Goal: Task Accomplishment & Management: Manage account settings

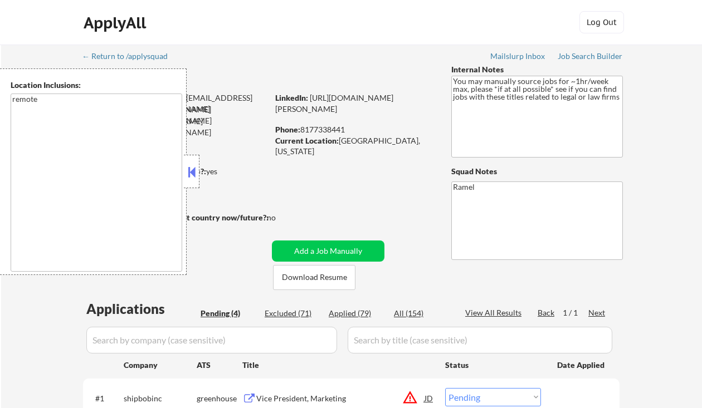
select select ""pending""
click at [190, 175] on button at bounding box center [191, 172] width 12 height 17
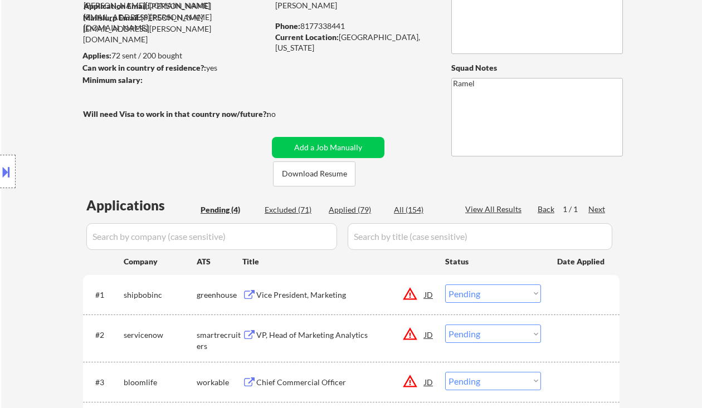
scroll to position [148, 0]
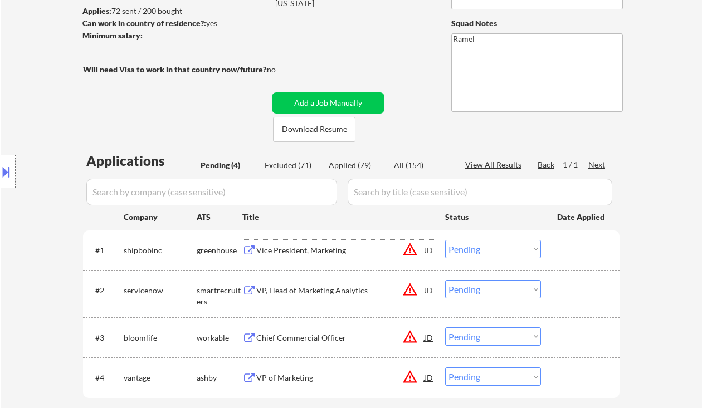
click at [321, 252] on div "Vice President, Marketing" at bounding box center [340, 250] width 168 height 11
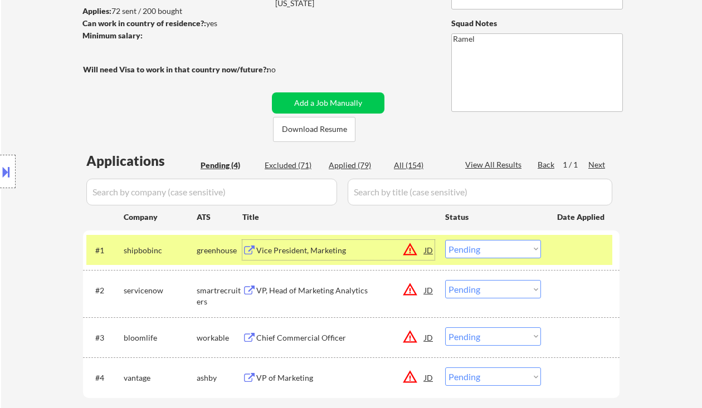
drag, startPoint x: 451, startPoint y: 252, endPoint x: 464, endPoint y: 257, distance: 14.0
click at [452, 252] on select "Choose an option... Pending Applied Excluded (Questions) Excluded (Expired) Exc…" at bounding box center [493, 249] width 96 height 18
click at [445, 240] on select "Choose an option... Pending Applied Excluded (Questions) Excluded (Expired) Exc…" at bounding box center [493, 249] width 96 height 18
click at [326, 293] on div "VP, Head of Marketing Analytics" at bounding box center [340, 290] width 168 height 11
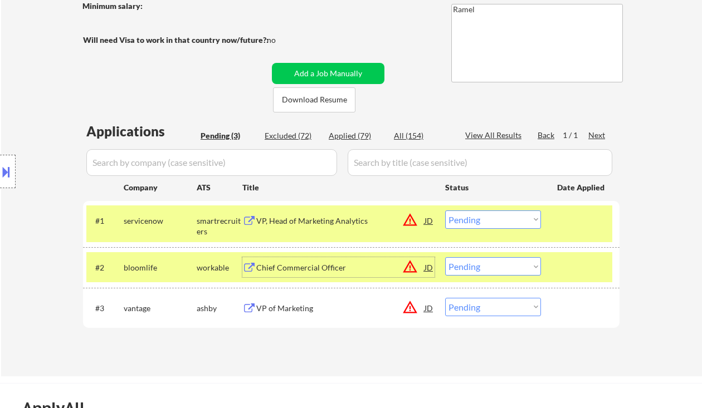
scroll to position [223, 0]
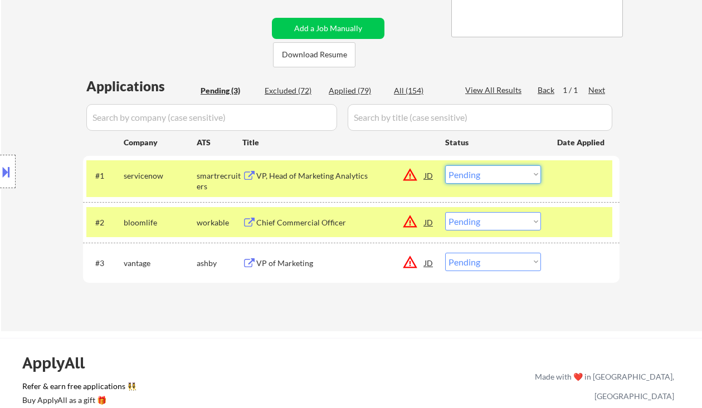
drag, startPoint x: 483, startPoint y: 176, endPoint x: 492, endPoint y: 183, distance: 11.9
click at [483, 176] on select "Choose an option... Pending Applied Excluded (Questions) Excluded (Expired) Exc…" at bounding box center [493, 174] width 96 height 18
click at [445, 165] on select "Choose an option... Pending Applied Excluded (Questions) Excluded (Expired) Exc…" at bounding box center [493, 174] width 96 height 18
click at [319, 224] on div "Chief Commercial Officer" at bounding box center [340, 222] width 168 height 11
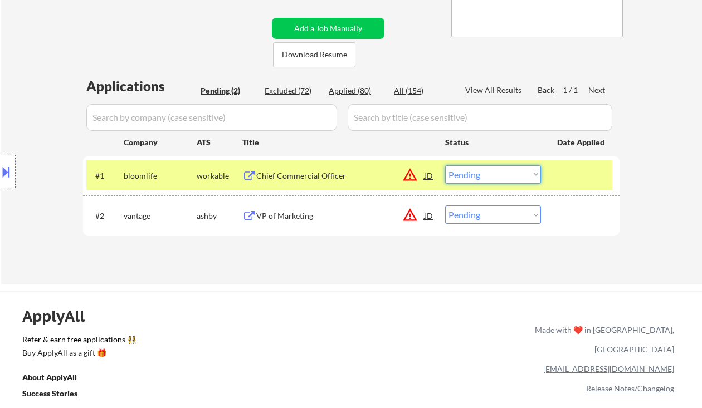
click at [467, 167] on select "Choose an option... Pending Applied Excluded (Questions) Excluded (Expired) Exc…" at bounding box center [493, 174] width 96 height 18
click at [445, 165] on select "Choose an option... Pending Applied Excluded (Questions) Excluded (Expired) Exc…" at bounding box center [493, 174] width 96 height 18
click at [290, 217] on div "VP of Marketing" at bounding box center [340, 216] width 168 height 11
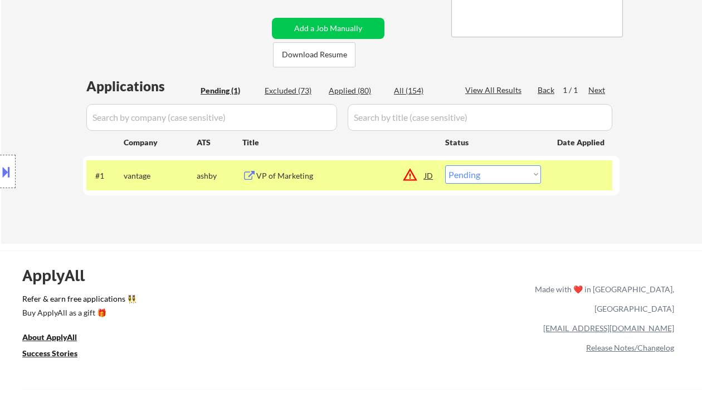
click at [477, 169] on select "Choose an option... Pending Applied Excluded (Questions) Excluded (Expired) Exc…" at bounding box center [493, 174] width 96 height 18
select select ""applied""
click at [445, 165] on select "Choose an option... Pending Applied Excluded (Questions) Excluded (Expired) Exc…" at bounding box center [493, 174] width 96 height 18
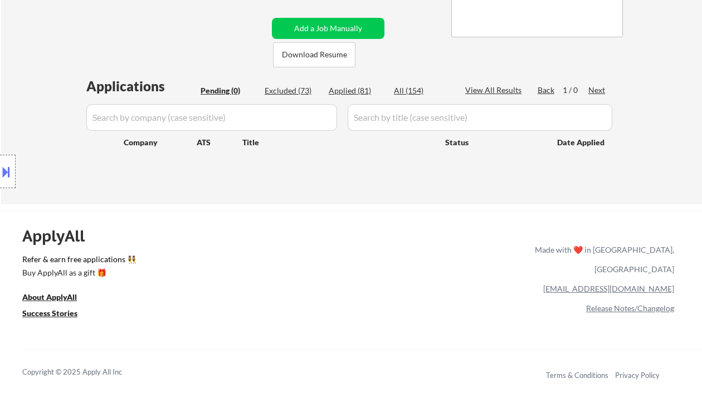
click at [38, 72] on div "Location Inclusions: remote" at bounding box center [99, 171] width 199 height 207
click at [361, 92] on div "Applied (81)" at bounding box center [357, 90] width 56 height 11
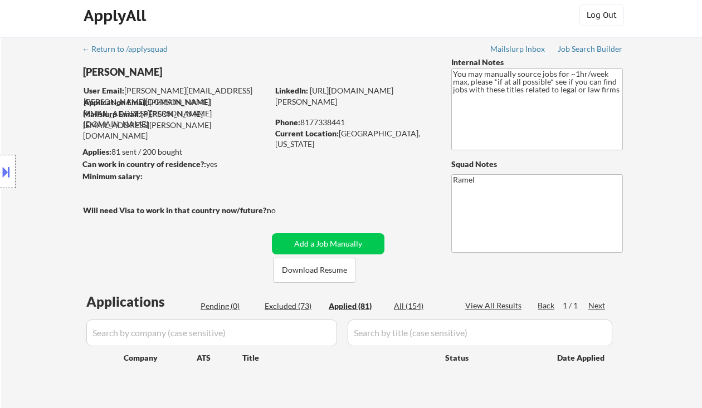
scroll to position [0, 0]
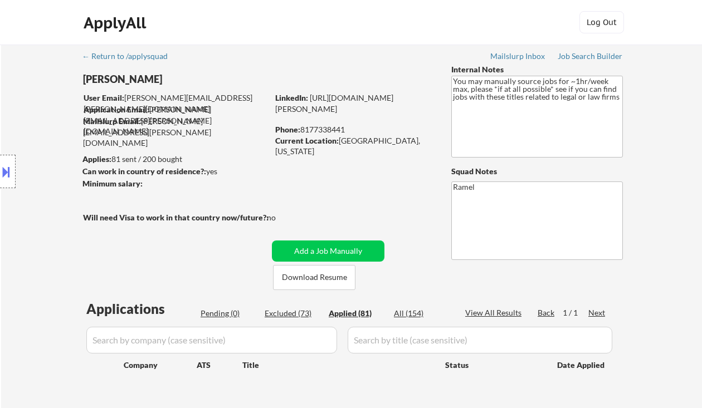
click at [40, 92] on div "Location Inclusions: remote" at bounding box center [99, 171] width 199 height 207
select select ""applied""
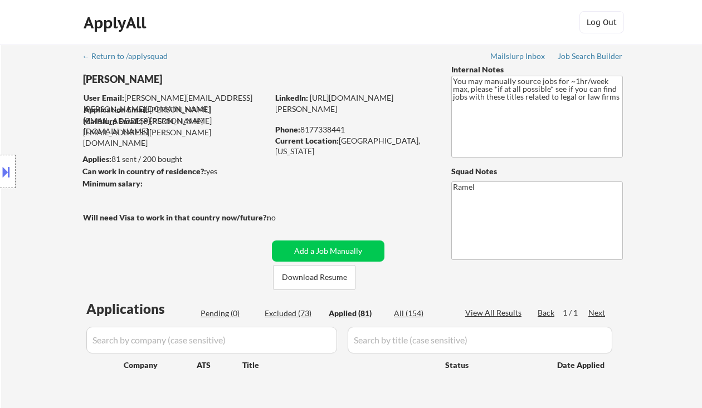
select select ""applied""
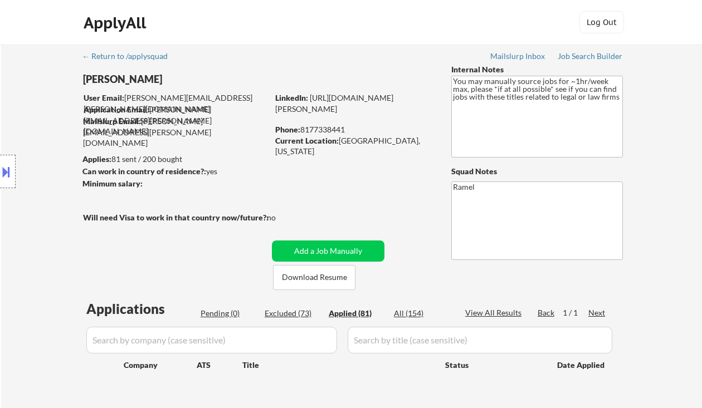
select select ""applied""
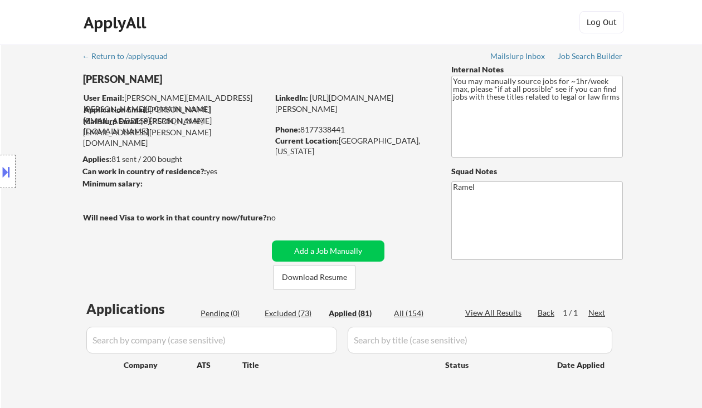
select select ""applied""
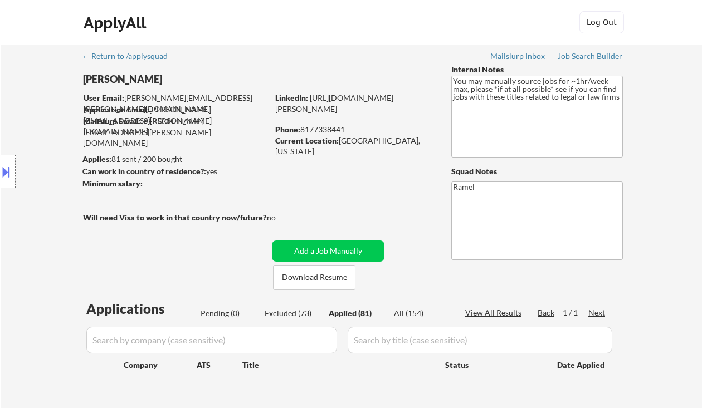
select select ""applied""
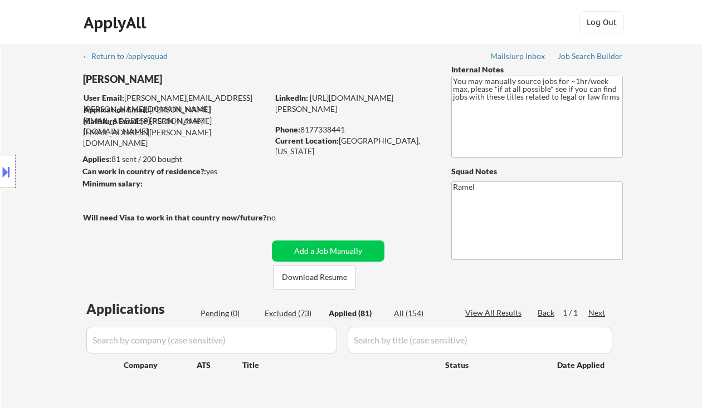
select select ""applied""
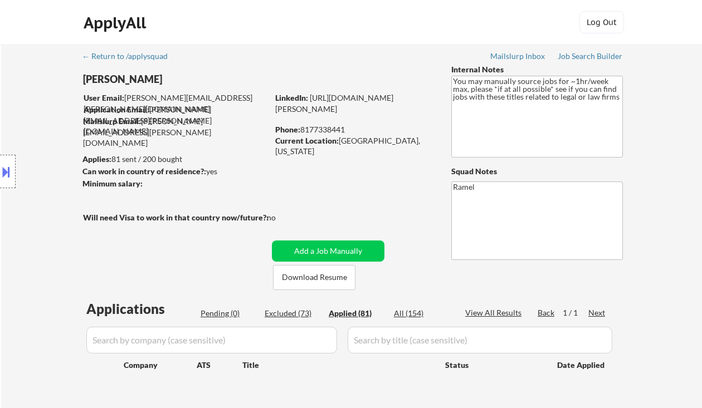
select select ""applied""
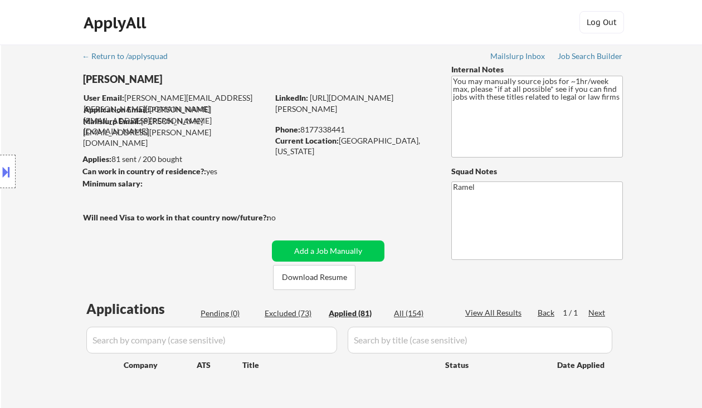
select select ""applied""
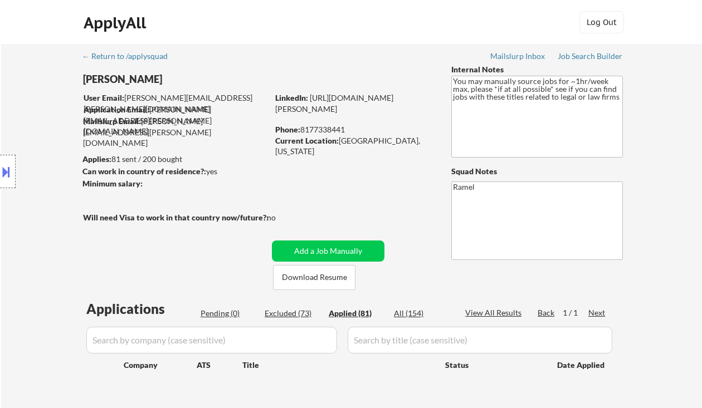
select select ""applied""
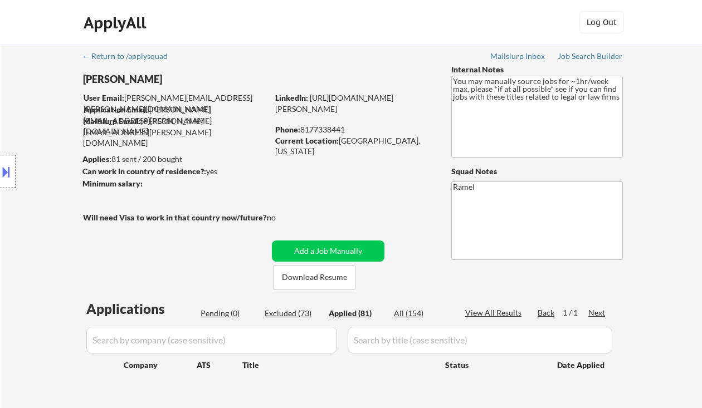
select select ""applied""
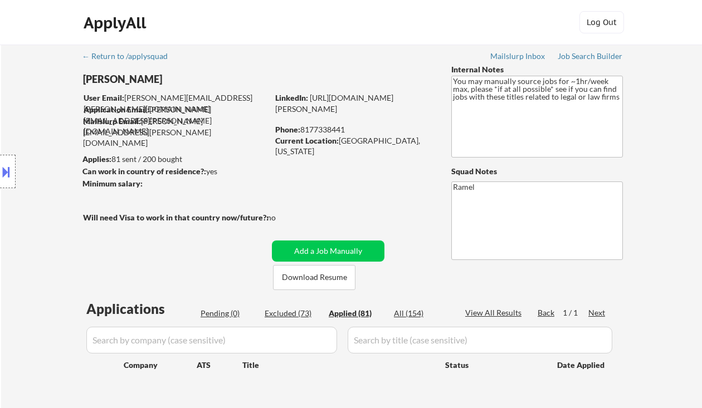
select select ""applied""
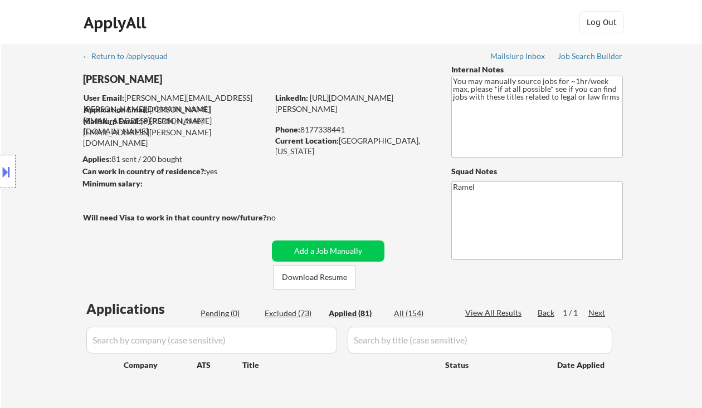
select select ""applied""
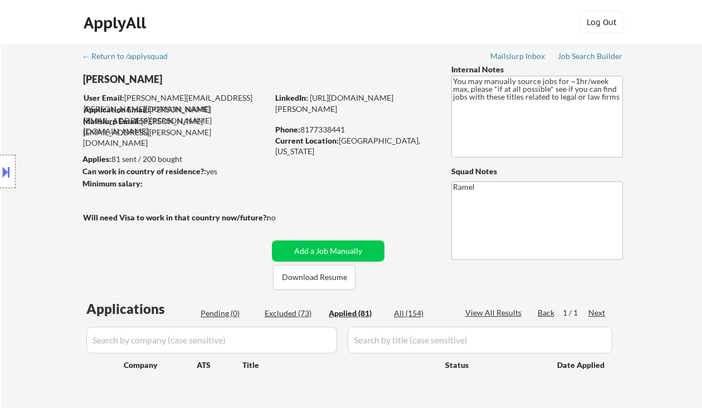
select select ""applied""
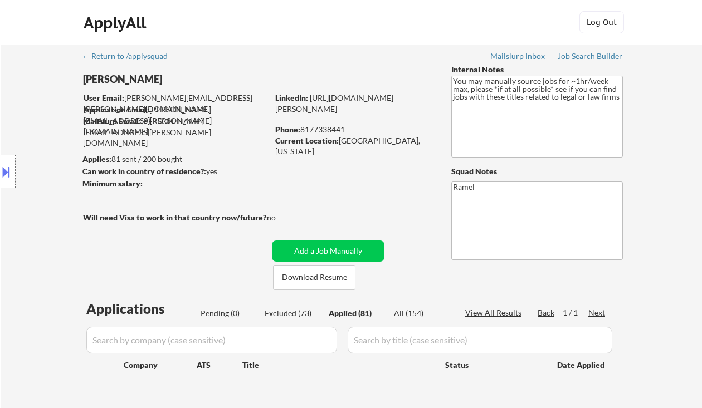
select select ""applied""
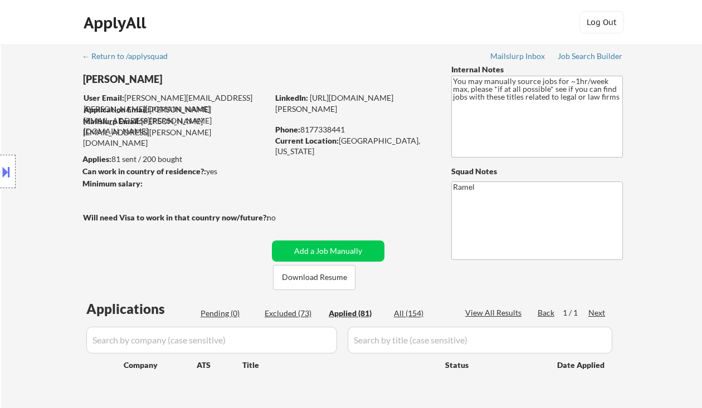
select select ""applied""
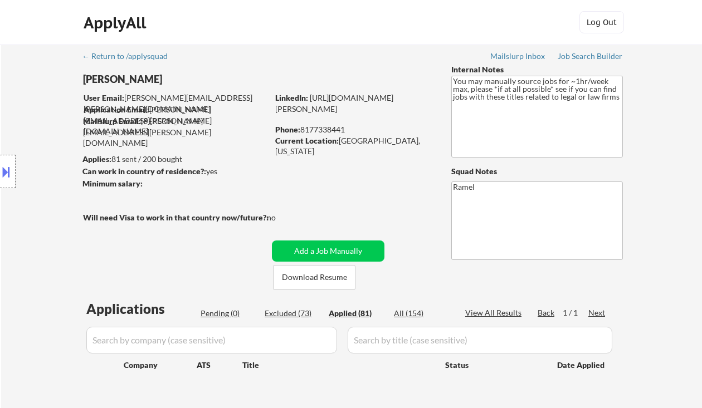
select select ""applied""
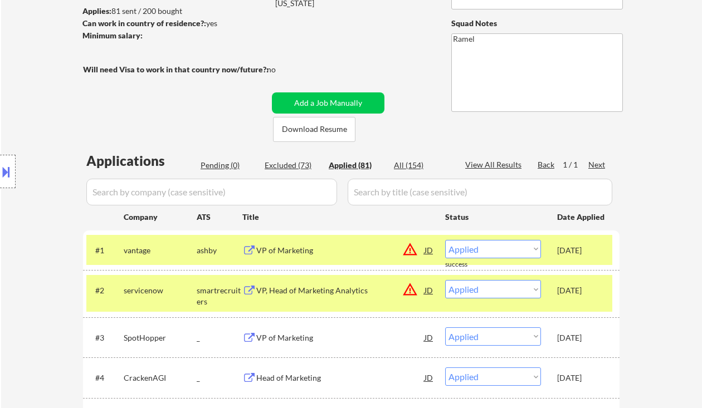
scroll to position [223, 0]
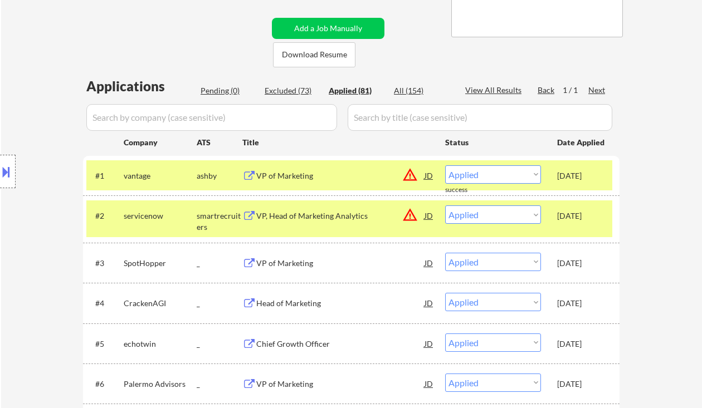
click at [21, 112] on div "Location Inclusions: remote" at bounding box center [99, 171] width 199 height 207
click at [36, 100] on div "Location Inclusions: remote" at bounding box center [99, 171] width 199 height 207
drag, startPoint x: 47, startPoint y: 142, endPoint x: 54, endPoint y: 143, distance: 6.8
click at [47, 142] on div "Location Inclusions: remote" at bounding box center [99, 171] width 199 height 207
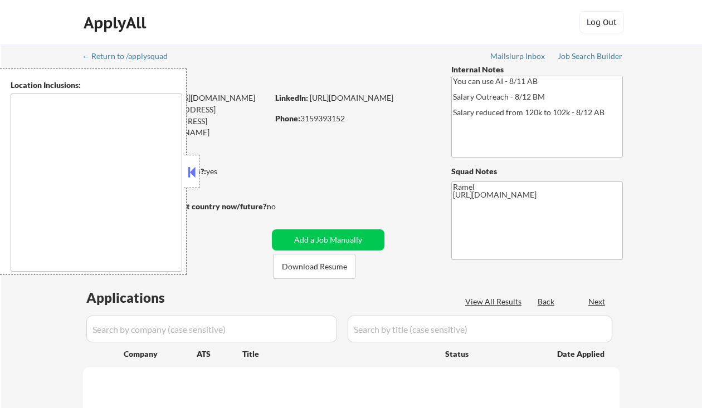
type textarea "remote"
select select ""pending""
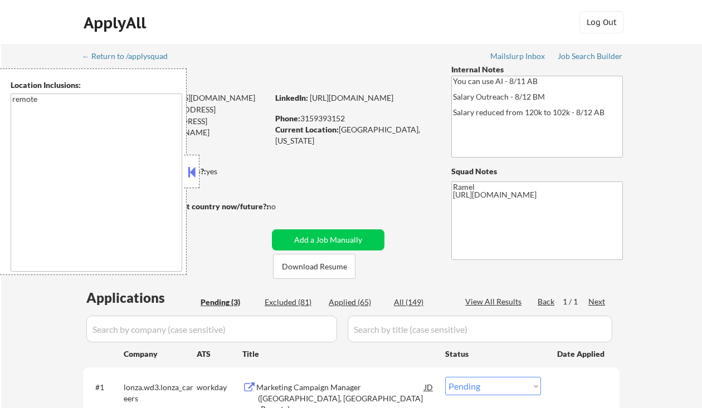
drag, startPoint x: 192, startPoint y: 165, endPoint x: 257, endPoint y: 169, distance: 64.7
click at [193, 165] on button at bounding box center [191, 172] width 12 height 17
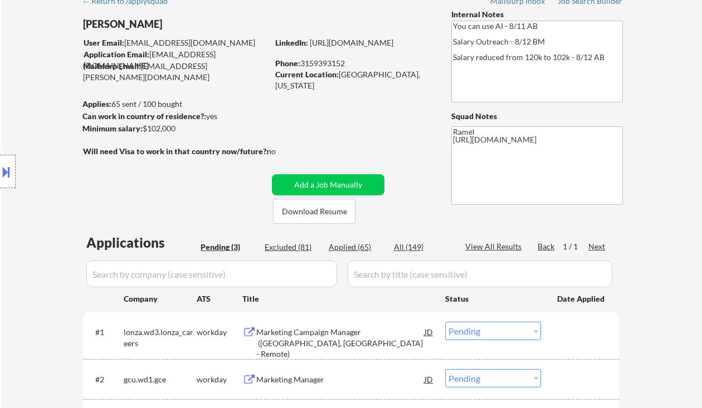
scroll to position [74, 0]
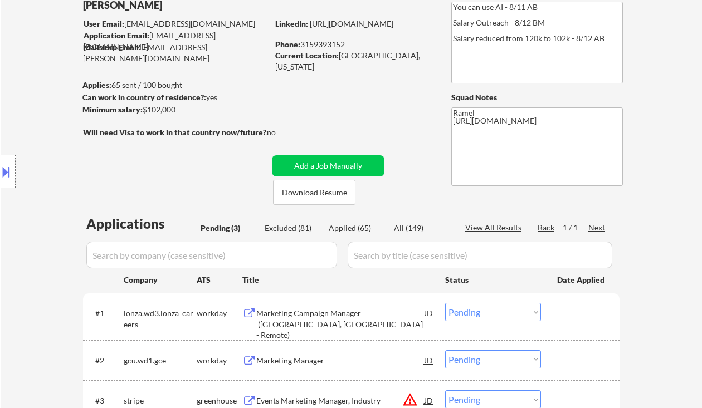
click at [15, 93] on div "Location Inclusions: remote" at bounding box center [99, 171] width 199 height 207
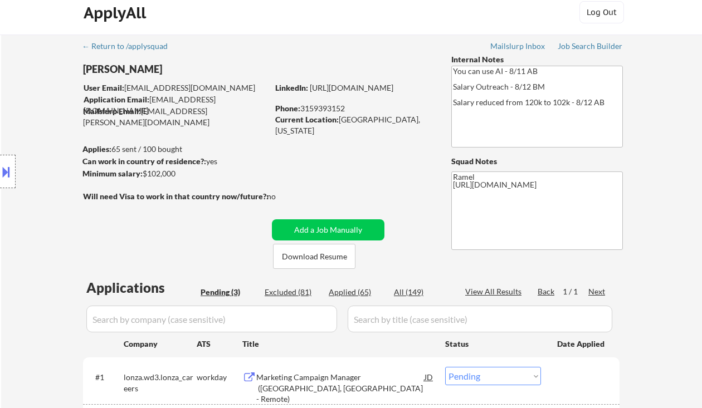
scroll to position [0, 0]
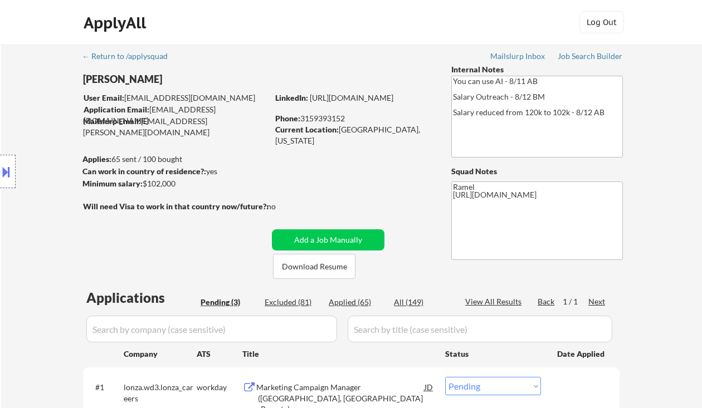
click at [37, 131] on div "Location Inclusions: remote" at bounding box center [99, 171] width 199 height 207
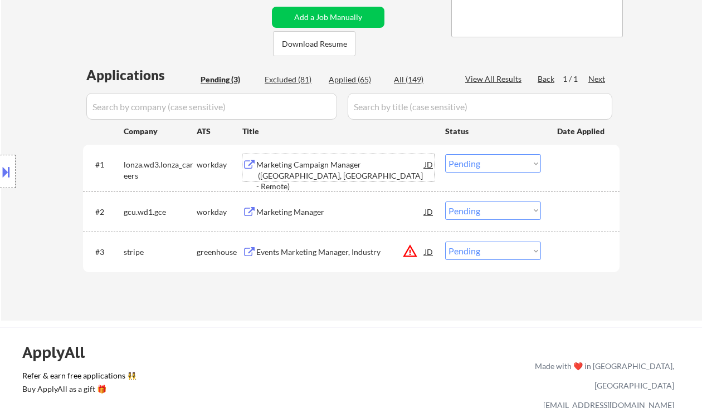
click at [354, 179] on div "Marketing Campaign Manager (Morristown, NJ - Remote)" at bounding box center [340, 175] width 168 height 33
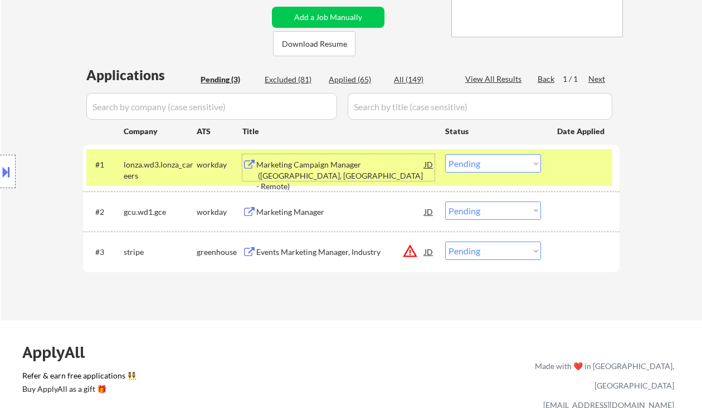
drag, startPoint x: 489, startPoint y: 160, endPoint x: 497, endPoint y: 172, distance: 14.4
click at [489, 160] on select "Choose an option... Pending Applied Excluded (Questions) Excluded (Expired) Exc…" at bounding box center [493, 163] width 96 height 18
click at [445, 154] on select "Choose an option... Pending Applied Excluded (Questions) Excluded (Expired) Exc…" at bounding box center [493, 163] width 96 height 18
click at [317, 219] on div "Marketing Manager" at bounding box center [340, 212] width 168 height 20
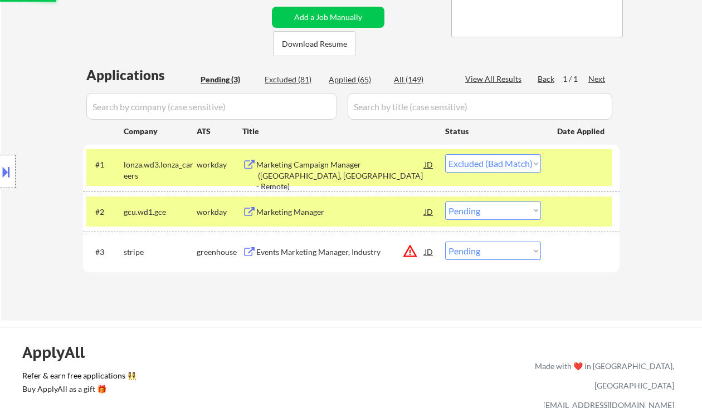
select select ""pending""
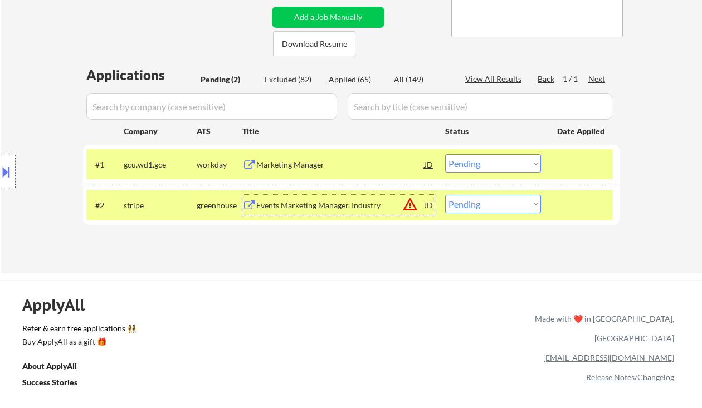
click at [324, 204] on div "Events Marketing Manager, Industry" at bounding box center [340, 205] width 168 height 11
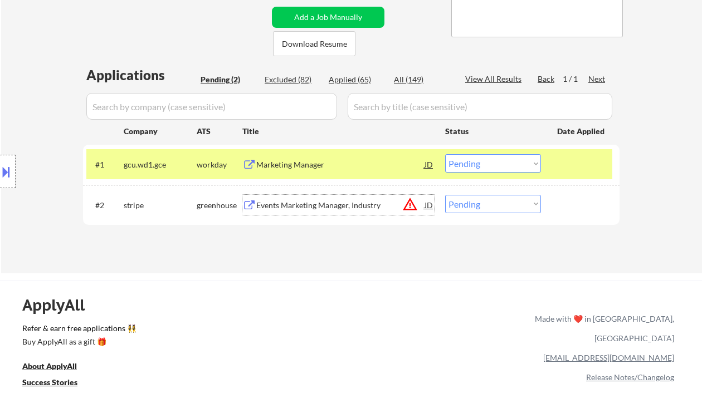
click at [493, 198] on select "Choose an option... Pending Applied Excluded (Questions) Excluded (Expired) Exc…" at bounding box center [493, 204] width 96 height 18
select select ""excluded__bad_match_""
click at [445, 195] on select "Choose an option... Pending Applied Excluded (Questions) Excluded (Expired) Exc…" at bounding box center [493, 204] width 96 height 18
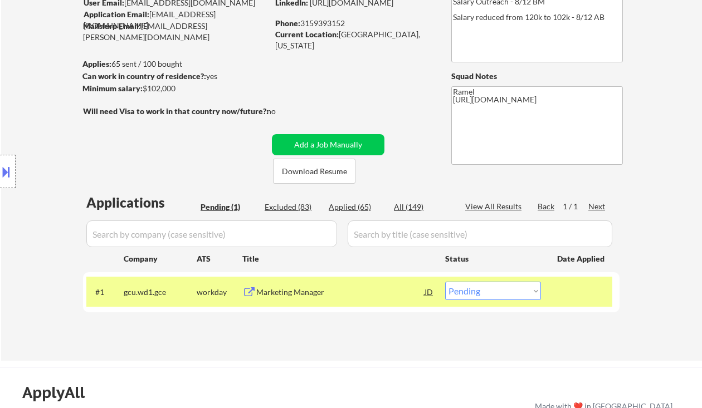
scroll to position [74, 0]
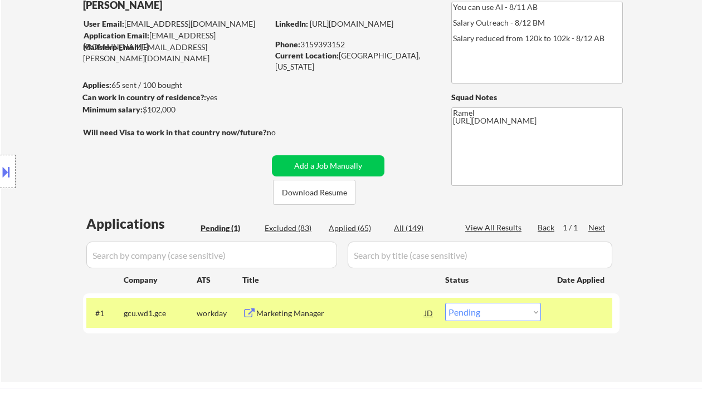
click at [322, 41] on div "Phone: 3159393152" at bounding box center [354, 44] width 158 height 11
copy div "3159393152"
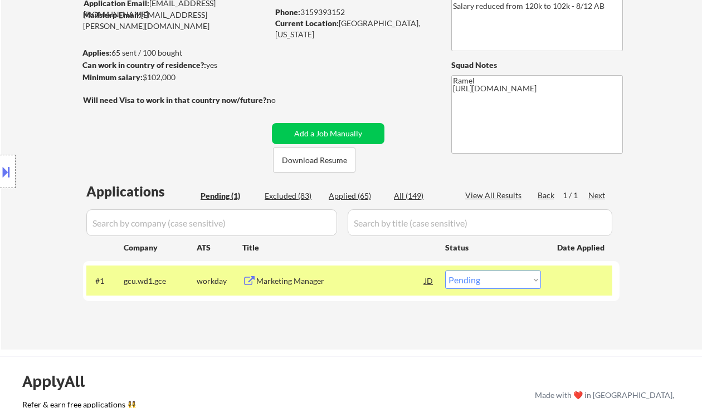
scroll to position [148, 0]
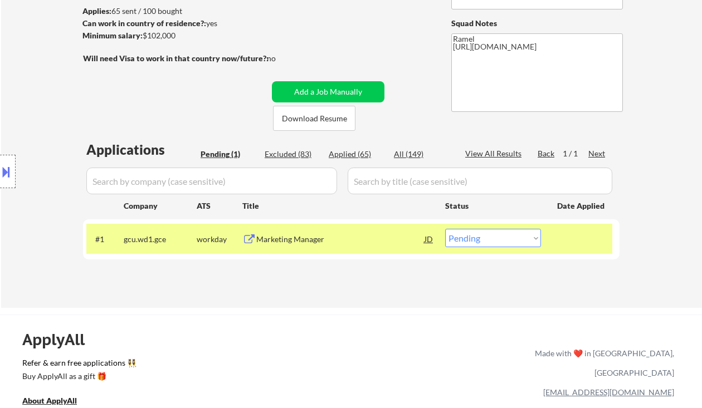
click at [463, 240] on select "Choose an option... Pending Applied Excluded (Questions) Excluded (Expired) Exc…" at bounding box center [493, 238] width 96 height 18
select select ""applied""
click at [445, 229] on select "Choose an option... Pending Applied Excluded (Questions) Excluded (Expired) Exc…" at bounding box center [493, 238] width 96 height 18
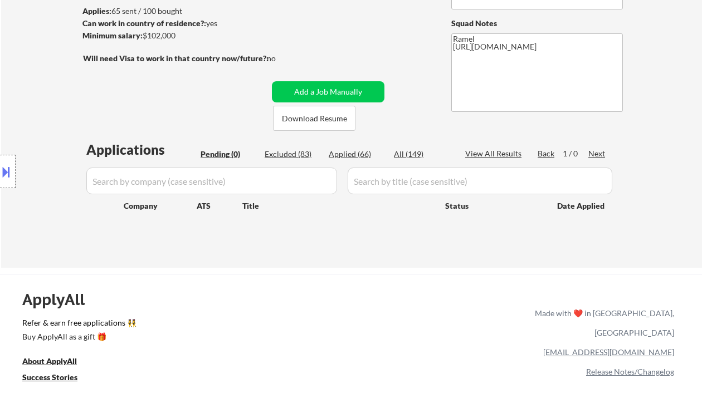
click at [365, 150] on div "Applied (66)" at bounding box center [357, 154] width 56 height 11
click at [36, 78] on div "Location Inclusions: remote" at bounding box center [99, 171] width 199 height 207
select select ""applied""
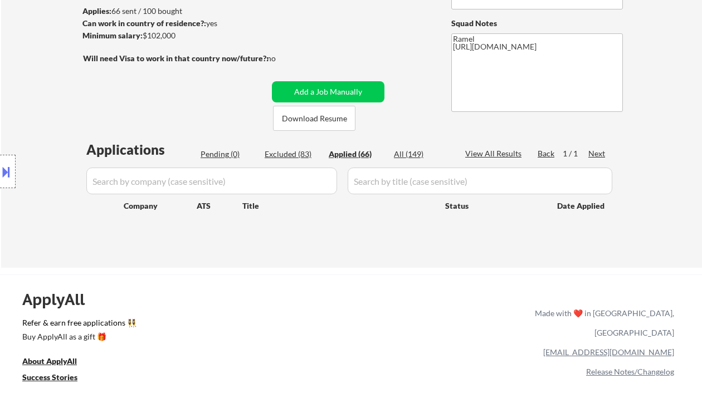
select select ""applied""
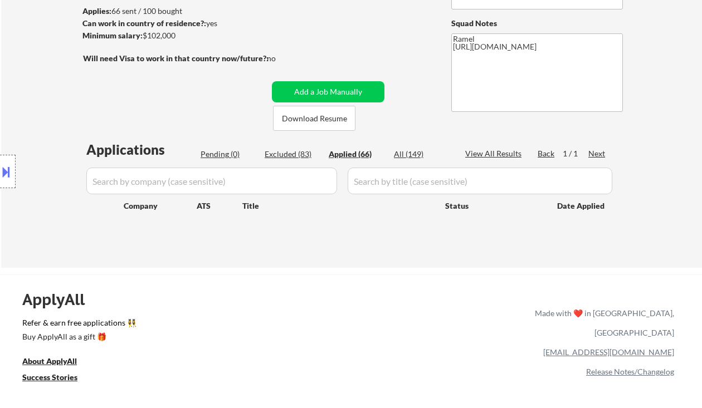
select select ""applied""
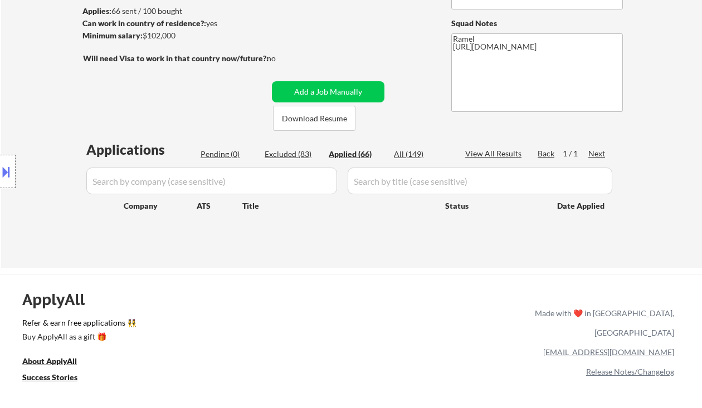
select select ""applied""
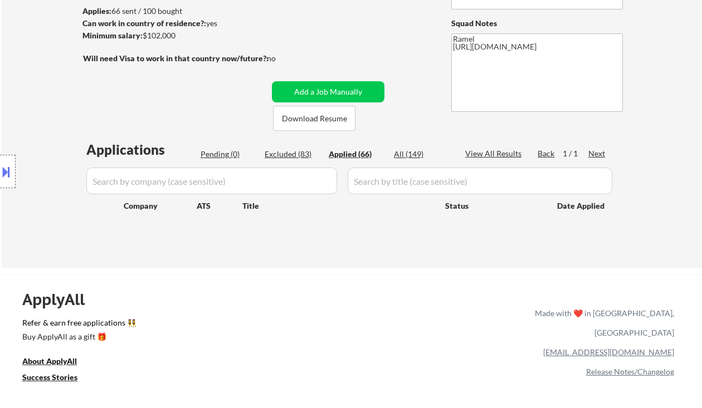
select select ""applied""
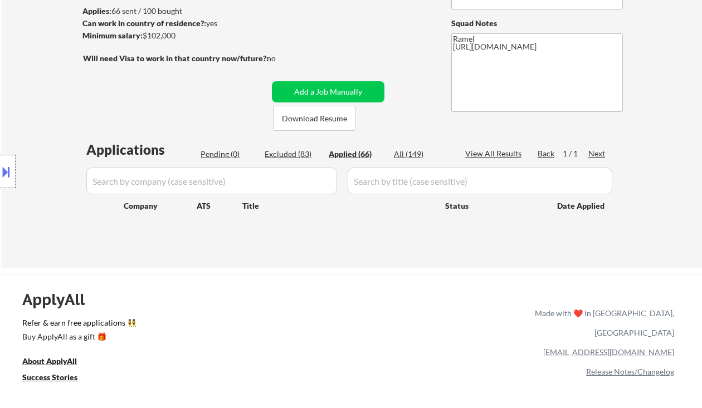
select select ""applied""
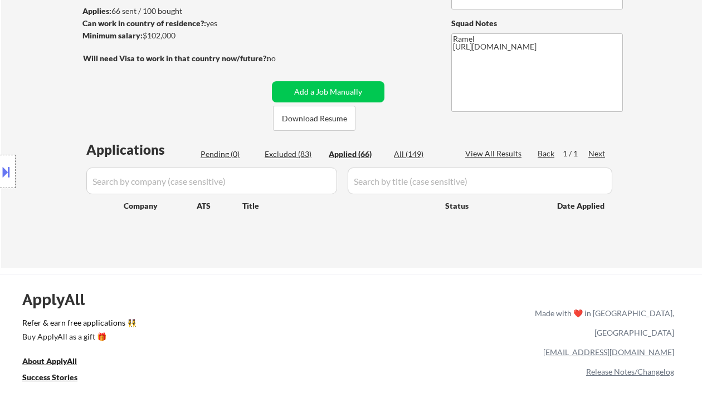
select select ""applied""
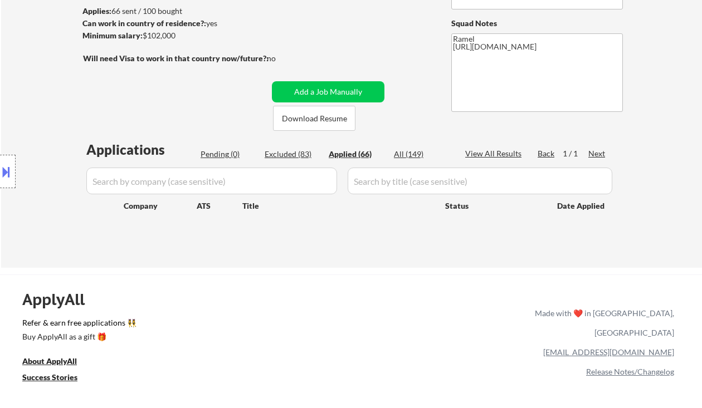
select select ""applied""
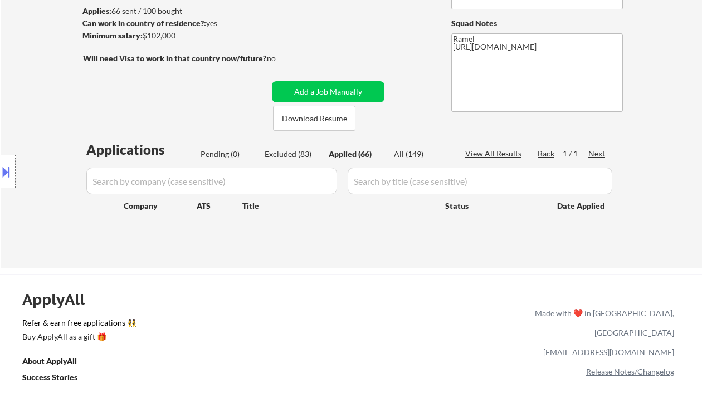
select select ""applied""
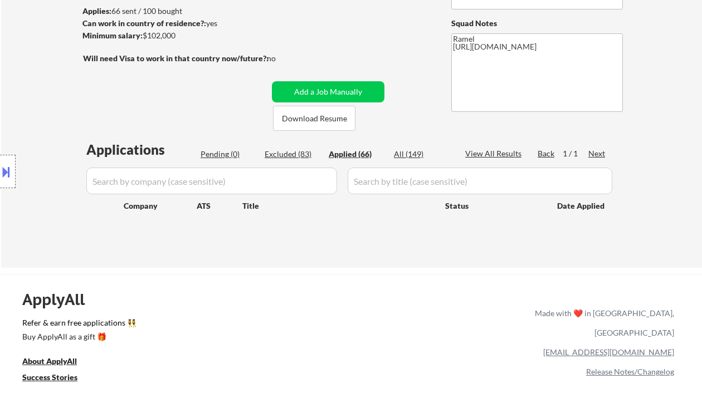
select select ""applied""
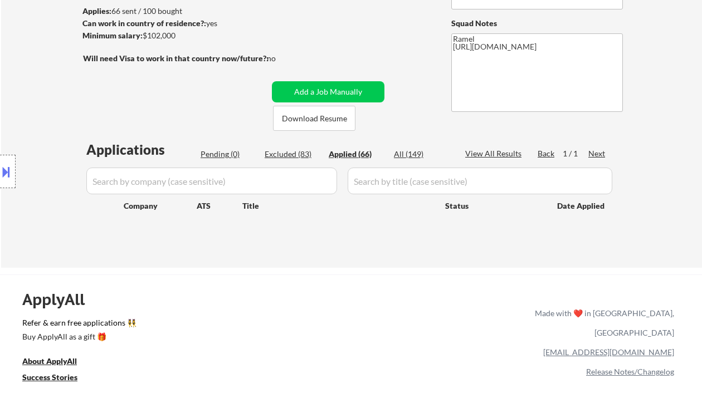
select select ""applied""
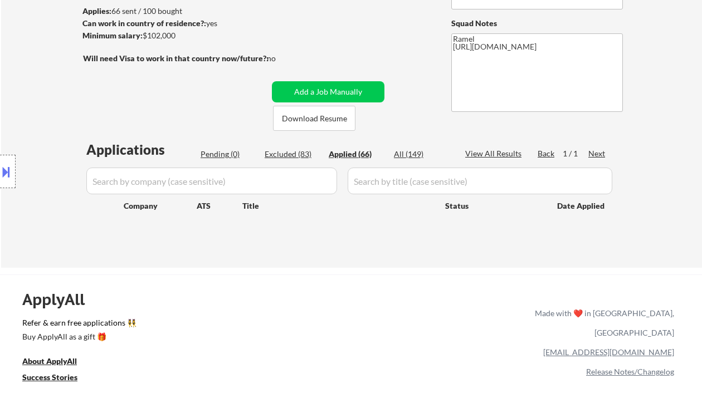
select select ""applied""
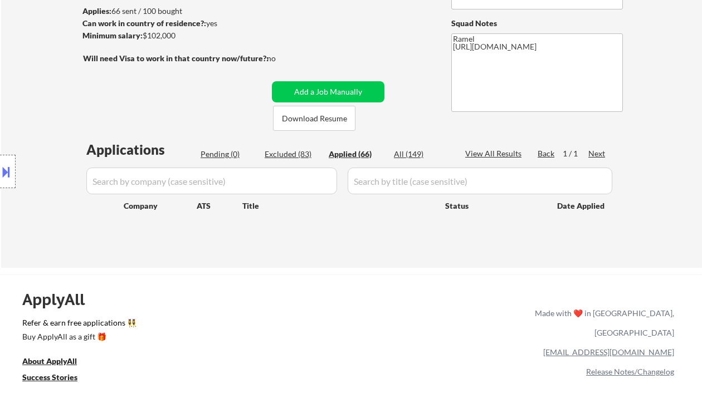
select select ""applied""
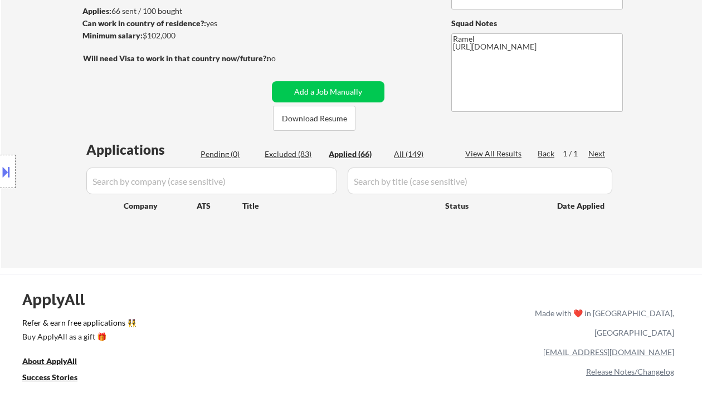
select select ""applied""
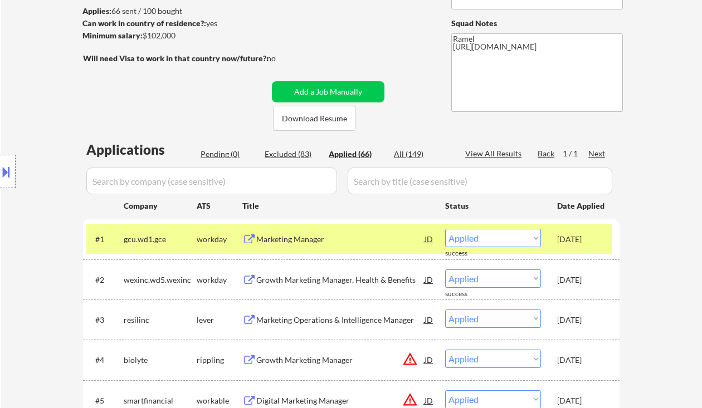
click at [37, 111] on div "Location Inclusions: remote" at bounding box center [99, 171] width 199 height 207
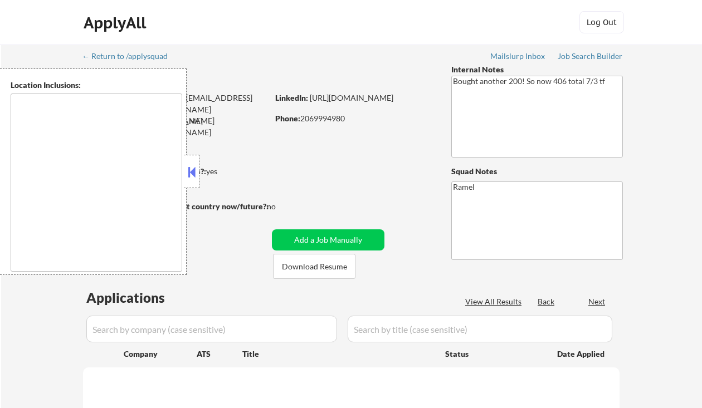
type textarea "remote"
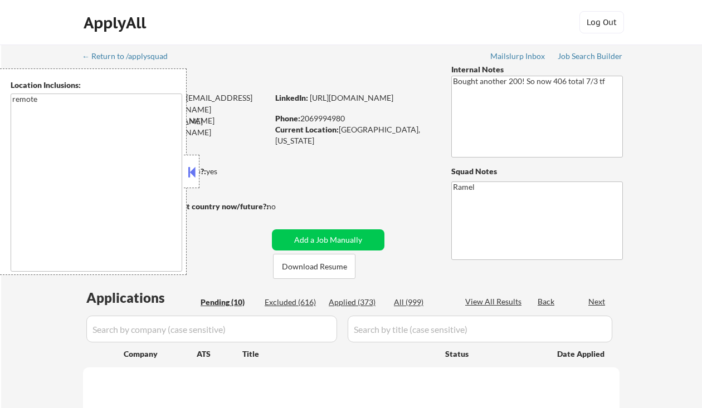
select select ""pending""
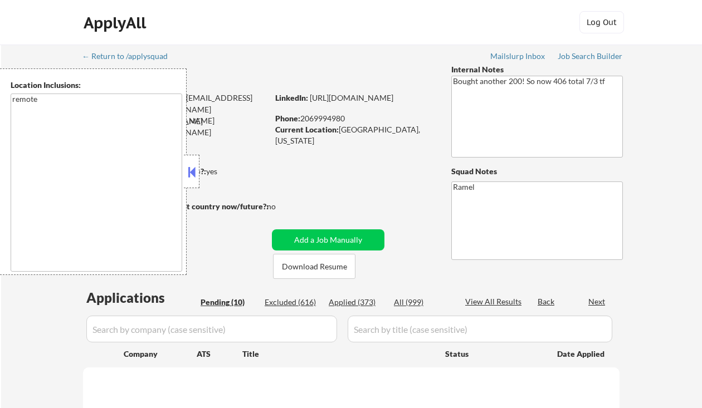
select select ""pending""
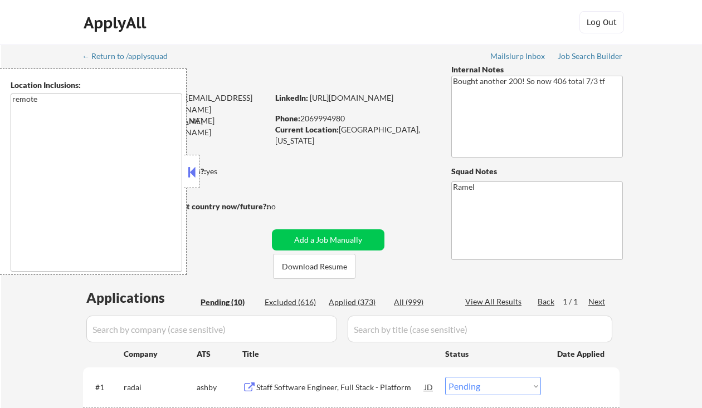
click at [188, 175] on button at bounding box center [191, 172] width 12 height 17
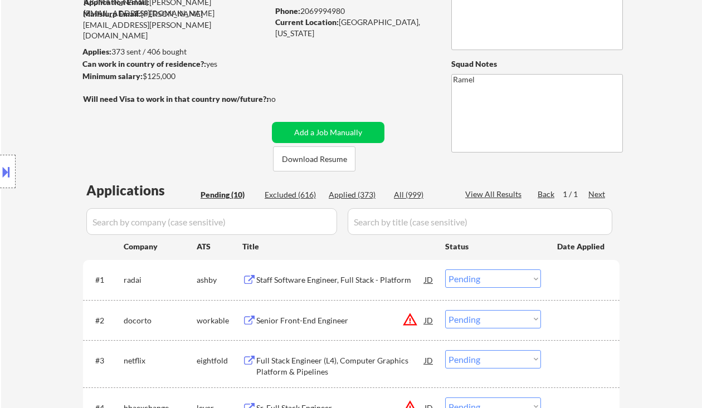
scroll to position [148, 0]
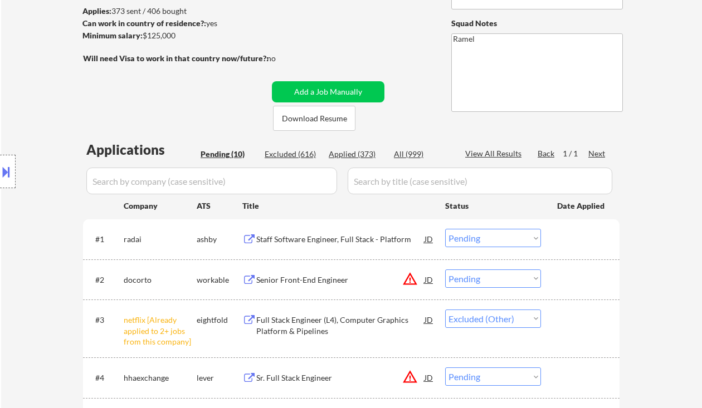
select select ""pending""
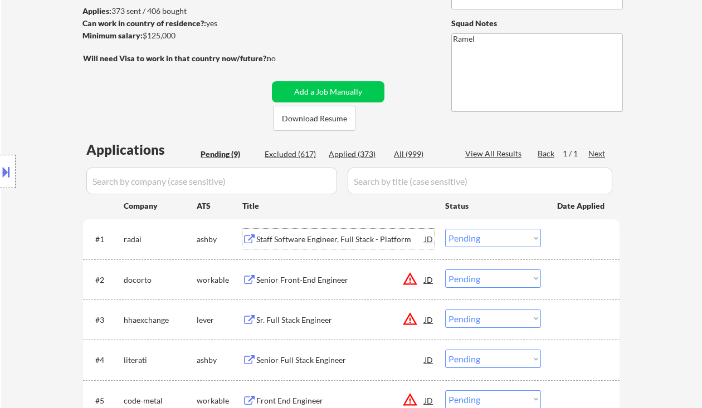
click at [317, 241] on div "Staff Software Engineer, Full Stack - Platform" at bounding box center [340, 239] width 168 height 11
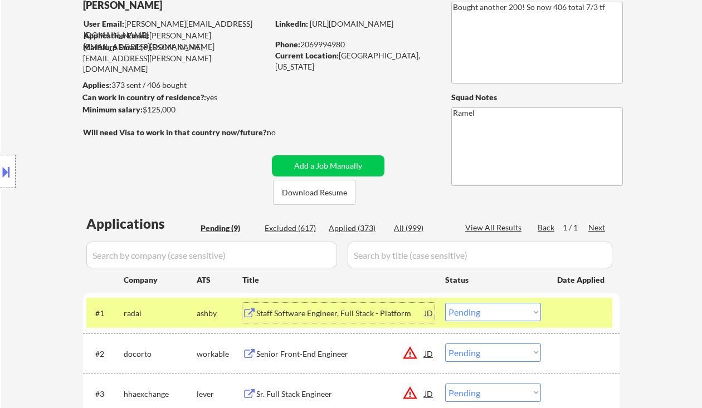
scroll to position [223, 0]
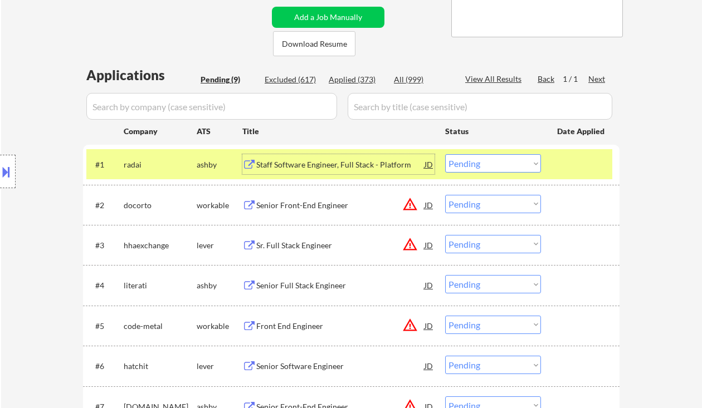
click at [482, 173] on div "#1 radai ashby Staff Software Engineer, Full Stack - Platform JD Choose an opti…" at bounding box center [349, 164] width 526 height 30
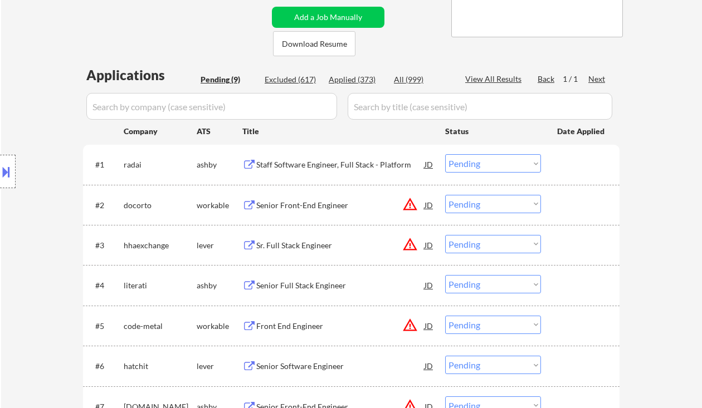
click at [486, 165] on select "Choose an option... Pending Applied Excluded (Questions) Excluded (Expired) Exc…" at bounding box center [493, 163] width 96 height 18
click at [445, 154] on select "Choose an option... Pending Applied Excluded (Questions) Excluded (Expired) Exc…" at bounding box center [493, 163] width 96 height 18
select select ""pending""
click at [320, 283] on div "Senior Full Stack Engineer" at bounding box center [340, 285] width 168 height 11
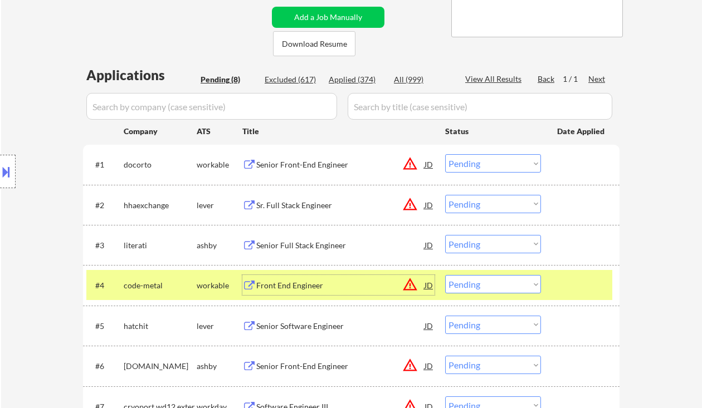
drag, startPoint x: 484, startPoint y: 281, endPoint x: 493, endPoint y: 285, distance: 9.0
click at [484, 281] on select "Choose an option... Pending Applied Excluded (Questions) Excluded (Expired) Exc…" at bounding box center [493, 284] width 96 height 18
click at [445, 275] on select "Choose an option... Pending Applied Excluded (Questions) Excluded (Expired) Exc…" at bounding box center [493, 284] width 96 height 18
click at [342, 246] on div "Senior Full Stack Engineer" at bounding box center [340, 245] width 168 height 11
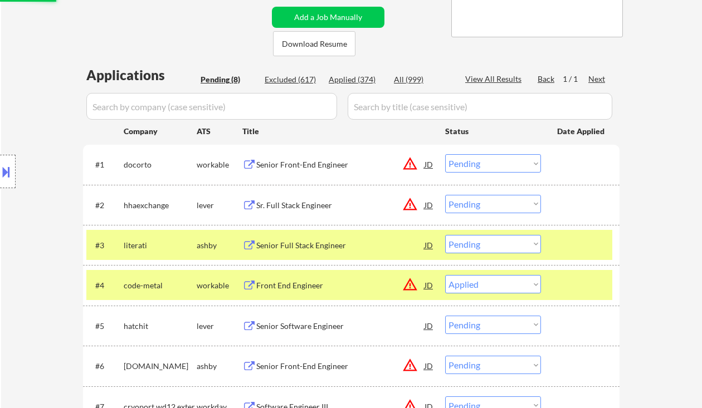
select select ""pending""
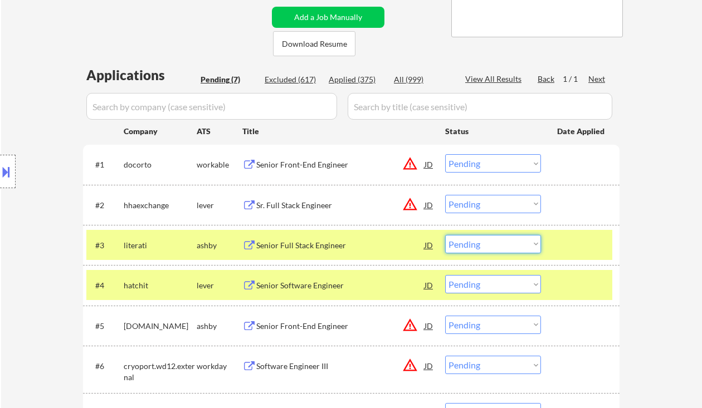
drag, startPoint x: 484, startPoint y: 243, endPoint x: 486, endPoint y: 249, distance: 5.7
click at [484, 243] on select "Choose an option... Pending Applied Excluded (Questions) Excluded (Expired) Exc…" at bounding box center [493, 244] width 96 height 18
click at [445, 235] on select "Choose an option... Pending Applied Excluded (Questions) Excluded (Expired) Exc…" at bounding box center [493, 244] width 96 height 18
click at [315, 287] on div "Senior Software Engineer" at bounding box center [340, 285] width 168 height 11
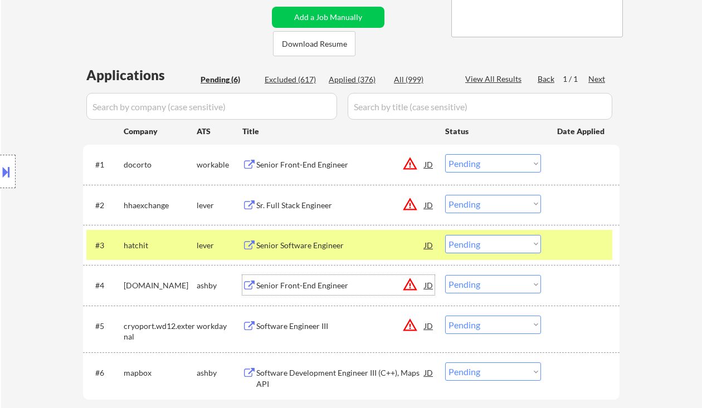
drag, startPoint x: 491, startPoint y: 241, endPoint x: 492, endPoint y: 253, distance: 12.3
click at [491, 241] on select "Choose an option... Pending Applied Excluded (Questions) Excluded (Expired) Exc…" at bounding box center [493, 244] width 96 height 18
click at [445, 235] on select "Choose an option... Pending Applied Excluded (Questions) Excluded (Expired) Exc…" at bounding box center [493, 244] width 96 height 18
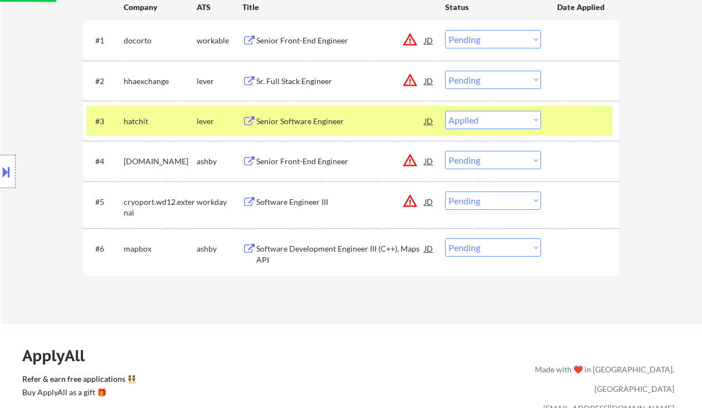
scroll to position [371, 0]
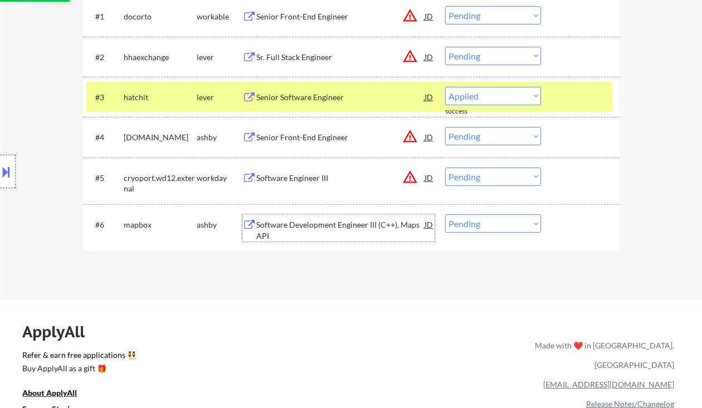
click at [315, 228] on div "Software Development Engineer III (C++), Maps API" at bounding box center [340, 230] width 168 height 22
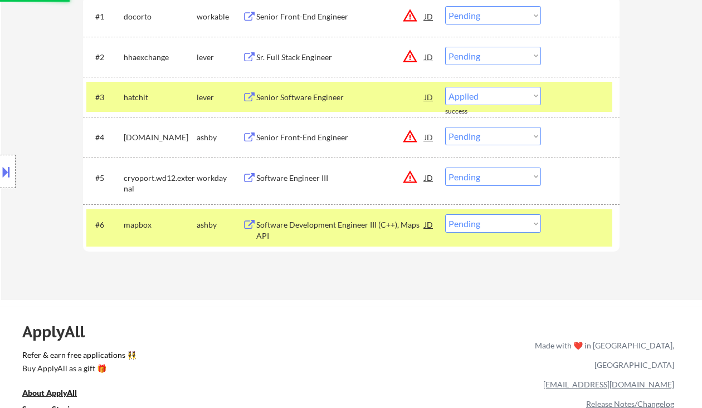
select select ""pending""
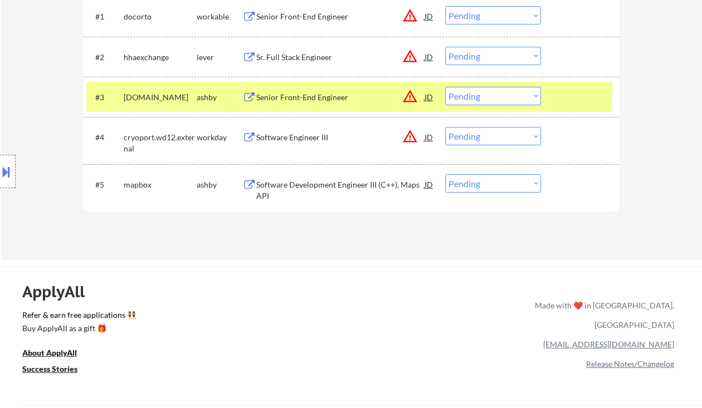
click at [504, 190] on select "Choose an option... Pending Applied Excluded (Questions) Excluded (Expired) Exc…" at bounding box center [493, 183] width 96 height 18
select select ""excluded__bad_match_""
click at [445, 174] on select "Choose an option... Pending Applied Excluded (Questions) Excluded (Expired) Exc…" at bounding box center [493, 183] width 96 height 18
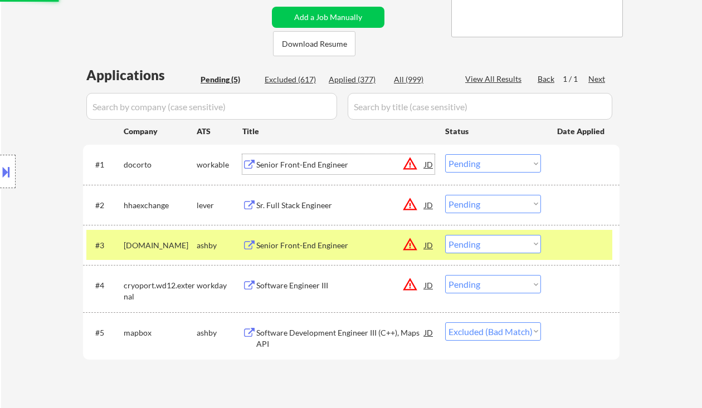
click at [302, 162] on div "Senior Front-End Engineer" at bounding box center [340, 164] width 168 height 11
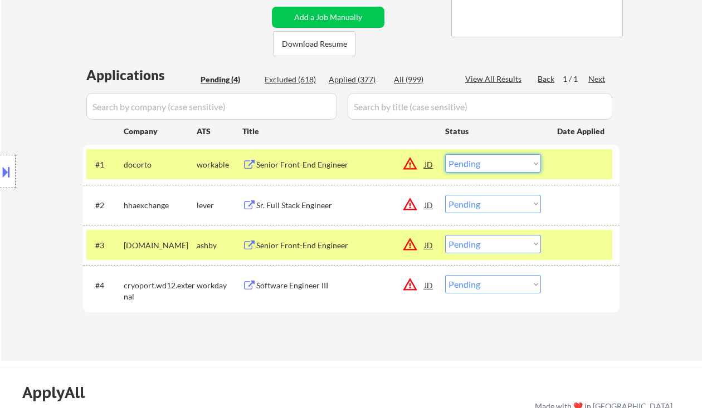
click at [488, 169] on select "Choose an option... Pending Applied Excluded (Questions) Excluded (Expired) Exc…" at bounding box center [493, 163] width 96 height 18
click at [445, 154] on select "Choose an option... Pending Applied Excluded (Questions) Excluded (Expired) Exc…" at bounding box center [493, 163] width 96 height 18
click at [291, 211] on div "Sr. Full Stack Engineer" at bounding box center [340, 205] width 168 height 20
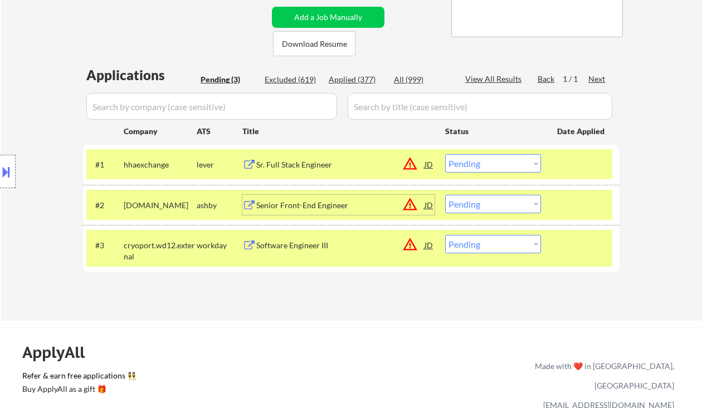
click at [485, 167] on select "Choose an option... Pending Applied Excluded (Questions) Excluded (Expired) Exc…" at bounding box center [493, 163] width 96 height 18
click at [445, 154] on select "Choose an option... Pending Applied Excluded (Questions) Excluded (Expired) Exc…" at bounding box center [493, 163] width 96 height 18
click at [272, 198] on div "Senior Front-End Engineer" at bounding box center [340, 205] width 168 height 20
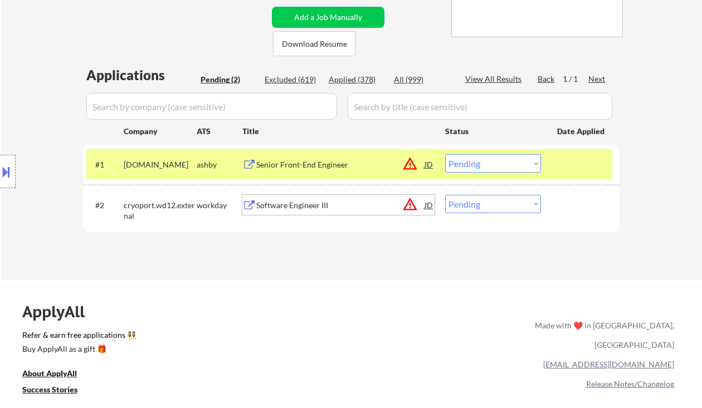
click at [475, 161] on select "Choose an option... Pending Applied Excluded (Questions) Excluded (Expired) Exc…" at bounding box center [493, 163] width 96 height 18
click at [445, 154] on select "Choose an option... Pending Applied Excluded (Questions) Excluded (Expired) Exc…" at bounding box center [493, 163] width 96 height 18
click at [304, 208] on div "Software Engineer III" at bounding box center [340, 205] width 168 height 11
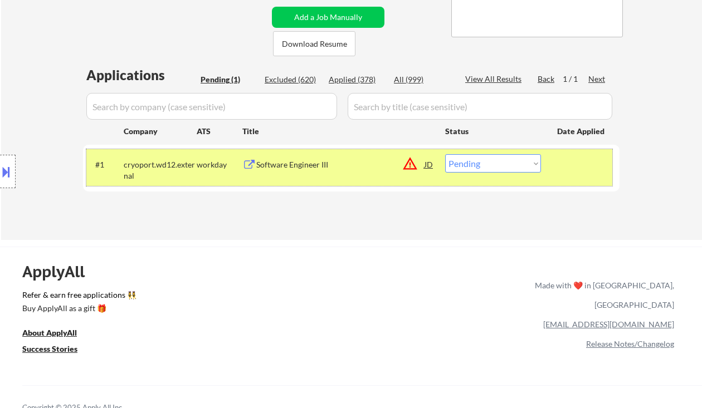
click at [507, 173] on div "#1 cryoport.wd12.external workday Software Engineer III JD warning_amber Choose…" at bounding box center [349, 167] width 526 height 37
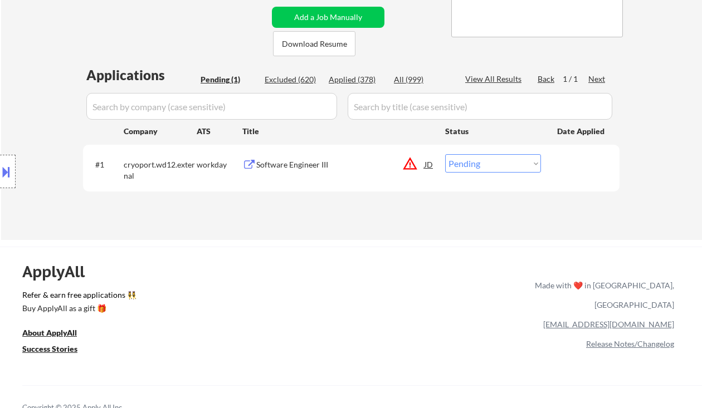
click at [508, 167] on select "Choose an option... Pending Applied Excluded (Questions) Excluded (Expired) Exc…" at bounding box center [493, 163] width 96 height 18
select select ""excluded__bad_match_""
click at [445, 154] on select "Choose an option... Pending Applied Excluded (Questions) Excluded (Expired) Exc…" at bounding box center [493, 163] width 96 height 18
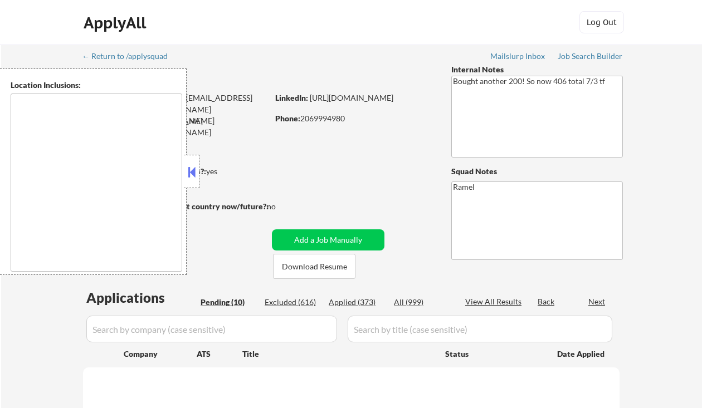
select select ""pending""
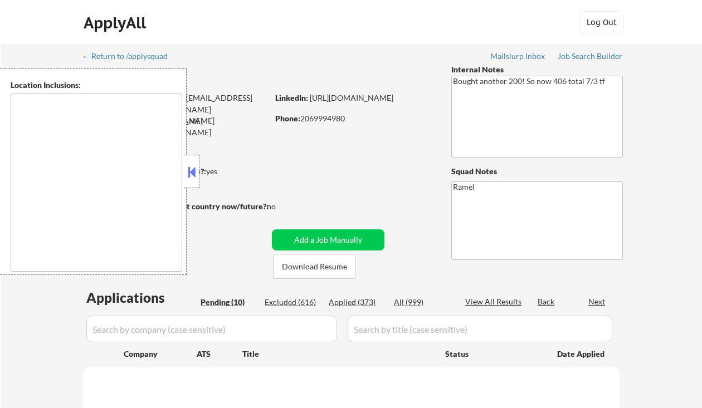
select select ""pending""
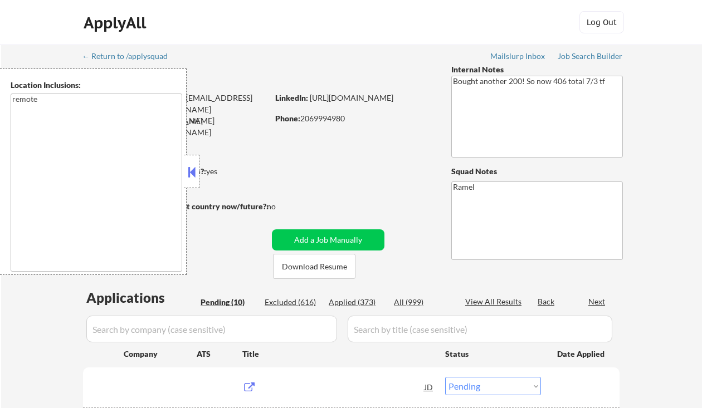
type textarea "remote"
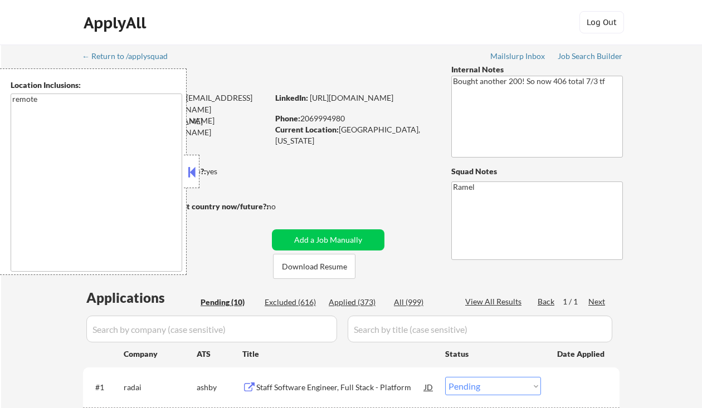
click at [194, 175] on button at bounding box center [191, 172] width 12 height 17
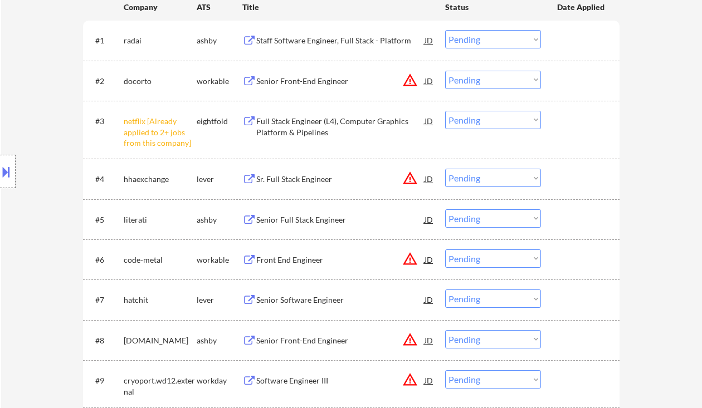
scroll to position [371, 0]
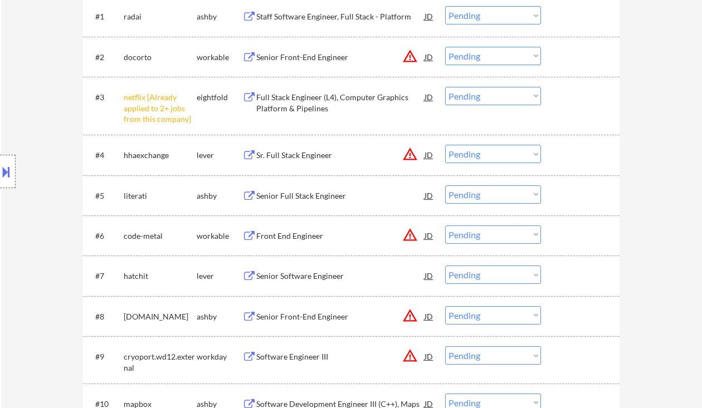
click at [498, 96] on select "Choose an option... Pending Applied Excluded (Questions) Excluded (Expired) Exc…" at bounding box center [493, 96] width 96 height 18
click at [445, 87] on select "Choose an option... Pending Applied Excluded (Questions) Excluded (Expired) Exc…" at bounding box center [493, 96] width 96 height 18
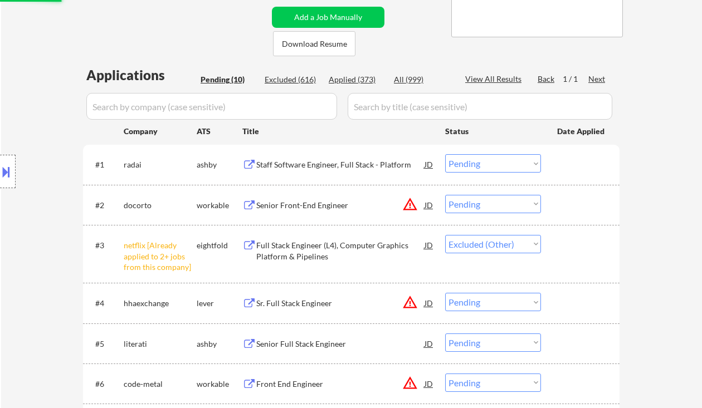
scroll to position [0, 0]
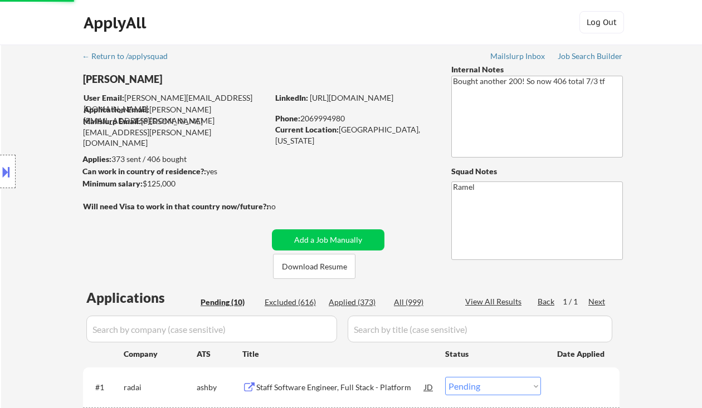
select select ""pending""
click at [364, 304] on div "Applied (373)" at bounding box center [357, 302] width 56 height 11
select select ""applied""
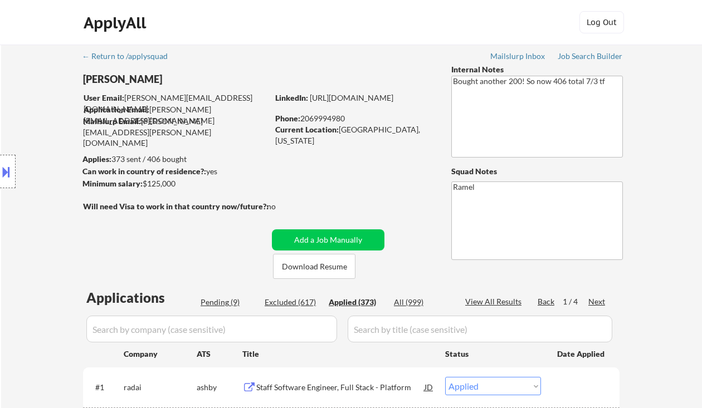
select select ""applied""
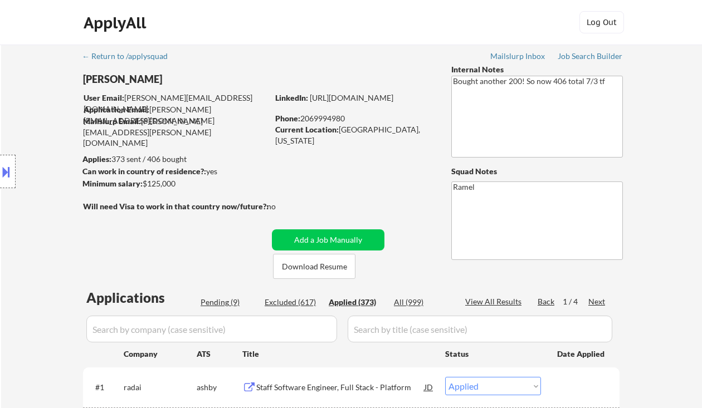
select select ""applied""
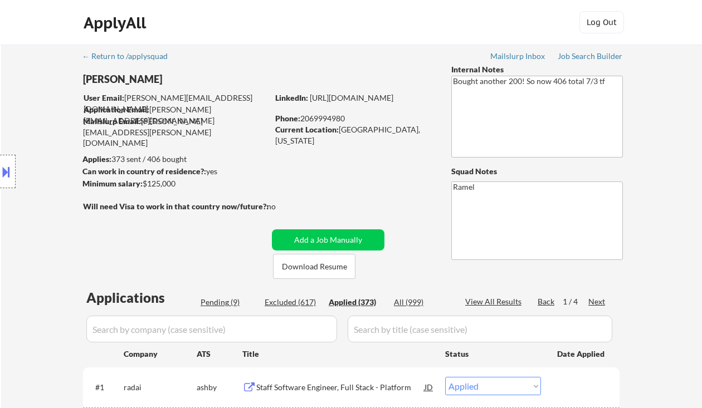
select select ""applied""
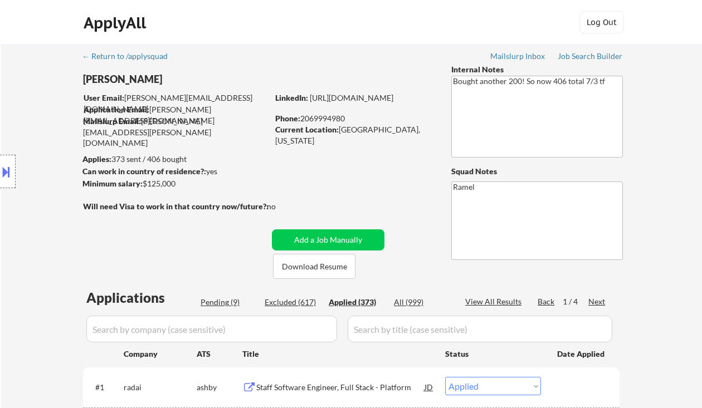
select select ""applied""
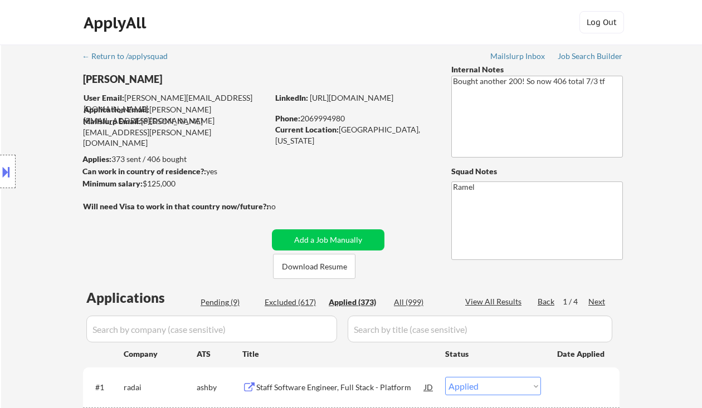
select select ""applied""
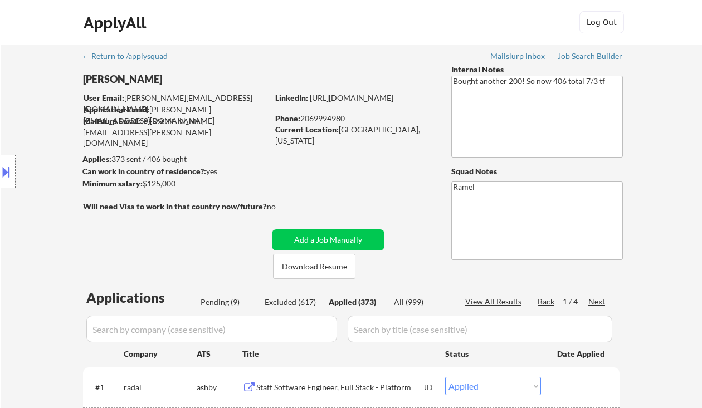
select select ""applied""
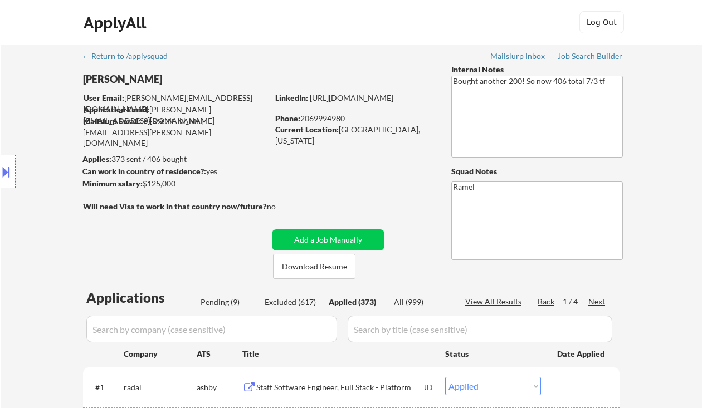
select select ""applied""
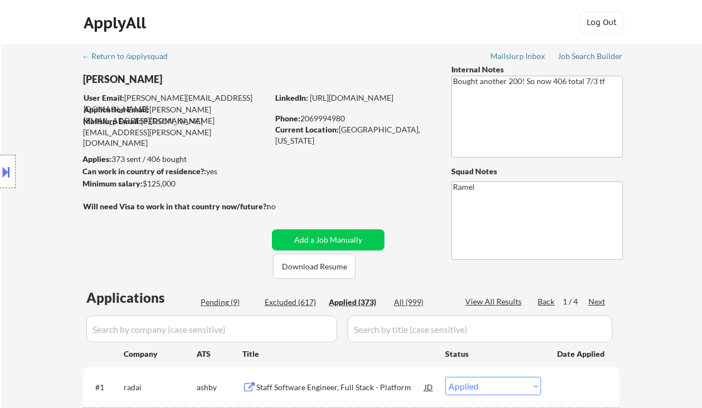
select select ""applied""
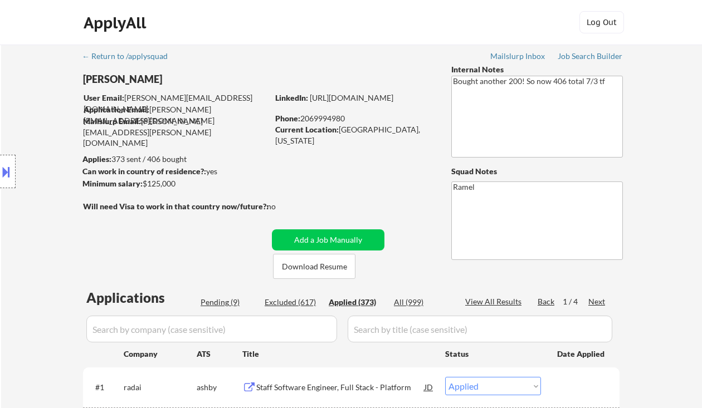
select select ""applied""
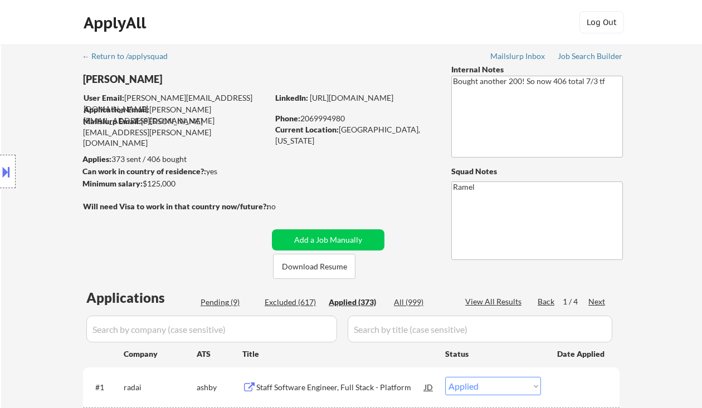
select select ""applied""
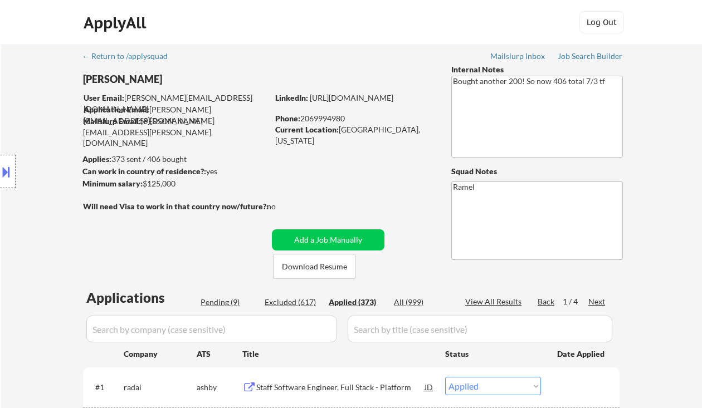
select select ""applied""
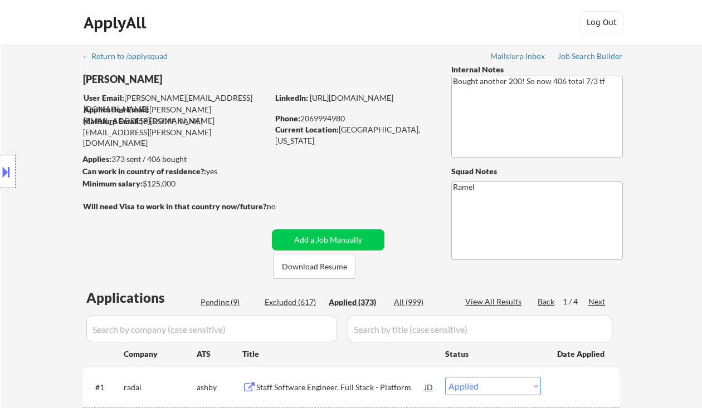
select select ""applied""
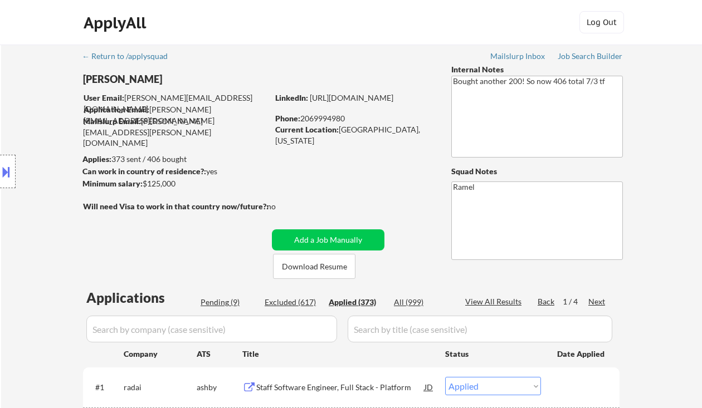
select select ""applied""
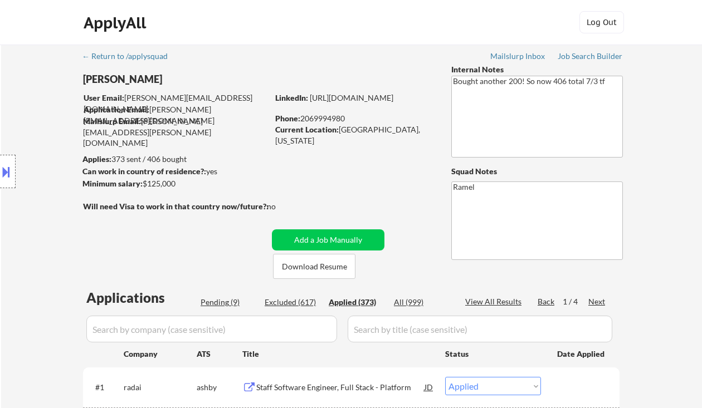
select select ""applied""
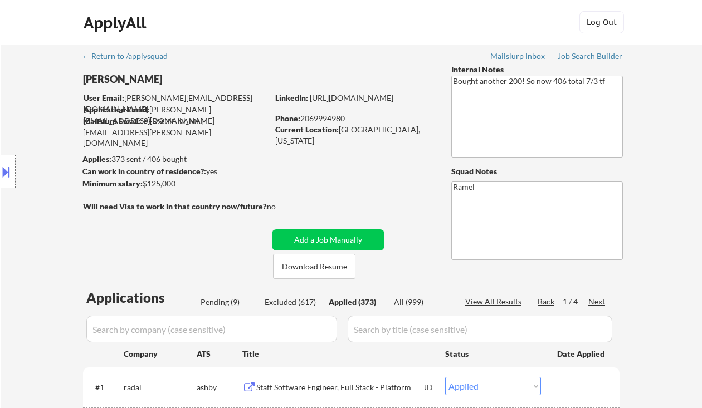
select select ""applied""
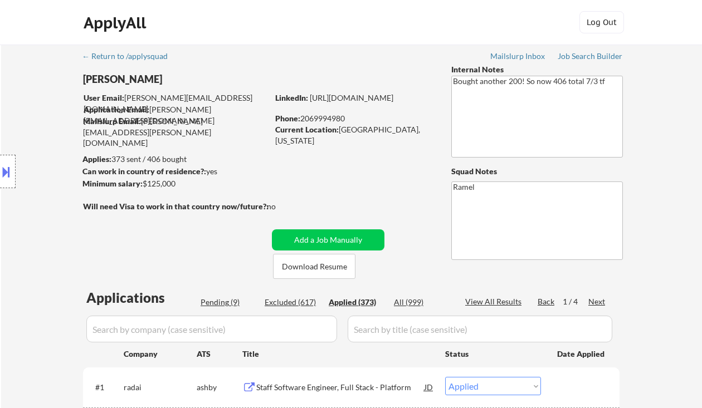
select select ""applied""
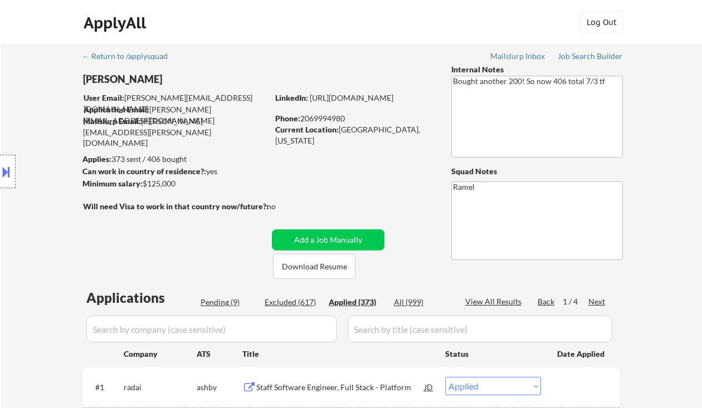
select select ""applied""
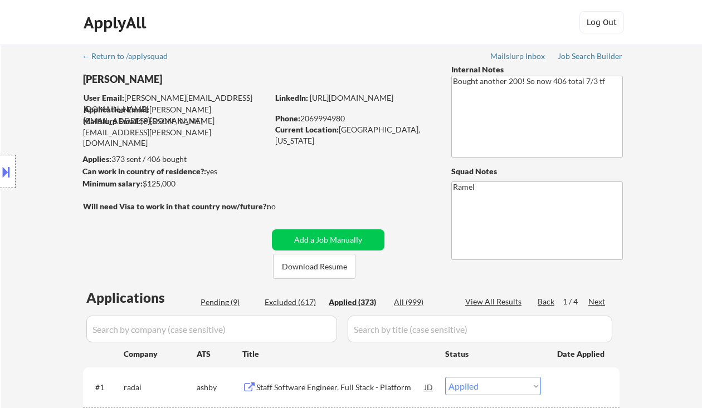
select select ""applied""
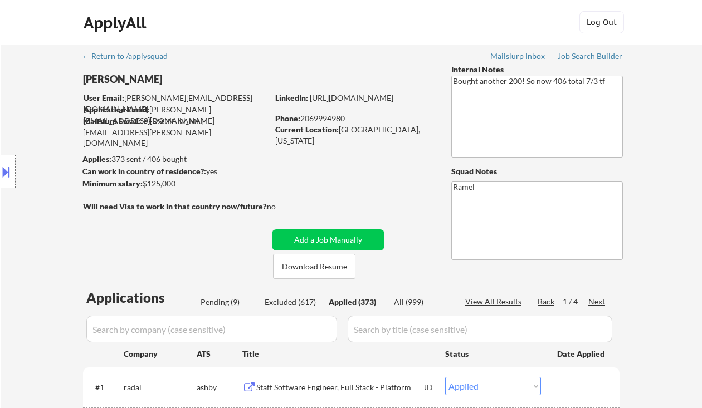
select select ""applied""
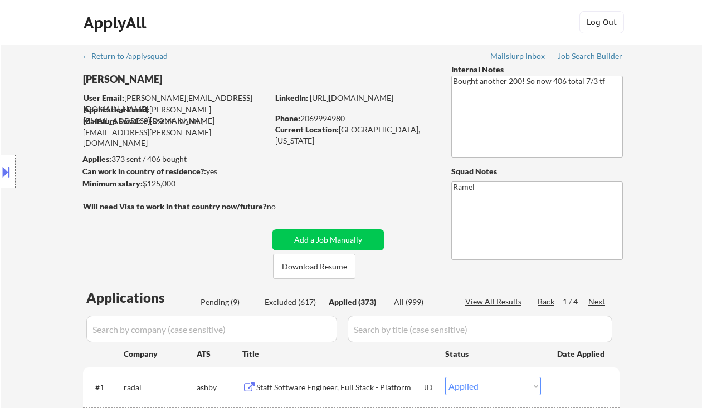
select select ""applied""
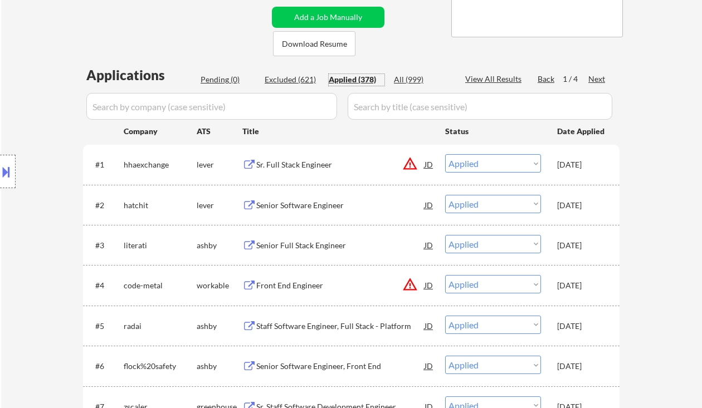
scroll to position [297, 0]
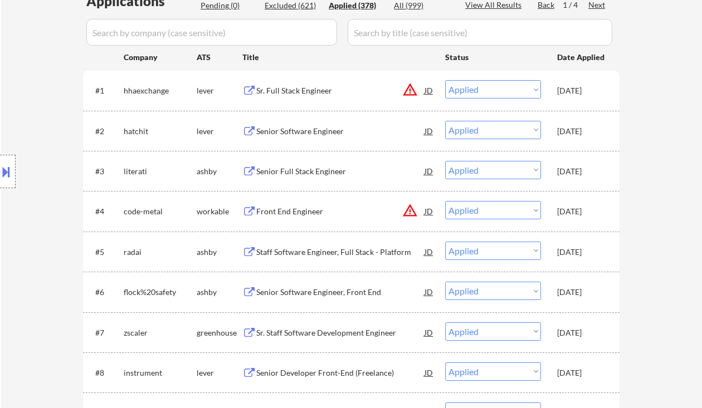
drag, startPoint x: 42, startPoint y: 88, endPoint x: 56, endPoint y: 52, distance: 38.6
click at [42, 88] on div "Location Inclusions: remote" at bounding box center [99, 171] width 199 height 207
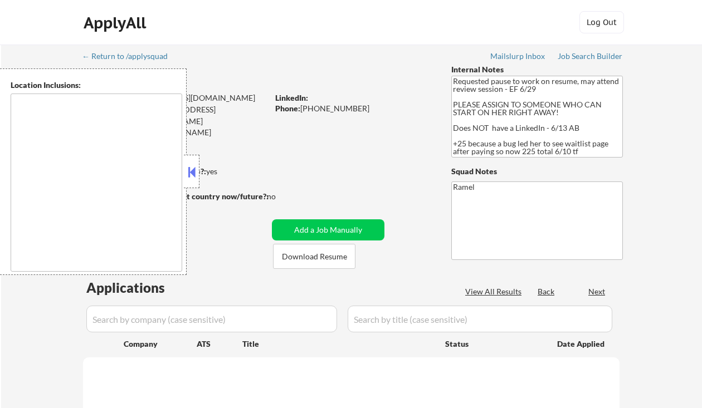
type textarea "[GEOGRAPHIC_DATA], [GEOGRAPHIC_DATA] [GEOGRAPHIC_DATA], [GEOGRAPHIC_DATA] [GEOG…"
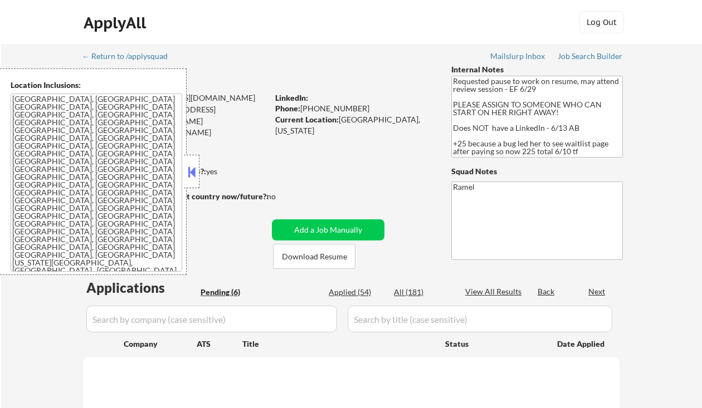
select select ""pending""
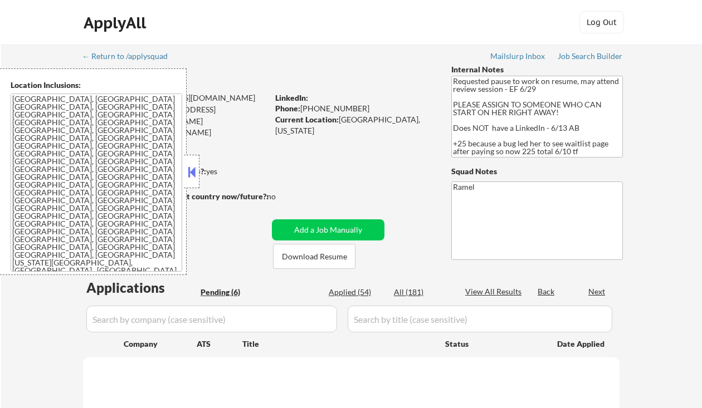
select select ""pending""
click at [197, 174] on button at bounding box center [191, 172] width 12 height 17
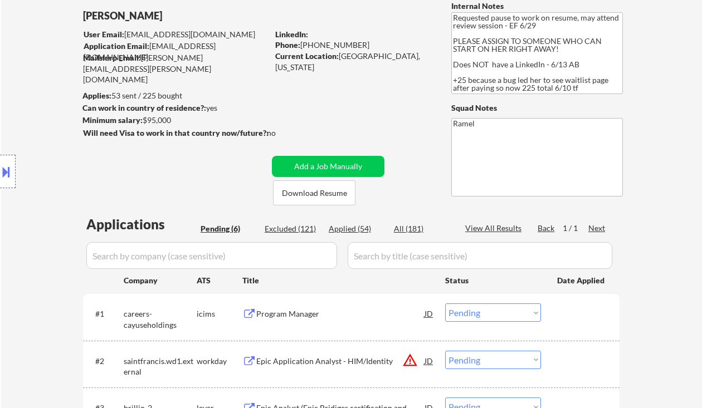
scroll to position [74, 0]
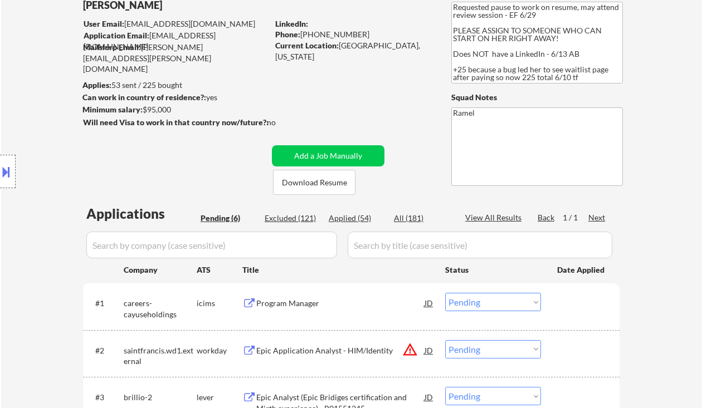
click at [320, 307] on div "Program Manager" at bounding box center [340, 303] width 168 height 11
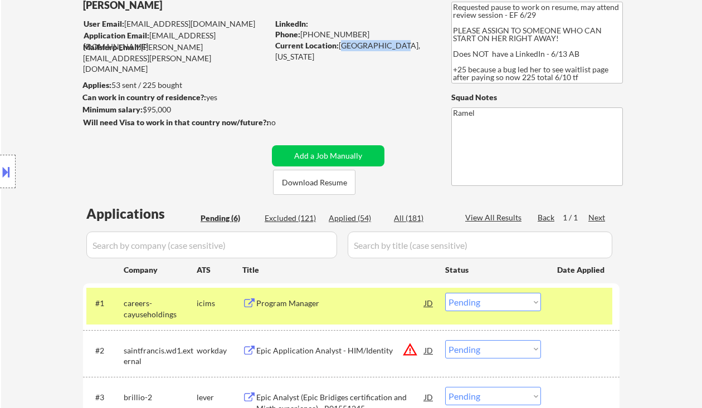
drag, startPoint x: 340, startPoint y: 41, endPoint x: 398, endPoint y: 47, distance: 58.3
click at [398, 47] on div "Current Location: [GEOGRAPHIC_DATA], [US_STATE]" at bounding box center [354, 51] width 158 height 22
copy div "[GEOGRAPHIC_DATA], [US_STATE]"
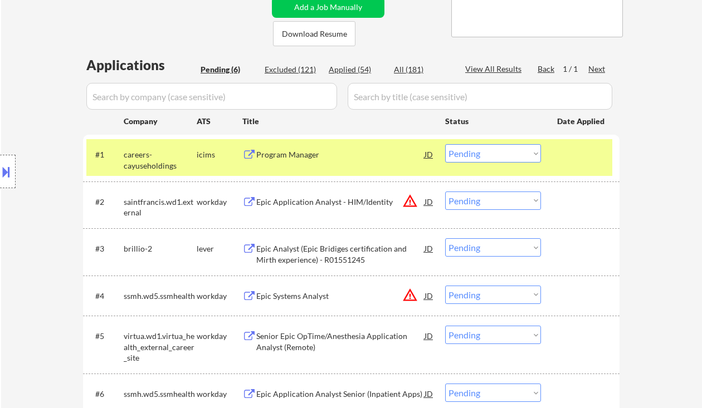
click at [464, 151] on select "Choose an option... Pending Applied Excluded (Questions) Excluded (Expired) Exc…" at bounding box center [493, 153] width 96 height 18
click at [445, 144] on select "Choose an option... Pending Applied Excluded (Questions) Excluded (Expired) Exc…" at bounding box center [493, 153] width 96 height 18
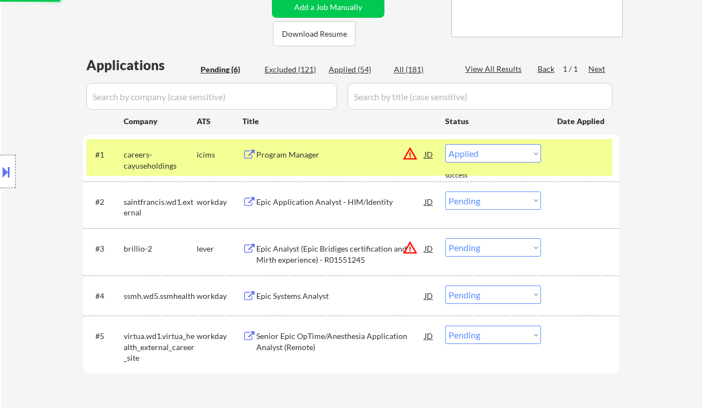
select select ""pending""
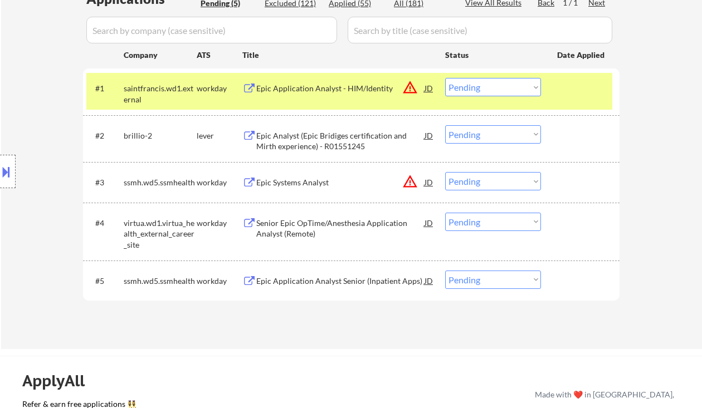
scroll to position [297, 0]
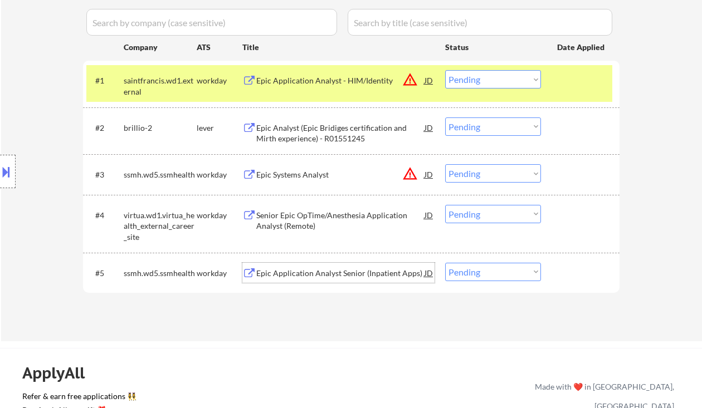
click at [358, 270] on div "Epic Application Analyst Senior (Inpatient Apps)" at bounding box center [340, 273] width 168 height 11
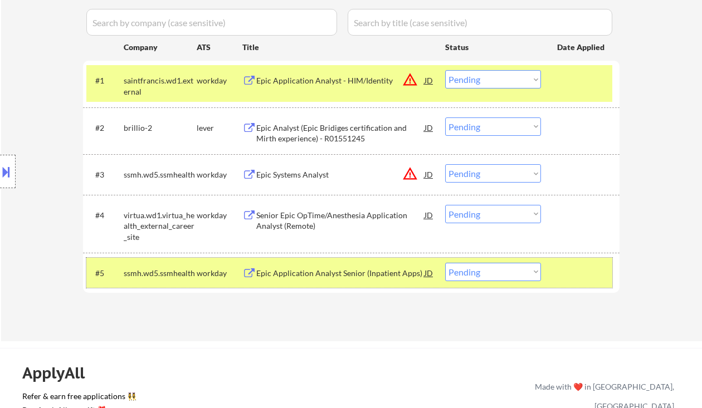
click at [493, 281] on div "#5 ssmh.wd5.ssmhealth workday Epic Application Analyst Senior (Inpatient Apps) …" at bounding box center [349, 273] width 526 height 30
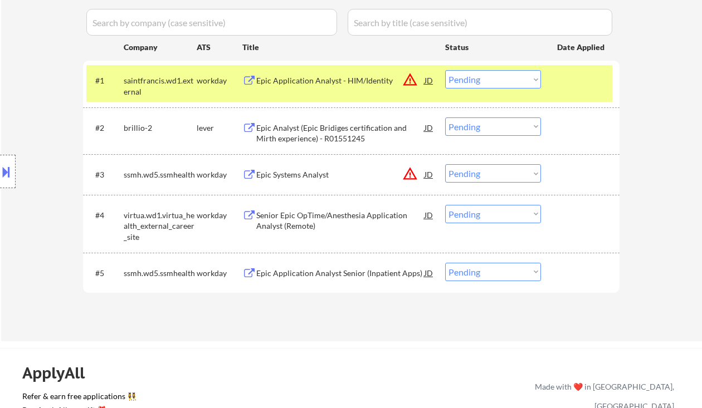
click at [493, 267] on select "Choose an option... Pending Applied Excluded (Questions) Excluded (Expired) Exc…" at bounding box center [493, 272] width 96 height 18
select select ""excluded__expired_""
click at [445, 263] on select "Choose an option... Pending Applied Excluded (Questions) Excluded (Expired) Exc…" at bounding box center [493, 272] width 96 height 18
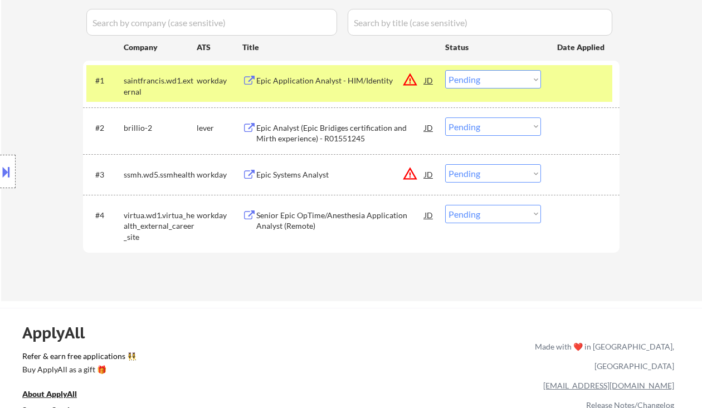
click at [329, 216] on div "Senior Epic OpTime/Anesthesia Application Analyst (Remote)" at bounding box center [340, 221] width 168 height 22
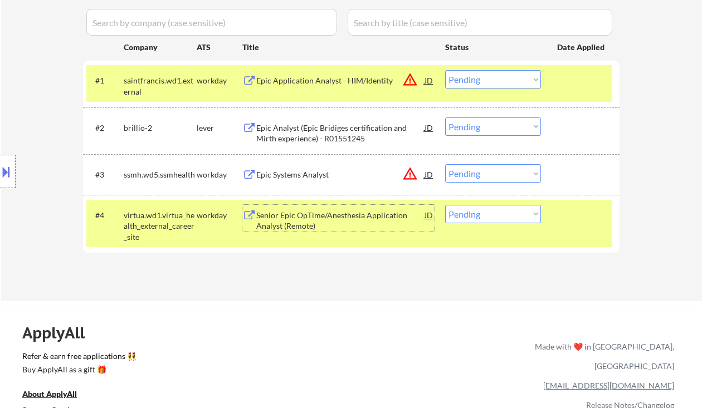
click at [505, 214] on select "Choose an option... Pending Applied Excluded (Questions) Excluded (Expired) Exc…" at bounding box center [493, 214] width 96 height 18
select select ""excluded__bad_match_""
click at [445, 205] on select "Choose an option... Pending Applied Excluded (Questions) Excluded (Expired) Exc…" at bounding box center [493, 214] width 96 height 18
click at [310, 130] on div "Epic Analyst (Epic Bridiges certification and Mirth experience) - R01551245" at bounding box center [340, 134] width 168 height 22
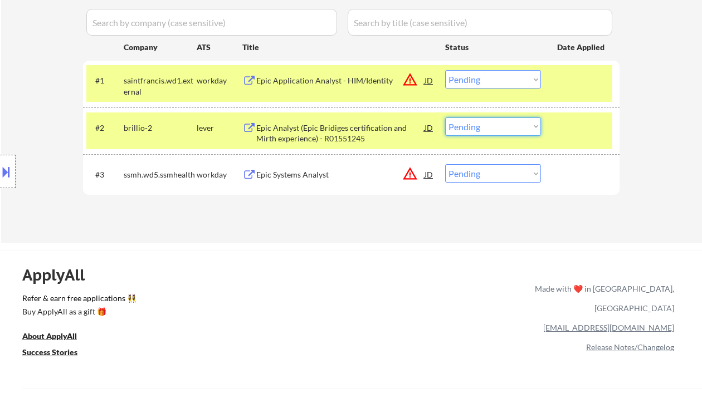
drag, startPoint x: 473, startPoint y: 130, endPoint x: 477, endPoint y: 134, distance: 6.3
click at [473, 130] on select "Choose an option... Pending Applied Excluded (Questions) Excluded (Expired) Exc…" at bounding box center [493, 127] width 96 height 18
click at [445, 118] on select "Choose an option... Pending Applied Excluded (Questions) Excluded (Expired) Exc…" at bounding box center [493, 127] width 96 height 18
click at [281, 176] on div "Epic Systems Analyst" at bounding box center [340, 174] width 168 height 11
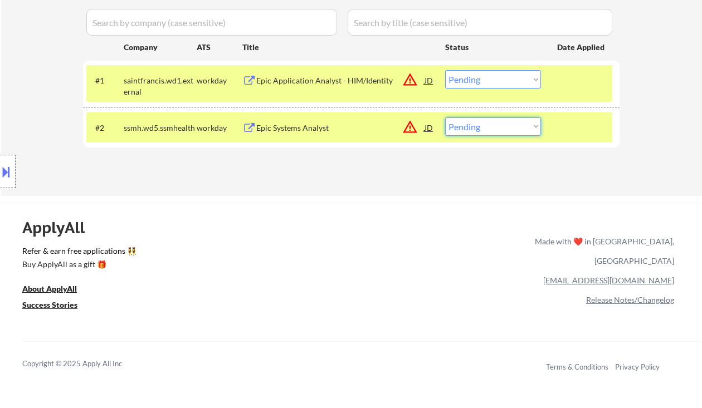
click at [467, 131] on select "Choose an option... Pending Applied Excluded (Questions) Excluded (Expired) Exc…" at bounding box center [493, 127] width 96 height 18
select select ""excluded__expired_""
click at [445, 118] on select "Choose an option... Pending Applied Excluded (Questions) Excluded (Expired) Exc…" at bounding box center [493, 127] width 96 height 18
click at [302, 81] on div "Epic Application Analyst - HIM/Identity" at bounding box center [340, 80] width 168 height 11
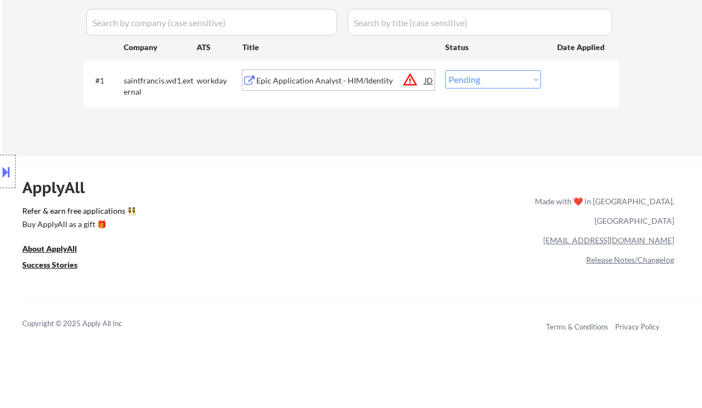
scroll to position [74, 0]
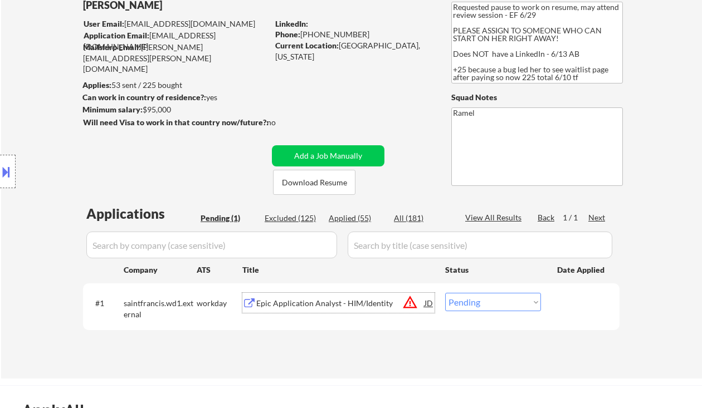
click at [477, 309] on select "Choose an option... Pending Applied Excluded (Questions) Excluded (Expired) Exc…" at bounding box center [493, 302] width 96 height 18
select select ""applied""
click at [445, 293] on select "Choose an option... Pending Applied Excluded (Questions) Excluded (Expired) Exc…" at bounding box center [493, 302] width 96 height 18
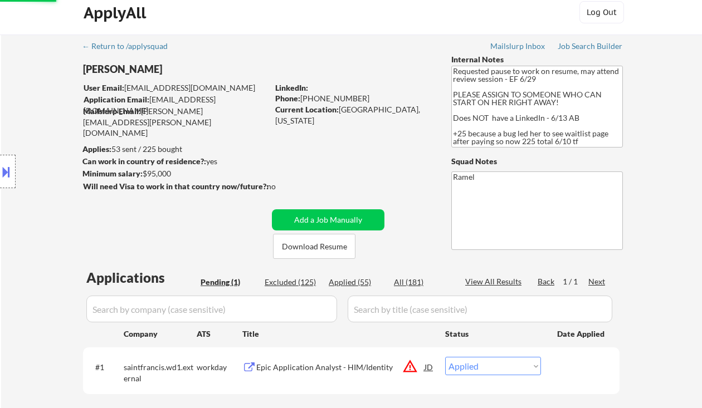
scroll to position [0, 0]
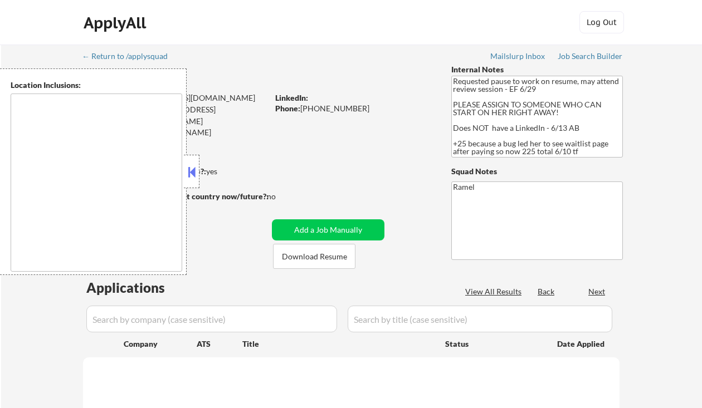
type textarea "[GEOGRAPHIC_DATA], [GEOGRAPHIC_DATA] [GEOGRAPHIC_DATA], [GEOGRAPHIC_DATA] [GEOG…"
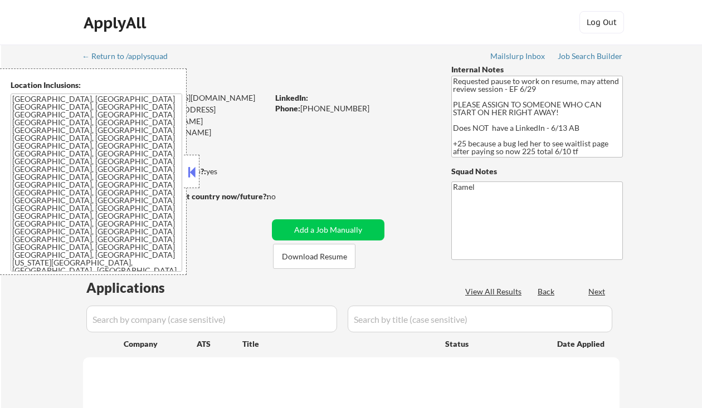
select select ""pending""
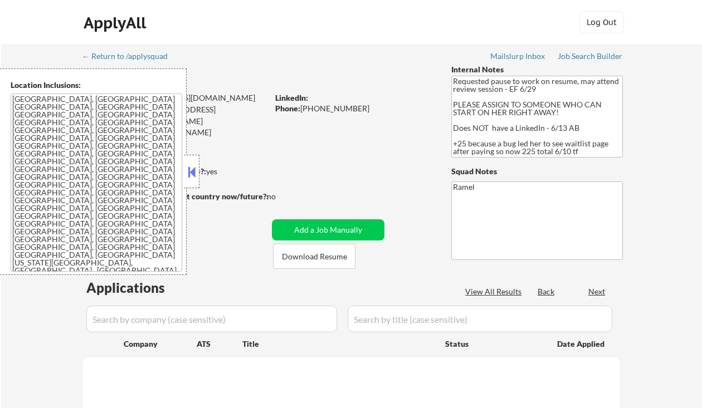
select select ""pending""
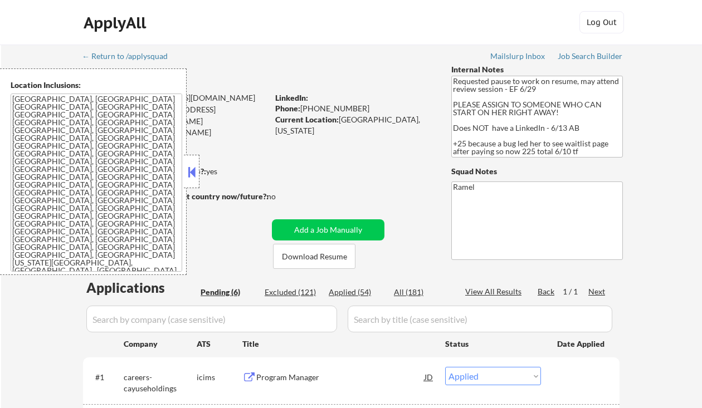
select select ""pending""
click at [334, 107] on div "Phone: [PHONE_NUMBER]" at bounding box center [354, 108] width 158 height 11
copy div "17139036468"
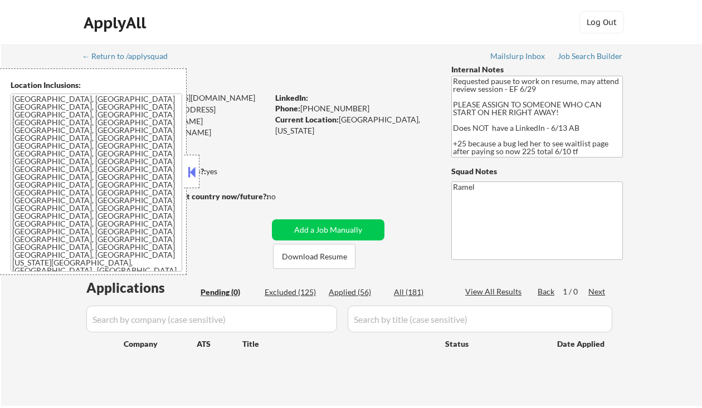
click at [356, 293] on div "Applied (56)" at bounding box center [357, 292] width 56 height 11
click at [189, 170] on button at bounding box center [191, 172] width 12 height 17
select select ""applied""
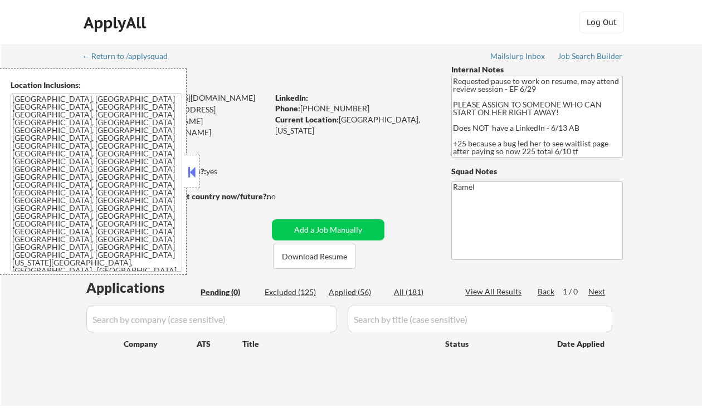
select select ""applied""
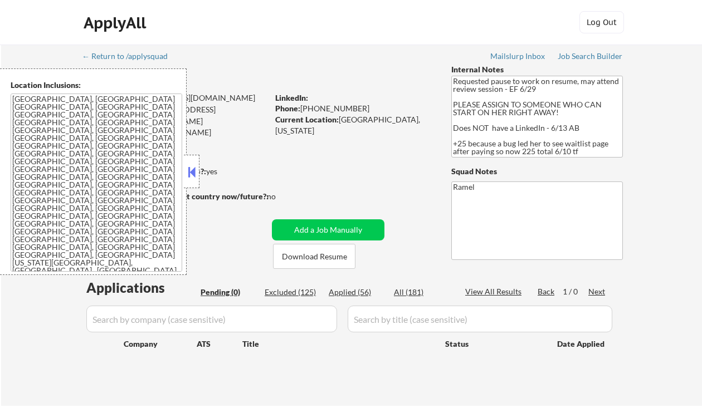
select select ""applied""
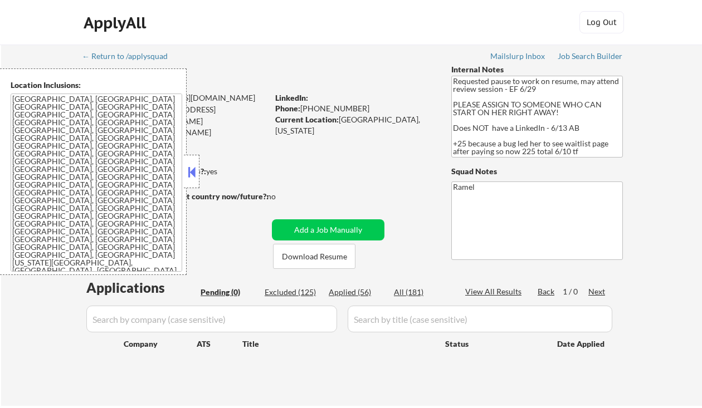
select select ""applied""
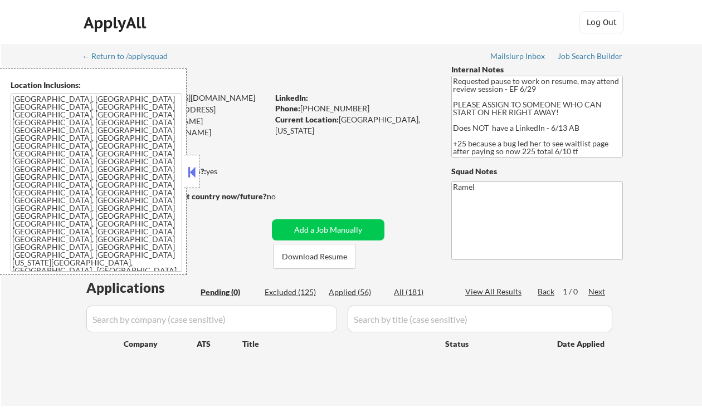
select select ""applied""
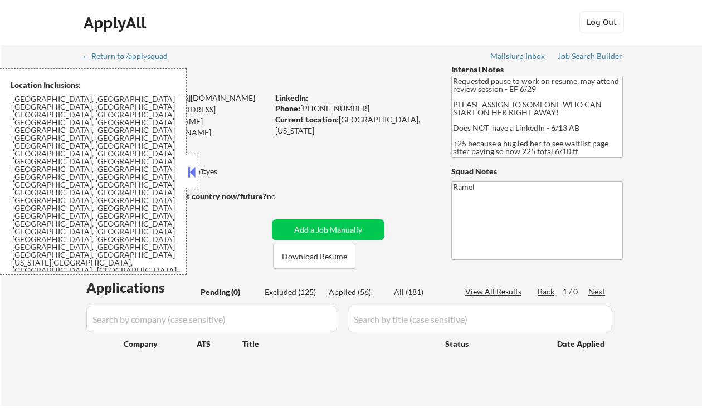
select select ""applied""
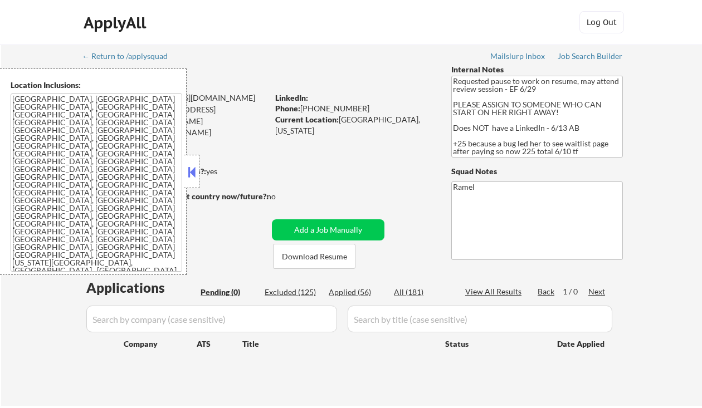
select select ""applied""
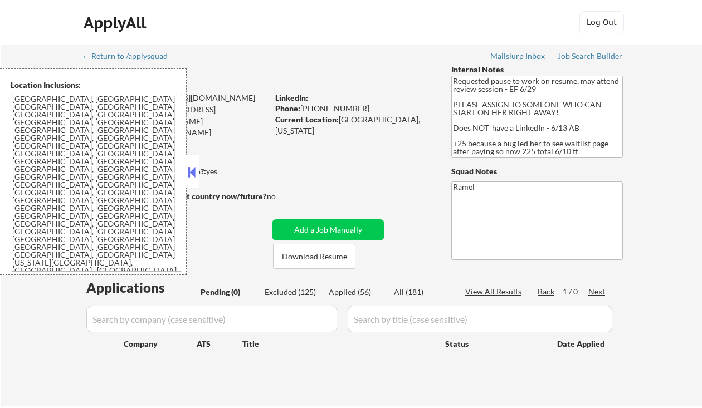
select select ""applied""
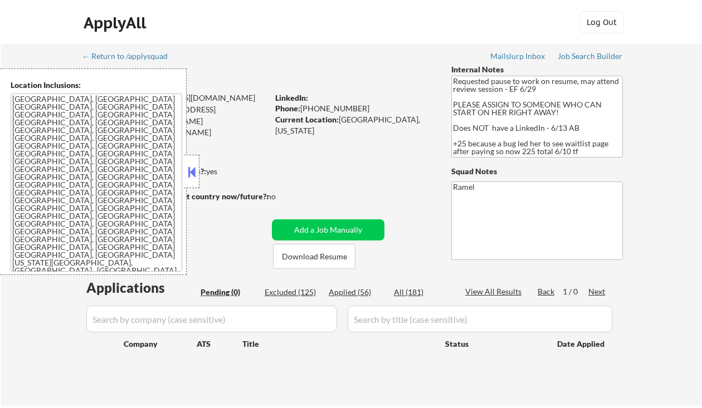
select select ""applied""
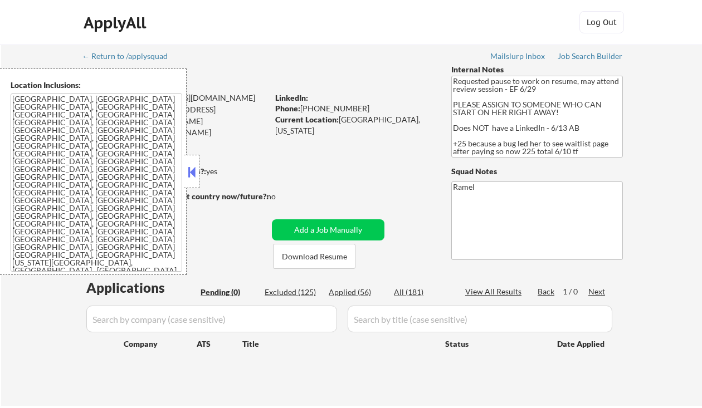
select select ""applied""
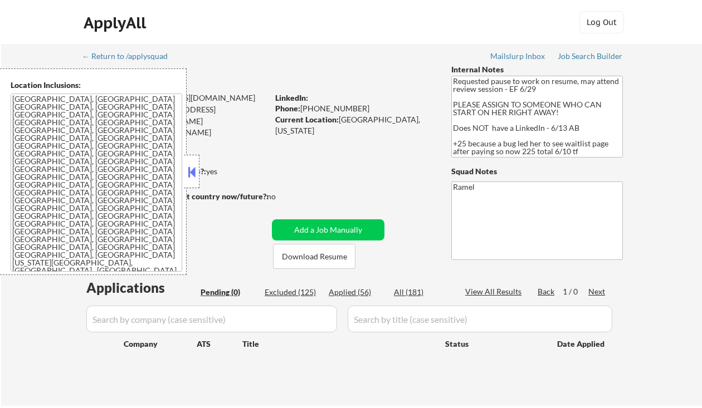
select select ""applied""
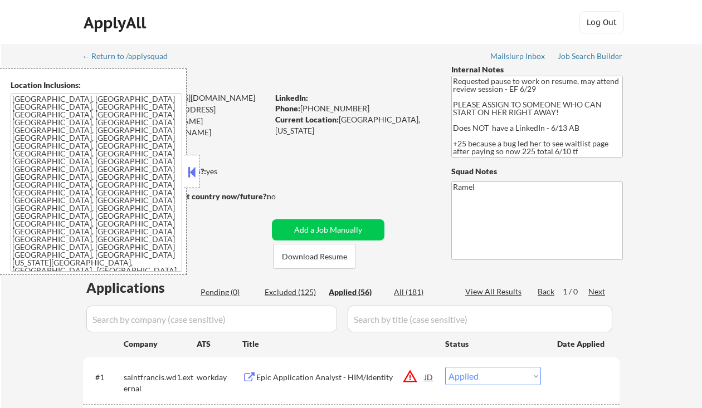
select select ""applied""
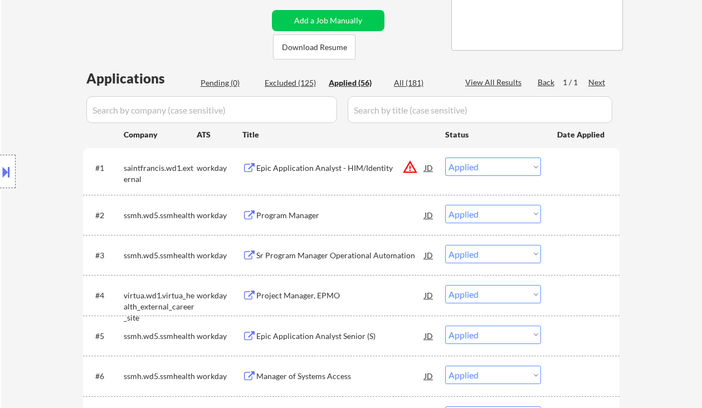
scroll to position [223, 0]
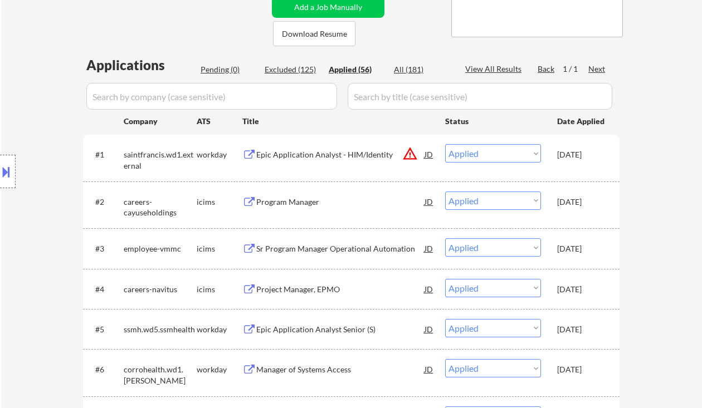
drag, startPoint x: 28, startPoint y: 239, endPoint x: 52, endPoint y: 206, distance: 41.0
click at [28, 239] on div "Location Inclusions: Bellaire, TX West University Place, TX Southside Place, TX…" at bounding box center [99, 171] width 199 height 207
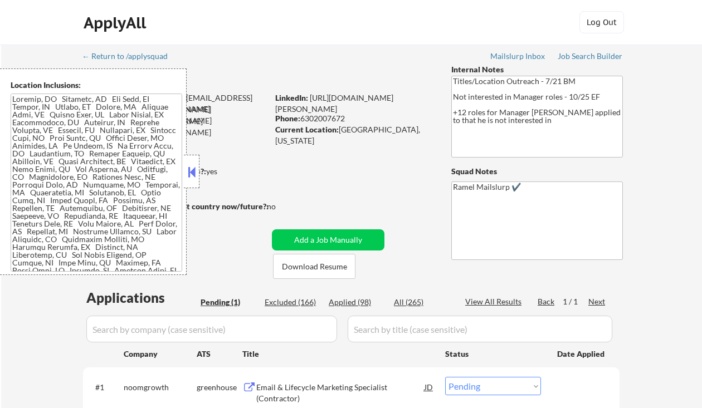
drag, startPoint x: 188, startPoint y: 168, endPoint x: 223, endPoint y: 182, distance: 37.5
click at [189, 168] on button at bounding box center [191, 172] width 12 height 17
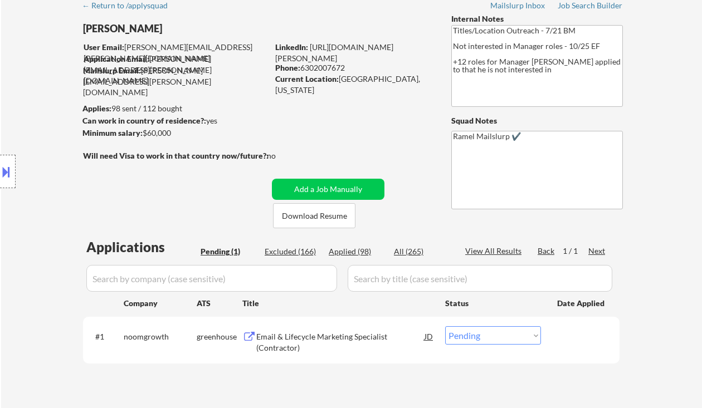
scroll to position [148, 0]
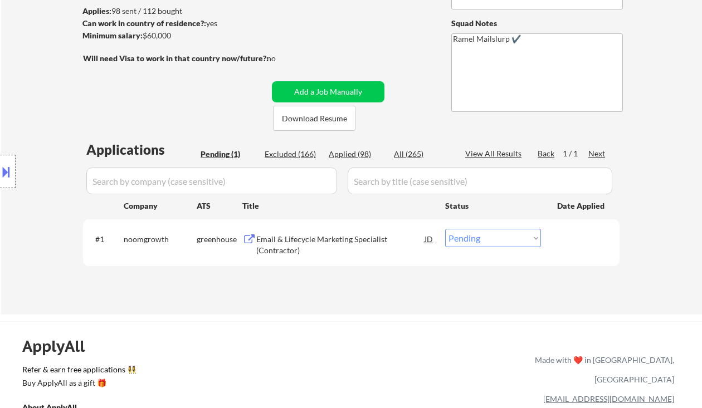
drag, startPoint x: 18, startPoint y: 118, endPoint x: 215, endPoint y: 36, distance: 212.7
click at [18, 118] on div "Location Inclusions:" at bounding box center [99, 171] width 199 height 207
click at [335, 243] on div "Email & Lifecycle Marketing Specialist (Contractor)" at bounding box center [340, 245] width 168 height 22
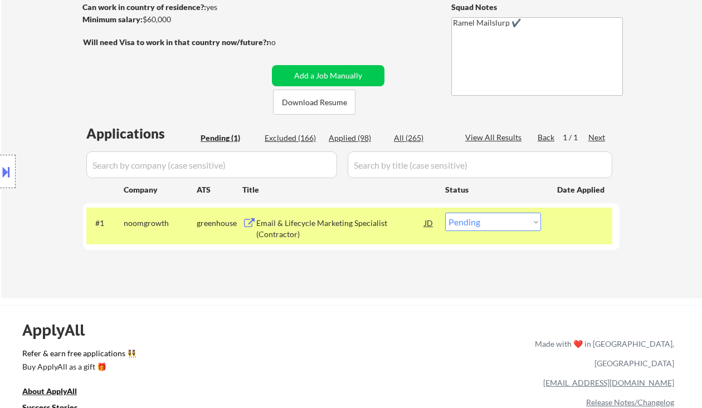
scroll to position [74, 0]
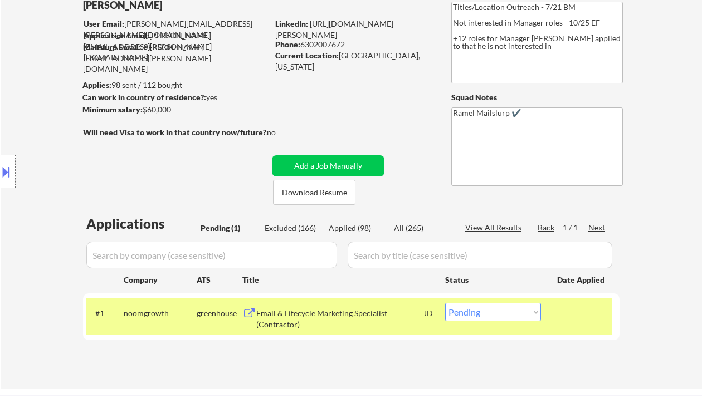
click at [495, 316] on select "Choose an option... Pending Applied Excluded (Questions) Excluded (Expired) Exc…" at bounding box center [493, 312] width 96 height 18
select select ""applied""
click at [445, 303] on select "Choose an option... Pending Applied Excluded (Questions) Excluded (Expired) Exc…" at bounding box center [493, 312] width 96 height 18
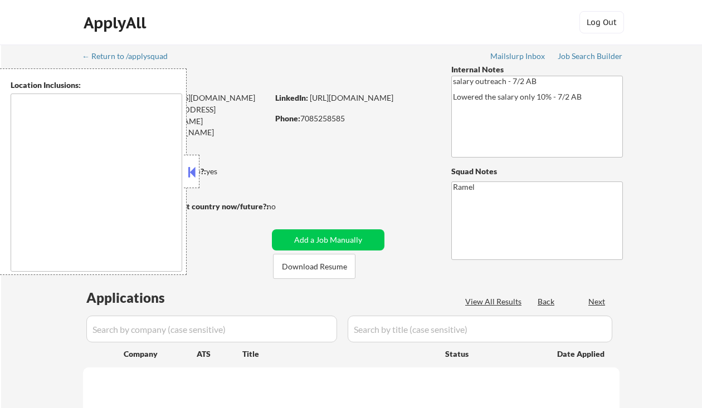
type textarea "[GEOGRAPHIC_DATA], [GEOGRAPHIC_DATA], [GEOGRAPHIC_DATA] [GEOGRAPHIC_DATA], [GEO…"
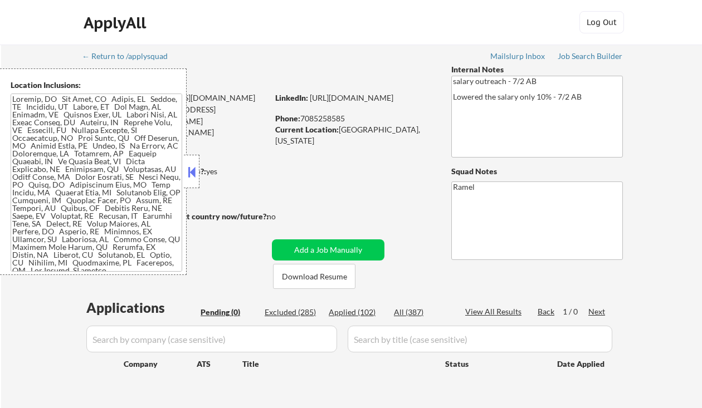
click at [198, 172] on div at bounding box center [192, 171] width 16 height 33
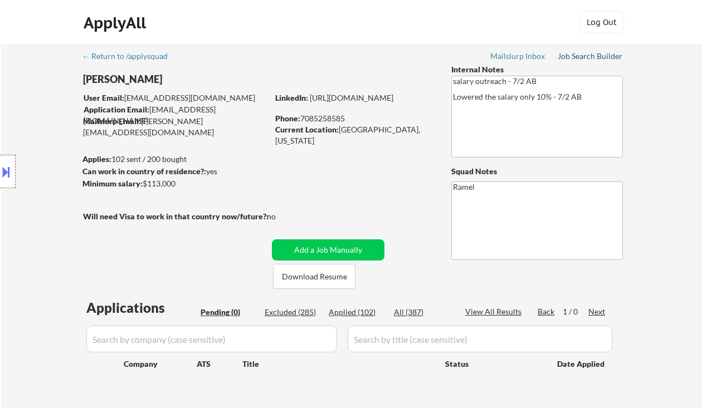
click at [576, 58] on div "Job Search Builder" at bounding box center [589, 56] width 65 height 8
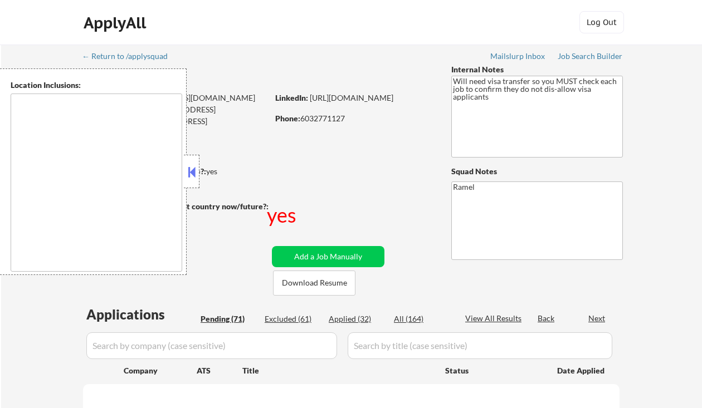
type textarea "[GEOGRAPHIC_DATA], [GEOGRAPHIC_DATA] [GEOGRAPHIC_DATA], [GEOGRAPHIC_DATA] [GEOG…"
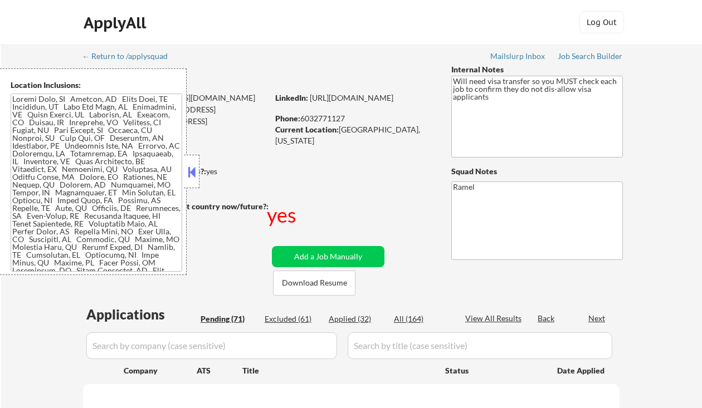
click at [192, 170] on button at bounding box center [191, 172] width 12 height 17
click at [191, 169] on button at bounding box center [191, 172] width 12 height 17
select select ""pending""
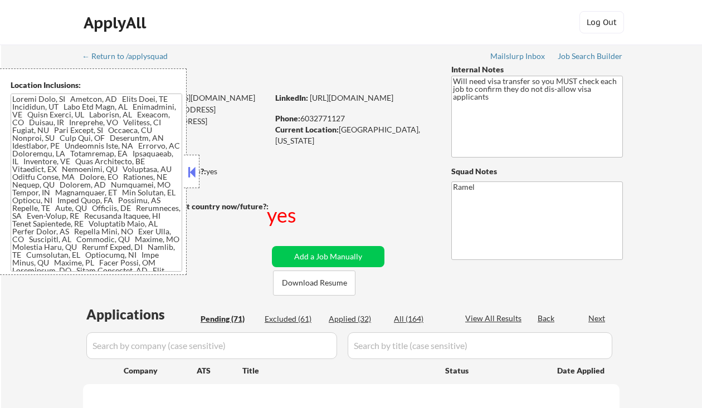
select select ""pending""
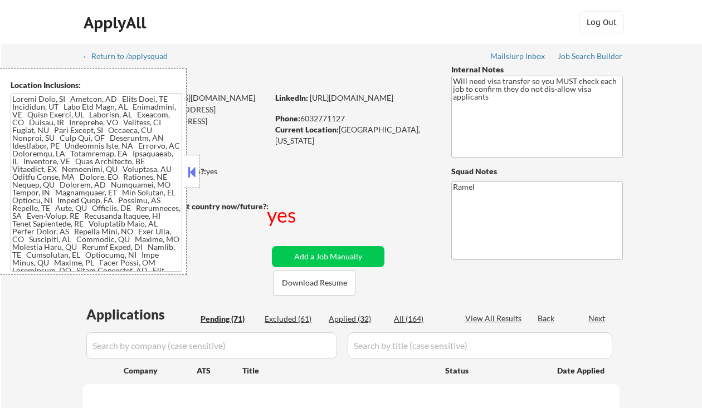
select select ""pending""
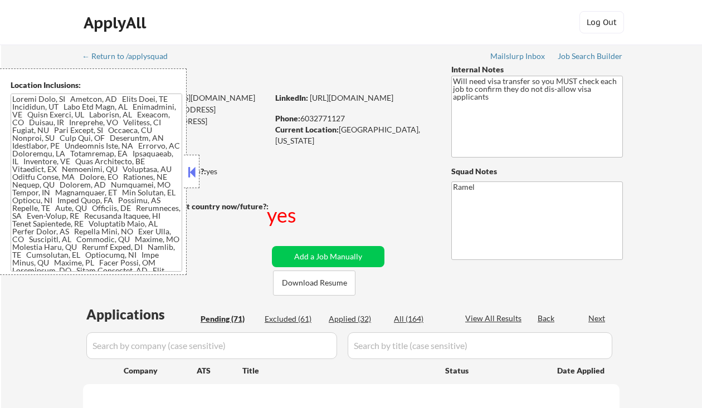
select select ""pending""
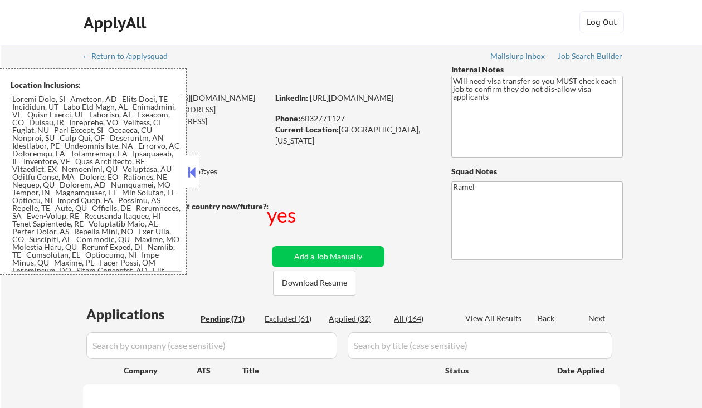
select select ""pending""
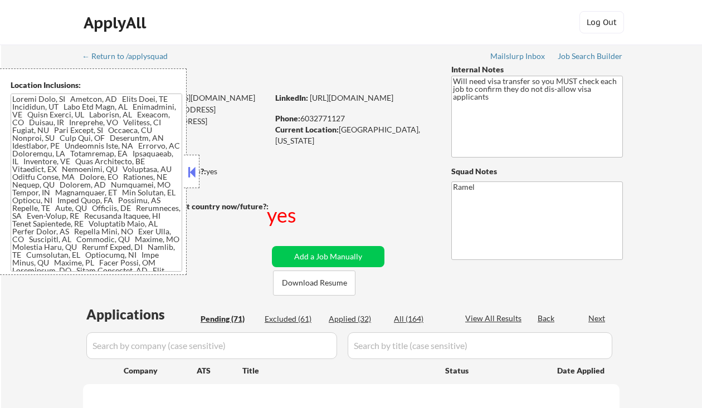
select select ""pending""
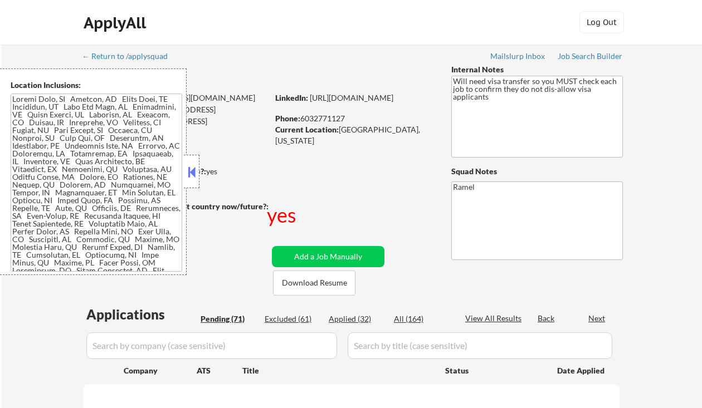
select select ""pending""
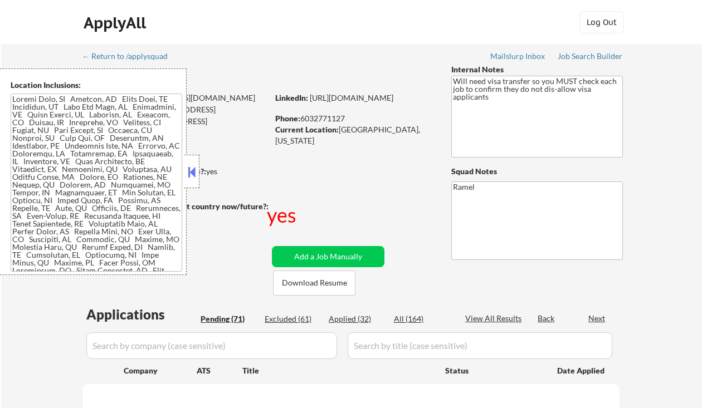
select select ""pending""
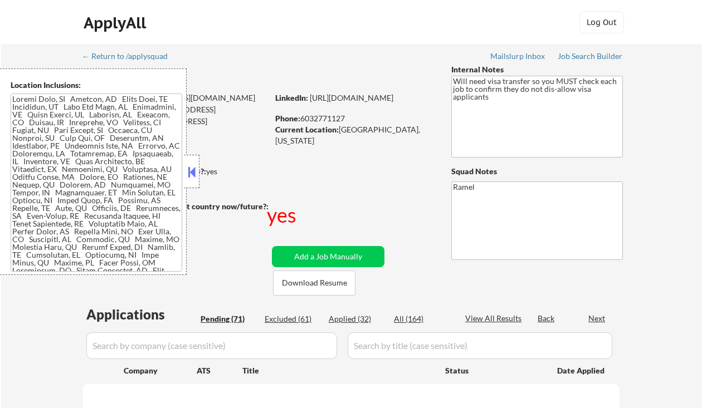
select select ""pending""
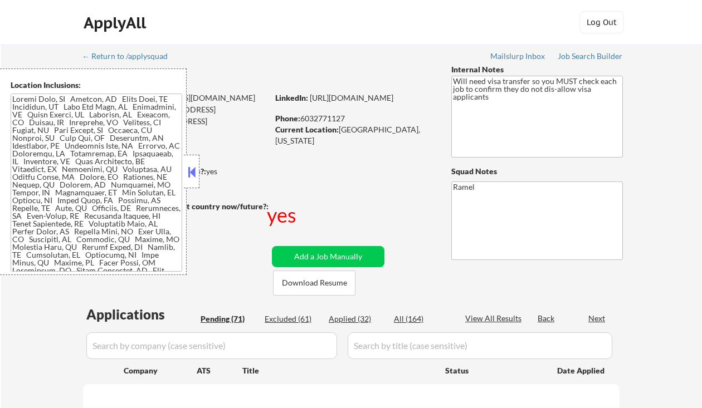
select select ""pending""
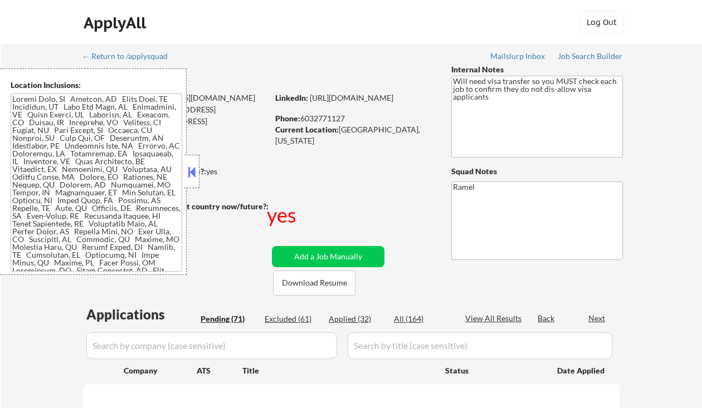
select select ""pending""
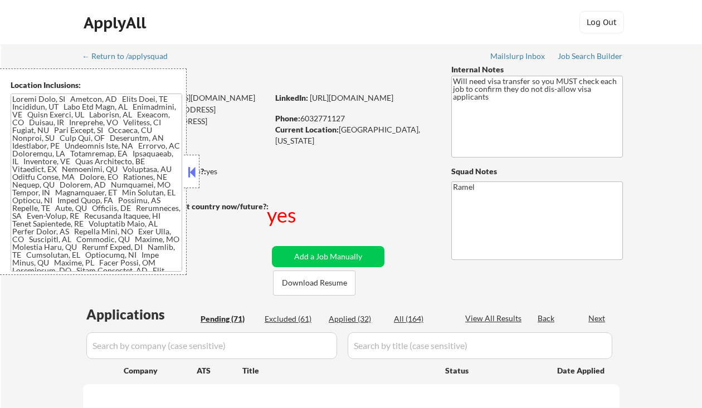
select select ""pending""
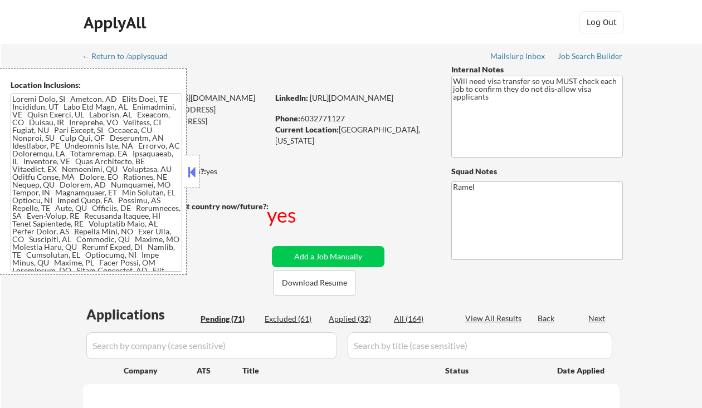
select select ""pending""
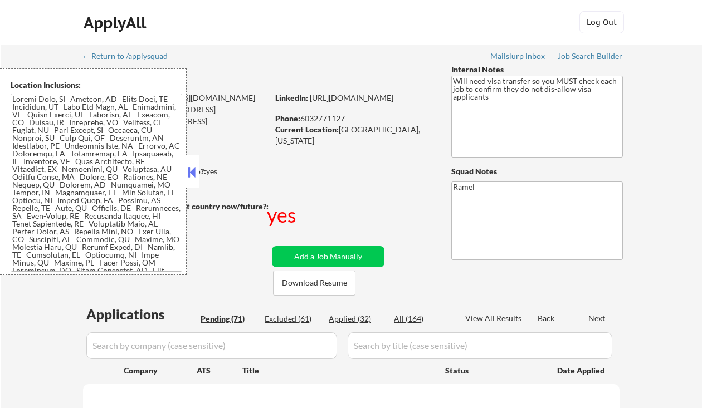
select select ""pending""
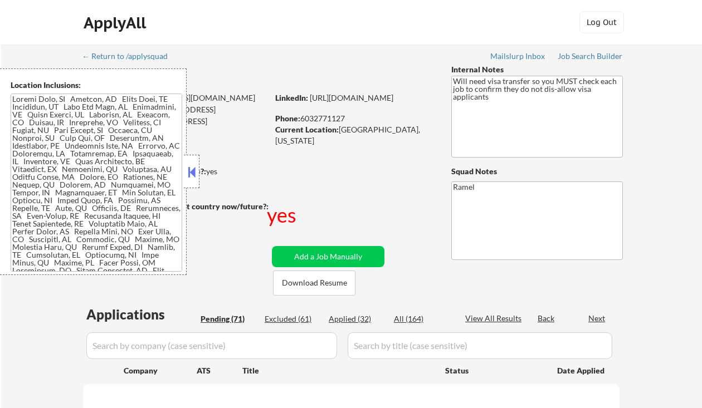
select select ""pending""
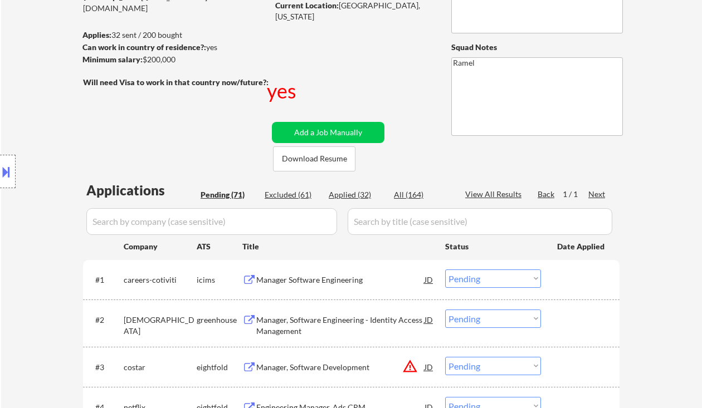
scroll to position [148, 0]
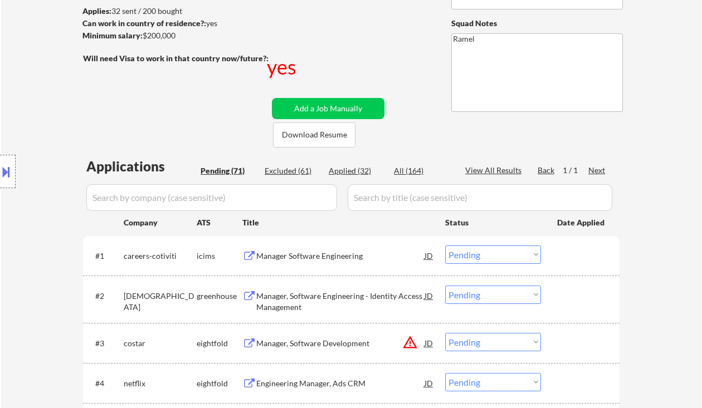
drag, startPoint x: 47, startPoint y: 118, endPoint x: 174, endPoint y: 37, distance: 150.9
click at [47, 118] on div "Location Inclusions:" at bounding box center [99, 171] width 199 height 207
click at [340, 259] on div "Manager Software Engineering" at bounding box center [340, 256] width 168 height 11
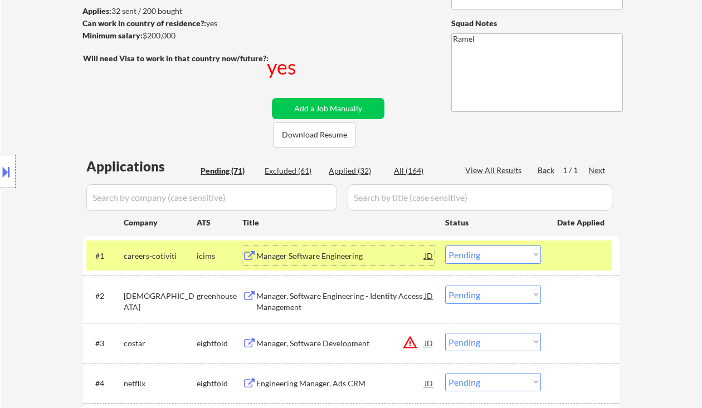
drag, startPoint x: 478, startPoint y: 257, endPoint x: 484, endPoint y: 263, distance: 8.7
click at [478, 257] on select "Choose an option... Pending Applied Excluded (Questions) Excluded (Expired) Exc…" at bounding box center [493, 255] width 96 height 18
click at [445, 246] on select "Choose an option... Pending Applied Excluded (Questions) Excluded (Expired) Exc…" at bounding box center [493, 255] width 96 height 18
click at [332, 293] on div "Manager, Software Engineering - Identity Access Management" at bounding box center [340, 302] width 168 height 22
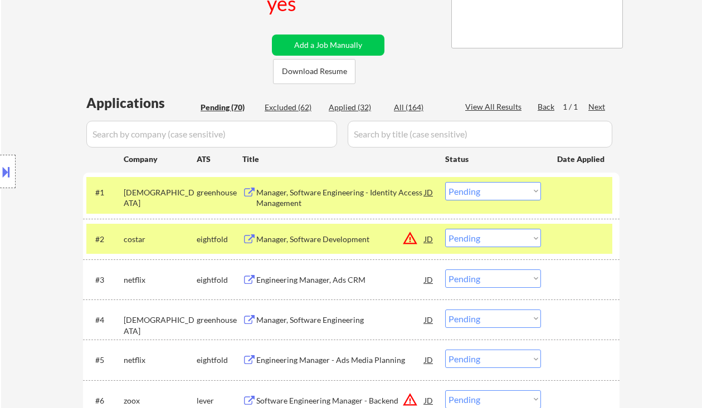
scroll to position [223, 0]
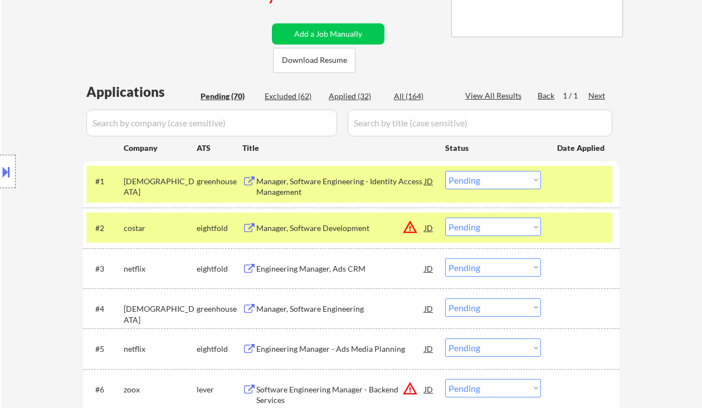
click at [485, 174] on select "Choose an option... Pending Applied Excluded (Questions) Excluded (Expired) Exc…" at bounding box center [493, 180] width 96 height 18
click at [445, 171] on select "Choose an option... Pending Applied Excluded (Questions) Excluded (Expired) Exc…" at bounding box center [493, 180] width 96 height 18
click at [337, 224] on div "Manager, Software Development" at bounding box center [340, 228] width 168 height 11
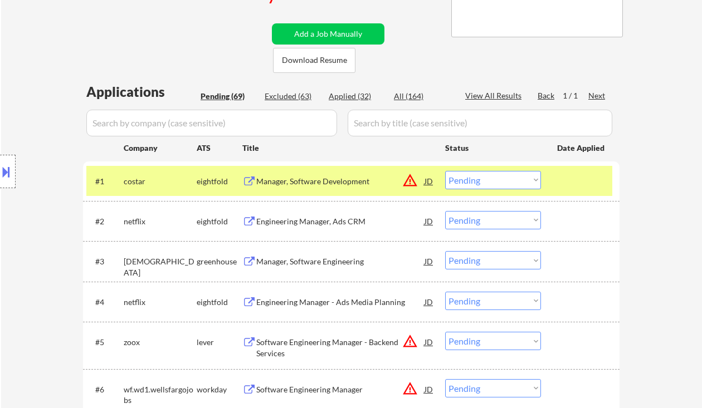
click at [10, 167] on button at bounding box center [6, 172] width 12 height 18
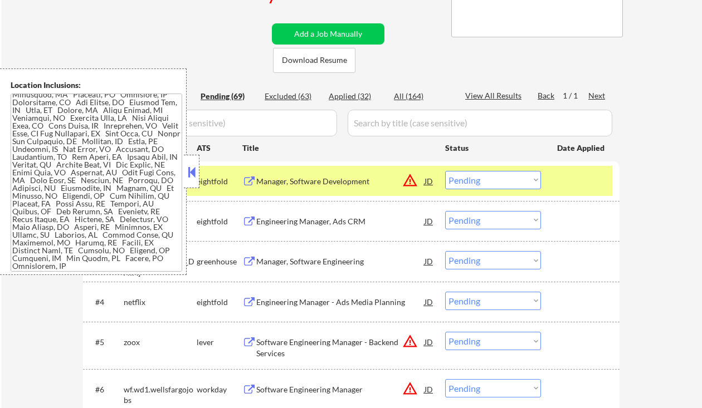
scroll to position [355, 0]
click at [192, 165] on button at bounding box center [191, 172] width 12 height 17
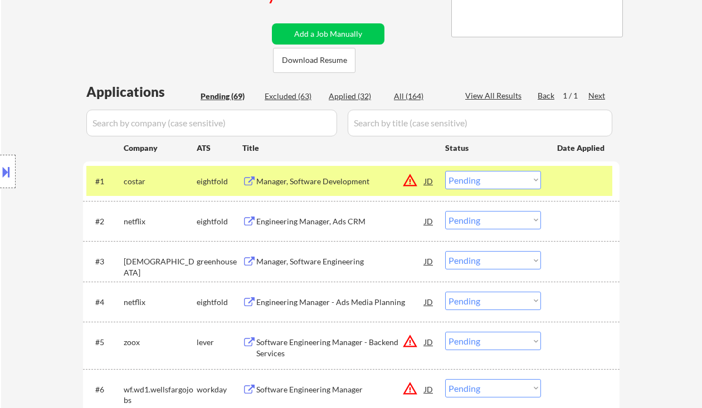
click at [468, 178] on select "Choose an option... Pending Applied Excluded (Questions) Excluded (Expired) Exc…" at bounding box center [493, 180] width 96 height 18
click at [445, 171] on select "Choose an option... Pending Applied Excluded (Questions) Excluded (Expired) Exc…" at bounding box center [493, 180] width 96 height 18
click at [335, 225] on div "Engineering Manager, Ads CRM" at bounding box center [340, 221] width 168 height 11
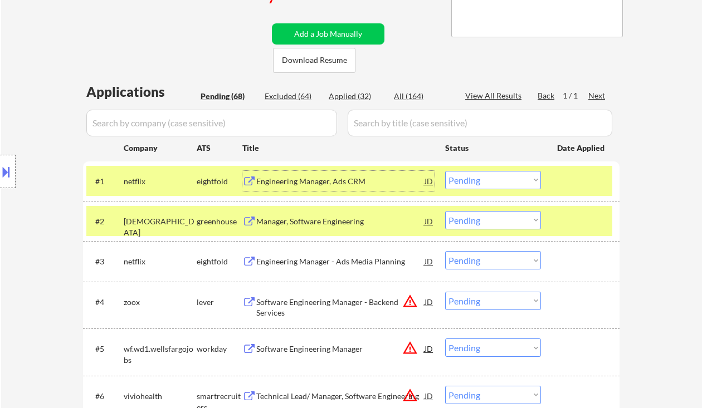
click at [354, 177] on div "Engineering Manager, Ads CRM" at bounding box center [340, 181] width 168 height 11
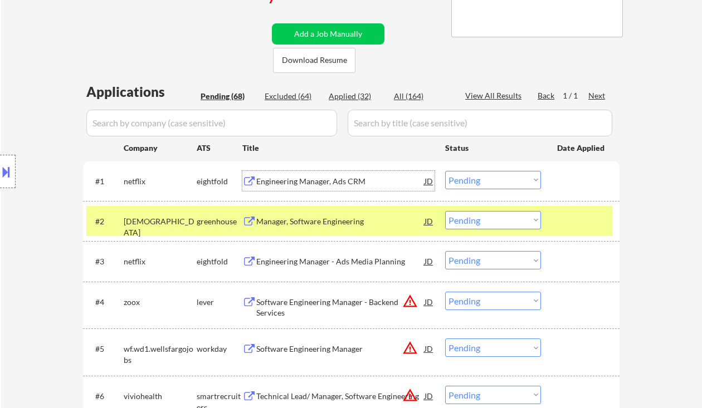
click at [491, 179] on select "Choose an option... Pending Applied Excluded (Questions) Excluded (Expired) Exc…" at bounding box center [493, 180] width 96 height 18
click at [445, 171] on select "Choose an option... Pending Applied Excluded (Questions) Excluded (Expired) Exc…" at bounding box center [493, 180] width 96 height 18
click at [307, 223] on div "Manager, Software Engineering" at bounding box center [340, 221] width 168 height 11
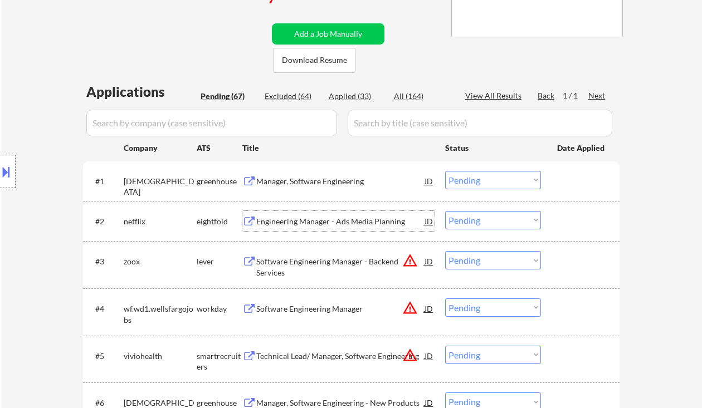
drag, startPoint x: 470, startPoint y: 181, endPoint x: 477, endPoint y: 188, distance: 9.9
click at [470, 181] on select "Choose an option... Pending Applied Excluded (Questions) Excluded (Expired) Exc…" at bounding box center [493, 180] width 96 height 18
click at [445, 171] on select "Choose an option... Pending Applied Excluded (Questions) Excluded (Expired) Exc…" at bounding box center [493, 180] width 96 height 18
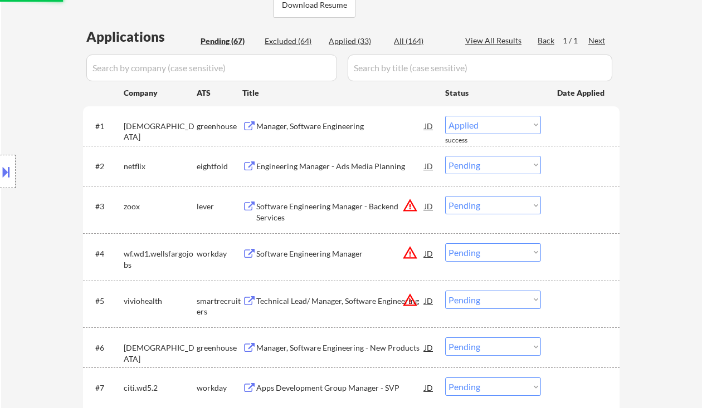
scroll to position [297, 0]
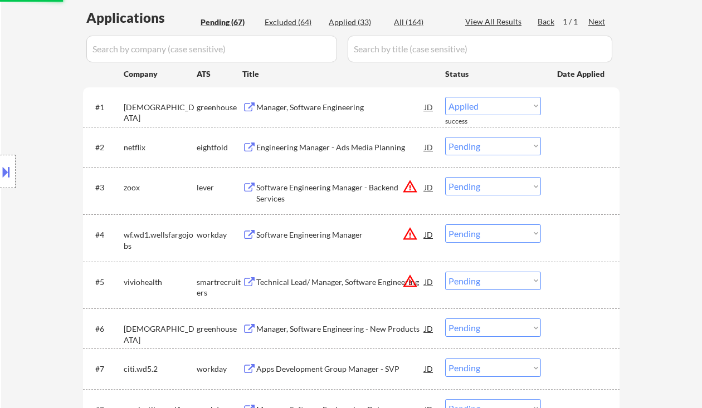
select select ""pending""
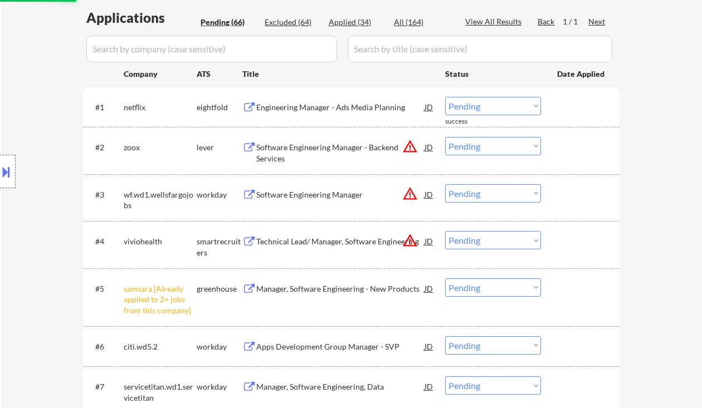
click at [302, 153] on div "Software Engineering Manager - Backend Services" at bounding box center [340, 153] width 168 height 22
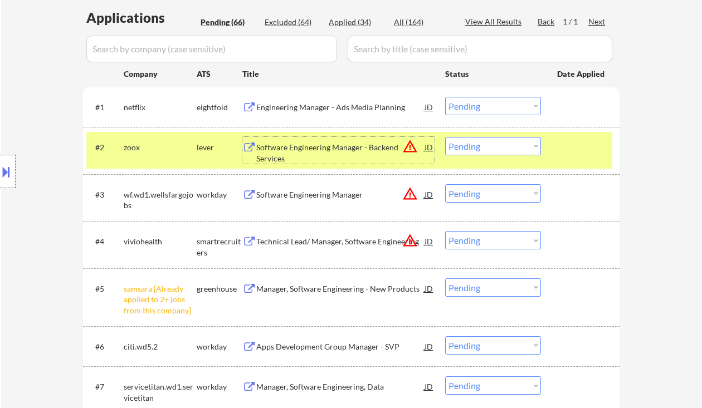
click at [12, 172] on div at bounding box center [8, 171] width 16 height 33
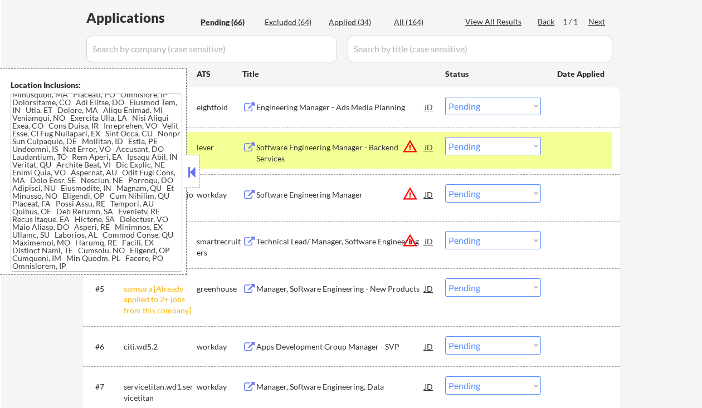
click at [183, 169] on div "Location Inclusions:" at bounding box center [93, 171] width 187 height 207
click at [194, 168] on button at bounding box center [191, 172] width 12 height 17
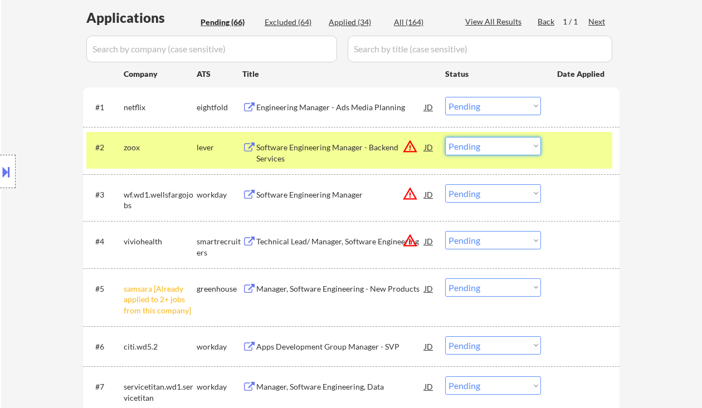
click at [497, 144] on select "Choose an option... Pending Applied Excluded (Questions) Excluded (Expired) Exc…" at bounding box center [493, 146] width 96 height 18
click at [445, 137] on select "Choose an option... Pending Applied Excluded (Questions) Excluded (Expired) Exc…" at bounding box center [493, 146] width 96 height 18
click at [332, 238] on div "Technical Lead/ Manager, Software Engineering" at bounding box center [340, 241] width 168 height 11
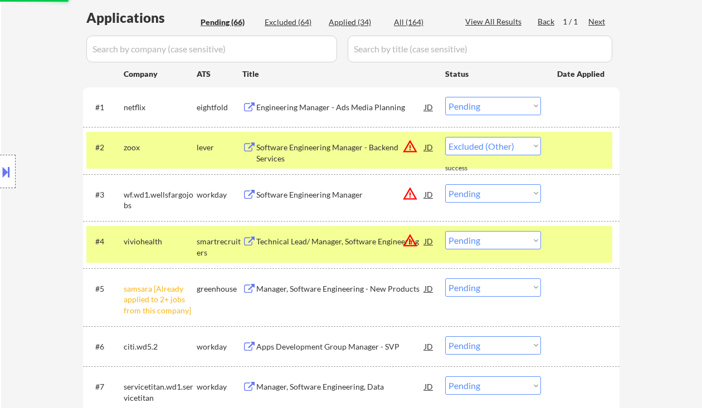
select select ""pending""
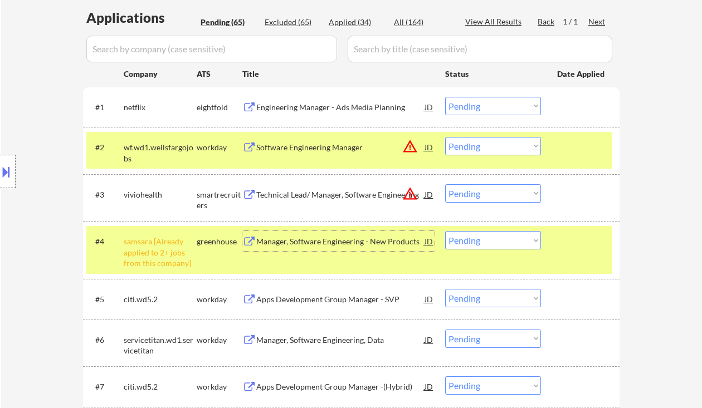
click at [479, 194] on select "Choose an option... Pending Applied Excluded (Questions) Excluded (Expired) Exc…" at bounding box center [493, 193] width 96 height 18
click at [445, 184] on select "Choose an option... Pending Applied Excluded (Questions) Excluded (Expired) Exc…" at bounding box center [493, 193] width 96 height 18
click at [481, 243] on select "Choose an option... Pending Applied Excluded (Questions) Excluded (Expired) Exc…" at bounding box center [493, 240] width 96 height 18
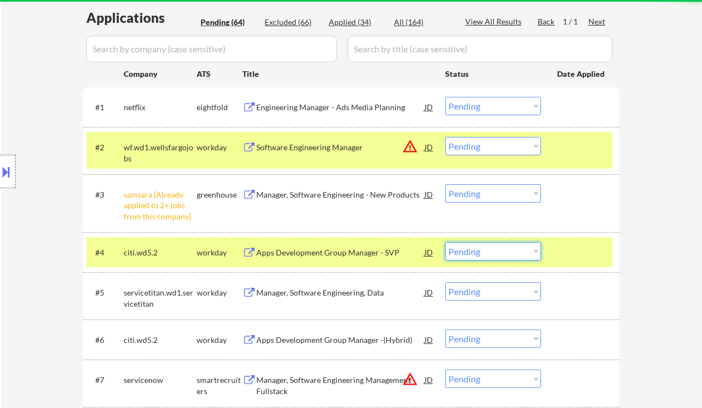
click at [467, 190] on select "Choose an option... Pending Applied Excluded (Questions) Excluded (Expired) Exc…" at bounding box center [493, 193] width 96 height 18
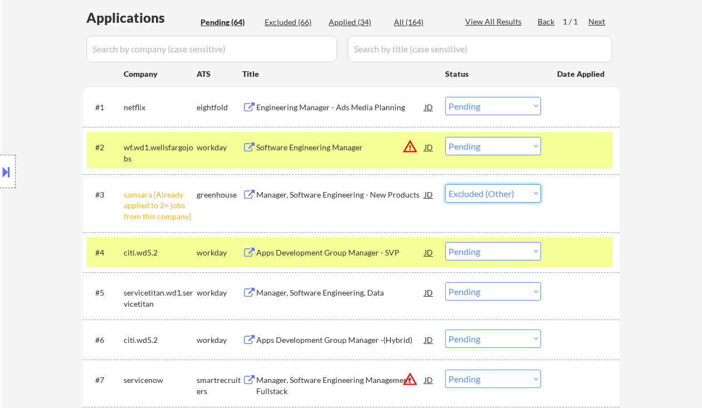
click at [445, 184] on select "Choose an option... Pending Applied Excluded (Questions) Excluded (Expired) Exc…" at bounding box center [493, 193] width 96 height 18
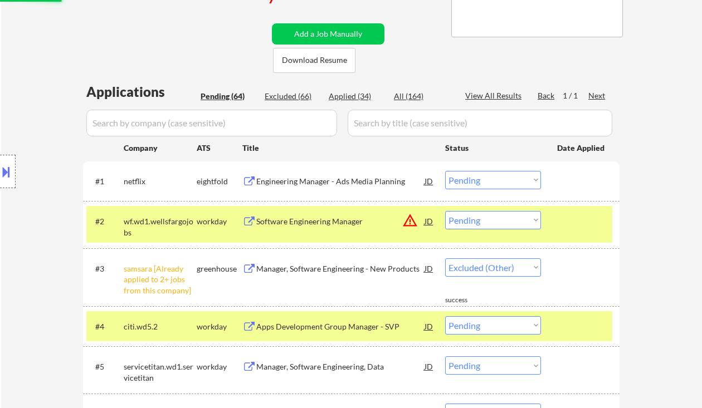
select select ""pending""
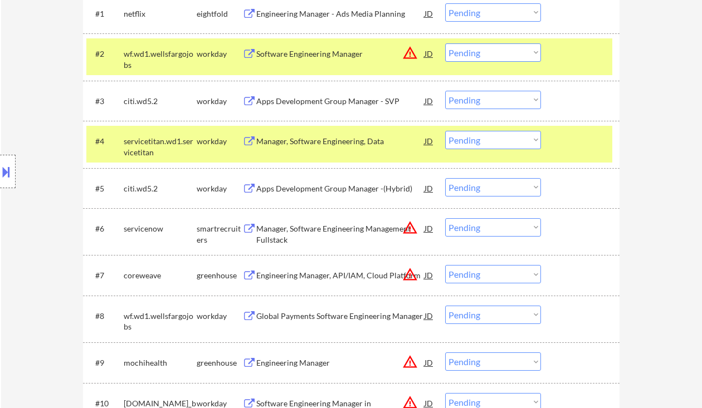
scroll to position [446, 0]
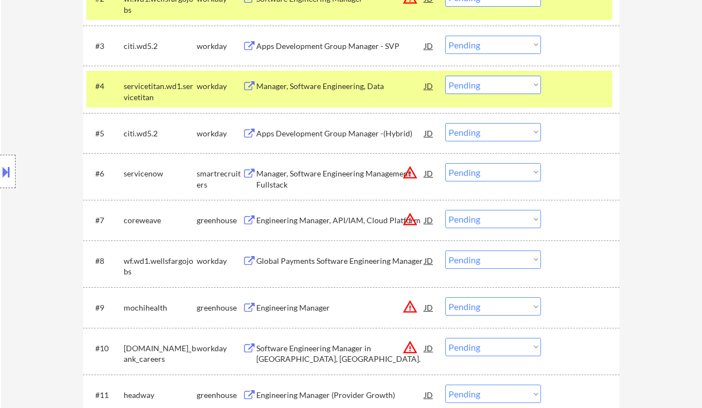
click at [320, 180] on div "Manager, Software Engineering Management - Fullstack" at bounding box center [340, 179] width 168 height 22
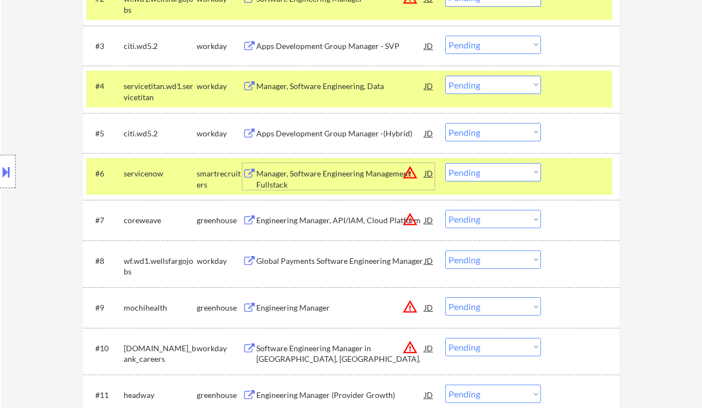
click at [478, 170] on select "Choose an option... Pending Applied Excluded (Questions) Excluded (Expired) Exc…" at bounding box center [493, 172] width 96 height 18
click at [445, 163] on select "Choose an option... Pending Applied Excluded (Questions) Excluded (Expired) Exc…" at bounding box center [493, 172] width 96 height 18
click at [323, 221] on div "Engineering Manager, API/IAM, Cloud Platform" at bounding box center [340, 220] width 168 height 11
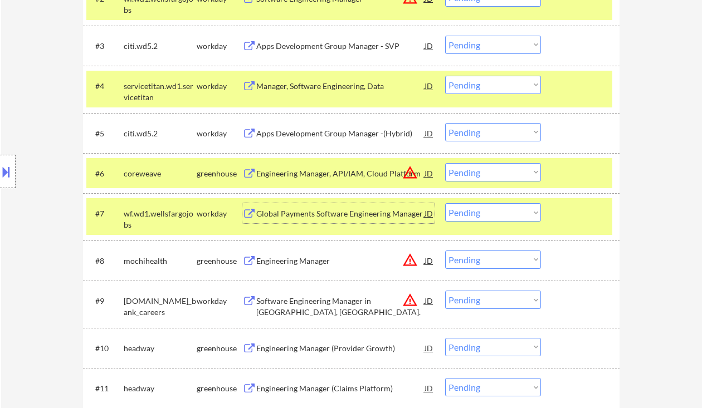
click at [469, 178] on select "Choose an option... Pending Applied Excluded (Questions) Excluded (Expired) Exc…" at bounding box center [493, 172] width 96 height 18
click at [445, 163] on select "Choose an option... Pending Applied Excluded (Questions) Excluded (Expired) Exc…" at bounding box center [493, 172] width 96 height 18
click at [325, 213] on div "Global Payments Software Engineering Manager" at bounding box center [340, 213] width 168 height 11
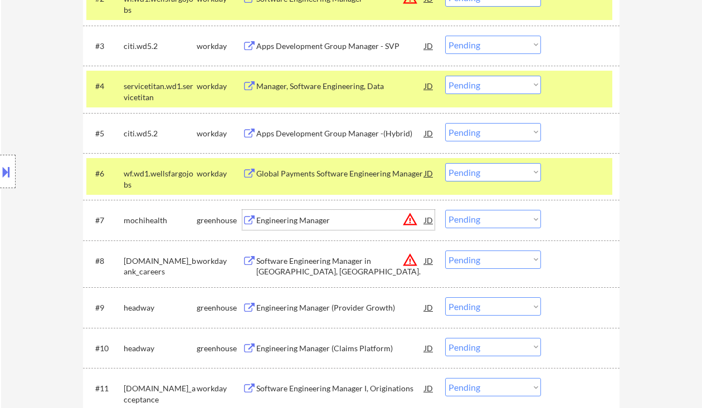
click at [328, 220] on div "Engineering Manager" at bounding box center [340, 220] width 168 height 11
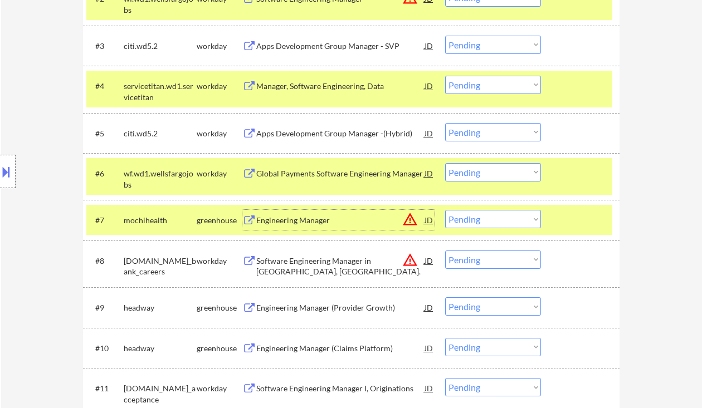
click at [493, 178] on select "Choose an option... Pending Applied Excluded (Questions) Excluded (Expired) Exc…" at bounding box center [493, 172] width 96 height 18
click at [445, 163] on select "Choose an option... Pending Applied Excluded (Questions) Excluded (Expired) Exc…" at bounding box center [493, 172] width 96 height 18
click at [305, 224] on div "Engineering Manager" at bounding box center [340, 220] width 168 height 11
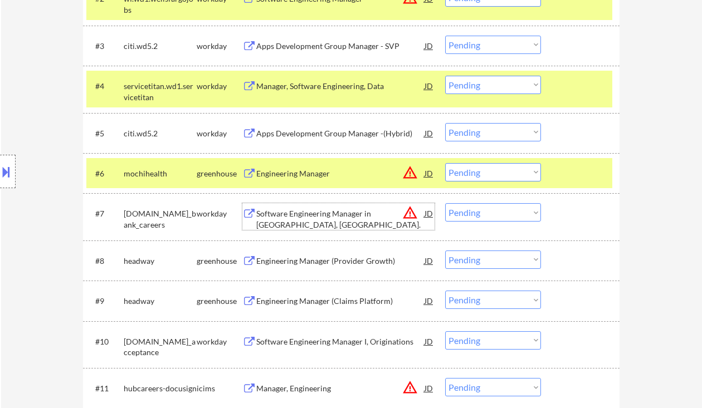
click at [464, 173] on select "Choose an option... Pending Applied Excluded (Questions) Excluded (Expired) Exc…" at bounding box center [493, 172] width 96 height 18
click at [445, 163] on select "Choose an option... Pending Applied Excluded (Questions) Excluded (Expired) Exc…" at bounding box center [493, 172] width 96 height 18
select select ""pending""
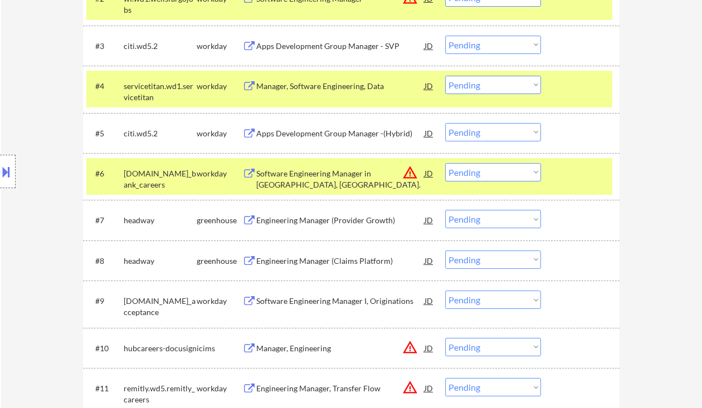
click at [334, 224] on div "Engineering Manager (Provider Growth)" at bounding box center [340, 220] width 168 height 11
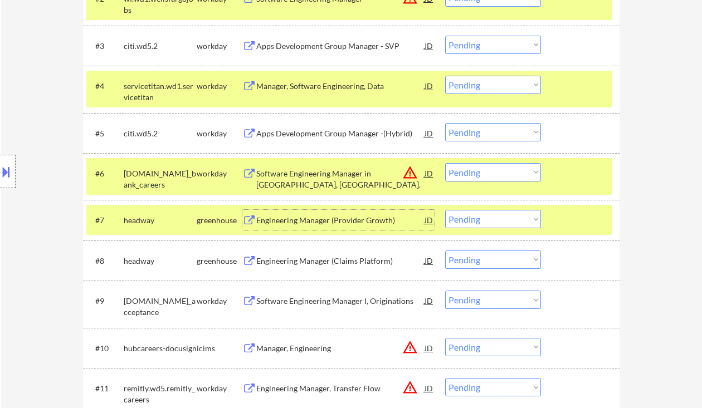
click at [485, 222] on select "Choose an option... Pending Applied Excluded (Questions) Excluded (Expired) Exc…" at bounding box center [493, 219] width 96 height 18
click at [445, 210] on select "Choose an option... Pending Applied Excluded (Questions) Excluded (Expired) Exc…" at bounding box center [493, 219] width 96 height 18
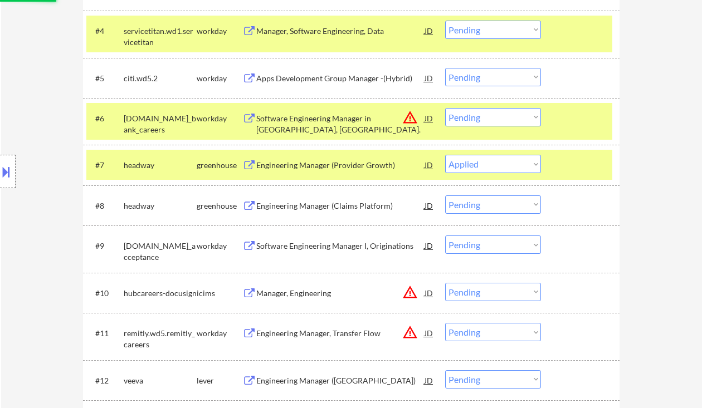
scroll to position [520, 0]
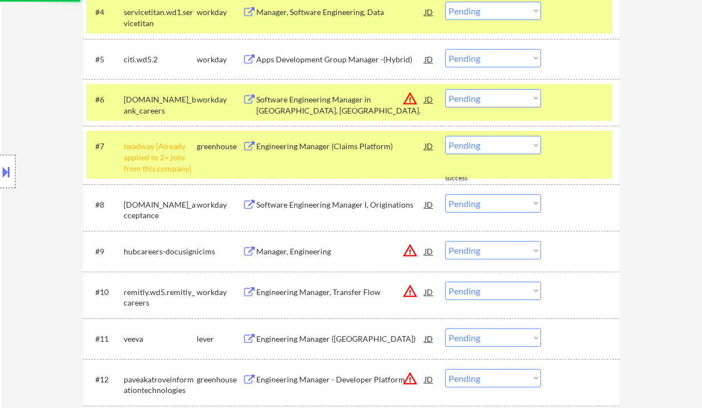
click at [511, 144] on select "Choose an option... Pending Applied Excluded (Questions) Excluded (Expired) Exc…" at bounding box center [493, 145] width 96 height 18
click at [445, 136] on select "Choose an option... Pending Applied Excluded (Questions) Excluded (Expired) Exc…" at bounding box center [493, 145] width 96 height 18
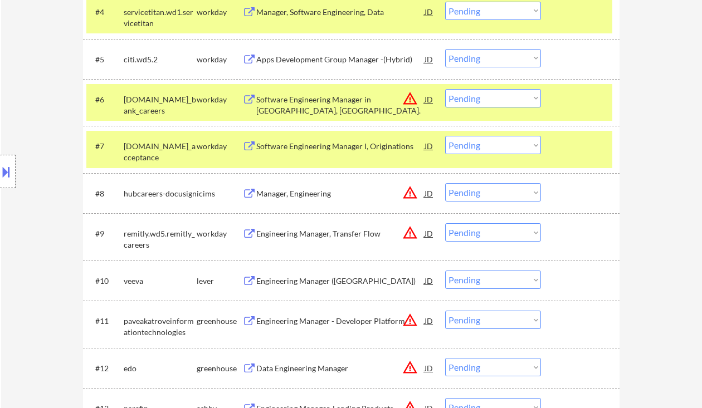
click at [322, 144] on div "Software Engineering Manager I, Originations" at bounding box center [340, 146] width 168 height 11
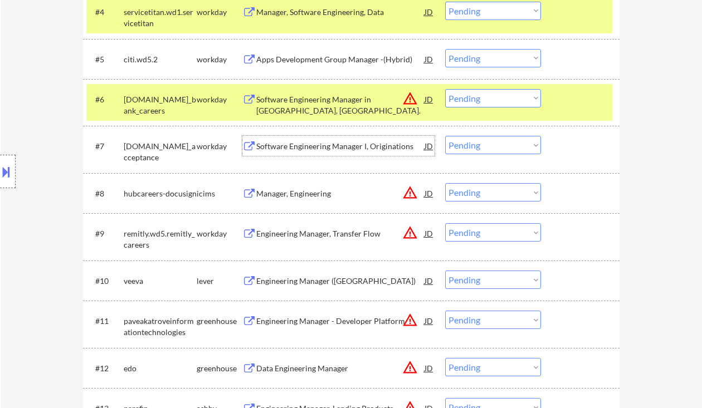
drag, startPoint x: 474, startPoint y: 140, endPoint x: 481, endPoint y: 154, distance: 15.2
click at [474, 140] on select "Choose an option... Pending Applied Excluded (Questions) Excluded (Expired) Exc…" at bounding box center [493, 145] width 96 height 18
click at [445, 136] on select "Choose an option... Pending Applied Excluded (Questions) Excluded (Expired) Exc…" at bounding box center [493, 145] width 96 height 18
click at [285, 192] on div "Manager, Engineering" at bounding box center [340, 193] width 168 height 11
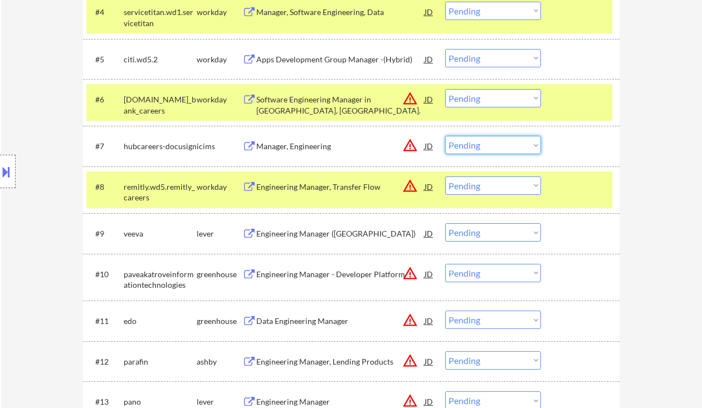
drag, startPoint x: 473, startPoint y: 141, endPoint x: 479, endPoint y: 153, distance: 12.7
click at [473, 141] on select "Choose an option... Pending Applied Excluded (Questions) Excluded (Expired) Exc…" at bounding box center [493, 145] width 96 height 18
click at [445, 136] on select "Choose an option... Pending Applied Excluded (Questions) Excluded (Expired) Exc…" at bounding box center [493, 145] width 96 height 18
click at [292, 186] on div "Engineering Manager, Transfer Flow" at bounding box center [340, 187] width 168 height 11
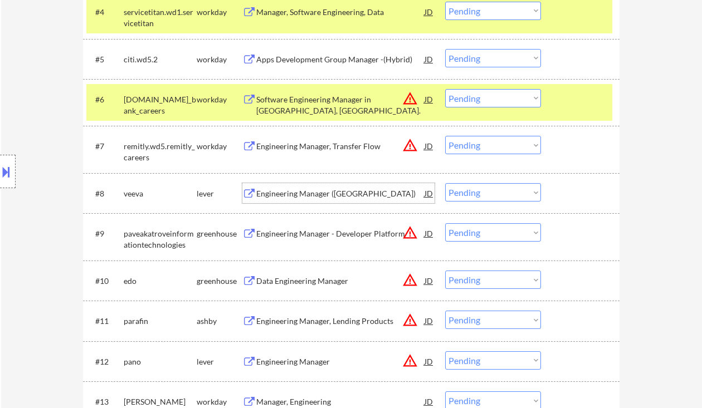
click at [9, 166] on button at bounding box center [6, 172] width 12 height 18
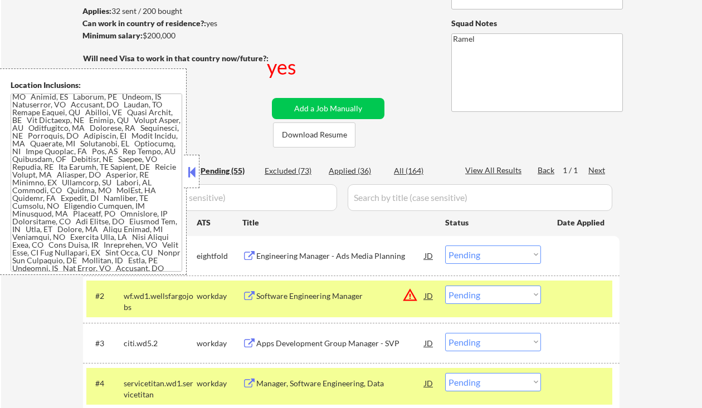
scroll to position [74, 0]
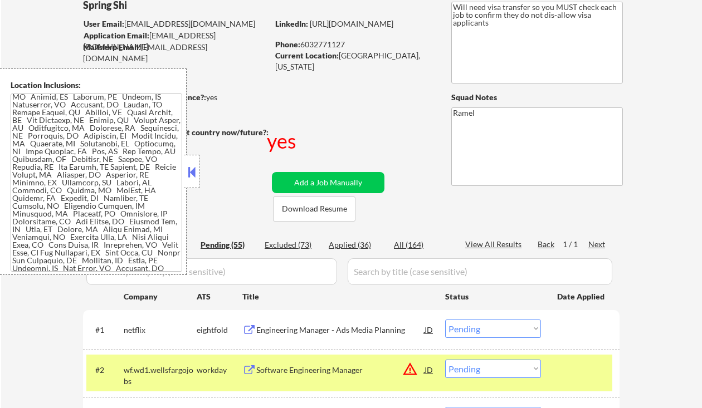
click at [334, 45] on div "Phone: 6032771127" at bounding box center [354, 44] width 158 height 11
copy div "6032771127"
click at [195, 172] on button at bounding box center [191, 172] width 12 height 17
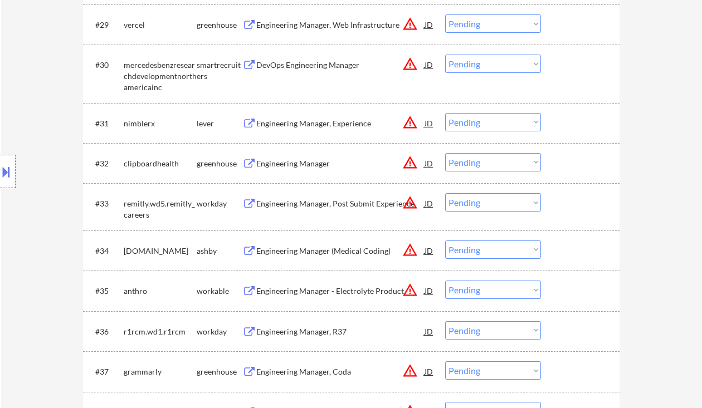
scroll to position [462, 0]
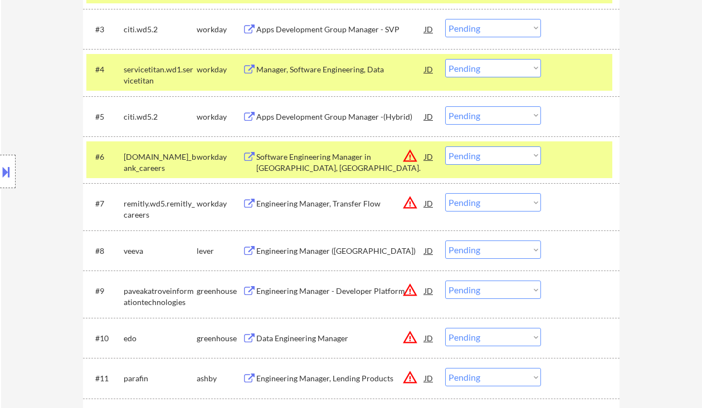
drag, startPoint x: 491, startPoint y: 202, endPoint x: 491, endPoint y: 211, distance: 8.9
click at [491, 202] on select "Choose an option... Pending Applied Excluded (Questions) Excluded (Expired) Exc…" at bounding box center [493, 202] width 96 height 18
click at [445, 193] on select "Choose an option... Pending Applied Excluded (Questions) Excluded (Expired) Exc…" at bounding box center [493, 202] width 96 height 18
click at [319, 254] on div "Engineering Manager (West Coast)" at bounding box center [340, 251] width 168 height 11
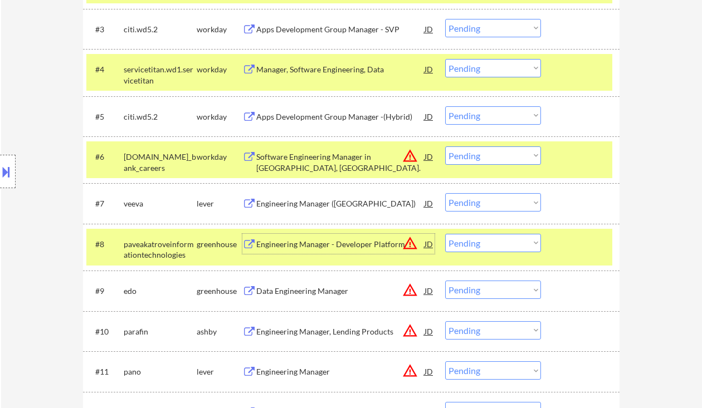
click at [486, 202] on select "Choose an option... Pending Applied Excluded (Questions) Excluded (Expired) Exc…" at bounding box center [493, 202] width 96 height 18
click at [445, 193] on select "Choose an option... Pending Applied Excluded (Questions) Excluded (Expired) Exc…" at bounding box center [493, 202] width 96 height 18
click at [366, 250] on div "Engineering Manager - Developer Platform" at bounding box center [340, 244] width 168 height 20
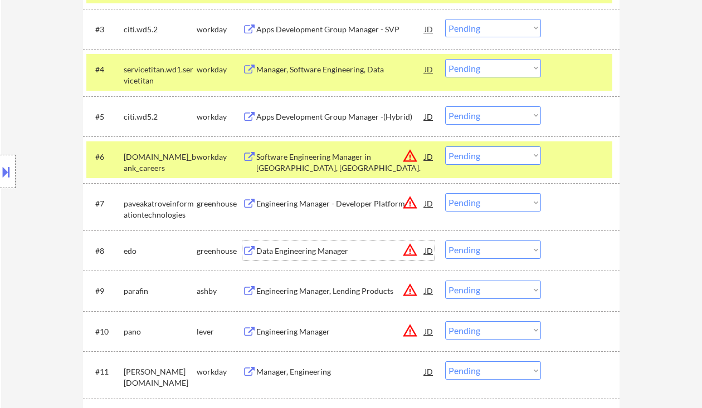
click at [513, 200] on select "Choose an option... Pending Applied Excluded (Questions) Excluded (Expired) Exc…" at bounding box center [493, 202] width 96 height 18
click at [445, 193] on select "Choose an option... Pending Applied Excluded (Questions) Excluded (Expired) Exc…" at bounding box center [493, 202] width 96 height 18
click at [308, 253] on div "Data Engineering Manager" at bounding box center [340, 251] width 168 height 11
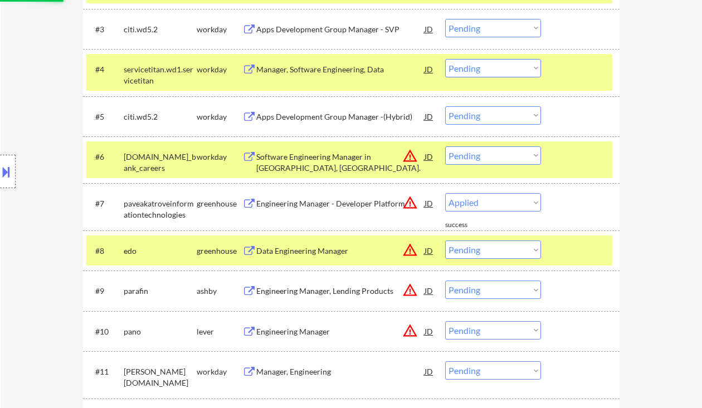
select select ""pending""
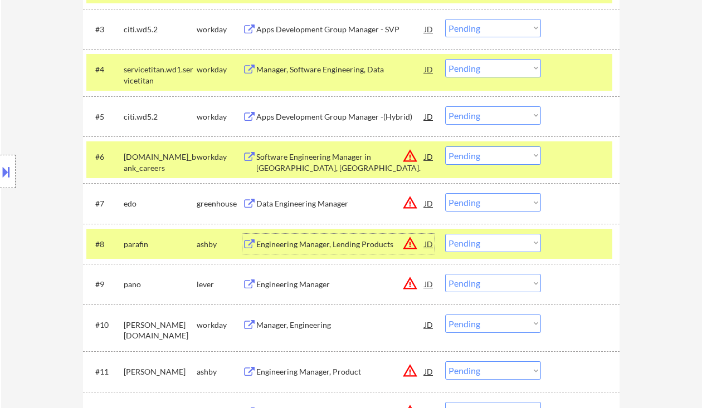
click at [323, 249] on div "Engineering Manager, Lending Products" at bounding box center [340, 244] width 168 height 11
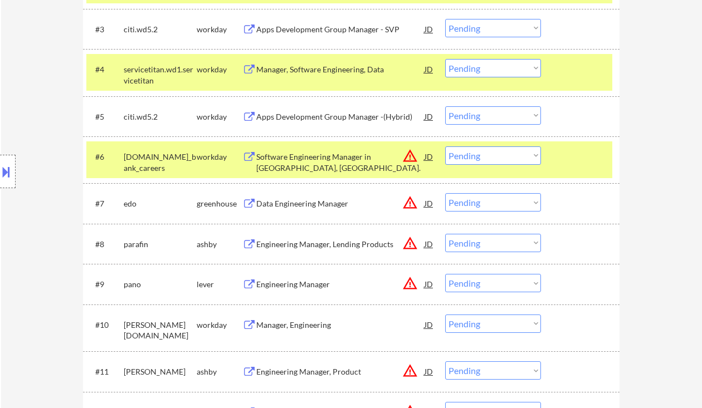
click at [474, 243] on select "Choose an option... Pending Applied Excluded (Questions) Excluded (Expired) Exc…" at bounding box center [493, 243] width 96 height 18
click at [445, 234] on select "Choose an option... Pending Applied Excluded (Questions) Excluded (Expired) Exc…" at bounding box center [493, 243] width 96 height 18
click at [321, 288] on div "Engineering Manager" at bounding box center [340, 284] width 168 height 11
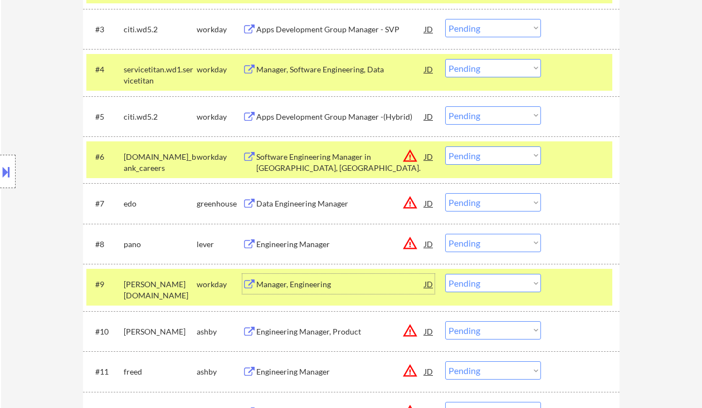
scroll to position [536, 0]
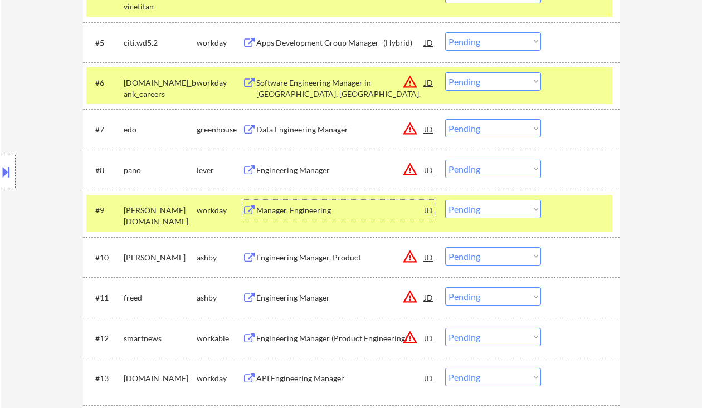
click at [471, 170] on select "Choose an option... Pending Applied Excluded (Questions) Excluded (Expired) Exc…" at bounding box center [493, 169] width 96 height 18
click at [482, 167] on select "Choose an option... Pending Applied Excluded (Questions) Excluded (Expired) Exc…" at bounding box center [493, 169] width 96 height 18
click at [445, 160] on select "Choose an option... Pending Applied Excluded (Questions) Excluded (Expired) Exc…" at bounding box center [493, 169] width 96 height 18
select select ""pending""
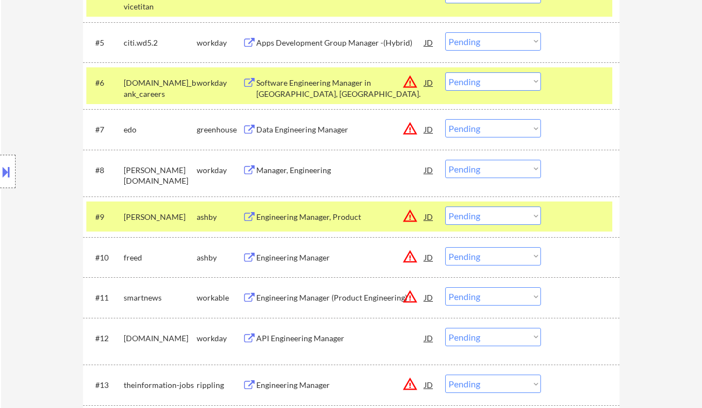
click at [319, 217] on div "Engineering Manager, Product" at bounding box center [340, 217] width 168 height 11
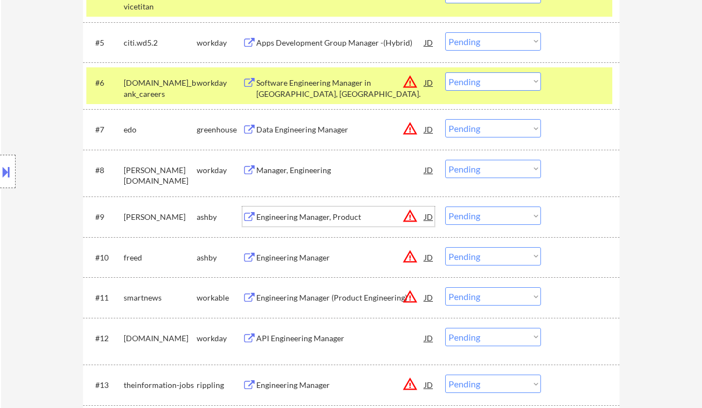
click at [494, 215] on select "Choose an option... Pending Applied Excluded (Questions) Excluded (Expired) Exc…" at bounding box center [493, 216] width 96 height 18
click at [445, 207] on select "Choose an option... Pending Applied Excluded (Questions) Excluded (Expired) Exc…" at bounding box center [493, 216] width 96 height 18
click at [327, 260] on div "Engineering Manager" at bounding box center [340, 257] width 168 height 11
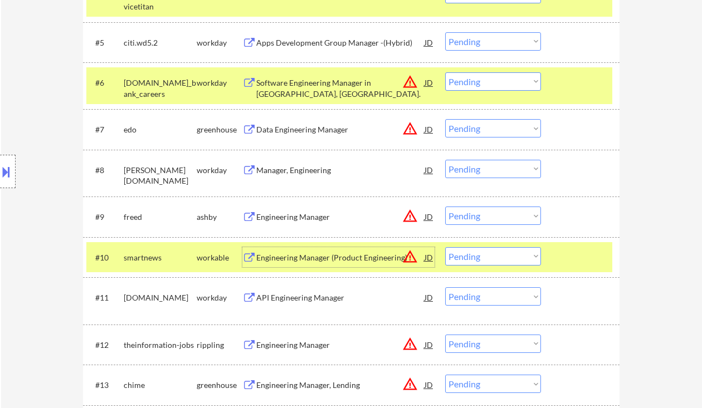
drag, startPoint x: 460, startPoint y: 216, endPoint x: 470, endPoint y: 220, distance: 11.0
click at [460, 216] on select "Choose an option... Pending Applied Excluded (Questions) Excluded (Expired) Exc…" at bounding box center [493, 216] width 96 height 18
click at [445, 207] on select "Choose an option... Pending Applied Excluded (Questions) Excluded (Expired) Exc…" at bounding box center [493, 216] width 96 height 18
click at [350, 257] on div "Engineering Manager (Product Engineering)" at bounding box center [340, 257] width 168 height 11
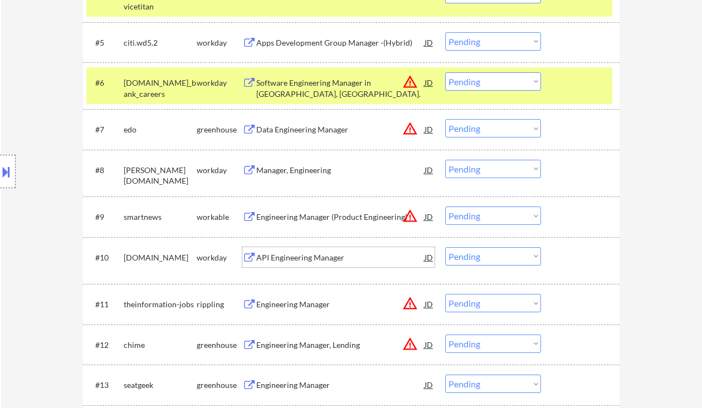
scroll to position [610, 0]
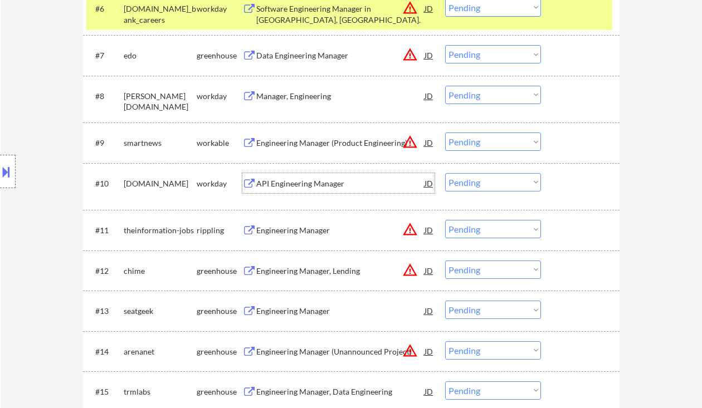
click at [303, 229] on div "Engineering Manager" at bounding box center [340, 230] width 168 height 11
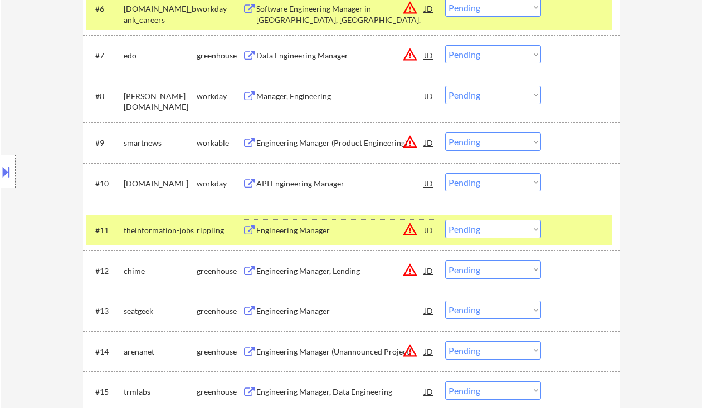
drag, startPoint x: 479, startPoint y: 140, endPoint x: 482, endPoint y: 150, distance: 10.4
click at [479, 140] on select "Choose an option... Pending Applied Excluded (Questions) Excluded (Expired) Exc…" at bounding box center [493, 142] width 96 height 18
click at [445, 133] on select "Choose an option... Pending Applied Excluded (Questions) Excluded (Expired) Exc…" at bounding box center [493, 142] width 96 height 18
select select ""pending""
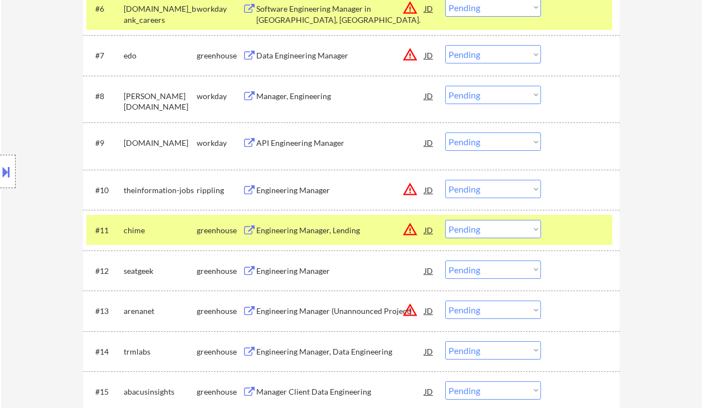
click at [517, 185] on select "Choose an option... Pending Applied Excluded (Questions) Excluded (Expired) Exc…" at bounding box center [493, 189] width 96 height 18
click at [445, 180] on select "Choose an option... Pending Applied Excluded (Questions) Excluded (Expired) Exc…" at bounding box center [493, 189] width 96 height 18
click at [297, 233] on div "Engineering Manager, Lending" at bounding box center [340, 230] width 168 height 11
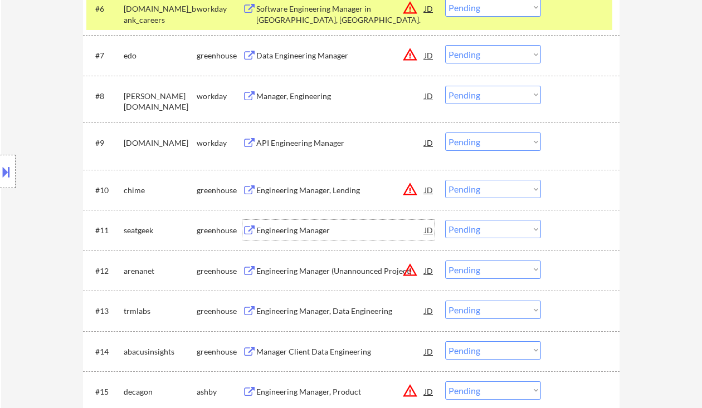
click at [473, 190] on select "Choose an option... Pending Applied Excluded (Questions) Excluded (Expired) Exc…" at bounding box center [493, 189] width 96 height 18
click at [445, 180] on select "Choose an option... Pending Applied Excluded (Questions) Excluded (Expired) Exc…" at bounding box center [493, 189] width 96 height 18
click at [331, 236] on div "Engineering Manager" at bounding box center [340, 230] width 168 height 11
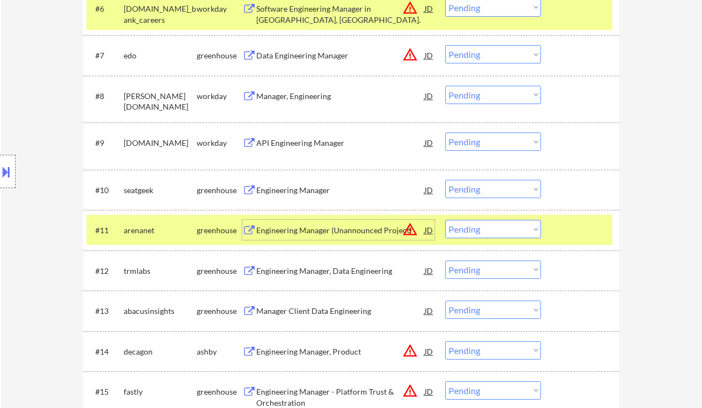
drag, startPoint x: 484, startPoint y: 185, endPoint x: 491, endPoint y: 197, distance: 13.5
click at [484, 185] on select "Choose an option... Pending Applied Excluded (Questions) Excluded (Expired) Exc…" at bounding box center [493, 189] width 96 height 18
click at [445, 180] on select "Choose an option... Pending Applied Excluded (Questions) Excluded (Expired) Exc…" at bounding box center [493, 189] width 96 height 18
click at [328, 231] on div "Engineering Manager (Unannounced Project)" at bounding box center [340, 230] width 168 height 11
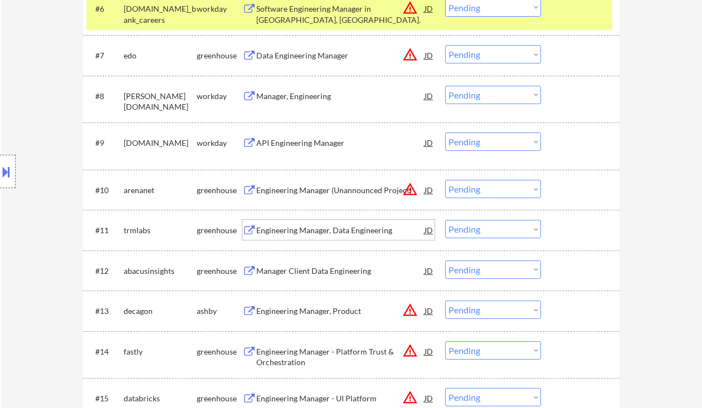
click at [483, 193] on select "Choose an option... Pending Applied Excluded (Questions) Excluded (Expired) Exc…" at bounding box center [493, 189] width 96 height 18
click at [445, 180] on select "Choose an option... Pending Applied Excluded (Questions) Excluded (Expired) Exc…" at bounding box center [493, 189] width 96 height 18
click at [346, 234] on div "Engineering Manager, Data Engineering" at bounding box center [340, 230] width 168 height 11
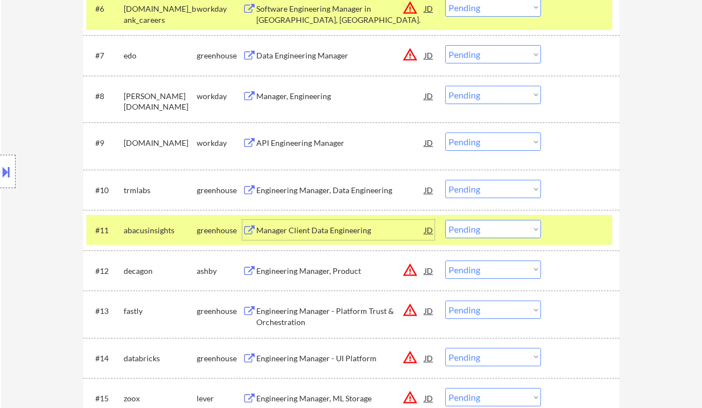
drag, startPoint x: 502, startPoint y: 180, endPoint x: 507, endPoint y: 193, distance: 14.0
click at [502, 180] on select "Choose an option... Pending Applied Excluded (Questions) Excluded (Expired) Exc…" at bounding box center [493, 189] width 96 height 18
click at [445, 180] on select "Choose an option... Pending Applied Excluded (Questions) Excluded (Expired) Exc…" at bounding box center [493, 189] width 96 height 18
click at [321, 235] on div "Manager Client Data Engineering" at bounding box center [340, 230] width 168 height 11
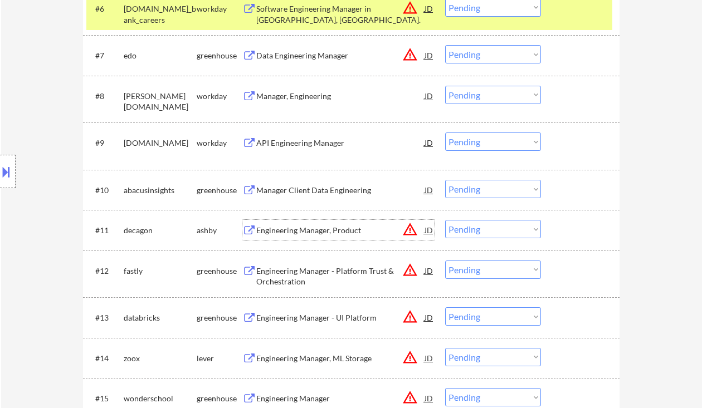
click at [486, 185] on select "Choose an option... Pending Applied Excluded (Questions) Excluded (Expired) Exc…" at bounding box center [493, 189] width 96 height 18
click at [445, 180] on select "Choose an option... Pending Applied Excluded (Questions) Excluded (Expired) Exc…" at bounding box center [493, 189] width 96 height 18
click at [314, 229] on div "Engineering Manager, Product" at bounding box center [340, 230] width 168 height 11
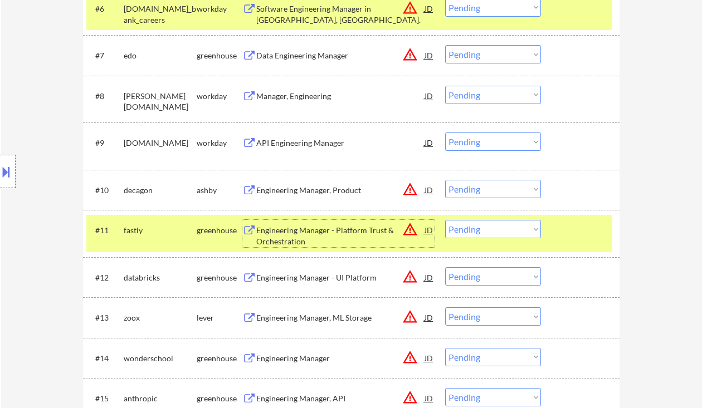
click at [486, 188] on select "Choose an option... Pending Applied Excluded (Questions) Excluded (Expired) Exc…" at bounding box center [493, 189] width 96 height 18
click at [445, 180] on select "Choose an option... Pending Applied Excluded (Questions) Excluded (Expired) Exc…" at bounding box center [493, 189] width 96 height 18
click at [340, 236] on div "Engineering Manager - Platform Trust & Orchestration" at bounding box center [340, 236] width 168 height 22
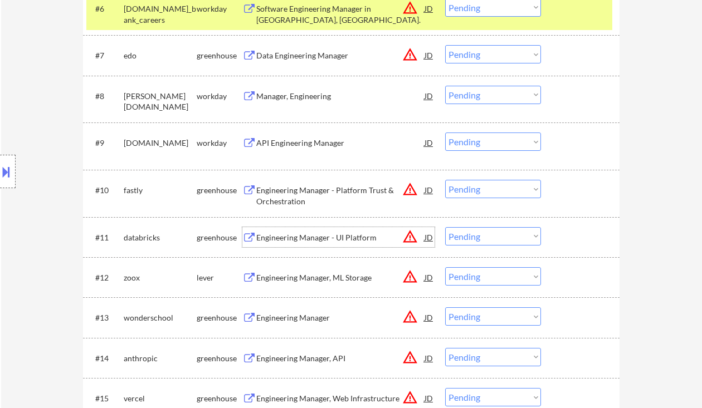
click at [481, 192] on select "Choose an option... Pending Applied Excluded (Questions) Excluded (Expired) Exc…" at bounding box center [493, 189] width 96 height 18
click at [445, 180] on select "Choose an option... Pending Applied Excluded (Questions) Excluded (Expired) Exc…" at bounding box center [493, 189] width 96 height 18
click at [281, 238] on div "Engineering Manager - UI Platform" at bounding box center [340, 237] width 168 height 11
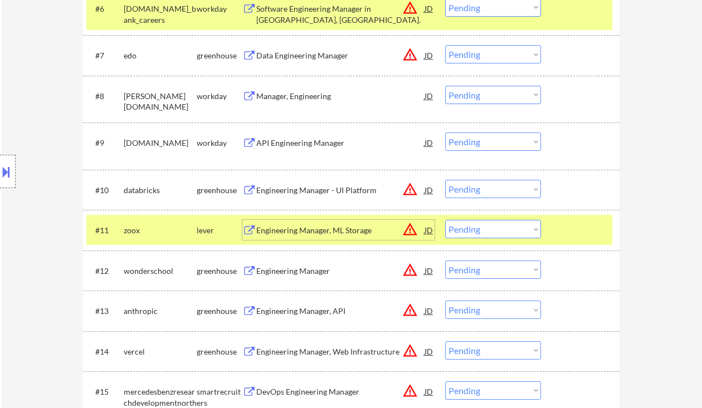
click at [486, 189] on select "Choose an option... Pending Applied Excluded (Questions) Excluded (Expired) Exc…" at bounding box center [493, 189] width 96 height 18
drag, startPoint x: 470, startPoint y: 189, endPoint x: 476, endPoint y: 198, distance: 10.0
click at [470, 189] on select "Choose an option... Pending Applied Excluded (Questions) Excluded (Expired) Exc…" at bounding box center [493, 189] width 96 height 18
click at [445, 180] on select "Choose an option... Pending Applied Excluded (Questions) Excluded (Expired) Exc…" at bounding box center [493, 189] width 96 height 18
click at [334, 234] on div "Engineering Manager, ML Storage" at bounding box center [340, 230] width 168 height 11
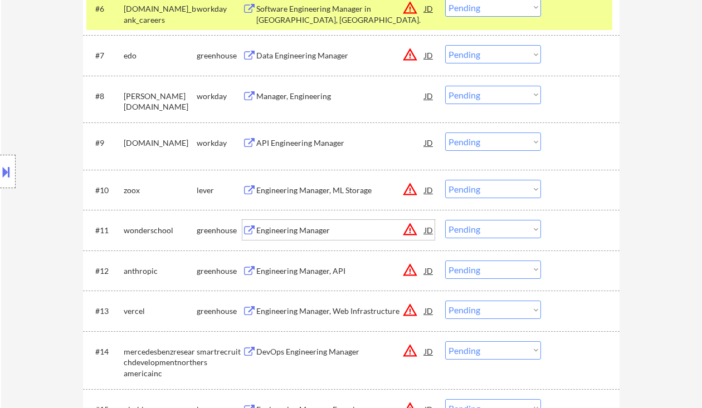
click at [477, 190] on select "Choose an option... Pending Applied Excluded (Questions) Excluded (Expired) Exc…" at bounding box center [493, 189] width 96 height 18
click at [445, 180] on select "Choose an option... Pending Applied Excluded (Questions) Excluded (Expired) Exc…" at bounding box center [493, 189] width 96 height 18
click at [289, 229] on div "Engineering Manager" at bounding box center [340, 230] width 168 height 11
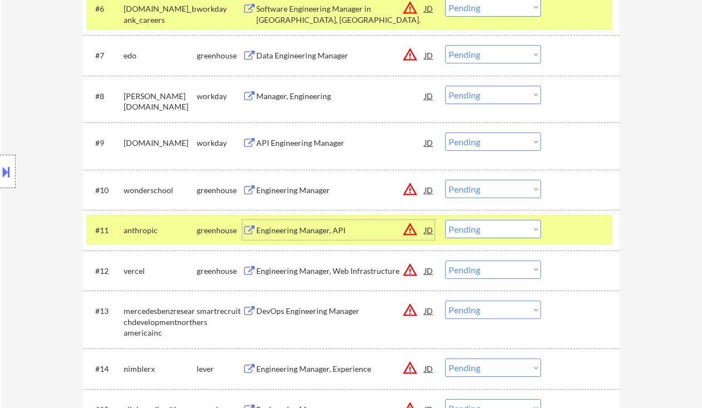
click at [463, 189] on select "Choose an option... Pending Applied Excluded (Questions) Excluded (Expired) Exc…" at bounding box center [493, 189] width 96 height 18
click at [445, 180] on select "Choose an option... Pending Applied Excluded (Questions) Excluded (Expired) Exc…" at bounding box center [493, 189] width 96 height 18
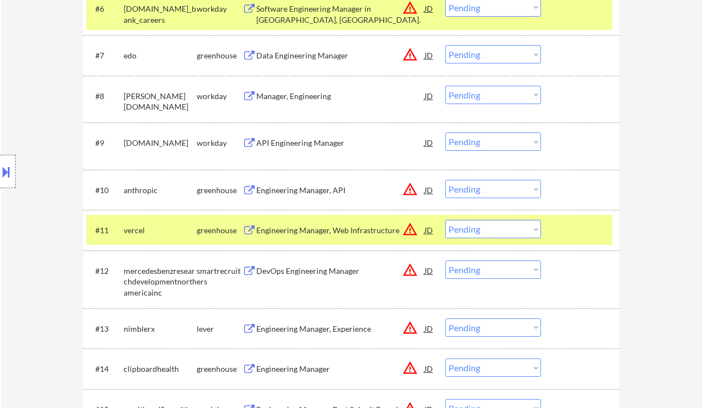
drag, startPoint x: 483, startPoint y: 187, endPoint x: 496, endPoint y: 198, distance: 17.0
click at [483, 187] on select "Choose an option... Pending Applied Excluded (Questions) Excluded (Expired) Exc…" at bounding box center [493, 189] width 96 height 18
click at [445, 180] on select "Choose an option... Pending Applied Excluded (Questions) Excluded (Expired) Exc…" at bounding box center [493, 189] width 96 height 18
click at [304, 224] on div "Engineering Manager, Web Infrastructure" at bounding box center [340, 230] width 168 height 20
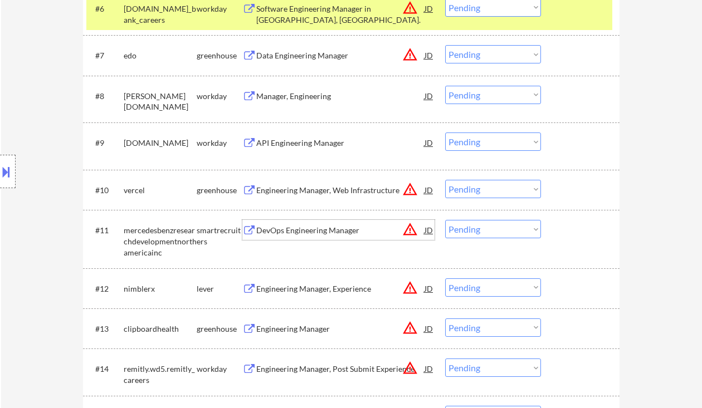
click at [462, 190] on select "Choose an option... Pending Applied Excluded (Questions) Excluded (Expired) Exc…" at bounding box center [493, 189] width 96 height 18
click at [445, 180] on select "Choose an option... Pending Applied Excluded (Questions) Excluded (Expired) Exc…" at bounding box center [493, 189] width 96 height 18
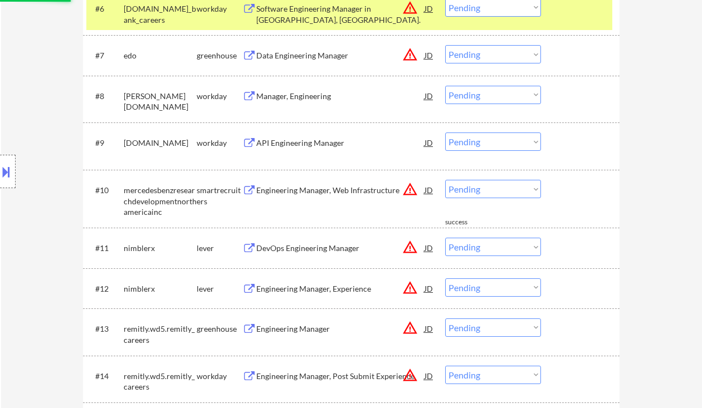
click at [307, 233] on div "#11 nimblerx lever DevOps Engineering Manager JD warning_amber Choose an option…" at bounding box center [349, 248] width 526 height 30
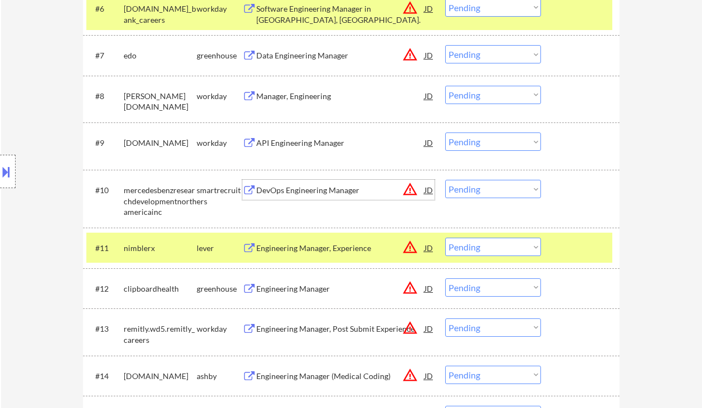
click at [301, 193] on div "DevOps Engineering Manager" at bounding box center [340, 190] width 168 height 11
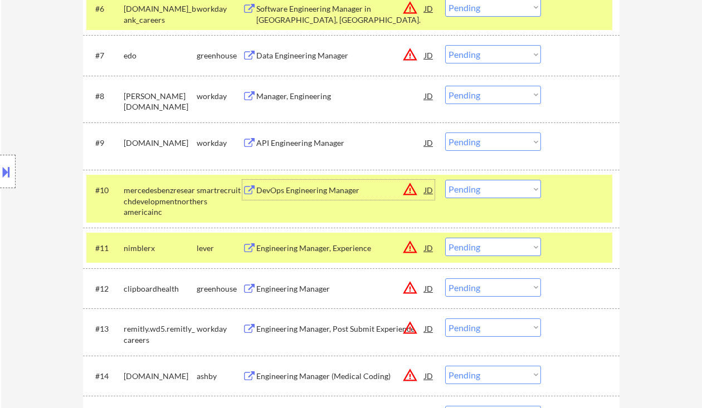
click at [488, 183] on select "Choose an option... Pending Applied Excluded (Questions) Excluded (Expired) Exc…" at bounding box center [493, 189] width 96 height 18
click at [445, 180] on select "Choose an option... Pending Applied Excluded (Questions) Excluded (Expired) Exc…" at bounding box center [493, 189] width 96 height 18
click at [309, 247] on div "Engineering Manager, Experience" at bounding box center [340, 248] width 168 height 11
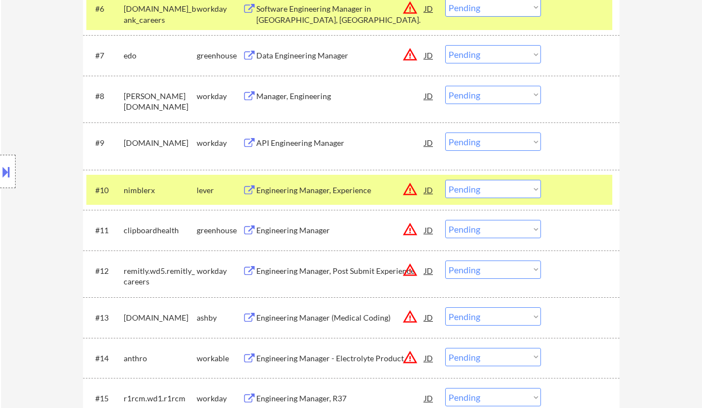
click at [11, 170] on button at bounding box center [6, 172] width 12 height 18
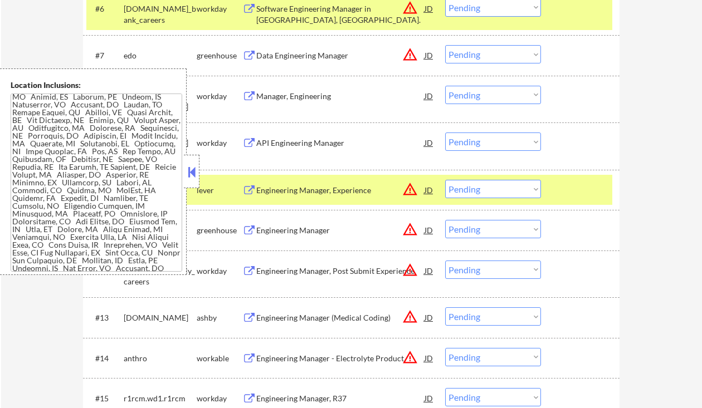
scroll to position [337, 0]
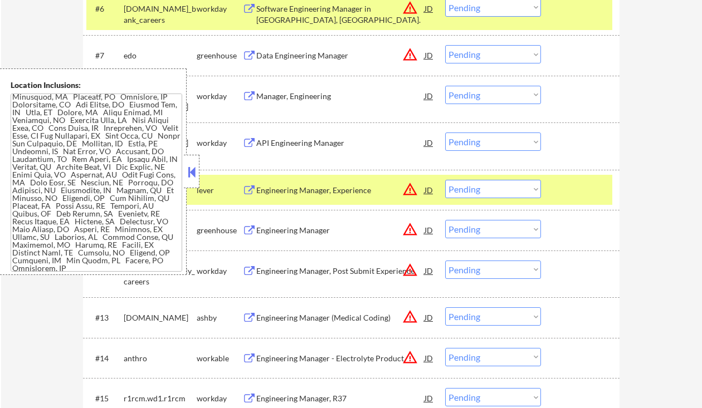
click at [193, 168] on button at bounding box center [191, 172] width 12 height 17
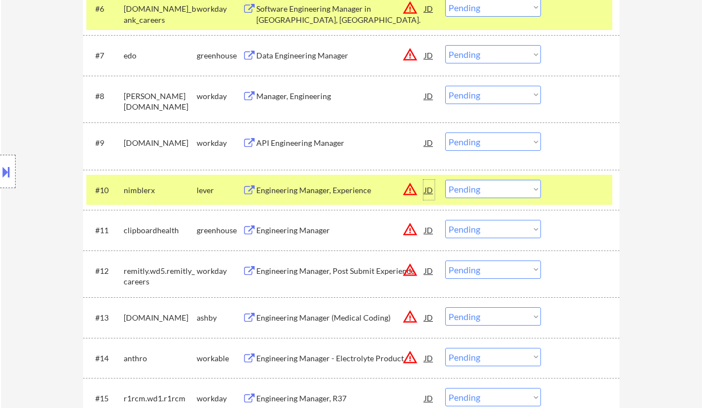
click at [430, 193] on div "JD" at bounding box center [428, 190] width 11 height 20
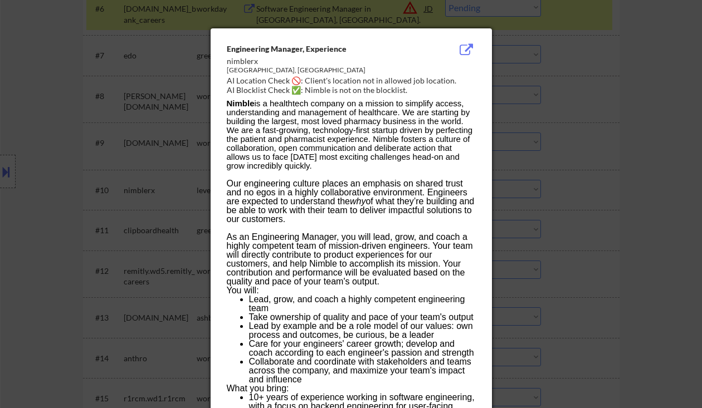
click at [581, 206] on div at bounding box center [351, 204] width 702 height 408
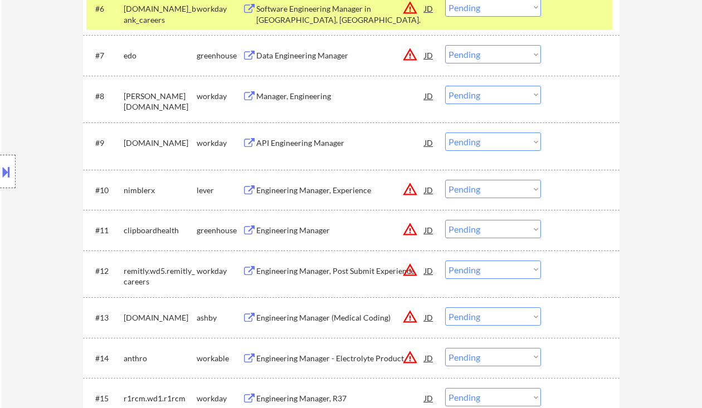
drag, startPoint x: 469, startPoint y: 190, endPoint x: 477, endPoint y: 198, distance: 10.2
click at [469, 190] on select "Choose an option... Pending Applied Excluded (Questions) Excluded (Expired) Exc…" at bounding box center [493, 189] width 96 height 18
click at [445, 180] on select "Choose an option... Pending Applied Excluded (Questions) Excluded (Expired) Exc…" at bounding box center [493, 189] width 96 height 18
click at [292, 234] on div "Engineering Manager" at bounding box center [340, 230] width 168 height 11
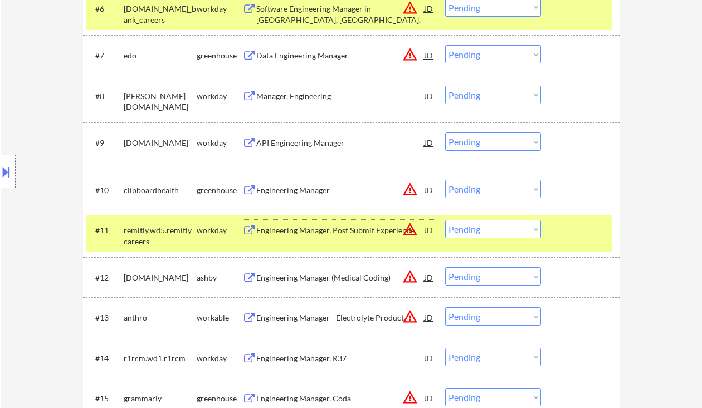
drag, startPoint x: 479, startPoint y: 193, endPoint x: 484, endPoint y: 198, distance: 6.7
click at [479, 193] on select "Choose an option... Pending Applied Excluded (Questions) Excluded (Expired) Exc…" at bounding box center [493, 189] width 96 height 18
click at [445, 180] on select "Choose an option... Pending Applied Excluded (Questions) Excluded (Expired) Exc…" at bounding box center [493, 189] width 96 height 18
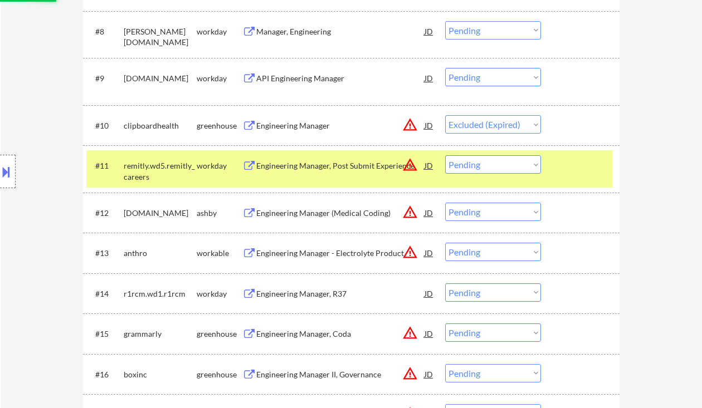
scroll to position [685, 0]
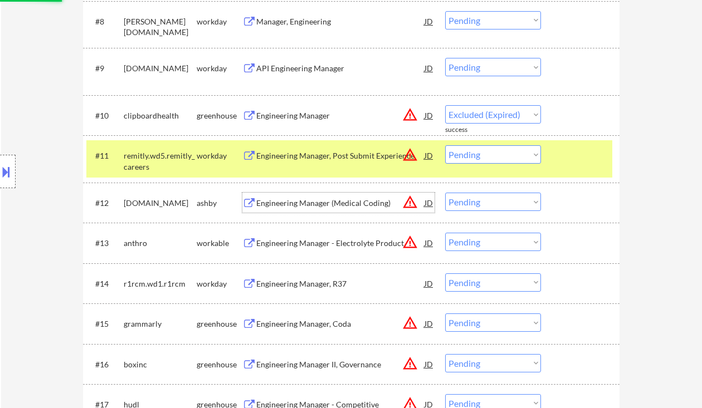
click at [314, 206] on div "Engineering Manager (Medical Coding)" at bounding box center [340, 203] width 168 height 11
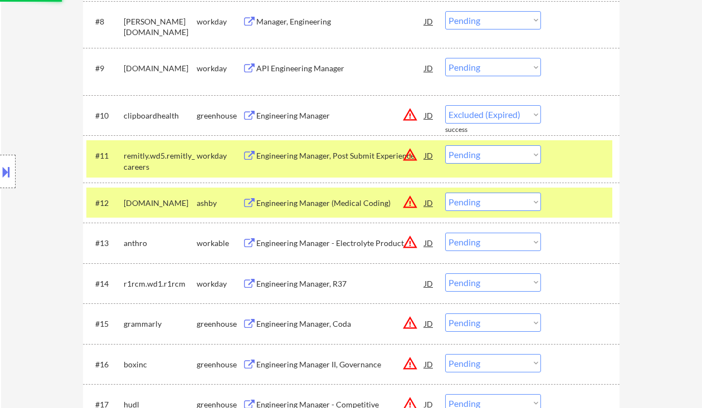
select select ""pending""
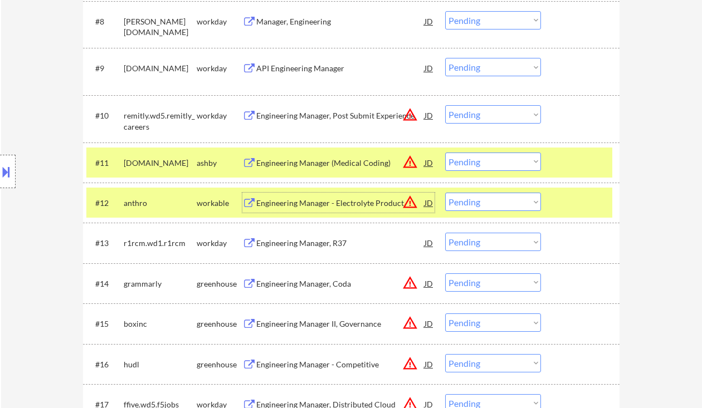
drag, startPoint x: 503, startPoint y: 158, endPoint x: 507, endPoint y: 170, distance: 13.4
click at [503, 158] on select "Choose an option... Pending Applied Excluded (Questions) Excluded (Expired) Exc…" at bounding box center [493, 162] width 96 height 18
click at [445, 153] on select "Choose an option... Pending Applied Excluded (Questions) Excluded (Expired) Exc…" at bounding box center [493, 162] width 96 height 18
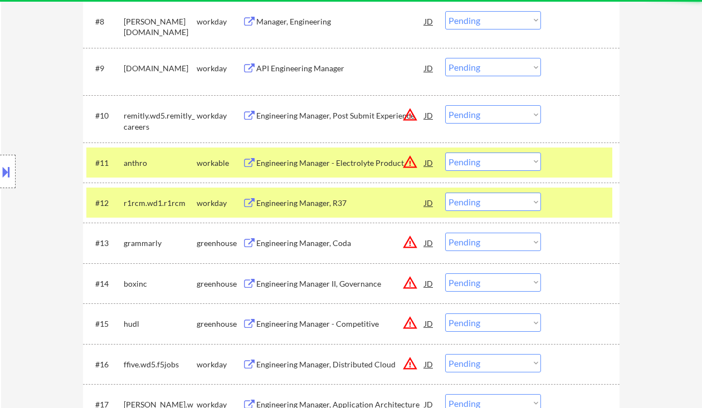
click at [498, 159] on select "Choose an option... Pending Applied Excluded (Questions) Excluded (Expired) Exc…" at bounding box center [493, 162] width 96 height 18
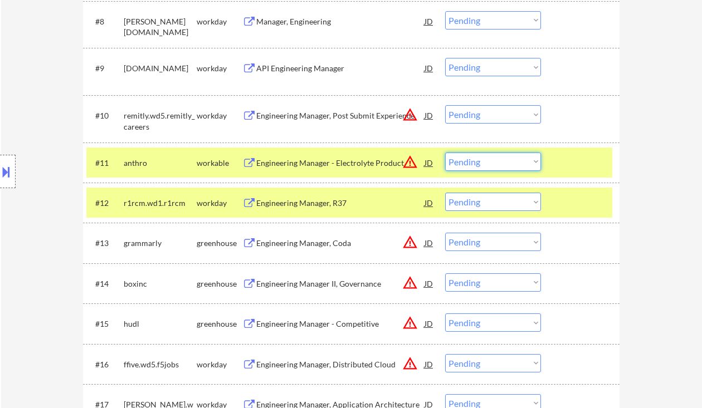
click at [344, 160] on div "Engineering Manager - Electrolyte Product" at bounding box center [340, 163] width 168 height 11
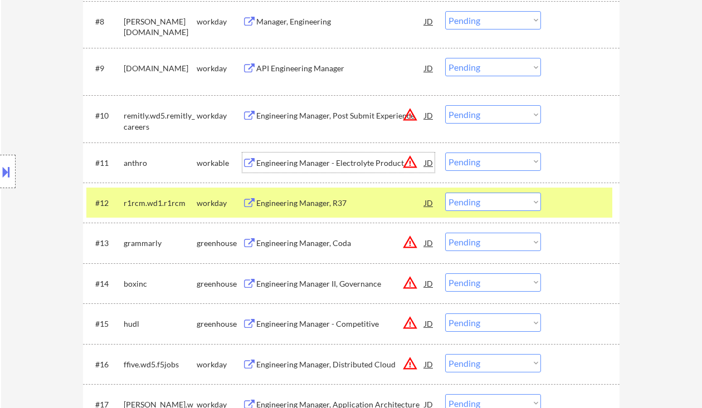
drag, startPoint x: 468, startPoint y: 160, endPoint x: 485, endPoint y: 170, distance: 19.8
click at [468, 160] on select "Choose an option... Pending Applied Excluded (Questions) Excluded (Expired) Exc…" at bounding box center [493, 162] width 96 height 18
click at [445, 153] on select "Choose an option... Pending Applied Excluded (Questions) Excluded (Expired) Exc…" at bounding box center [493, 162] width 96 height 18
click at [330, 245] on div "Engineering Manager, Coda" at bounding box center [340, 243] width 168 height 11
select select ""pending""
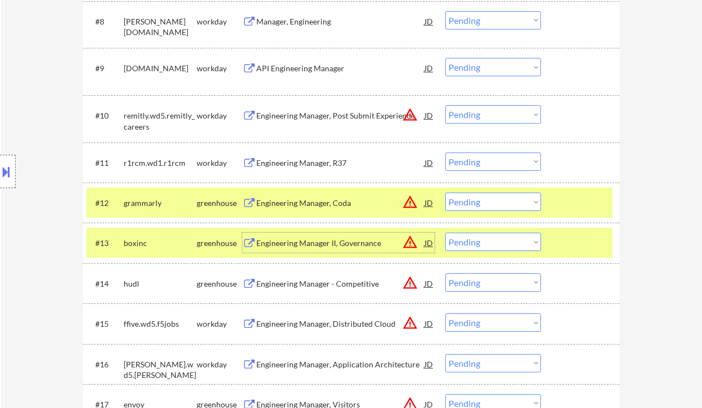
drag, startPoint x: 472, startPoint y: 241, endPoint x: 479, endPoint y: 251, distance: 12.0
click at [472, 241] on select "Choose an option... Pending Applied Excluded (Questions) Excluded (Expired) Exc…" at bounding box center [493, 242] width 96 height 18
click at [445, 233] on select "Choose an option... Pending Applied Excluded (Questions) Excluded (Expired) Exc…" at bounding box center [493, 242] width 96 height 18
click at [310, 206] on div "Engineering Manager, Coda" at bounding box center [340, 203] width 168 height 11
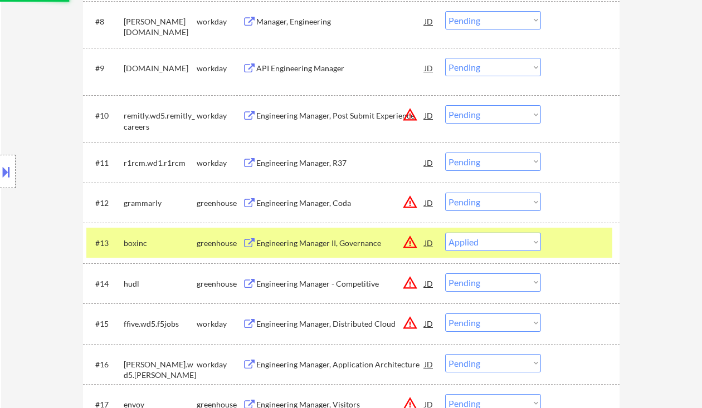
select select ""pending""
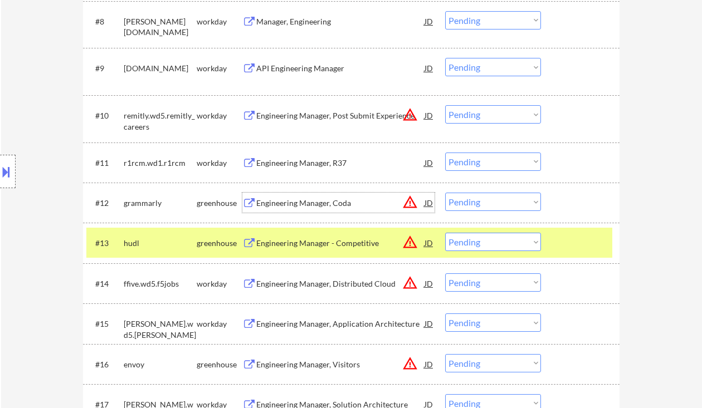
click at [477, 204] on select "Choose an option... Pending Applied Excluded (Questions) Excluded (Expired) Exc…" at bounding box center [493, 202] width 96 height 18
click at [490, 201] on select "Choose an option... Pending Applied Excluded (Questions) Excluded (Expired) Exc…" at bounding box center [493, 202] width 96 height 18
click at [445, 193] on select "Choose an option... Pending Applied Excluded (Questions) Excluded (Expired) Exc…" at bounding box center [493, 202] width 96 height 18
click at [322, 243] on div "Engineering Manager - Competitive" at bounding box center [340, 243] width 168 height 11
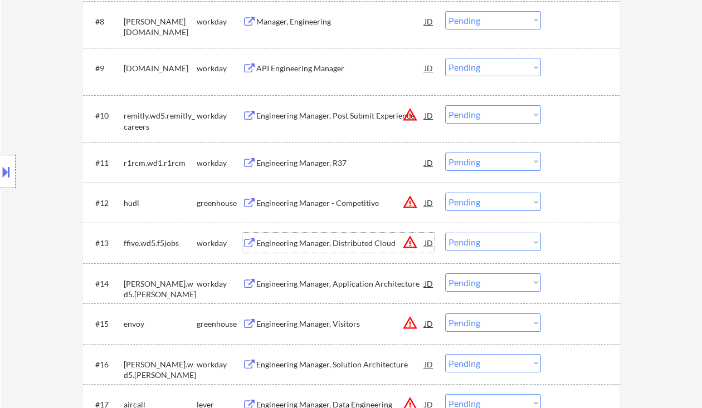
drag, startPoint x: 516, startPoint y: 205, endPoint x: 520, endPoint y: 210, distance: 6.0
click at [517, 205] on select "Choose an option... Pending Applied Excluded (Questions) Excluded (Expired) Exc…" at bounding box center [493, 202] width 96 height 18
click at [445, 193] on select "Choose an option... Pending Applied Excluded (Questions) Excluded (Expired) Exc…" at bounding box center [493, 202] width 96 height 18
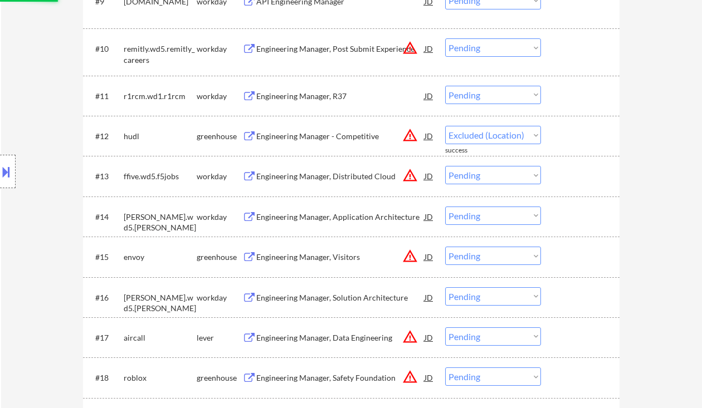
scroll to position [759, 0]
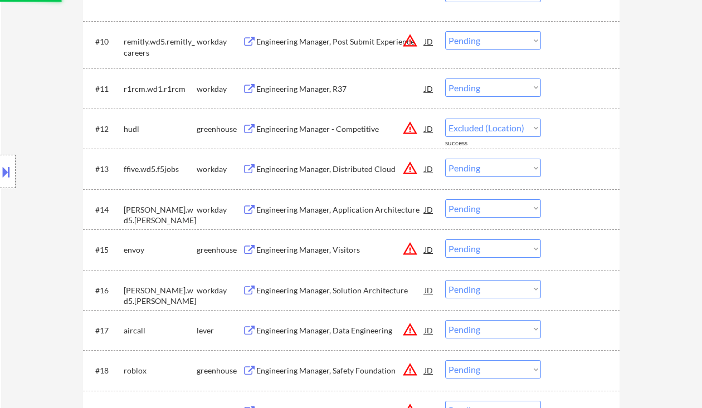
select select ""pending""
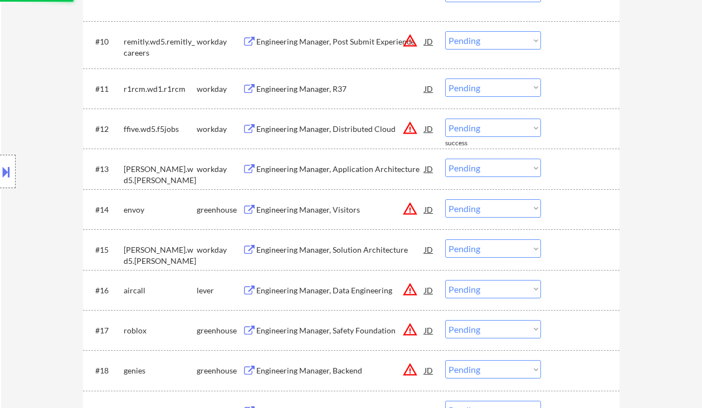
click at [332, 211] on div "Engineering Manager, Visitors" at bounding box center [340, 209] width 168 height 11
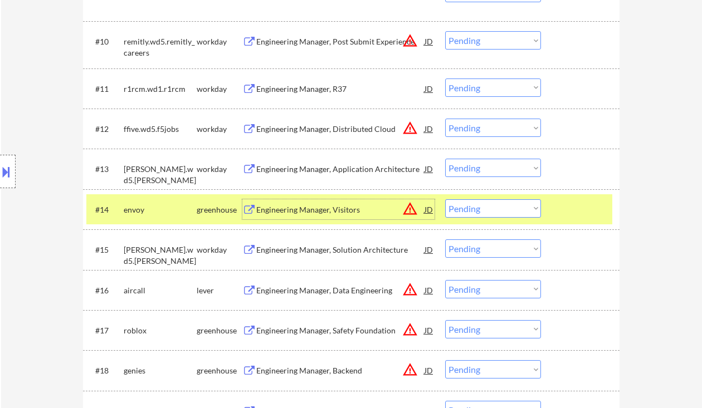
drag, startPoint x: 488, startPoint y: 208, endPoint x: 490, endPoint y: 216, distance: 7.9
click at [488, 208] on select "Choose an option... Pending Applied Excluded (Questions) Excluded (Expired) Exc…" at bounding box center [493, 208] width 96 height 18
click at [445, 199] on select "Choose an option... Pending Applied Excluded (Questions) Excluded (Expired) Exc…" at bounding box center [493, 208] width 96 height 18
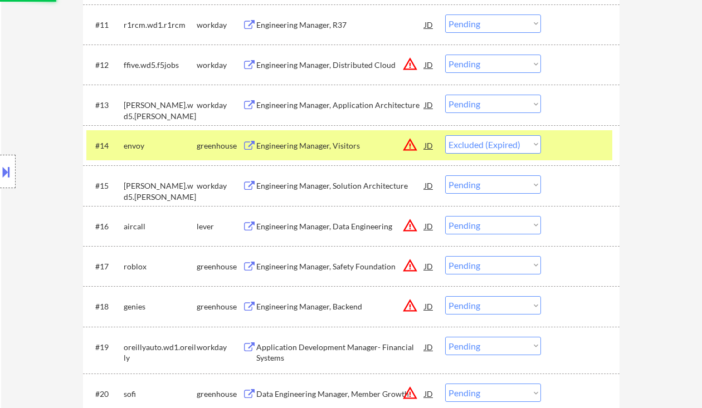
scroll to position [833, 0]
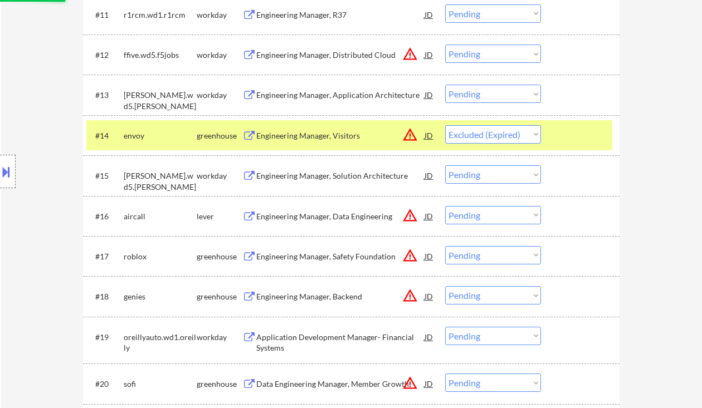
click at [324, 212] on div "Engineering Manager, Data Engineering" at bounding box center [340, 216] width 168 height 11
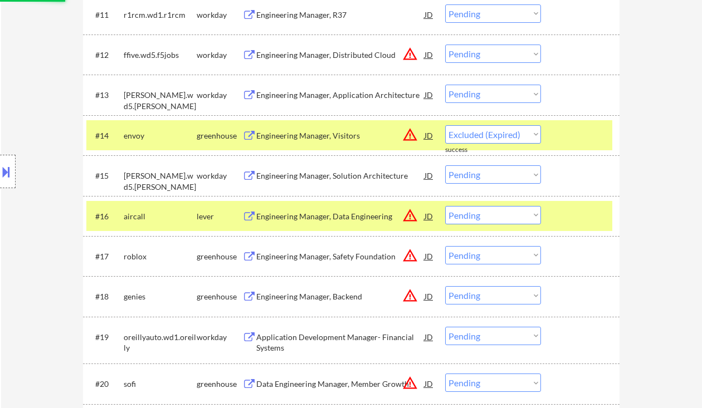
select select ""pending""
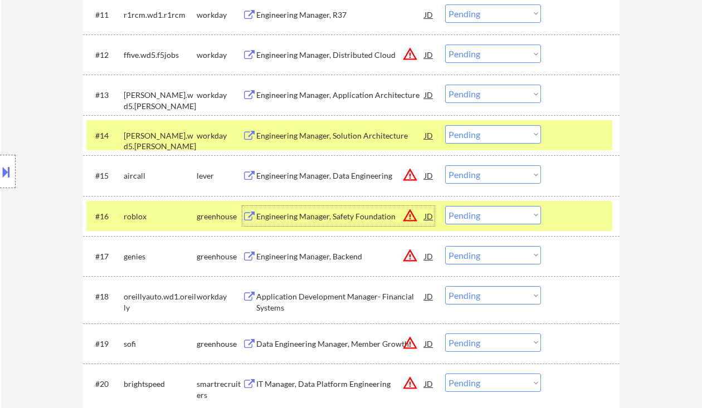
click at [351, 255] on div "Engineering Manager, Backend" at bounding box center [340, 256] width 168 height 11
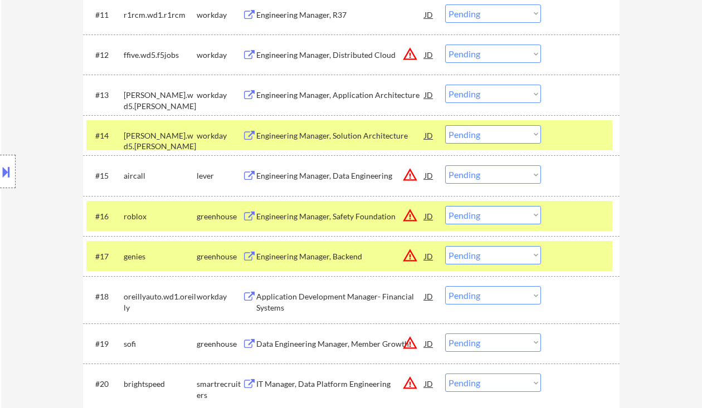
click at [478, 254] on select "Choose an option... Pending Applied Excluded (Questions) Excluded (Expired) Exc…" at bounding box center [493, 255] width 96 height 18
click at [445, 246] on select "Choose an option... Pending Applied Excluded (Questions) Excluded (Expired) Exc…" at bounding box center [493, 255] width 96 height 18
select select ""pending""
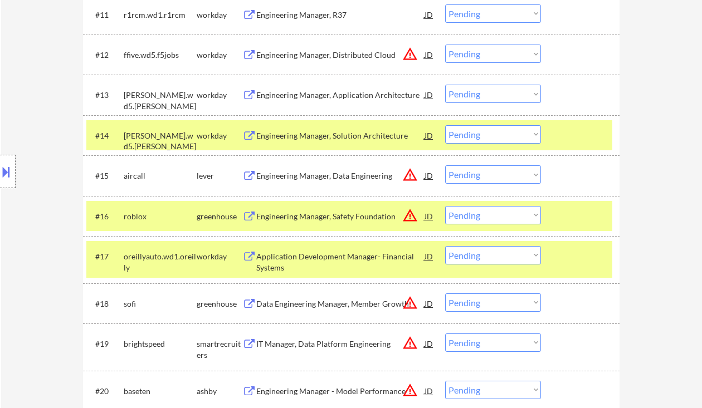
click at [284, 214] on div "Engineering Manager, Safety Foundation" at bounding box center [340, 216] width 168 height 11
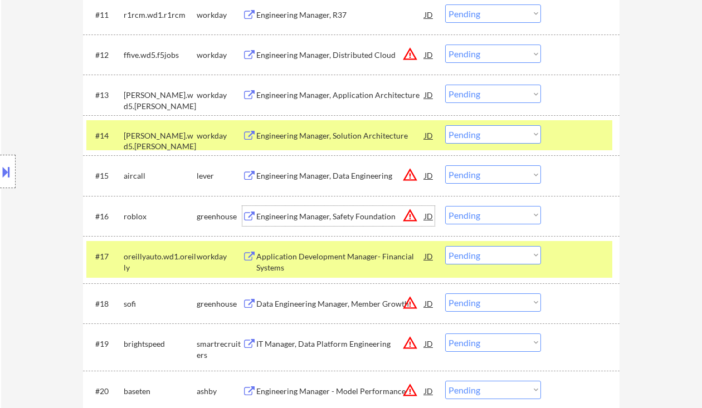
drag, startPoint x: 475, startPoint y: 216, endPoint x: 487, endPoint y: 223, distance: 14.1
click at [475, 216] on select "Choose an option... Pending Applied Excluded (Questions) Excluded (Expired) Exc…" at bounding box center [493, 215] width 96 height 18
select select ""excluded__expired_""
click at [445, 206] on select "Choose an option... Pending Applied Excluded (Questions) Excluded (Expired) Exc…" at bounding box center [493, 215] width 96 height 18
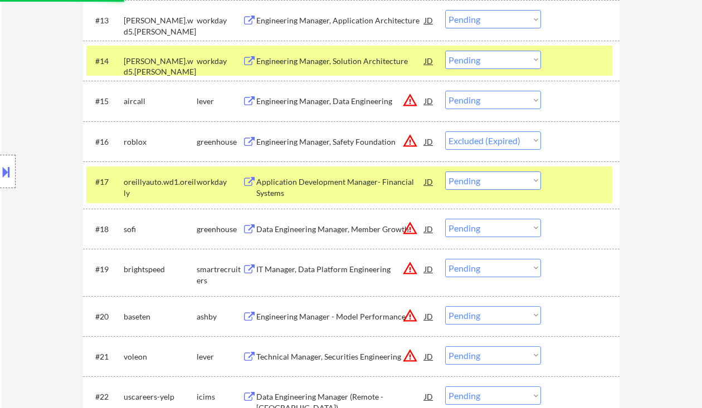
click at [309, 271] on div "IT Manager, Data Platform Engineering" at bounding box center [340, 269] width 168 height 11
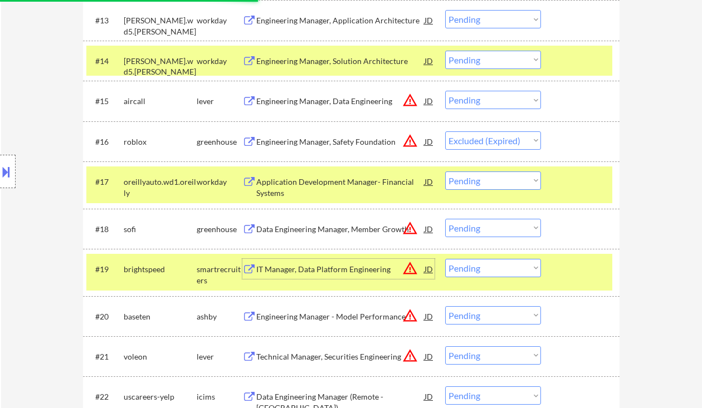
click at [463, 268] on select "Choose an option... Pending Applied Excluded (Questions) Excluded (Expired) Exc…" at bounding box center [493, 268] width 96 height 18
select select ""excluded__bad_match_""
click at [445, 259] on select "Choose an option... Pending Applied Excluded (Questions) Excluded (Expired) Exc…" at bounding box center [493, 268] width 96 height 18
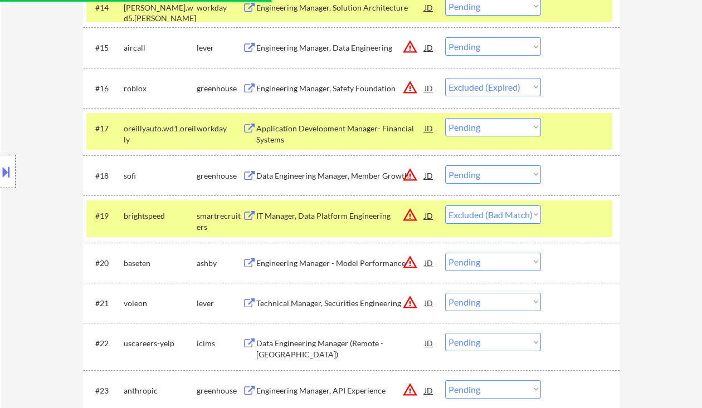
scroll to position [982, 0]
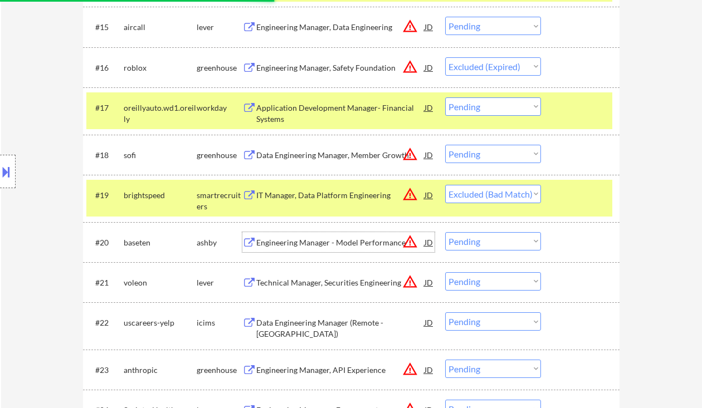
click at [340, 247] on div "Engineering Manager - Model Performance" at bounding box center [340, 242] width 168 height 11
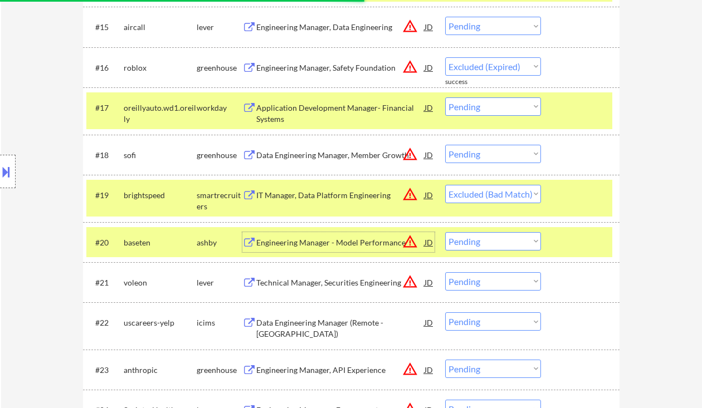
select select ""pending""
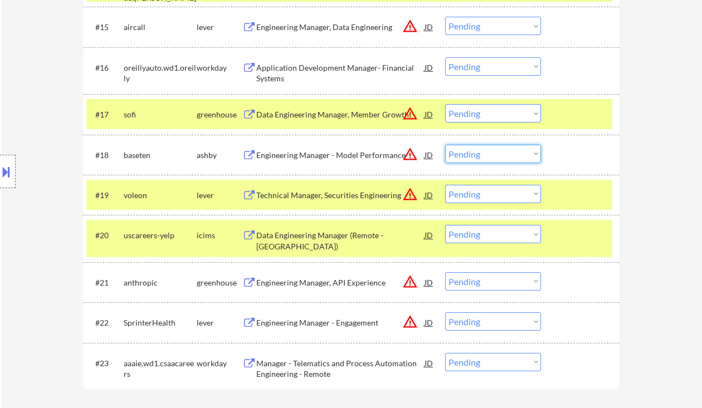
drag, startPoint x: 482, startPoint y: 149, endPoint x: 486, endPoint y: 157, distance: 8.7
click at [482, 149] on select "Choose an option... Pending Applied Excluded (Questions) Excluded (Expired) Exc…" at bounding box center [493, 154] width 96 height 18
click at [445, 145] on select "Choose an option... Pending Applied Excluded (Questions) Excluded (Expired) Exc…" at bounding box center [493, 154] width 96 height 18
click at [329, 197] on div "Technical Manager, Securities Engineering" at bounding box center [340, 195] width 168 height 11
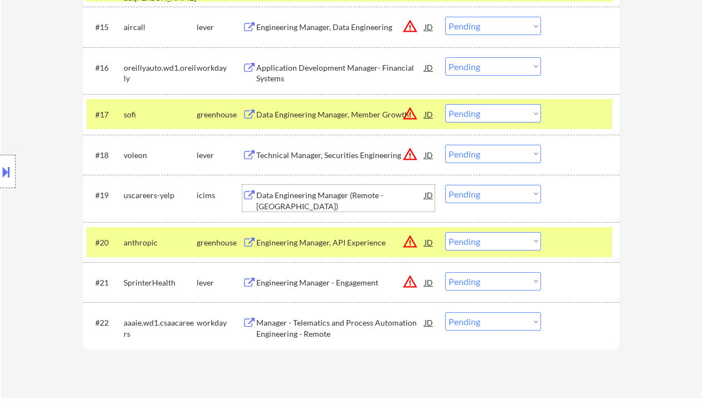
drag, startPoint x: 481, startPoint y: 149, endPoint x: 481, endPoint y: 160, distance: 11.7
click at [481, 149] on select "Choose an option... Pending Applied Excluded (Questions) Excluded (Expired) Exc…" at bounding box center [493, 154] width 96 height 18
click at [445, 145] on select "Choose an option... Pending Applied Excluded (Questions) Excluded (Expired) Exc…" at bounding box center [493, 154] width 96 height 18
select select ""pending""
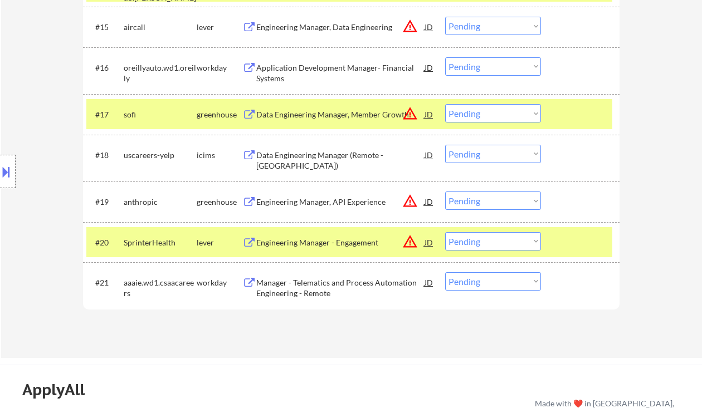
click at [471, 200] on select "Choose an option... Pending Applied Excluded (Questions) Excluded (Expired) Exc…" at bounding box center [493, 201] width 96 height 18
click at [445, 192] on select "Choose an option... Pending Applied Excluded (Questions) Excluded (Expired) Exc…" at bounding box center [493, 201] width 96 height 18
click at [354, 247] on div "Engineering Manager - Engagement" at bounding box center [340, 242] width 168 height 11
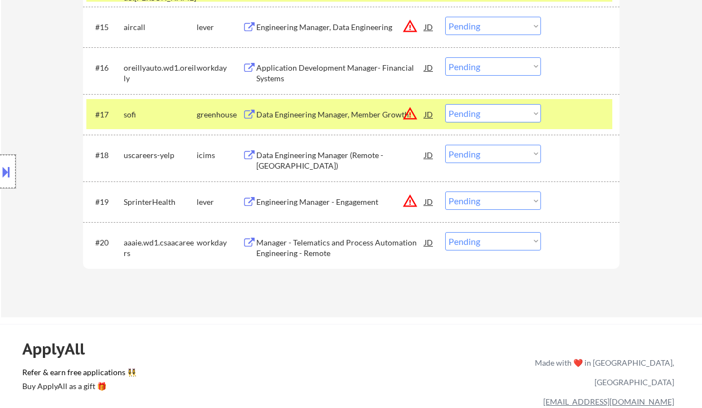
click at [14, 169] on div at bounding box center [8, 171] width 16 height 33
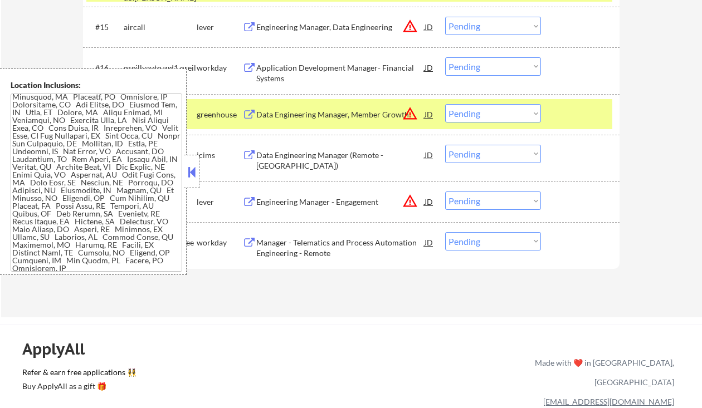
click at [193, 171] on button at bounding box center [191, 172] width 12 height 17
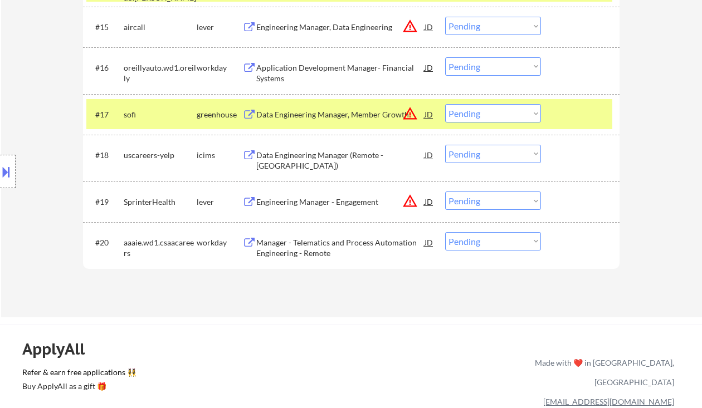
click at [483, 203] on select "Choose an option... Pending Applied Excluded (Questions) Excluded (Expired) Exc…" at bounding box center [493, 201] width 96 height 18
click at [445, 192] on select "Choose an option... Pending Applied Excluded (Questions) Excluded (Expired) Exc…" at bounding box center [493, 201] width 96 height 18
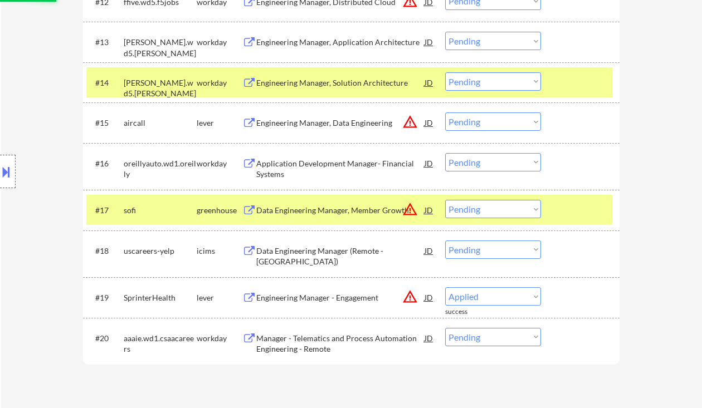
scroll to position [833, 0]
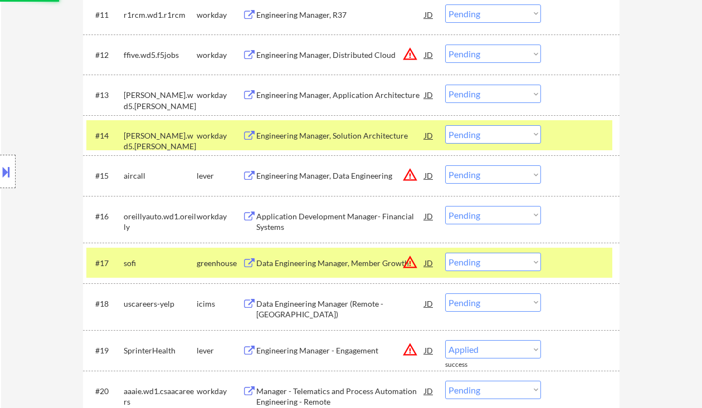
select select ""pending""
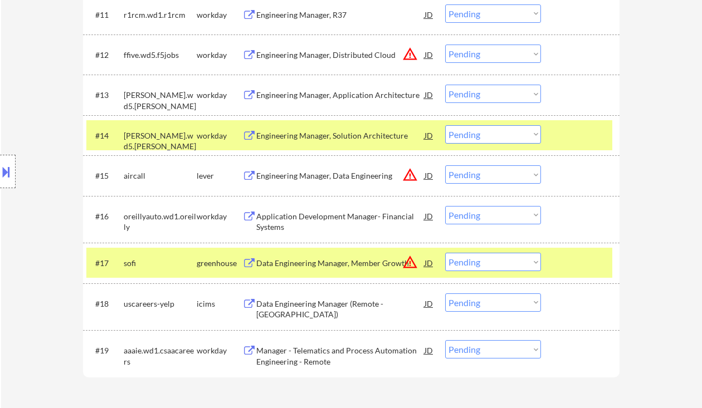
click at [347, 267] on div "Data Engineering Manager, Member Growth" at bounding box center [340, 263] width 168 height 11
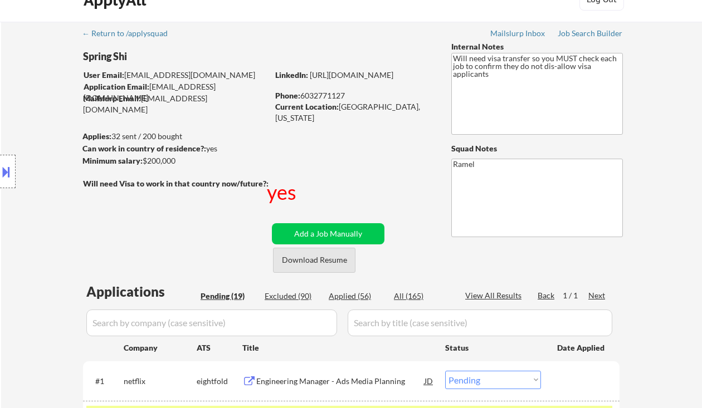
scroll to position [0, 0]
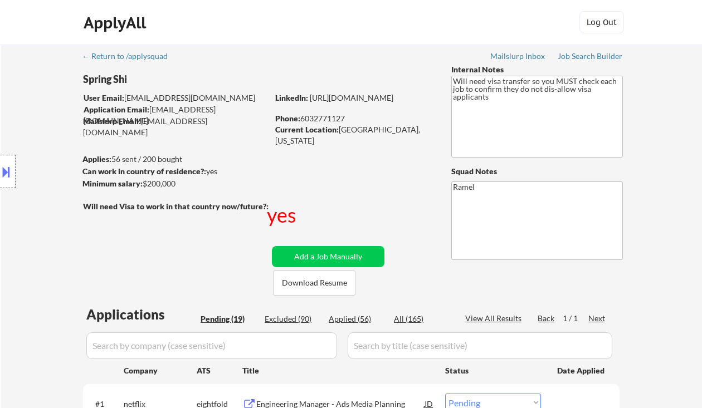
click at [26, 108] on div "Location Inclusions:" at bounding box center [99, 171] width 199 height 207
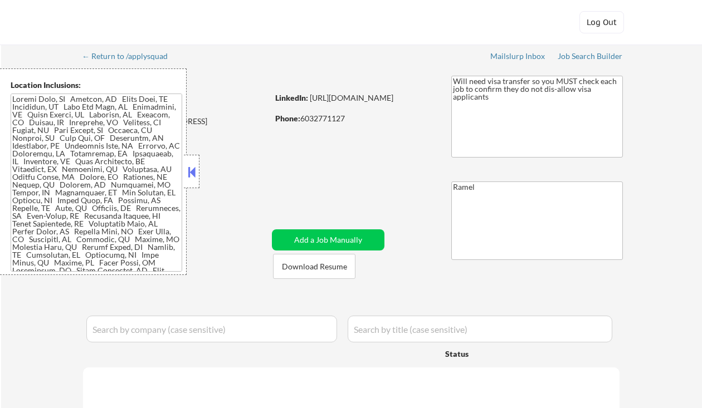
select select ""pending""
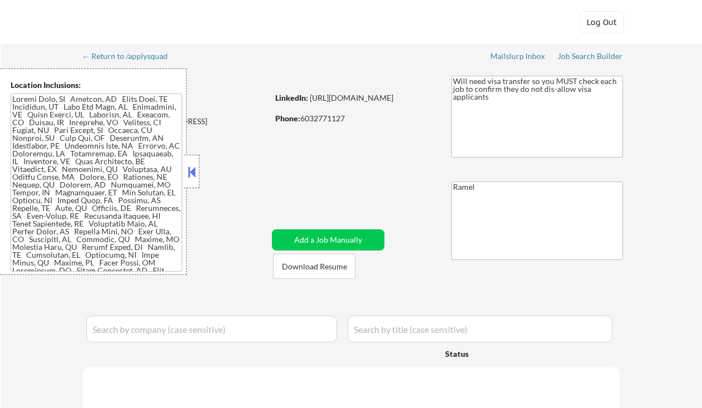
select select ""pending""
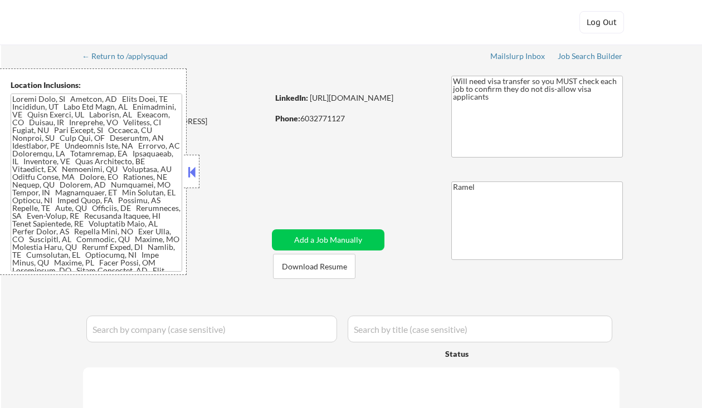
select select ""pending""
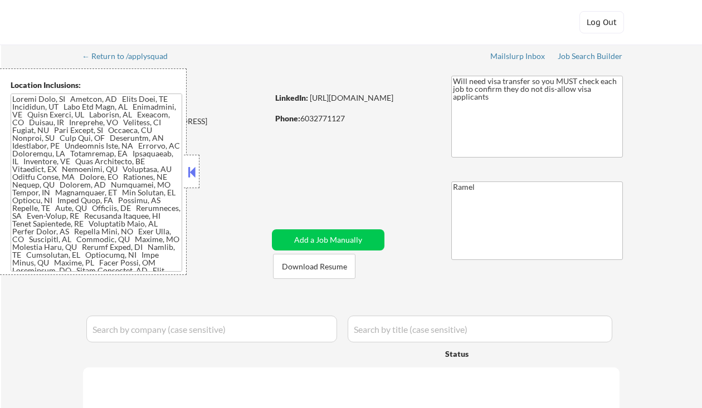
select select ""pending""
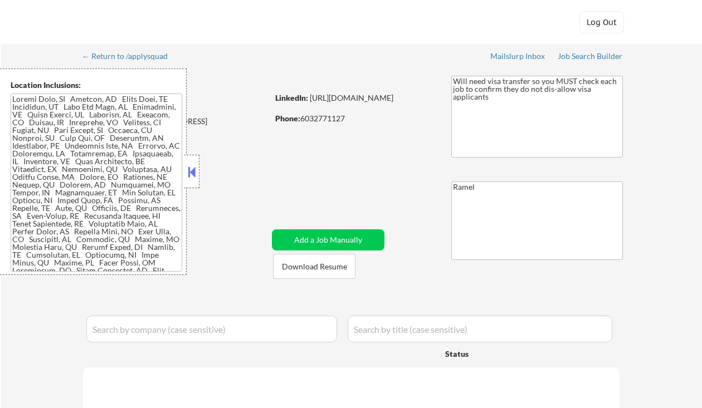
select select ""pending""
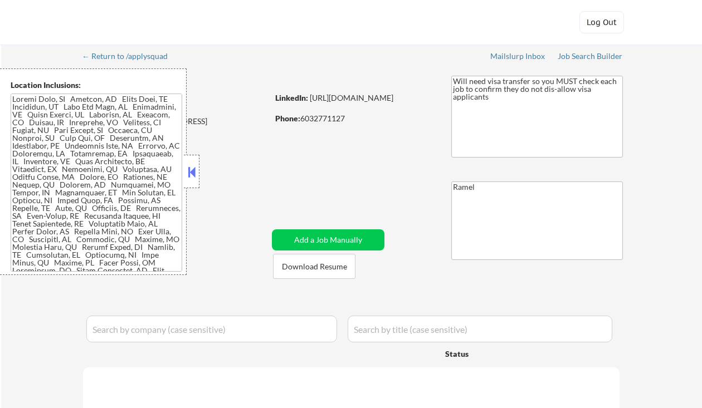
select select ""pending""
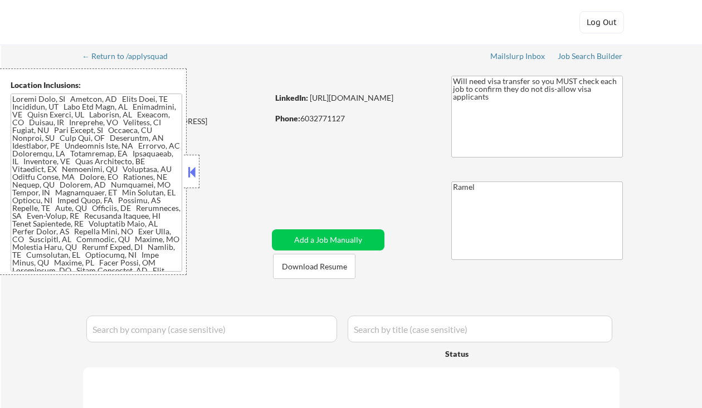
select select ""pending""
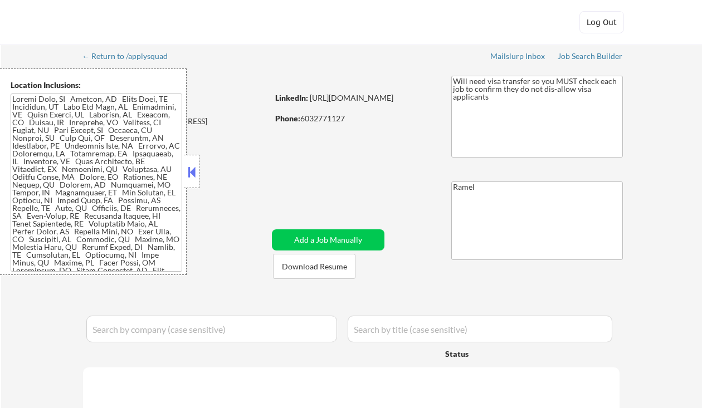
select select ""pending""
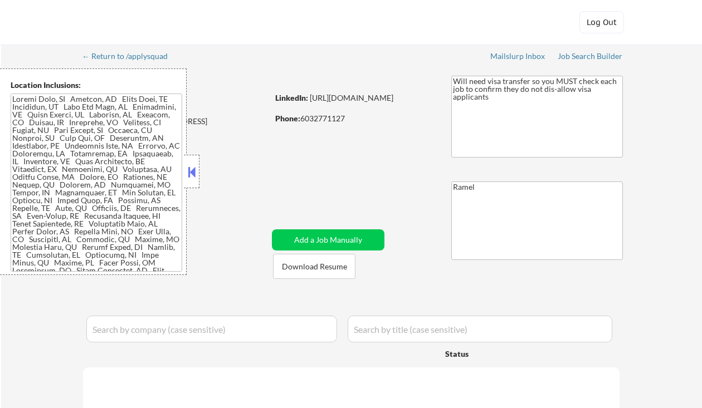
select select ""pending""
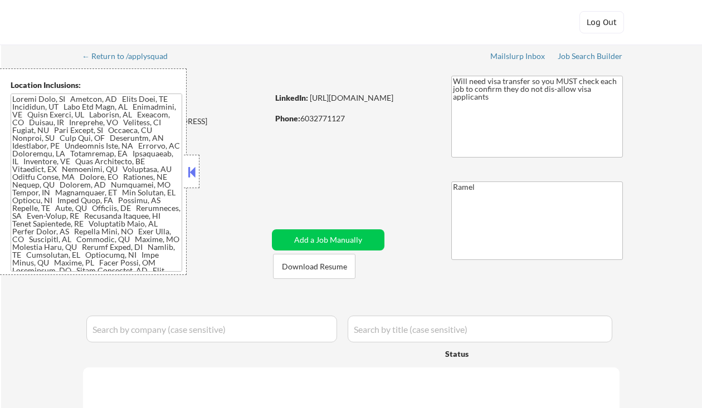
select select ""pending""
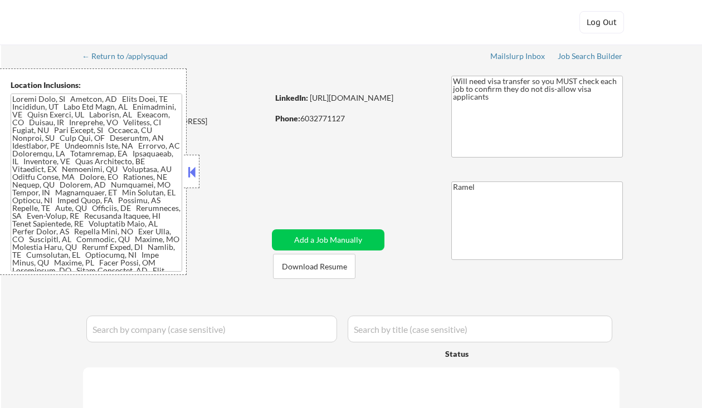
select select ""pending""
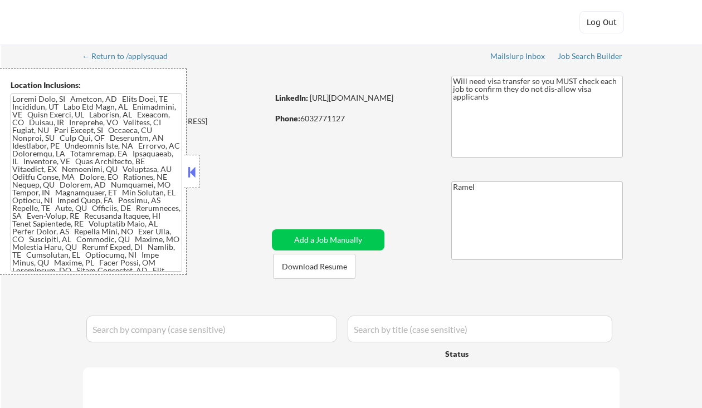
select select ""pending""
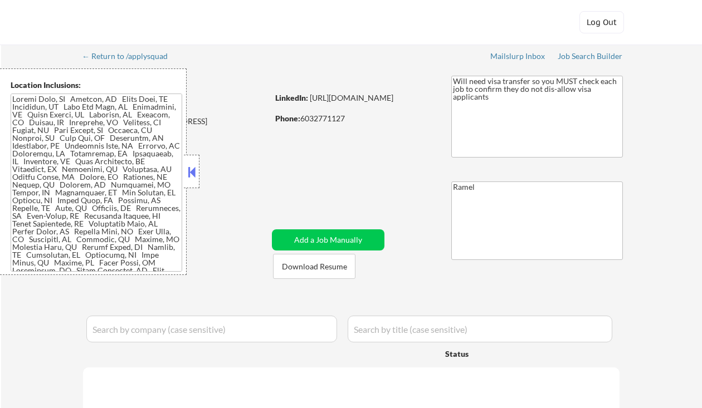
select select ""pending""
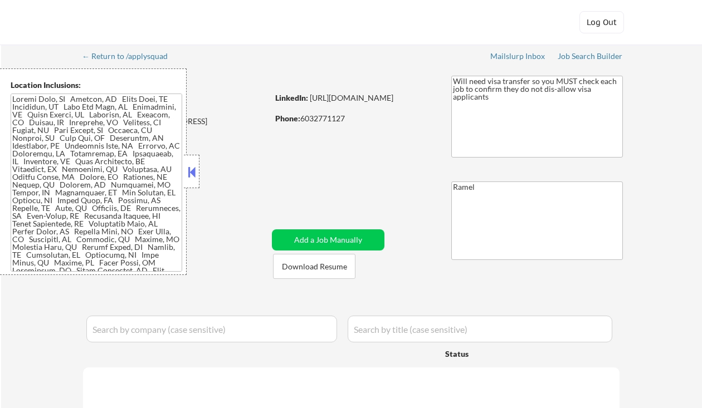
select select ""pending""
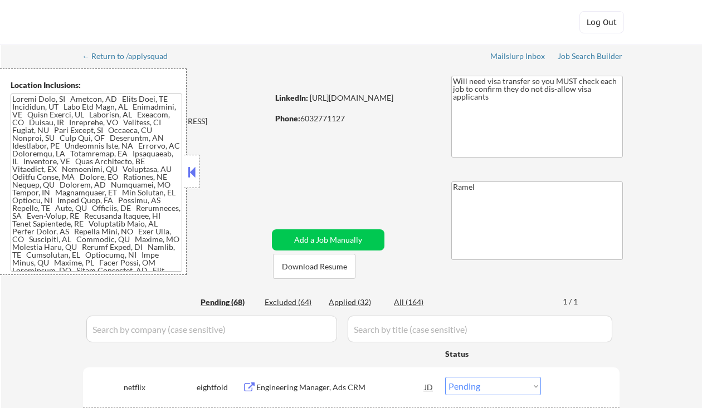
scroll to position [224, 0]
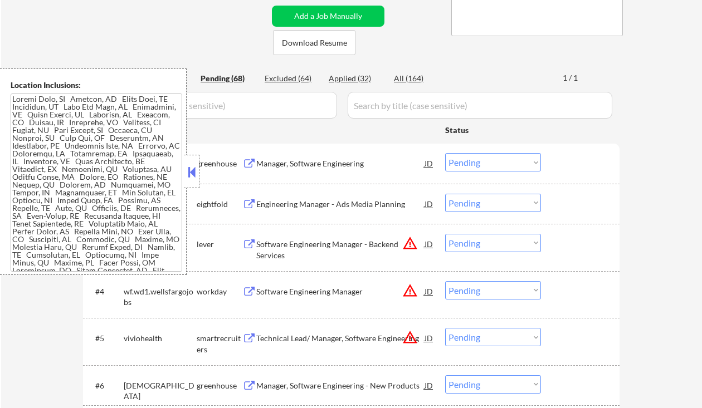
click at [304, 75] on div "Excluded (64)" at bounding box center [293, 78] width 56 height 11
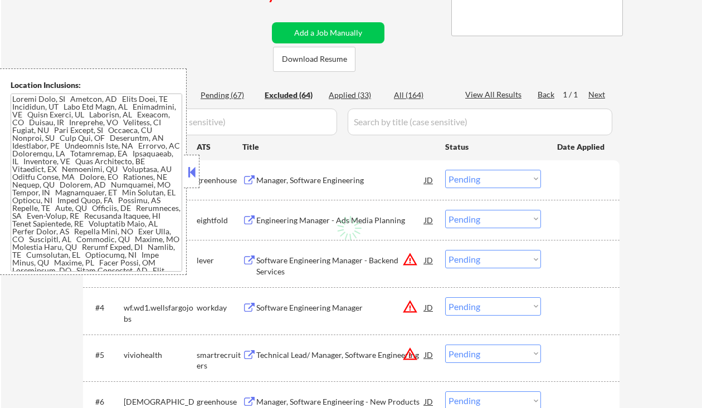
click at [347, 93] on div "Applied (33)" at bounding box center [357, 95] width 56 height 11
select select ""applied""
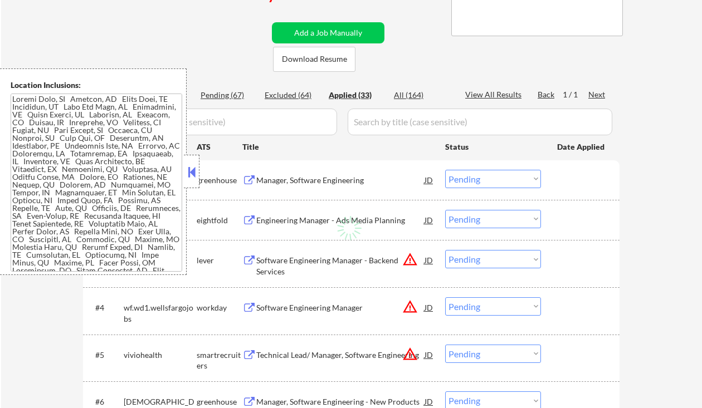
select select ""applied""
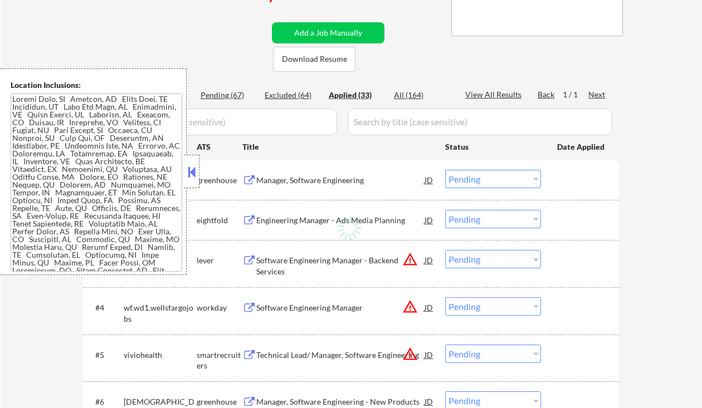
select select ""applied""
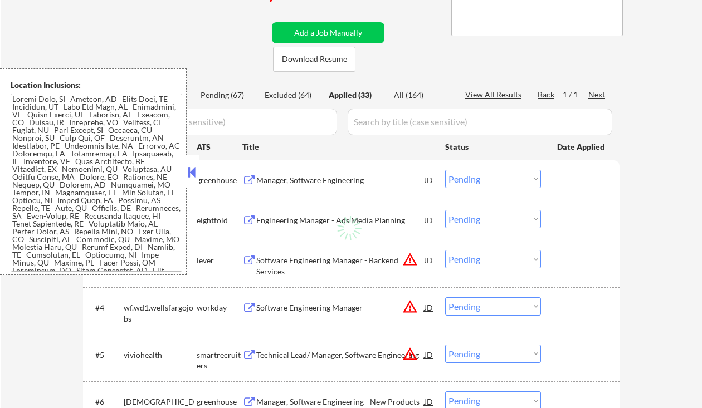
select select ""applied""
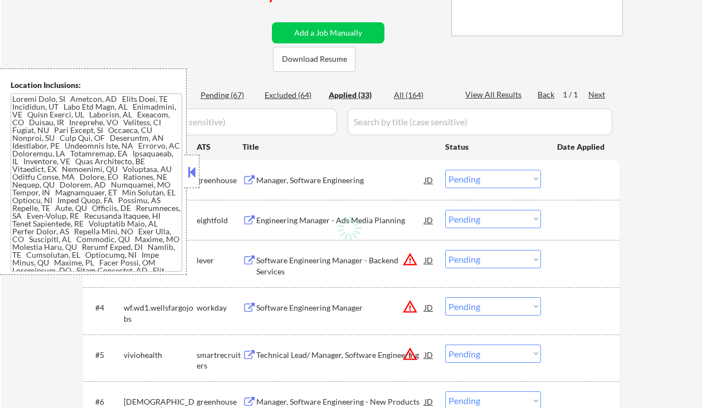
select select ""applied""
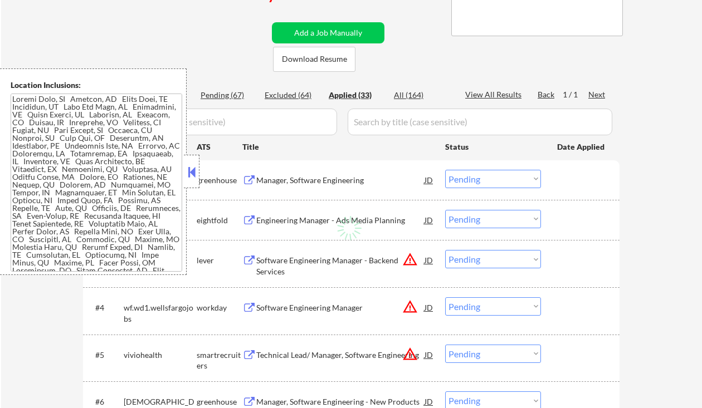
select select ""applied""
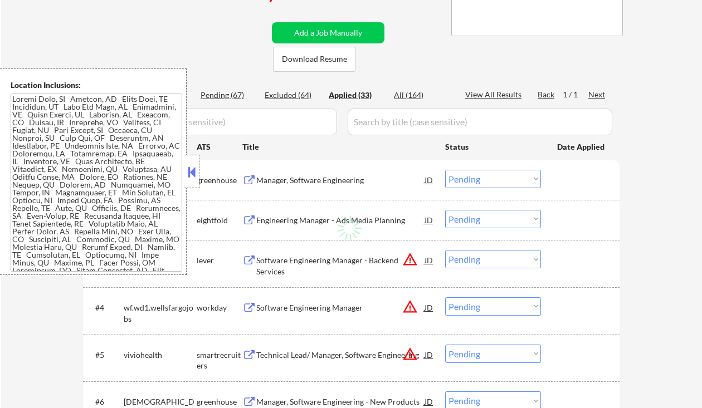
select select ""applied""
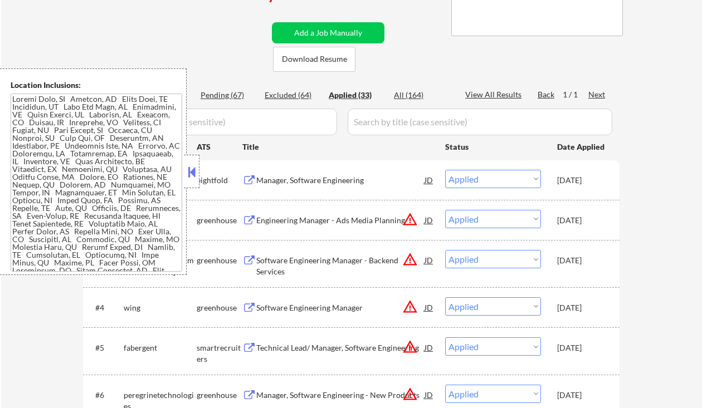
click at [190, 179] on button at bounding box center [191, 172] width 12 height 17
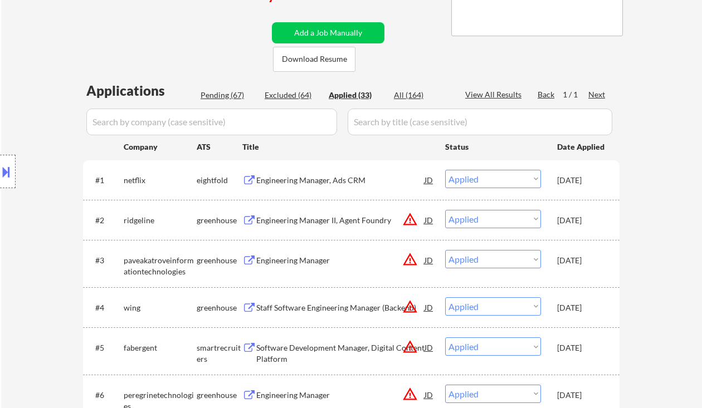
scroll to position [1457, 0]
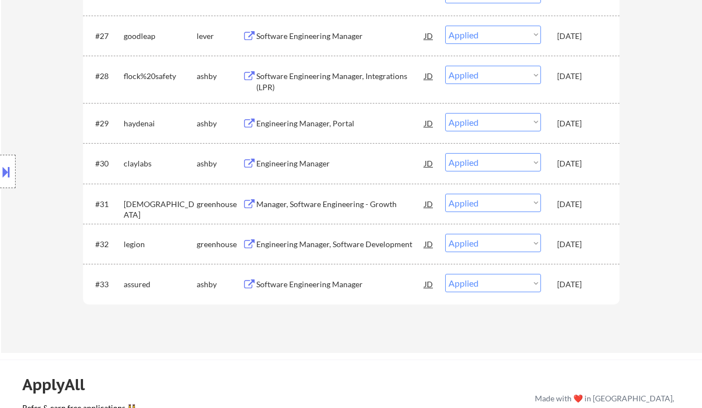
select select ""applied""
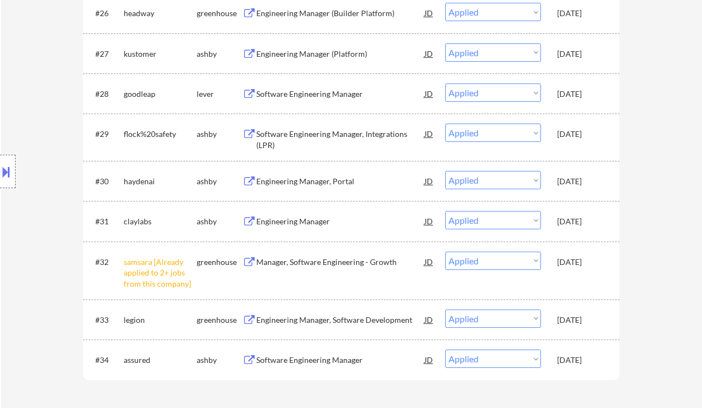
select select ""applied""
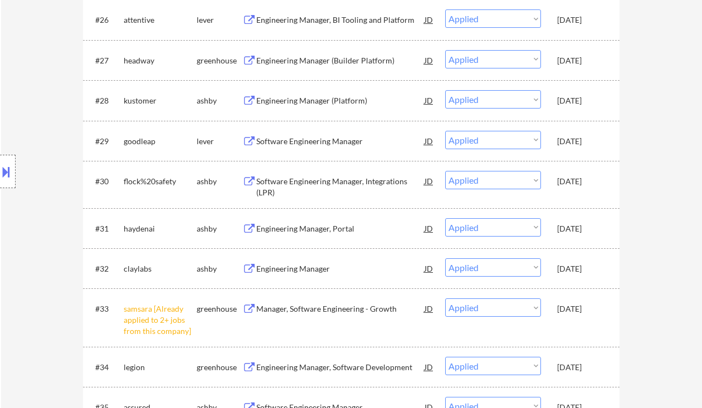
select select ""applied""
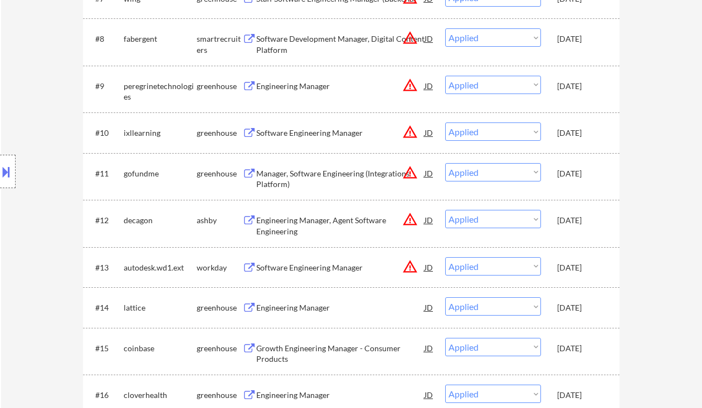
scroll to position [714, 0]
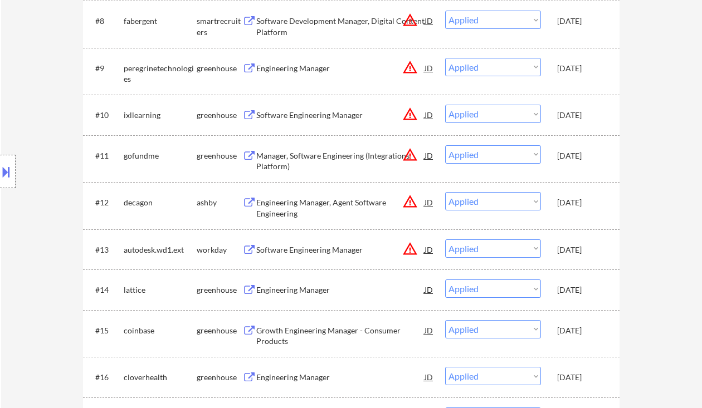
select select ""applied""
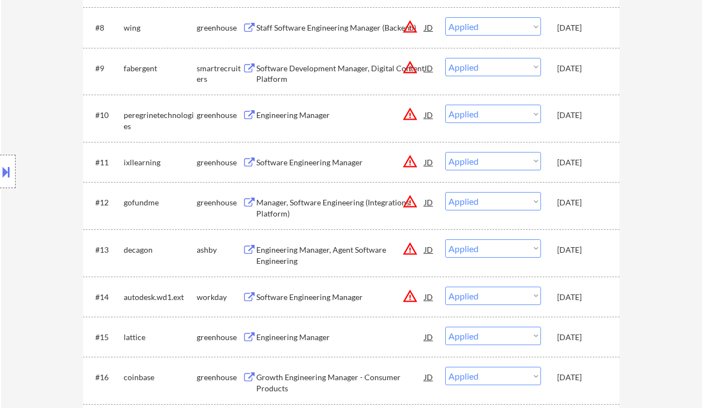
select select ""applied""
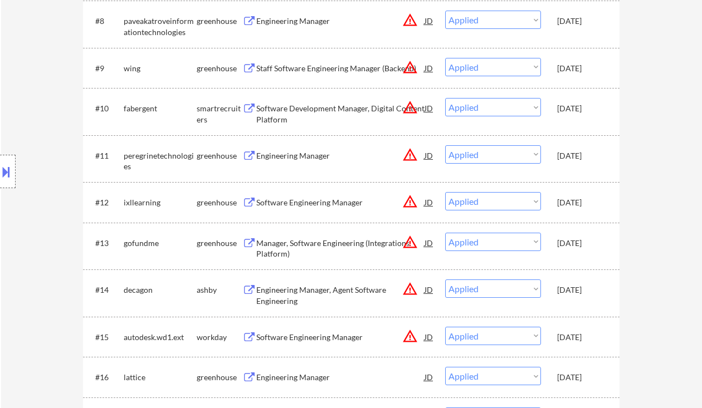
scroll to position [640, 0]
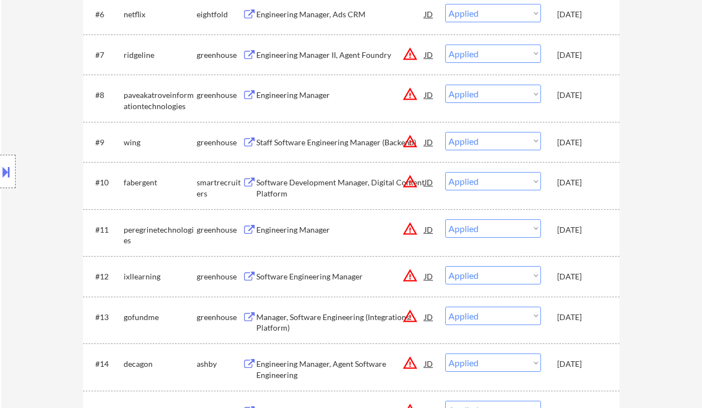
click at [288, 92] on div "Engineering Manager" at bounding box center [340, 95] width 168 height 11
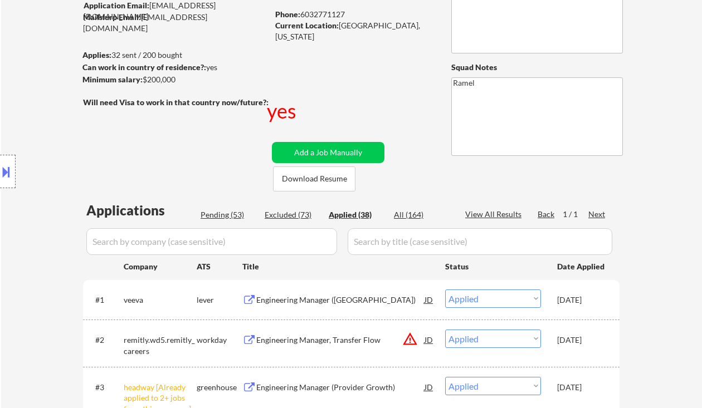
scroll to position [0, 0]
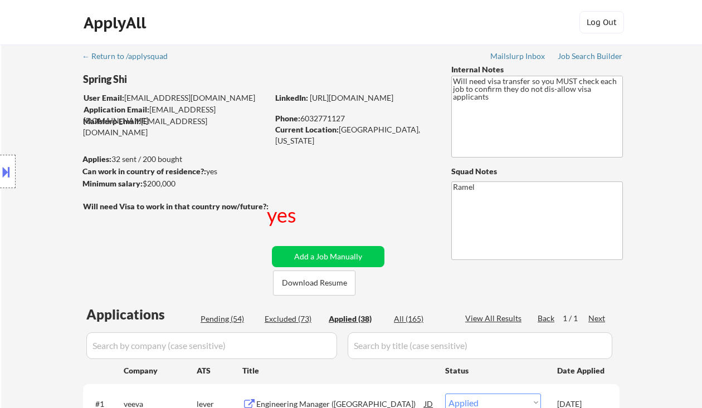
select select ""applied""
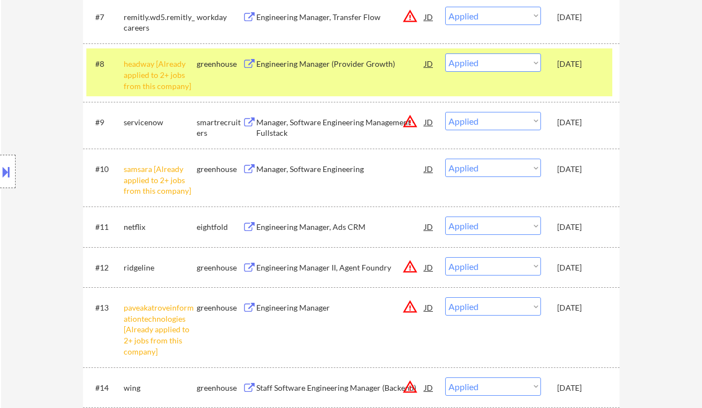
scroll to position [520, 0]
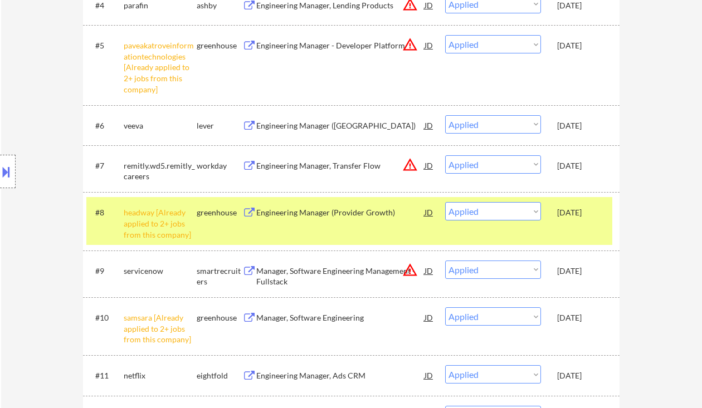
select select ""applied""
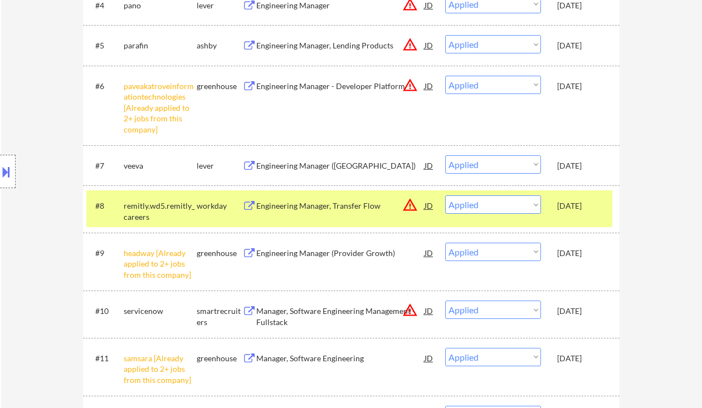
select select ""applied""
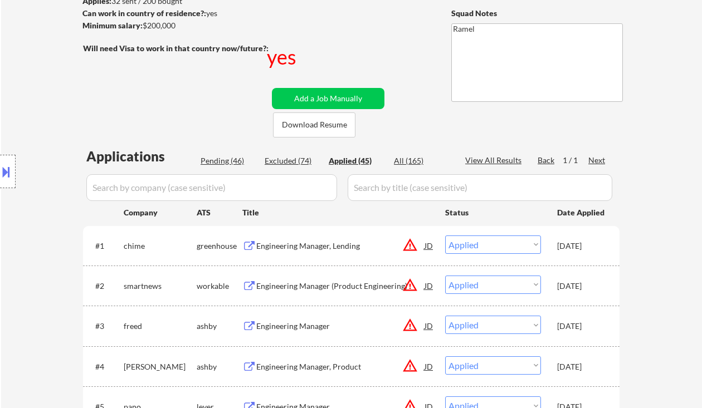
scroll to position [163, 0]
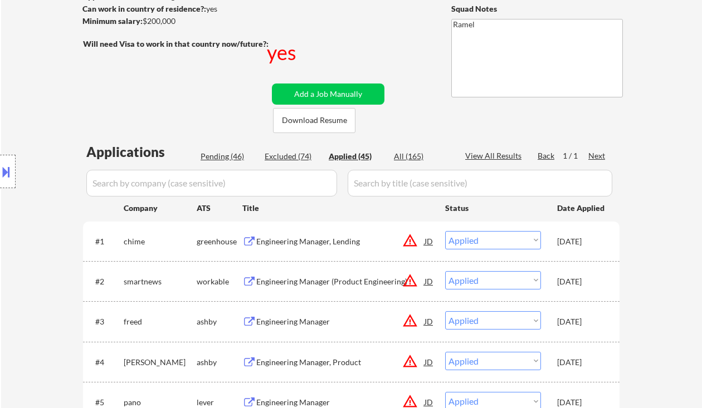
select select ""applied""
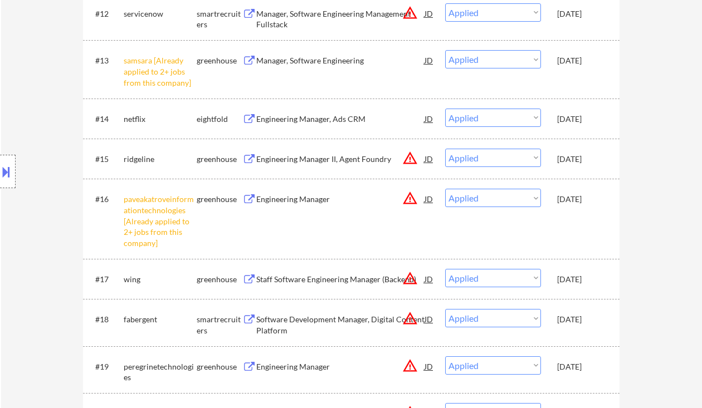
scroll to position [1531, 0]
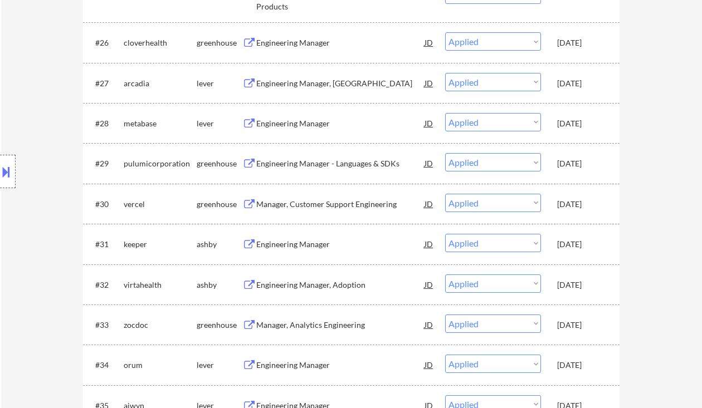
select select ""applied""
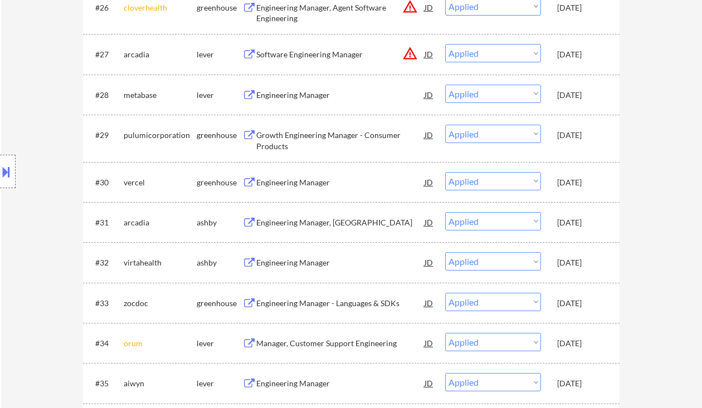
select select ""applied""
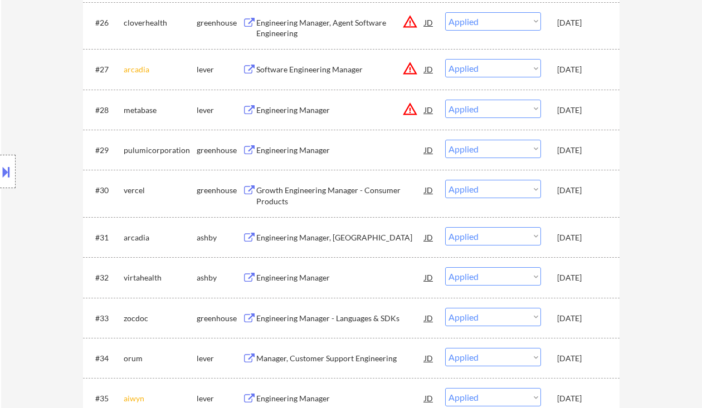
select select ""applied""
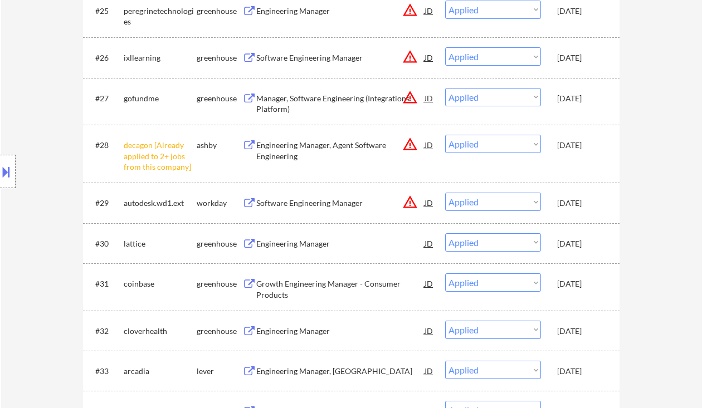
select select ""applied""
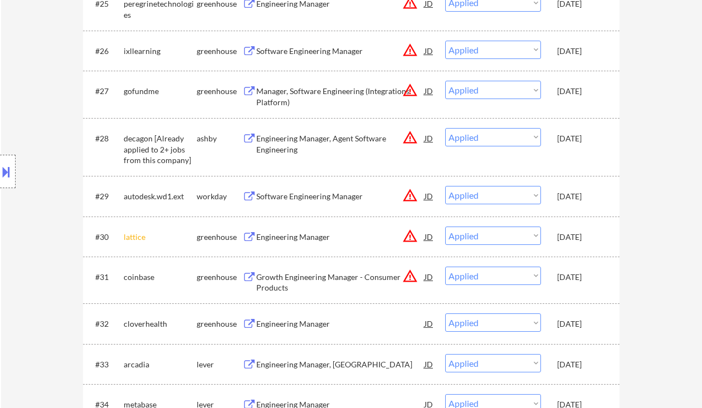
select select ""applied""
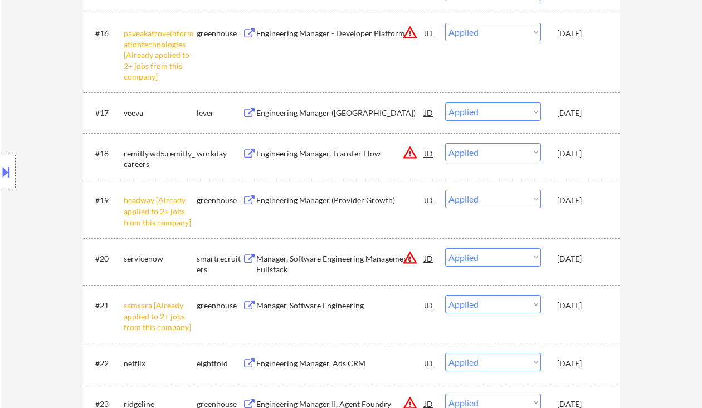
scroll to position [1085, 0]
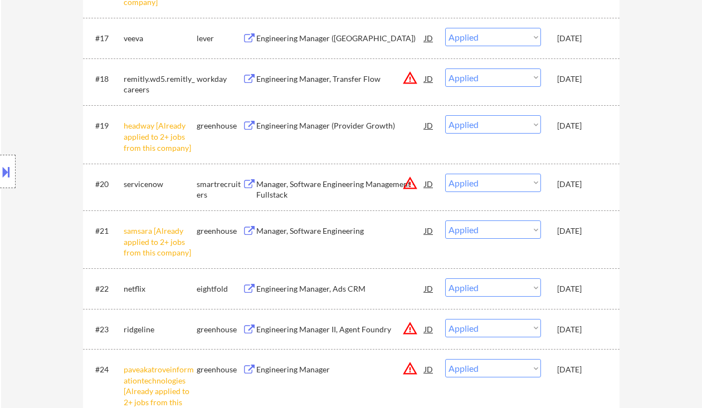
select select ""applied""
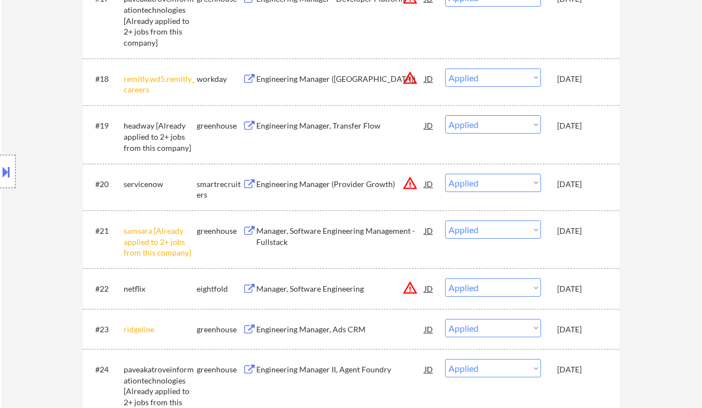
select select ""applied""
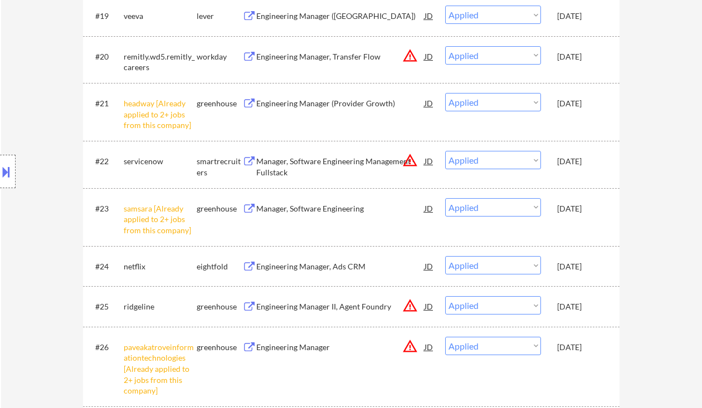
scroll to position [1234, 0]
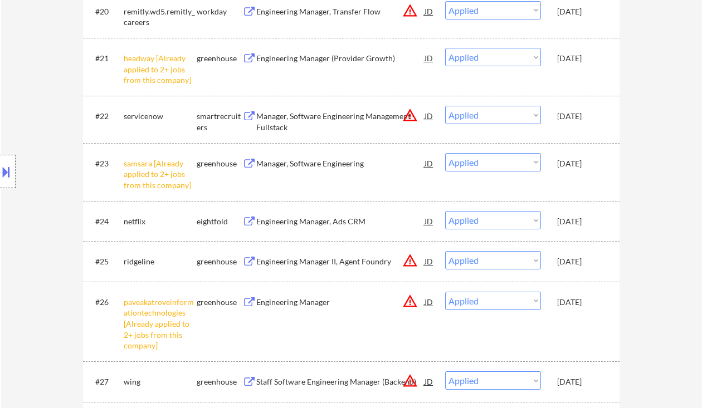
drag, startPoint x: 14, startPoint y: 55, endPoint x: 76, endPoint y: 27, distance: 67.6
click at [14, 55] on div "← Return to /applysquad Mailslurp Inbox Job Search Builder Spring Shi User Emai…" at bounding box center [351, 267] width 701 height 2913
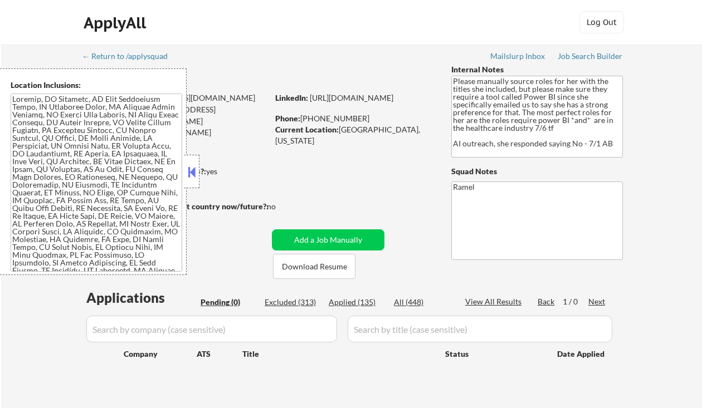
click at [189, 171] on button at bounding box center [191, 172] width 12 height 17
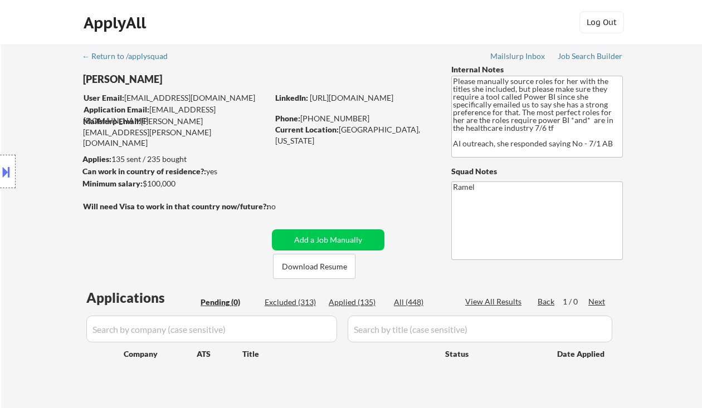
drag, startPoint x: 28, startPoint y: 79, endPoint x: 35, endPoint y: 79, distance: 6.7
click at [28, 79] on div "Location Inclusions:" at bounding box center [99, 171] width 199 height 207
drag, startPoint x: 25, startPoint y: 120, endPoint x: 80, endPoint y: 118, distance: 55.2
click at [25, 120] on div "Location Inclusions:" at bounding box center [99, 171] width 199 height 207
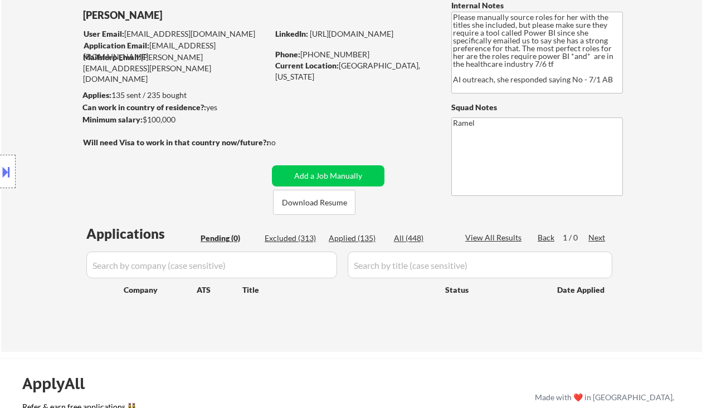
scroll to position [74, 0]
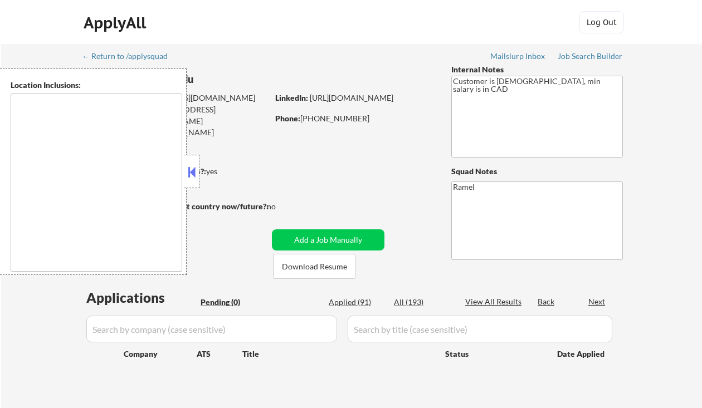
type textarea "[GEOGRAPHIC_DATA], ON [GEOGRAPHIC_DATA], ON [GEOGRAPHIC_DATA], ON [GEOGRAPHIC_D…"
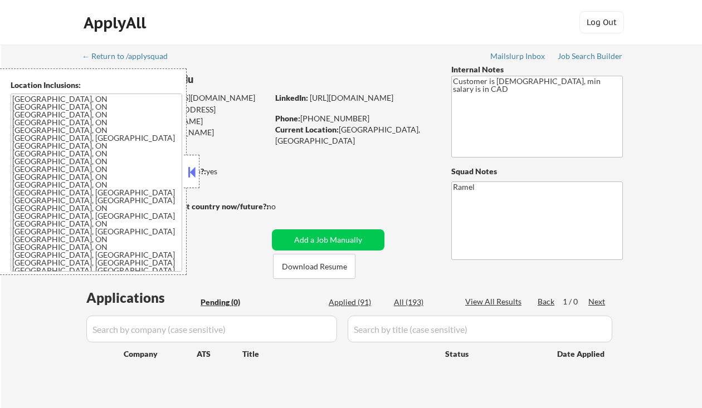
click at [188, 170] on button at bounding box center [191, 172] width 12 height 17
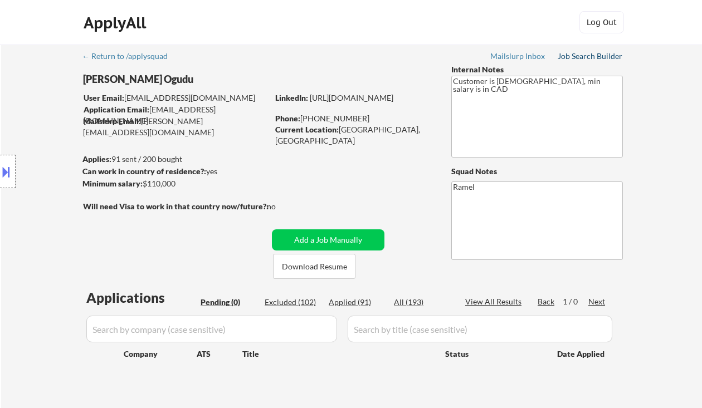
click at [581, 58] on div "Job Search Builder" at bounding box center [589, 56] width 65 height 8
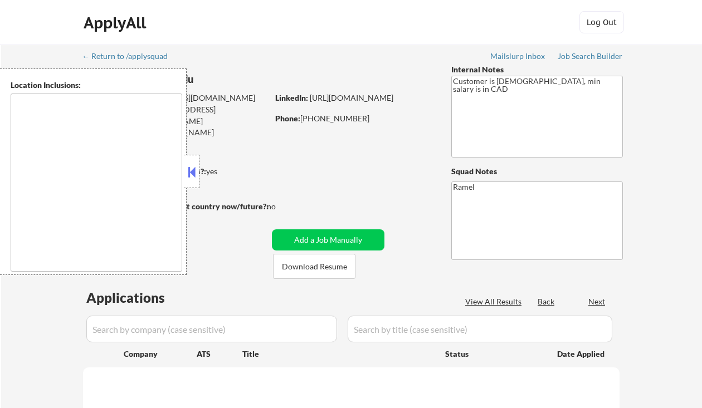
type textarea "[GEOGRAPHIC_DATA], ON [GEOGRAPHIC_DATA], ON [GEOGRAPHIC_DATA], ON [GEOGRAPHIC_D…"
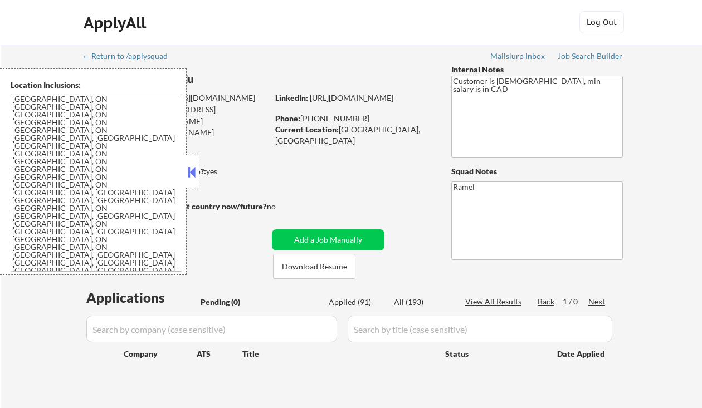
click at [197, 171] on button at bounding box center [191, 172] width 12 height 17
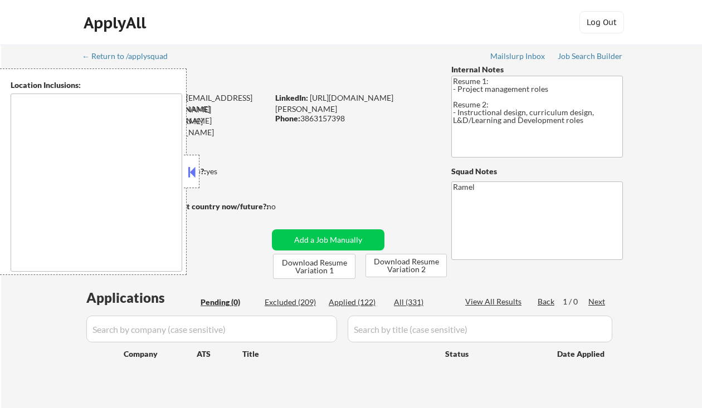
type textarea "[GEOGRAPHIC_DATA], [GEOGRAPHIC_DATA] [GEOGRAPHIC_DATA], [GEOGRAPHIC_DATA] [GEOG…"
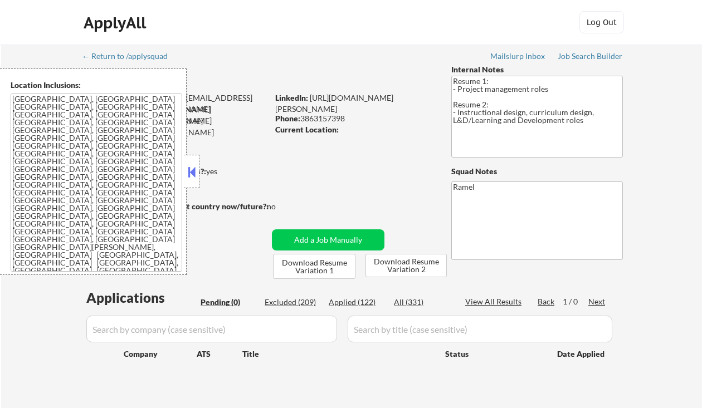
click at [193, 176] on button at bounding box center [191, 172] width 12 height 17
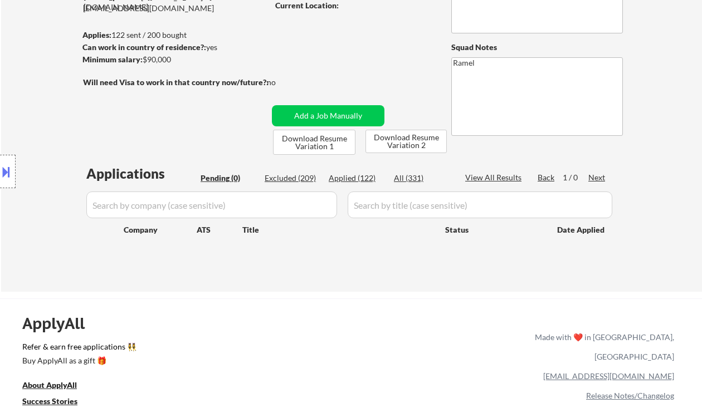
scroll to position [148, 0]
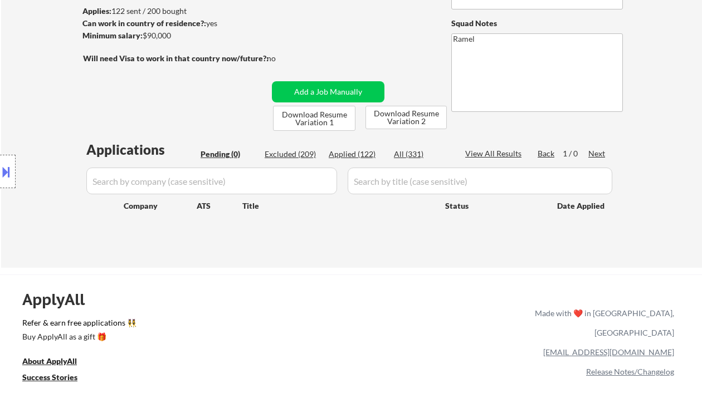
click at [16, 77] on div "Location Inclusions: [GEOGRAPHIC_DATA], [GEOGRAPHIC_DATA] [GEOGRAPHIC_DATA], [G…" at bounding box center [99, 171] width 199 height 207
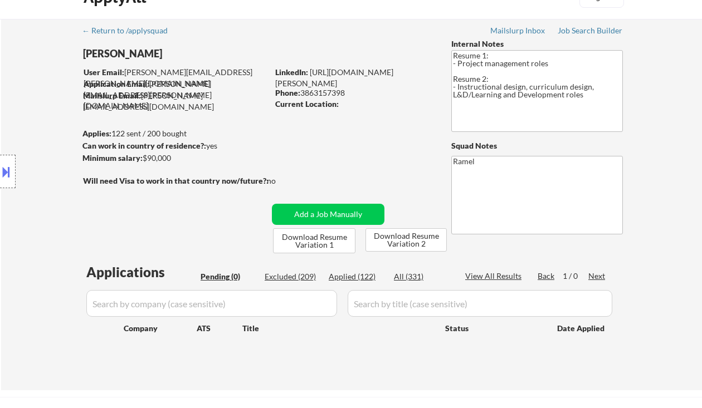
scroll to position [0, 0]
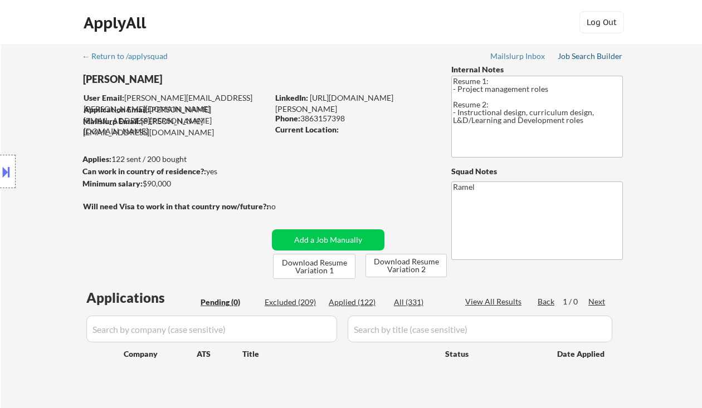
click at [589, 56] on div "Job Search Builder" at bounding box center [589, 56] width 65 height 8
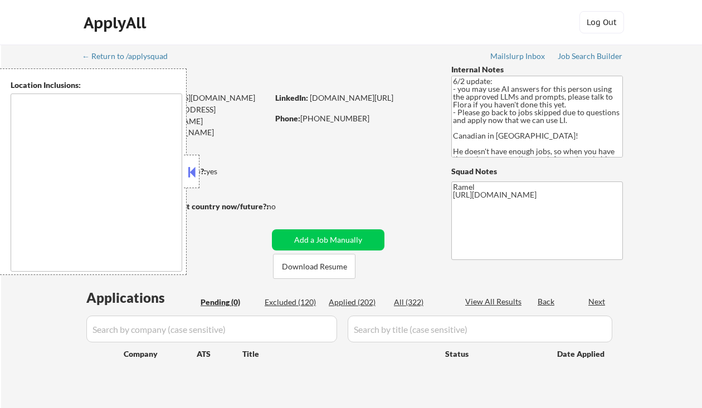
type textarea "Calgary, Alberta Airdrie, Alberta Chestermere, Alberta Cochrane, Alberta Okotok…"
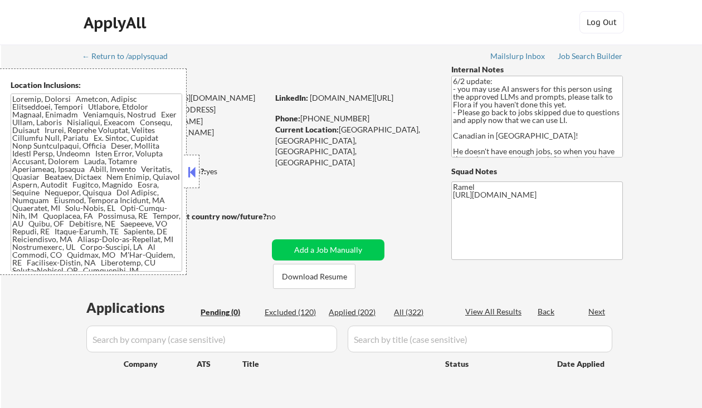
click at [187, 176] on button at bounding box center [191, 172] width 12 height 17
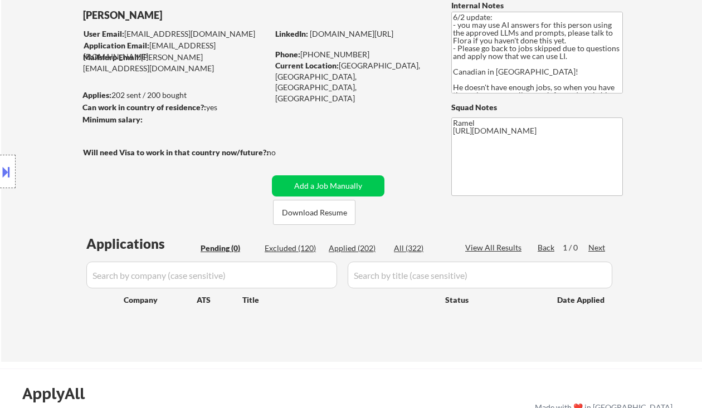
scroll to position [74, 0]
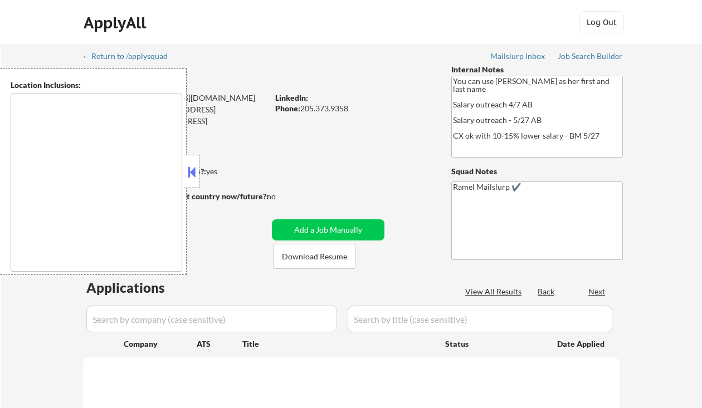
type textarea "[GEOGRAPHIC_DATA], [GEOGRAPHIC_DATA], AL [GEOGRAPHIC_DATA], AL [GEOGRAPHIC_DATA…"
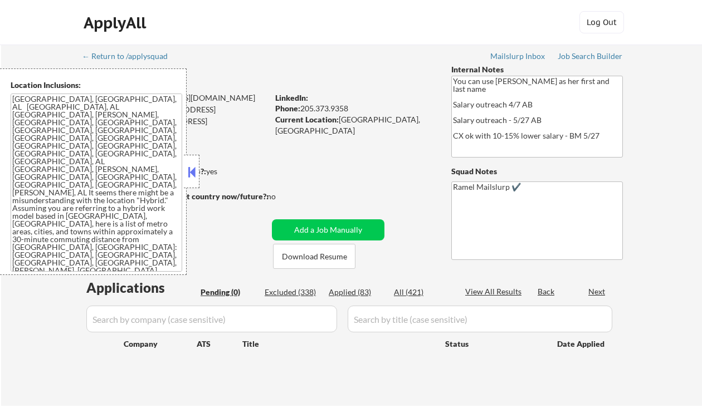
scroll to position [74, 0]
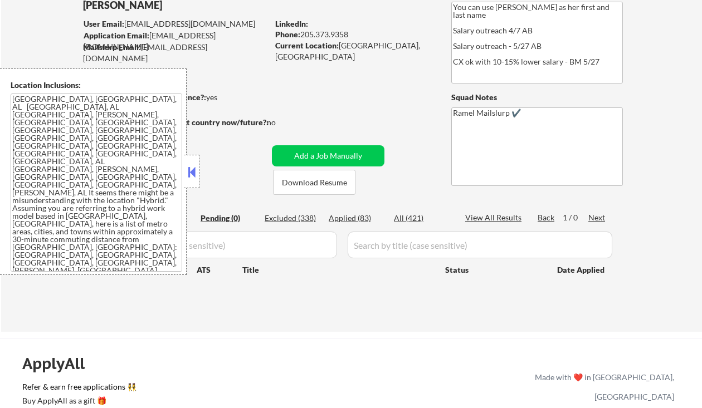
click at [197, 169] on button at bounding box center [191, 172] width 12 height 17
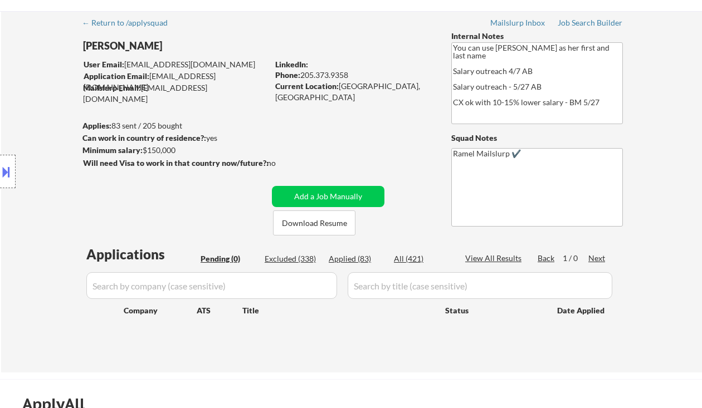
scroll to position [0, 0]
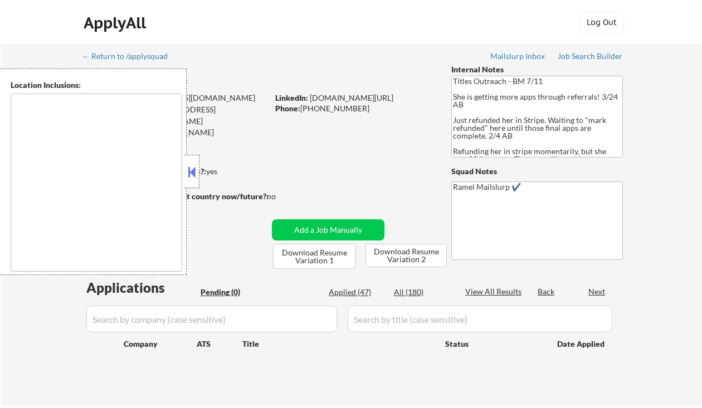
type textarea "[GEOGRAPHIC_DATA], [GEOGRAPHIC_DATA], [GEOGRAPHIC_DATA] [GEOGRAPHIC_DATA], [GEO…"
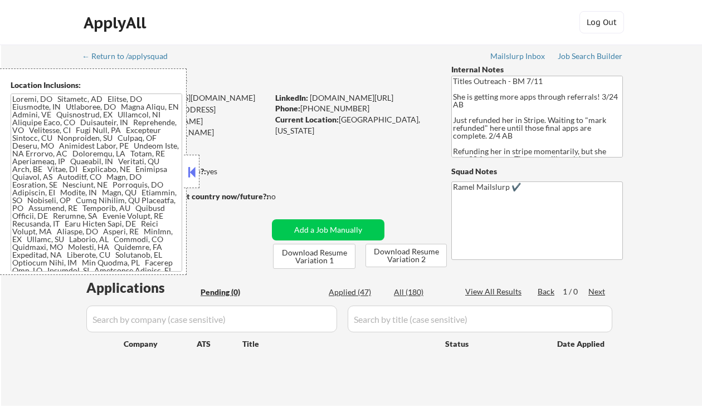
click at [189, 170] on button at bounding box center [191, 172] width 12 height 17
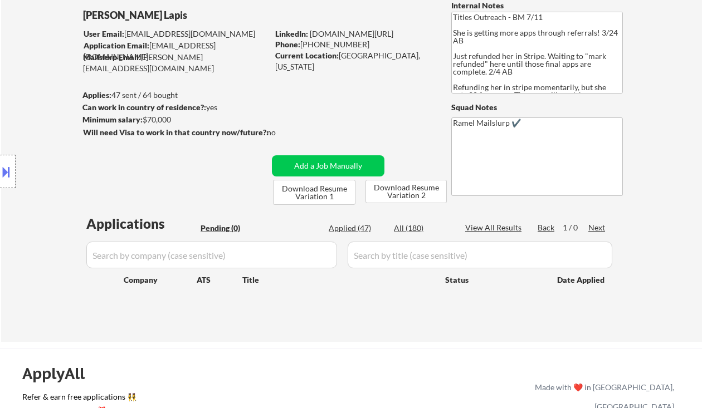
scroll to position [74, 0]
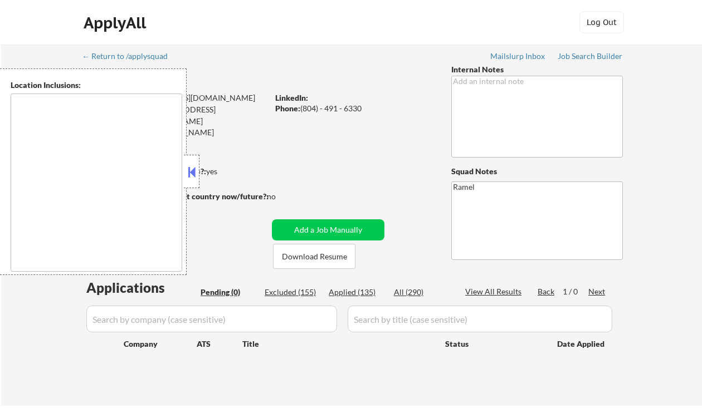
click at [194, 172] on button at bounding box center [191, 172] width 12 height 17
click at [195, 173] on button at bounding box center [191, 172] width 12 height 17
click at [192, 172] on button at bounding box center [191, 172] width 12 height 17
click at [15, 40] on div "ApplyAll Log In Sign Up Log Out" at bounding box center [351, 22] width 702 height 45
click at [589, 60] on div "Job Search Builder" at bounding box center [589, 56] width 65 height 8
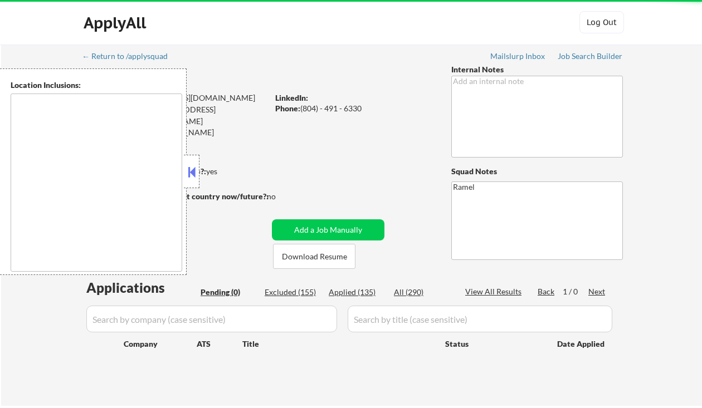
click at [193, 171] on button at bounding box center [191, 172] width 12 height 17
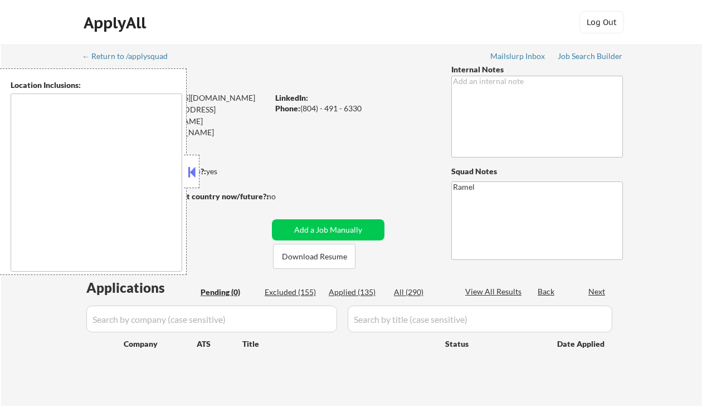
type textarea "[PERSON_NAME], [GEOGRAPHIC_DATA], [GEOGRAPHIC_DATA], [GEOGRAPHIC_DATA] [GEOGRAP…"
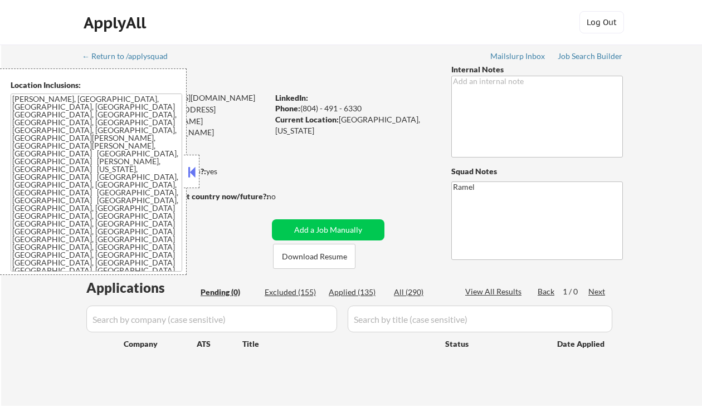
click at [195, 177] on button at bounding box center [191, 172] width 12 height 17
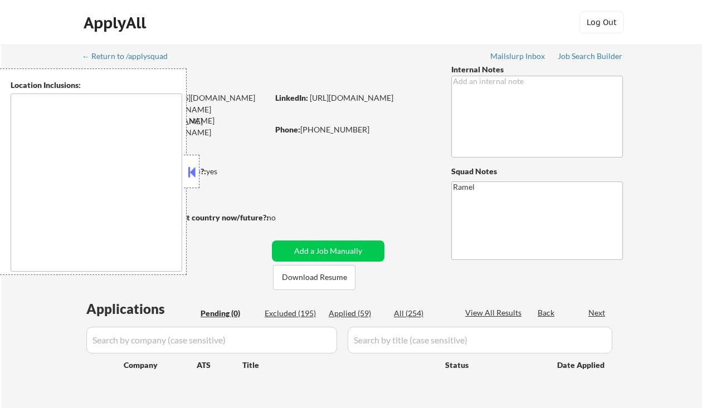
type textarea "remote"
click at [190, 170] on button at bounding box center [191, 172] width 12 height 17
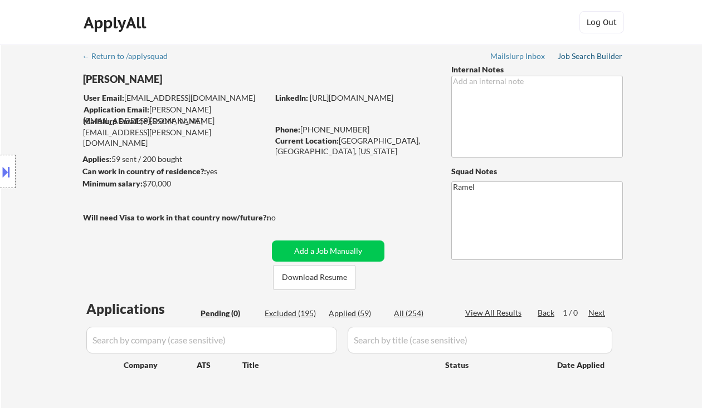
click at [585, 57] on div "Job Search Builder" at bounding box center [589, 56] width 65 height 8
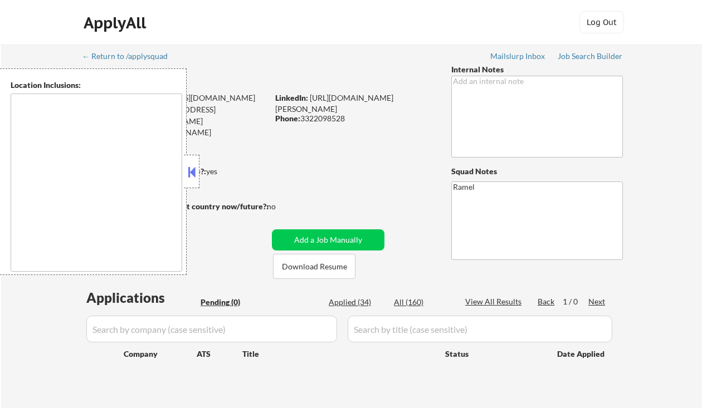
type textarea "[GEOGRAPHIC_DATA], [GEOGRAPHIC_DATA], [GEOGRAPHIC_DATA] [GEOGRAPHIC_DATA], [GEO…"
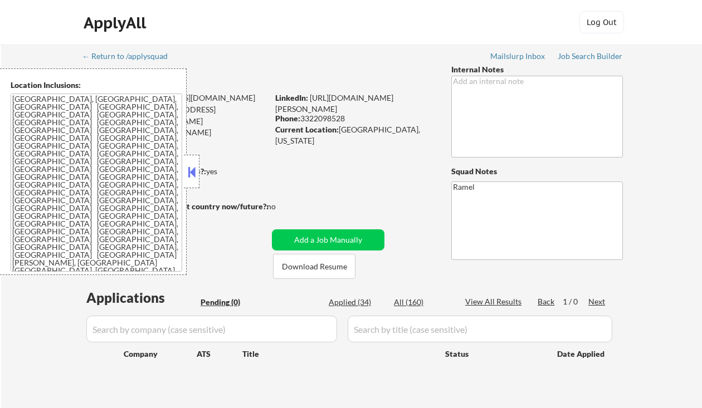
click at [192, 168] on button at bounding box center [191, 172] width 12 height 17
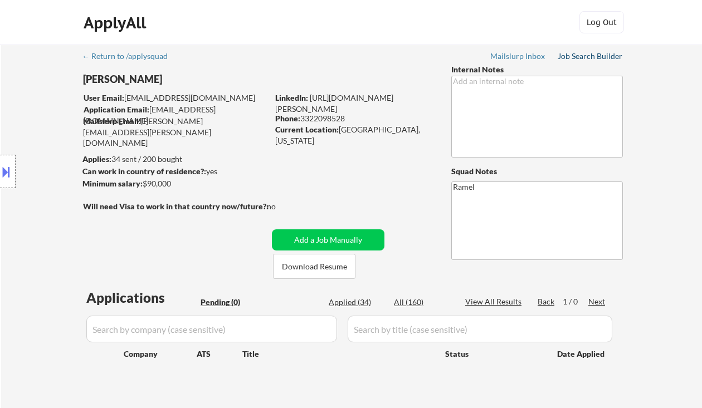
click at [596, 56] on div "Job Search Builder" at bounding box center [589, 56] width 65 height 8
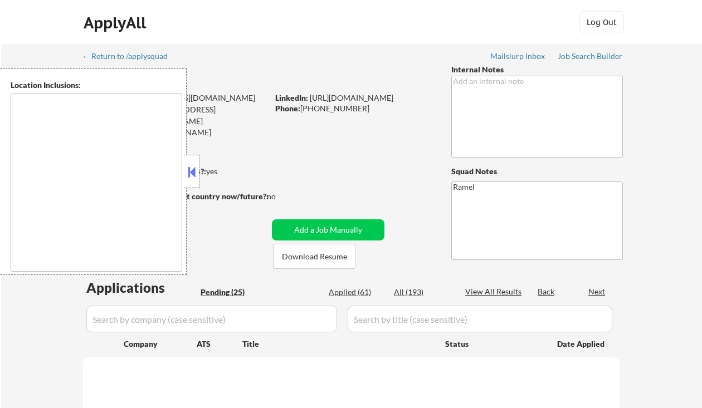
type textarea "remote"
click at [193, 174] on button at bounding box center [191, 172] width 12 height 17
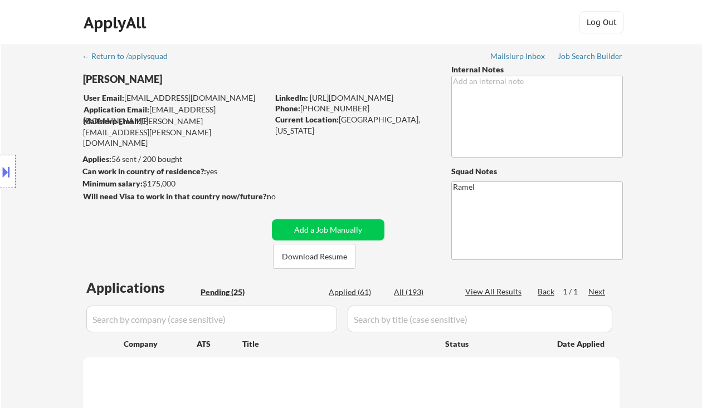
select select ""pending""
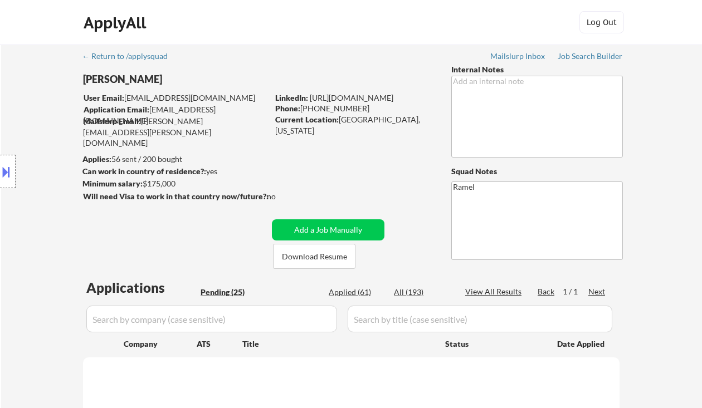
select select ""pending""
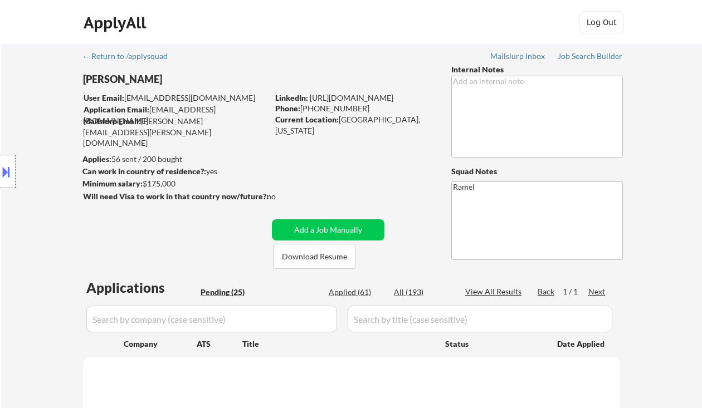
select select ""pending""
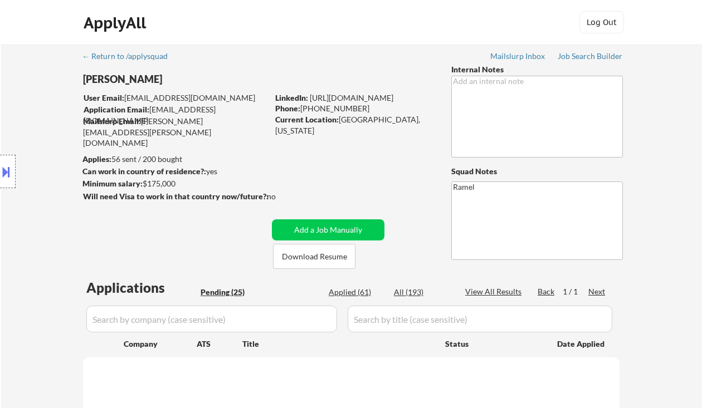
select select ""pending""
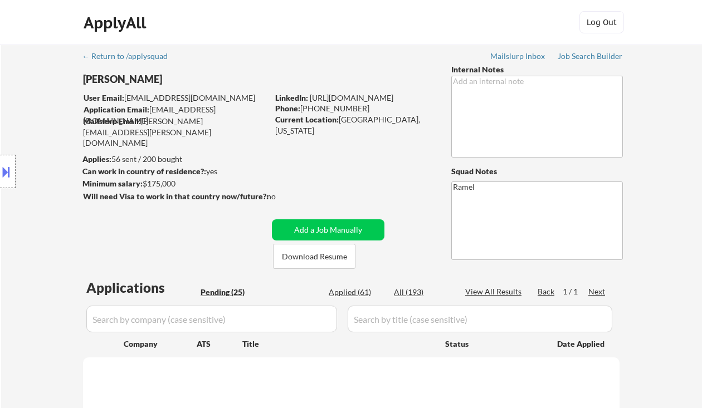
select select ""pending""
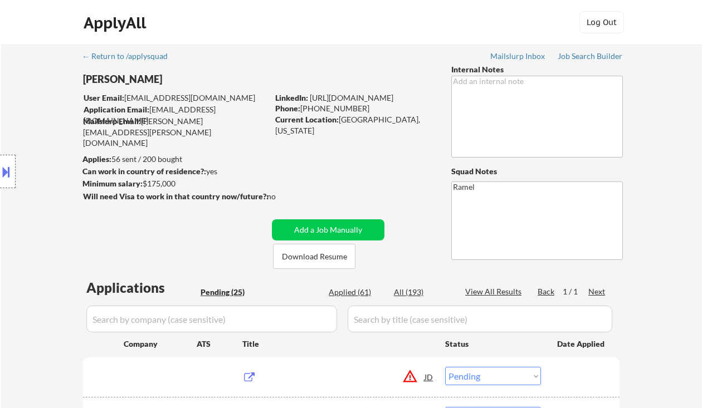
scroll to position [148, 0]
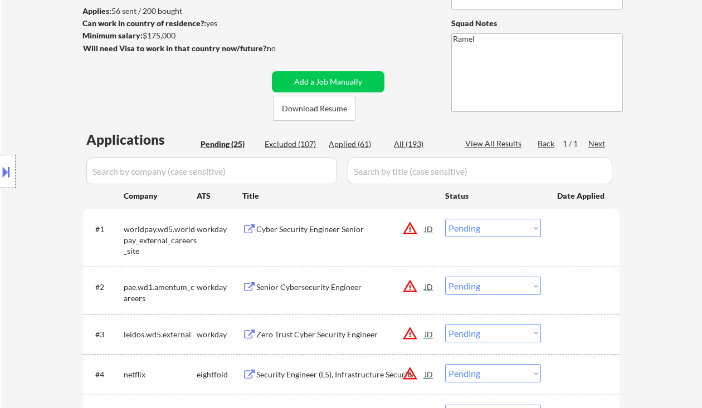
click at [315, 232] on div "Cyber Security Engineer Senior" at bounding box center [340, 229] width 168 height 11
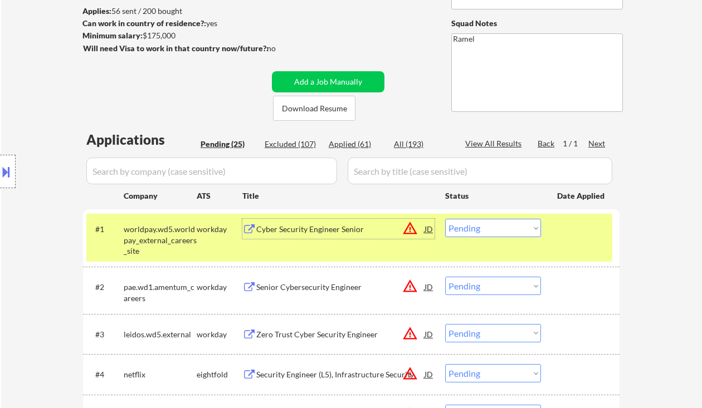
drag, startPoint x: 474, startPoint y: 227, endPoint x: 486, endPoint y: 236, distance: 15.5
click at [474, 227] on select "Choose an option... Pending Applied Excluded (Questions) Excluded (Expired) Exc…" at bounding box center [493, 228] width 96 height 18
click at [445, 219] on select "Choose an option... Pending Applied Excluded (Questions) Excluded (Expired) Exc…" at bounding box center [493, 228] width 96 height 18
click at [351, 292] on div "Senior Cybersecurity Engineer" at bounding box center [340, 287] width 168 height 11
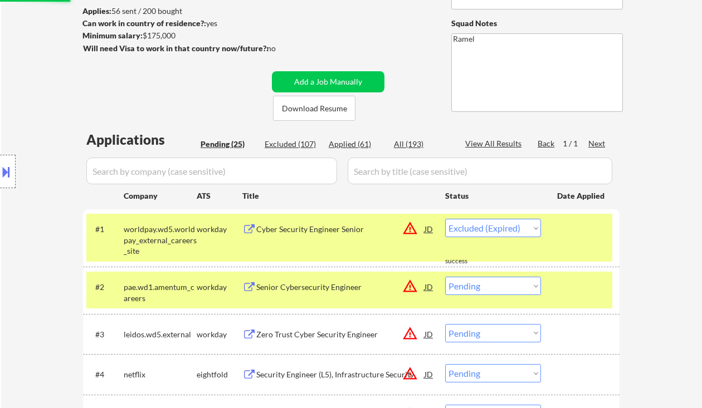
select select ""pending""
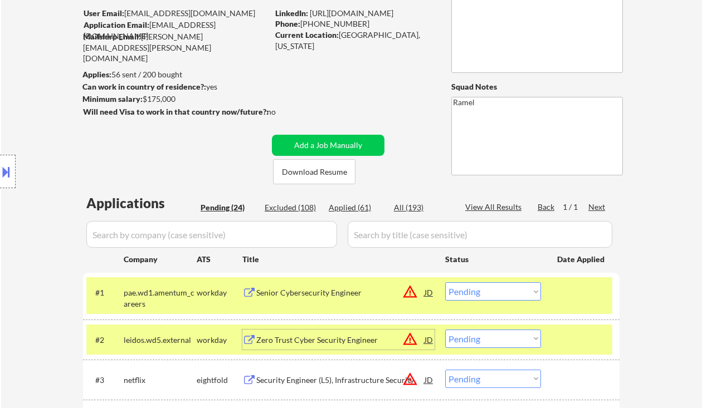
scroll to position [74, 0]
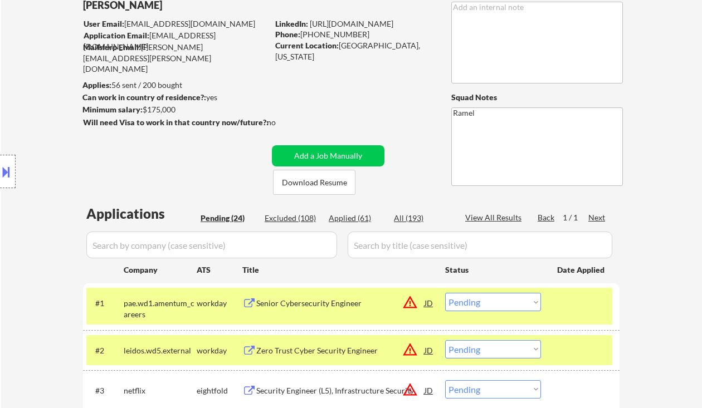
drag, startPoint x: 356, startPoint y: 35, endPoint x: 301, endPoint y: 32, distance: 55.8
click at [301, 32] on div "Phone: [PHONE_NUMBER]" at bounding box center [354, 34] width 158 height 11
copy div "[PHONE_NUMBER]"
click at [434, 305] on div "JD" at bounding box center [428, 303] width 11 height 20
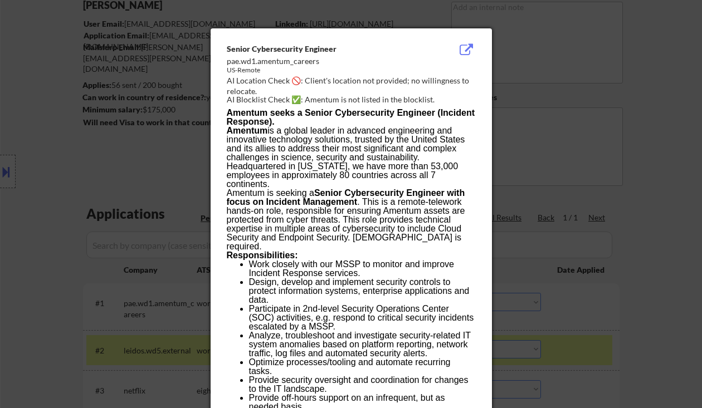
click at [629, 252] on div at bounding box center [351, 204] width 702 height 408
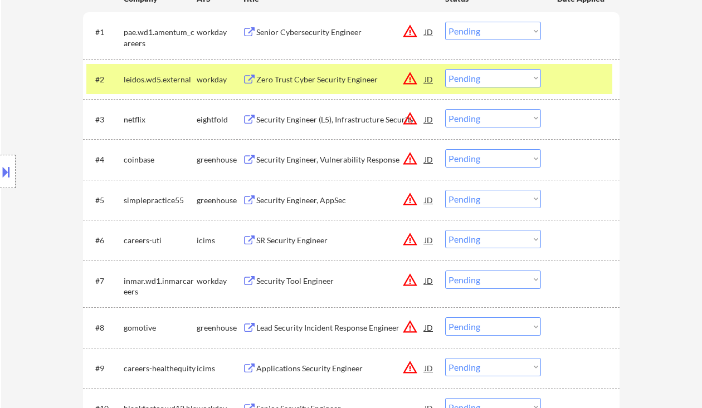
scroll to position [297, 0]
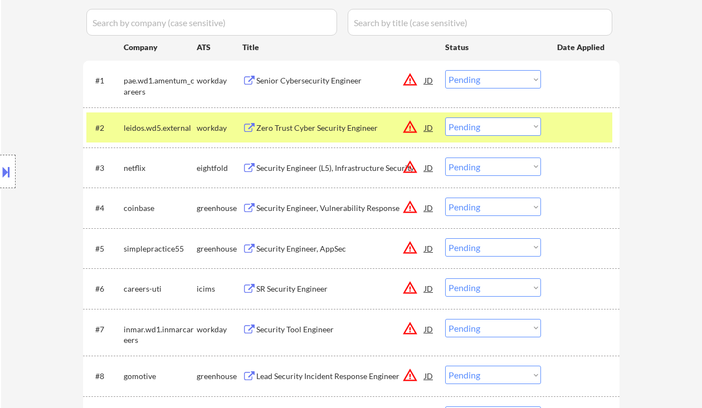
click at [278, 212] on div "Security Engineer, Vulnerability Response" at bounding box center [340, 208] width 168 height 11
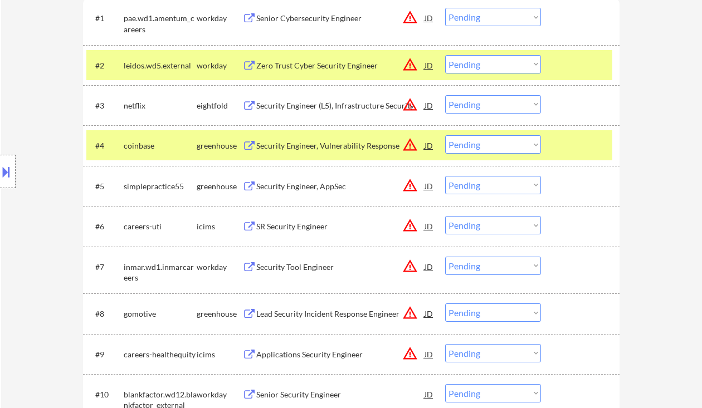
scroll to position [446, 0]
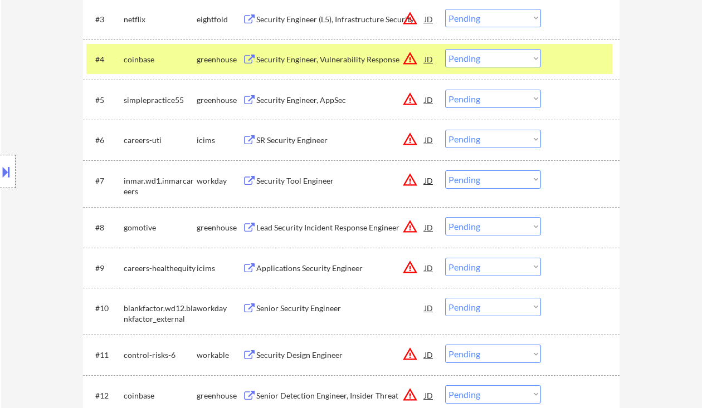
click at [302, 226] on div "Lead Security Incident Response Engineer" at bounding box center [340, 227] width 168 height 11
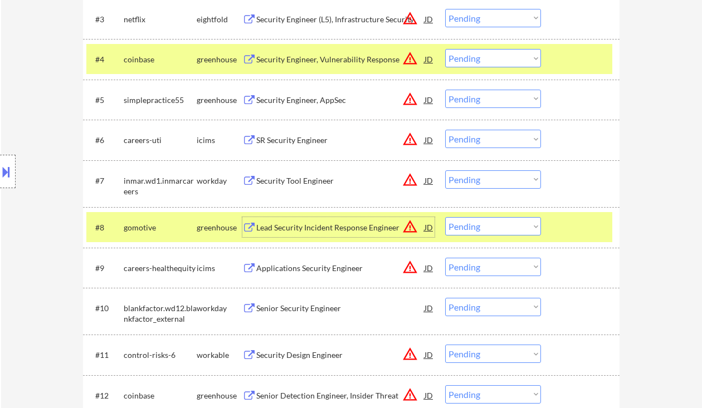
drag, startPoint x: 481, startPoint y: 227, endPoint x: 491, endPoint y: 235, distance: 13.5
click at [481, 227] on select "Choose an option... Pending Applied Excluded (Questions) Excluded (Expired) Exc…" at bounding box center [493, 226] width 96 height 18
click at [445, 217] on select "Choose an option... Pending Applied Excluded (Questions) Excluded (Expired) Exc…" at bounding box center [493, 226] width 96 height 18
click at [316, 272] on div "Applications Security Engineer" at bounding box center [340, 268] width 168 height 11
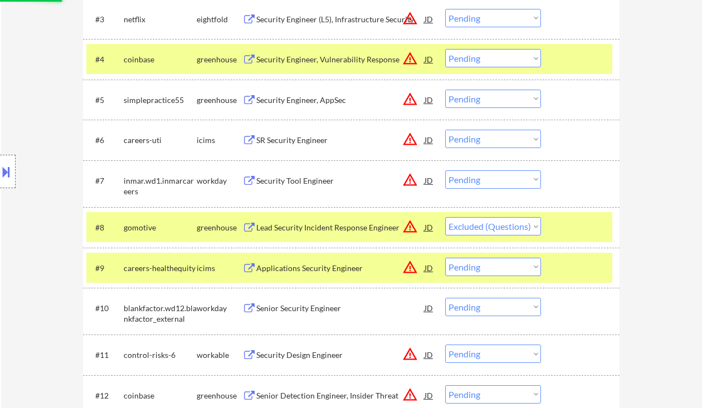
select select ""pending""
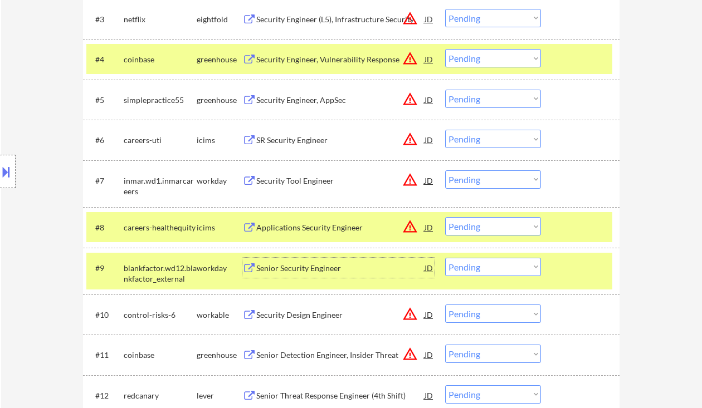
scroll to position [520, 0]
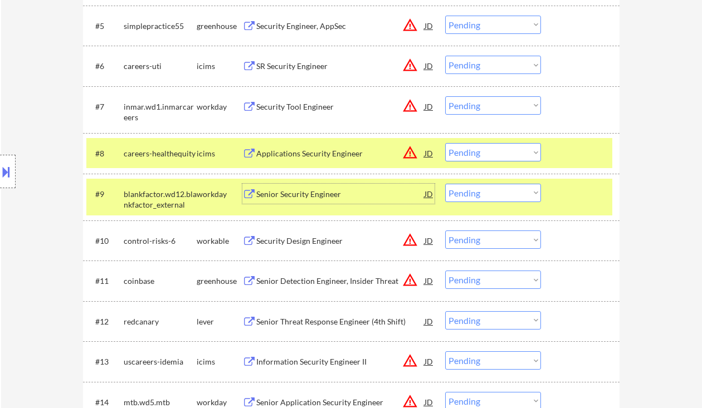
click at [272, 193] on div "Senior Security Engineer" at bounding box center [340, 194] width 168 height 11
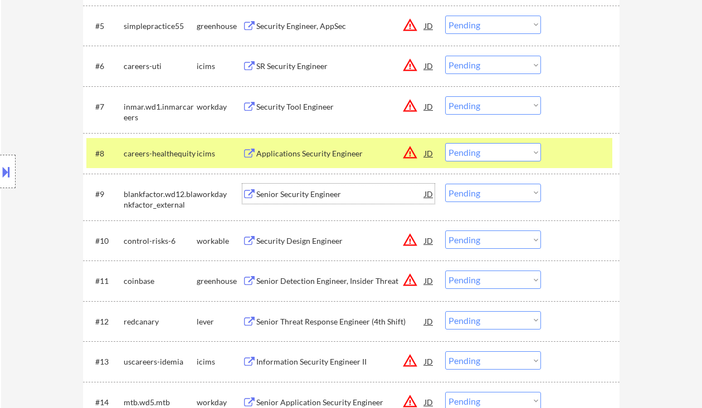
click at [304, 242] on div "Security Design Engineer" at bounding box center [340, 241] width 168 height 11
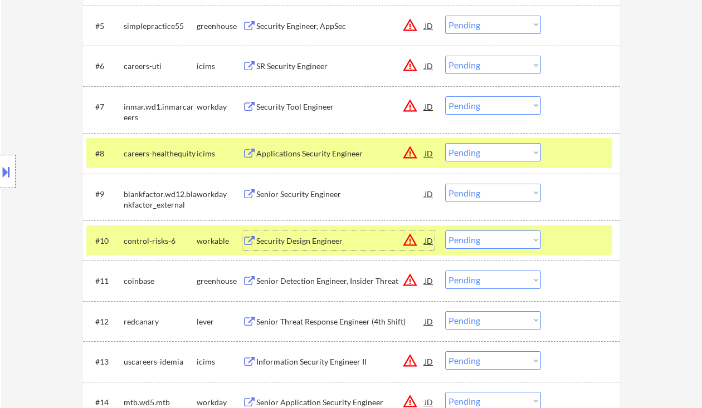
click at [512, 242] on select "Choose an option... Pending Applied Excluded (Questions) Excluded (Expired) Exc…" at bounding box center [493, 240] width 96 height 18
click at [445, 231] on select "Choose an option... Pending Applied Excluded (Questions) Excluded (Expired) Exc…" at bounding box center [493, 240] width 96 height 18
click at [336, 289] on div "Senior Detection Engineer, Insider Threat" at bounding box center [340, 281] width 168 height 20
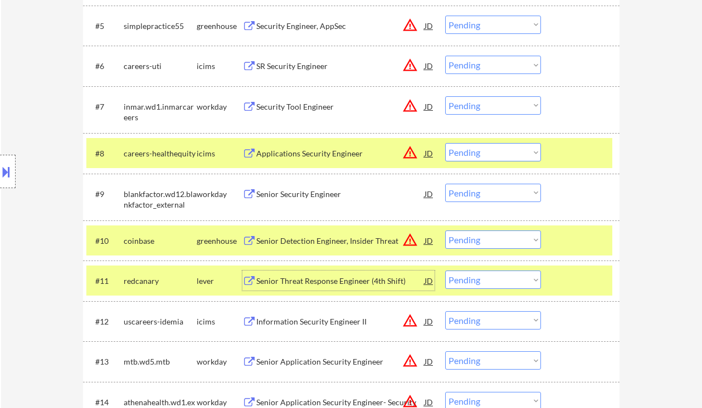
click at [477, 243] on select "Choose an option... Pending Applied Excluded (Questions) Excluded (Expired) Exc…" at bounding box center [493, 240] width 96 height 18
click at [445, 231] on select "Choose an option... Pending Applied Excluded (Questions) Excluded (Expired) Exc…" at bounding box center [493, 240] width 96 height 18
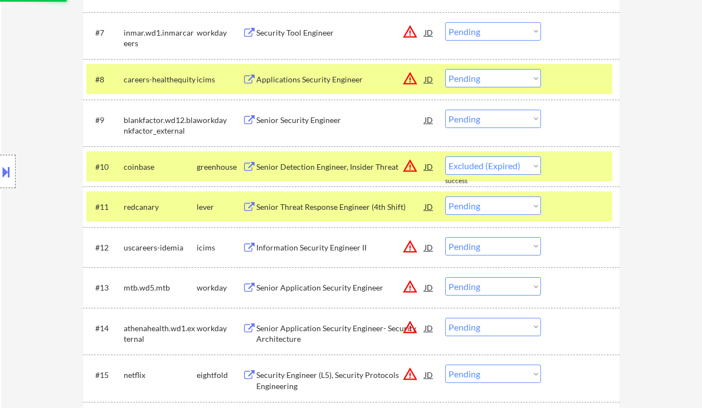
select select ""pending""
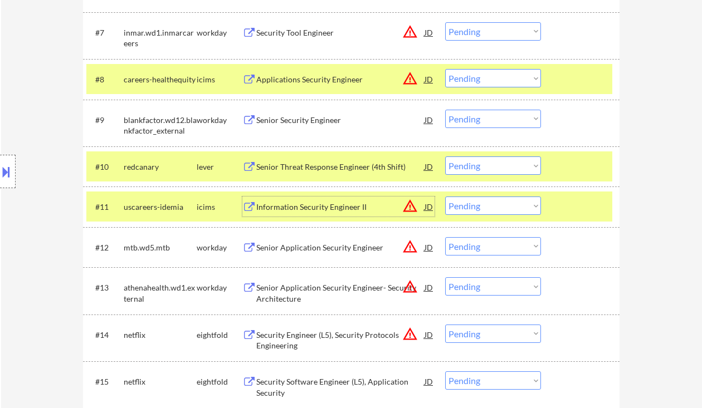
click at [319, 208] on div "Information Security Engineer II" at bounding box center [340, 207] width 168 height 11
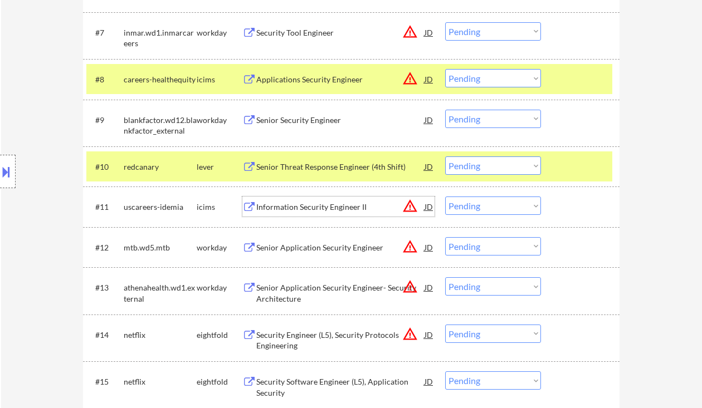
click at [490, 203] on select "Choose an option... Pending Applied Excluded (Questions) Excluded (Expired) Exc…" at bounding box center [493, 206] width 96 height 18
click at [445, 197] on select "Choose an option... Pending Applied Excluded (Questions) Excluded (Expired) Exc…" at bounding box center [493, 206] width 96 height 18
click at [332, 247] on div "Senior Application Security Engineer" at bounding box center [340, 247] width 168 height 11
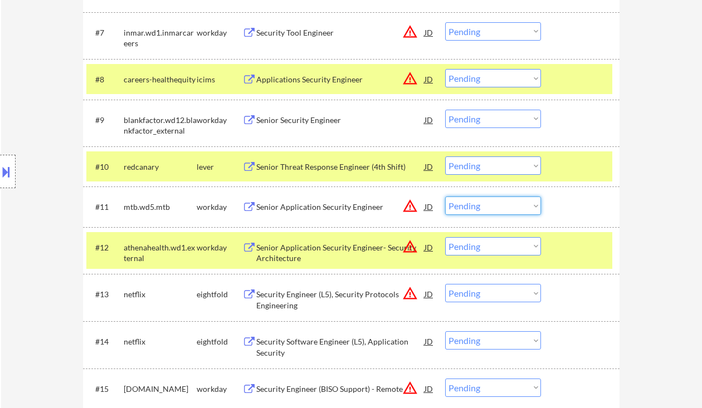
drag, startPoint x: 479, startPoint y: 207, endPoint x: 482, endPoint y: 214, distance: 7.8
click at [479, 207] on select "Choose an option... Pending Applied Excluded (Questions) Excluded (Expired) Exc…" at bounding box center [493, 206] width 96 height 18
click at [445, 197] on select "Choose an option... Pending Applied Excluded (Questions) Excluded (Expired) Exc…" at bounding box center [493, 206] width 96 height 18
click at [315, 252] on div "Senior Application Security Engineer- Security Architecture" at bounding box center [340, 253] width 168 height 22
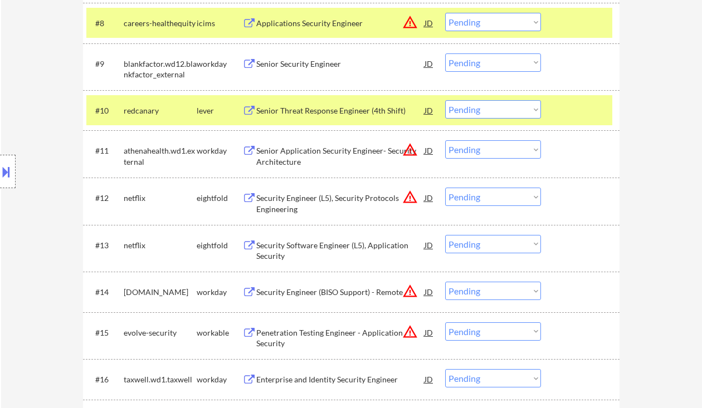
scroll to position [668, 0]
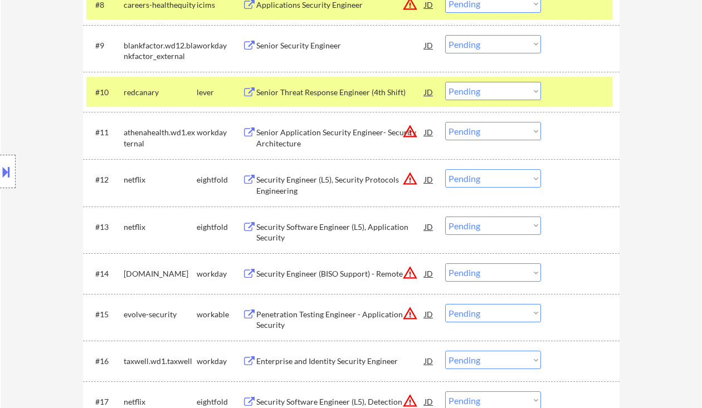
drag, startPoint x: 473, startPoint y: 126, endPoint x: 478, endPoint y: 139, distance: 14.0
click at [473, 126] on select "Choose an option... Pending Applied Excluded (Questions) Excluded (Expired) Exc…" at bounding box center [493, 131] width 96 height 18
click at [445, 122] on select "Choose an option... Pending Applied Excluded (Questions) Excluded (Expired) Exc…" at bounding box center [493, 131] width 96 height 18
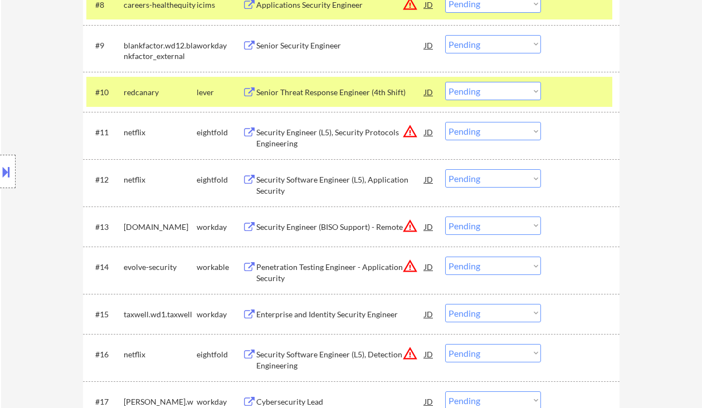
click at [302, 131] on div "Security Engineer (L5), Security Protocols Engineering" at bounding box center [340, 138] width 168 height 22
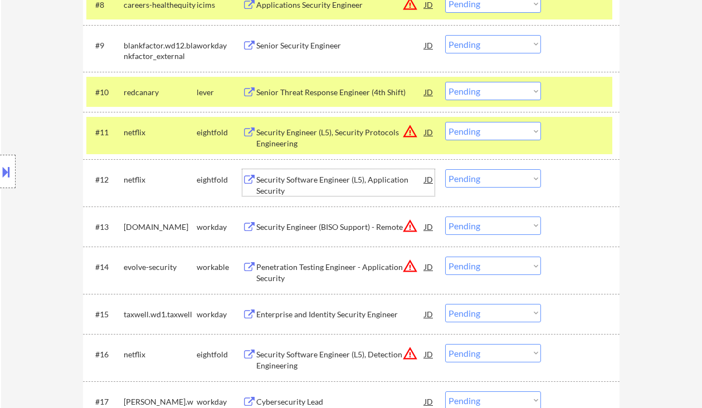
click at [344, 175] on div "Security Software Engineer (L5), Application Security" at bounding box center [340, 185] width 168 height 22
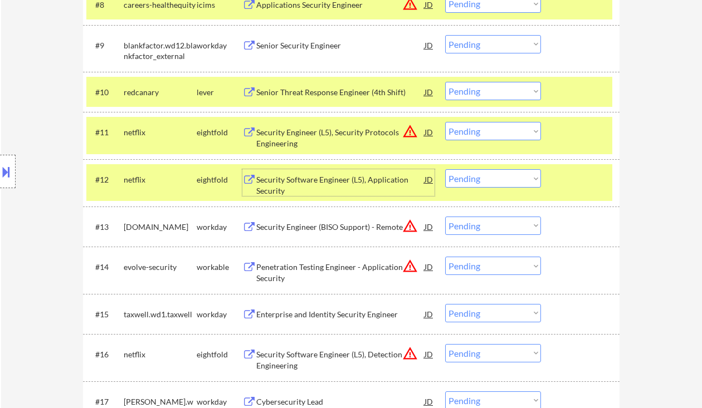
click at [367, 184] on div "Security Software Engineer (L5), Application Security" at bounding box center [340, 185] width 168 height 22
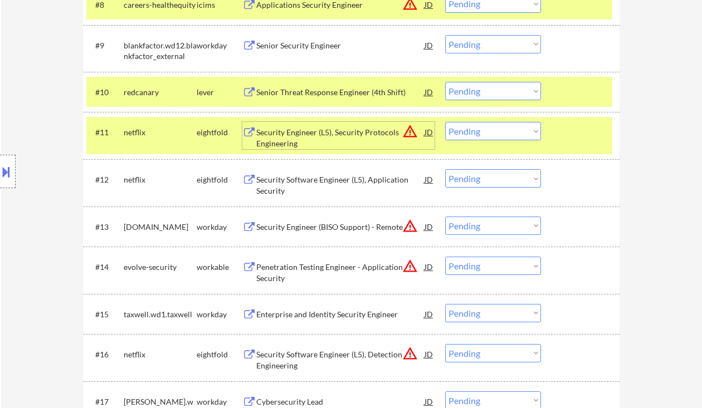
click at [340, 134] on div "Security Engineer (L5), Security Protocols Engineering" at bounding box center [340, 138] width 168 height 22
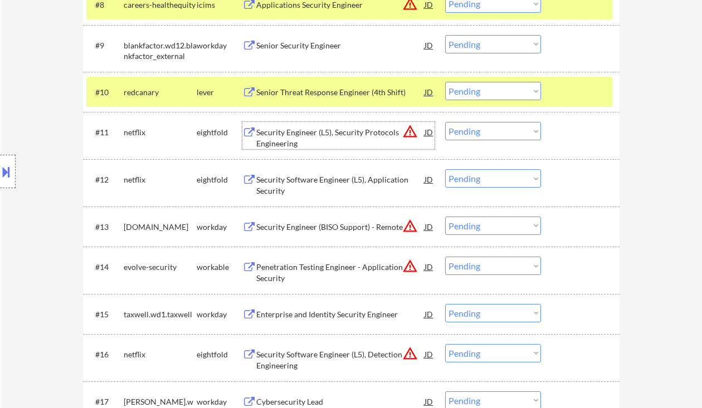
click at [467, 136] on select "Choose an option... Pending Applied Excluded (Questions) Excluded (Expired) Exc…" at bounding box center [493, 131] width 96 height 18
click at [445, 122] on select "Choose an option... Pending Applied Excluded (Questions) Excluded (Expired) Exc…" at bounding box center [493, 131] width 96 height 18
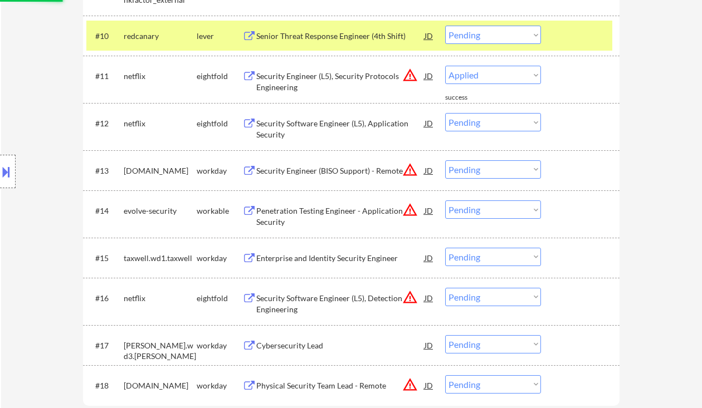
scroll to position [742, 0]
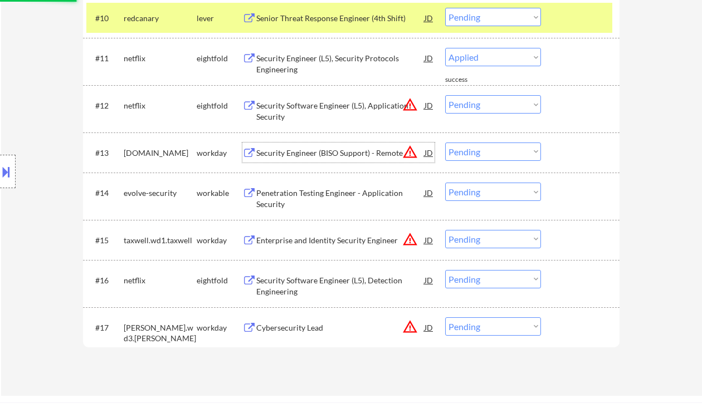
select select ""pending""
click at [337, 156] on div "#13 alight.wd5.careers workday Security Engineer (BISO Support) - Remote JD war…" at bounding box center [349, 153] width 526 height 30
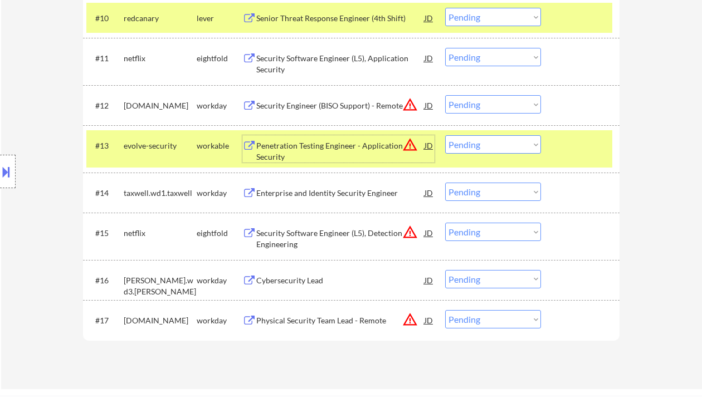
click at [324, 148] on div "Penetration Testing Engineer - Application Security" at bounding box center [340, 151] width 168 height 22
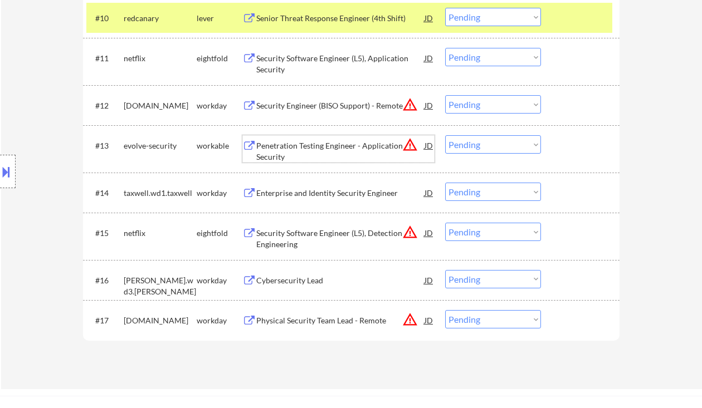
drag, startPoint x: 488, startPoint y: 146, endPoint x: 487, endPoint y: 153, distance: 7.3
click at [488, 146] on select "Choose an option... Pending Applied Excluded (Questions) Excluded (Expired) Exc…" at bounding box center [493, 144] width 96 height 18
click at [445, 135] on select "Choose an option... Pending Applied Excluded (Questions) Excluded (Expired) Exc…" at bounding box center [493, 144] width 96 height 18
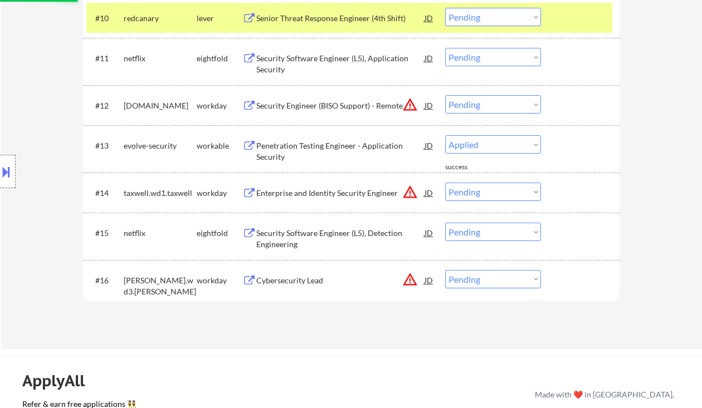
select select ""pending""
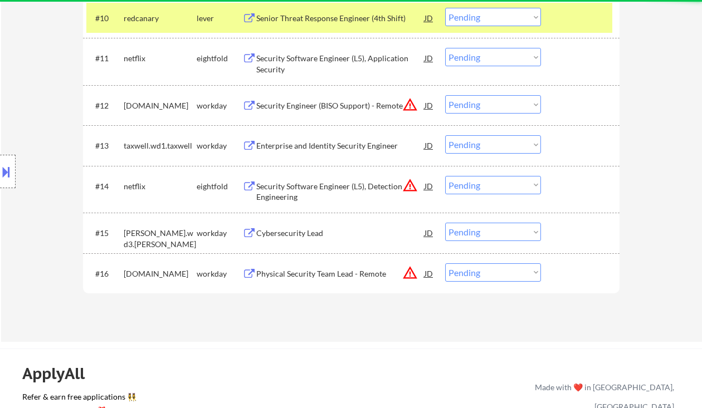
click at [305, 232] on div "Cybersecurity Lead" at bounding box center [340, 233] width 168 height 11
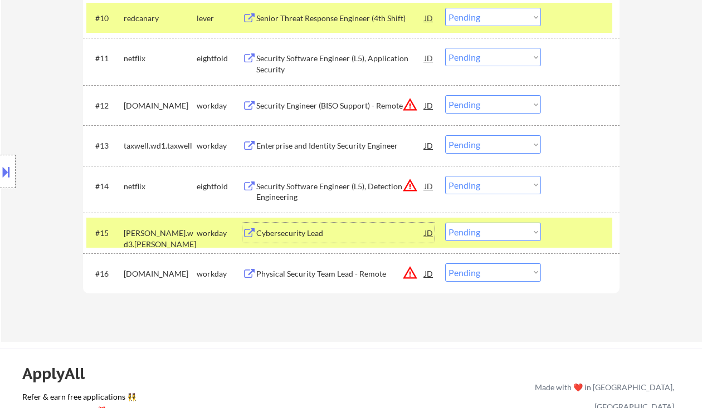
click at [475, 237] on select "Choose an option... Pending Applied Excluded (Questions) Excluded (Expired) Exc…" at bounding box center [493, 232] width 96 height 18
click at [445, 223] on select "Choose an option... Pending Applied Excluded (Questions) Excluded (Expired) Exc…" at bounding box center [493, 232] width 96 height 18
click at [323, 275] on div "Physical Security Team Lead - Remote" at bounding box center [340, 273] width 168 height 11
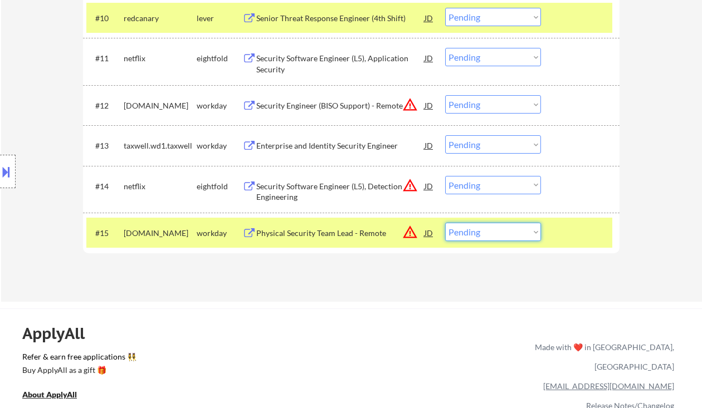
click at [474, 232] on select "Choose an option... Pending Applied Excluded (Questions) Excluded (Expired) Exc…" at bounding box center [493, 232] width 96 height 18
select select ""excluded__expired_""
click at [445, 223] on select "Choose an option... Pending Applied Excluded (Questions) Excluded (Expired) Exc…" at bounding box center [493, 232] width 96 height 18
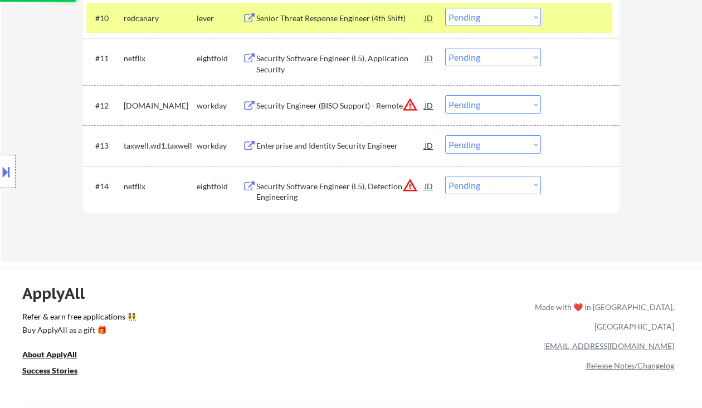
click at [297, 150] on div "Enterprise and Identity Security Engineer" at bounding box center [340, 145] width 168 height 11
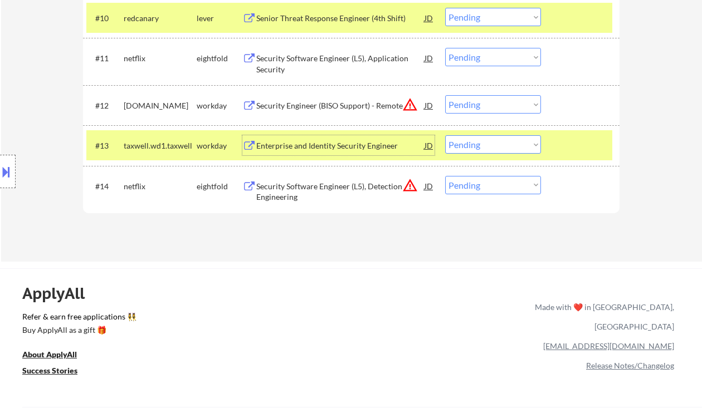
drag, startPoint x: 483, startPoint y: 140, endPoint x: 491, endPoint y: 144, distance: 8.7
click at [483, 140] on select "Choose an option... Pending Applied Excluded (Questions) Excluded (Expired) Exc…" at bounding box center [493, 144] width 96 height 18
drag, startPoint x: 16, startPoint y: 61, endPoint x: 51, endPoint y: 53, distance: 35.8
drag, startPoint x: 460, startPoint y: 141, endPoint x: 479, endPoint y: 150, distance: 21.4
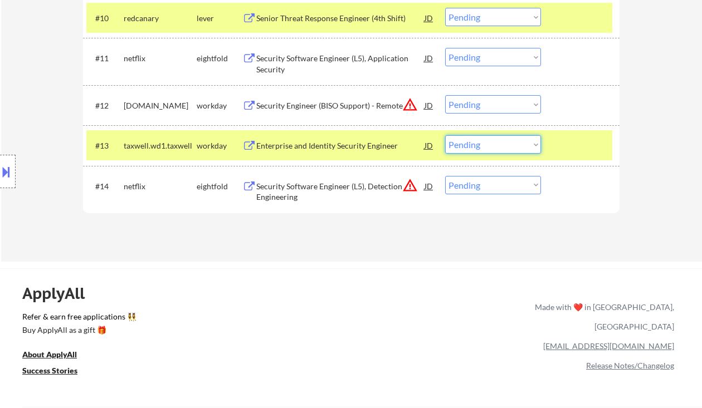
click at [460, 141] on select "Choose an option... Pending Applied Excluded (Questions) Excluded (Expired) Exc…" at bounding box center [493, 144] width 96 height 18
click at [445, 135] on select "Choose an option... Pending Applied Excluded (Questions) Excluded (Expired) Exc…" at bounding box center [493, 144] width 96 height 18
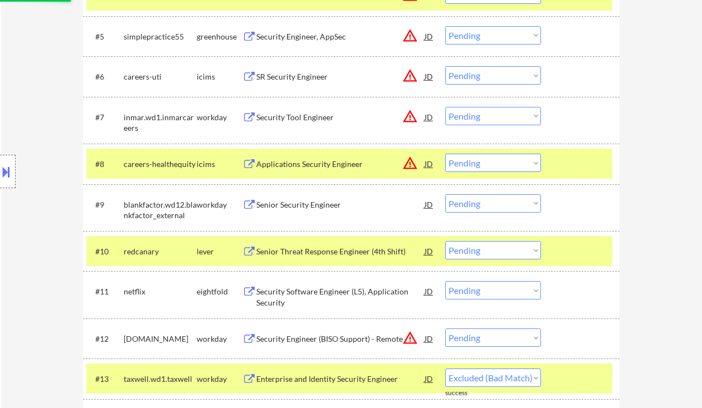
scroll to position [520, 0]
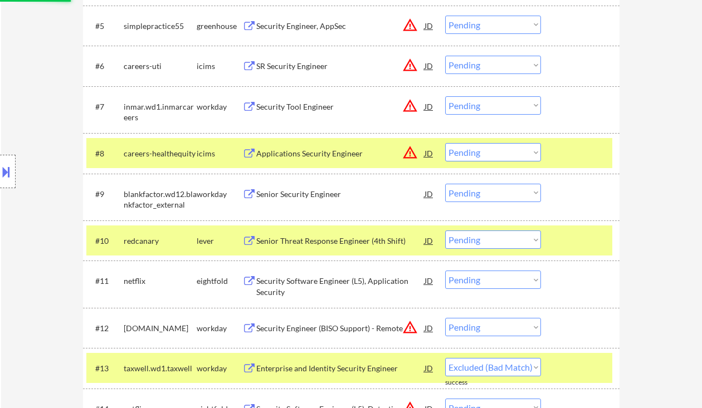
select select ""pending""
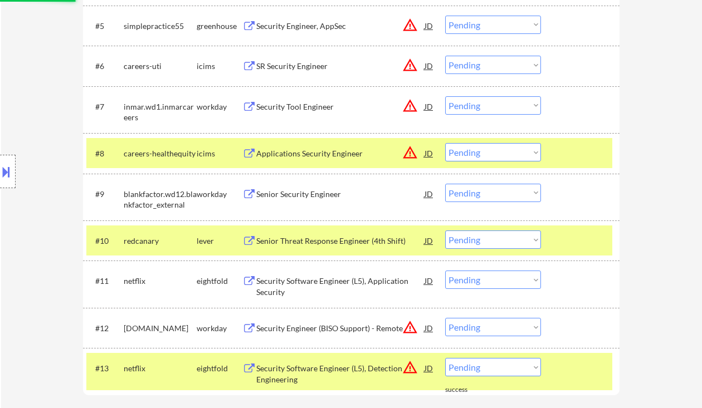
click at [343, 243] on div "Senior Threat Response Engineer (4th Shift)" at bounding box center [340, 241] width 168 height 11
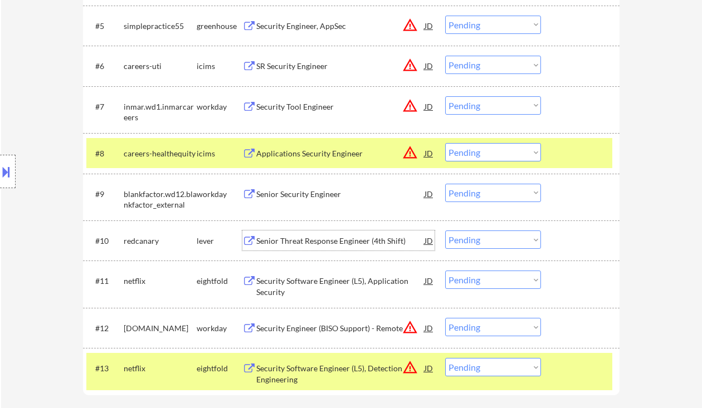
drag, startPoint x: 474, startPoint y: 243, endPoint x: 480, endPoint y: 248, distance: 7.1
click at [474, 243] on select "Choose an option... Pending Applied Excluded (Questions) Excluded (Expired) Exc…" at bounding box center [493, 240] width 96 height 18
click at [445, 231] on select "Choose an option... Pending Applied Excluded (Questions) Excluded (Expired) Exc…" at bounding box center [493, 240] width 96 height 18
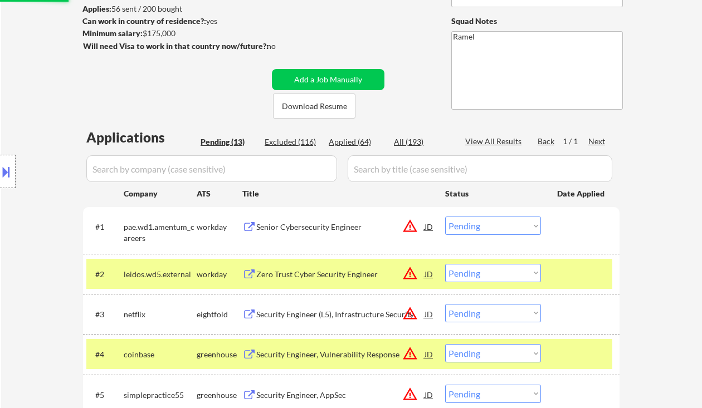
select select ""pending""
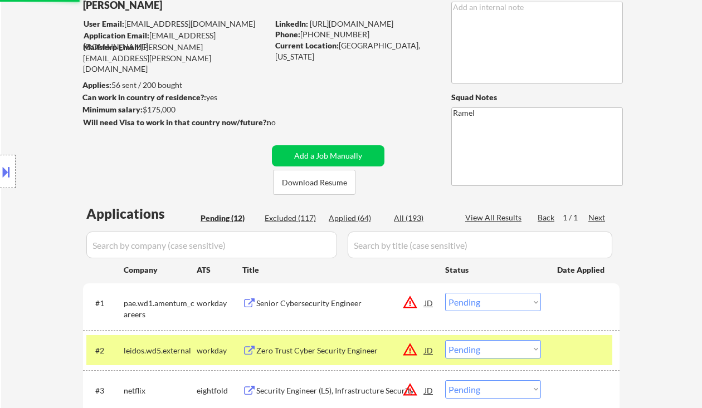
scroll to position [148, 0]
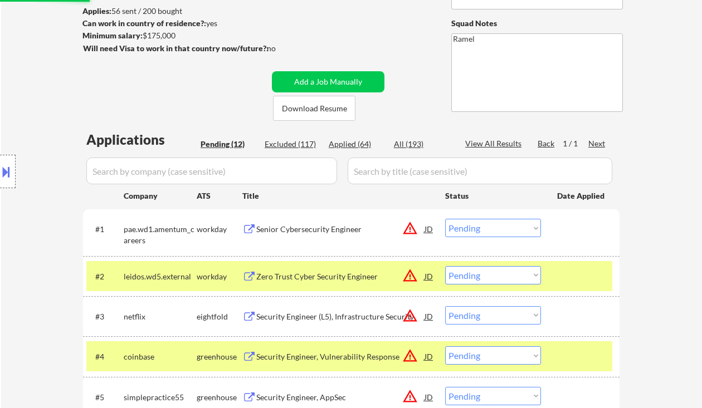
click at [320, 223] on div "Senior Cybersecurity Engineer" at bounding box center [340, 229] width 168 height 20
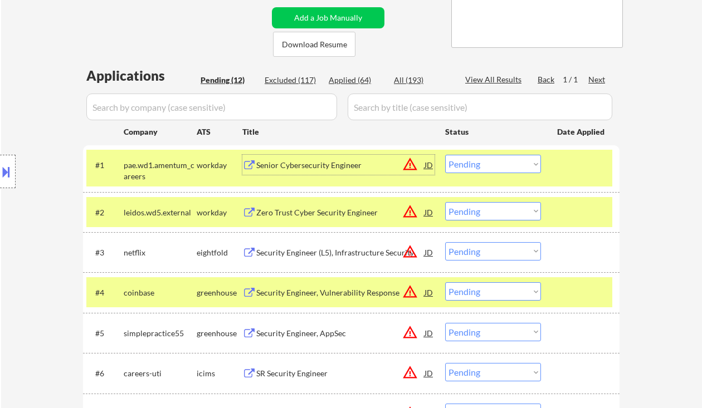
scroll to position [223, 0]
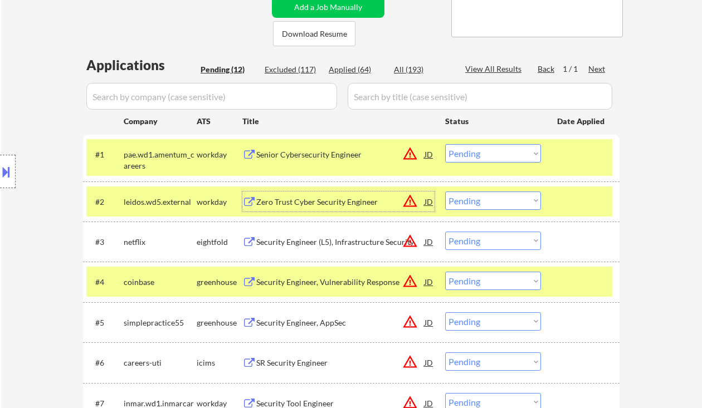
click at [301, 209] on div "Zero Trust Cyber Security Engineer" at bounding box center [340, 202] width 168 height 20
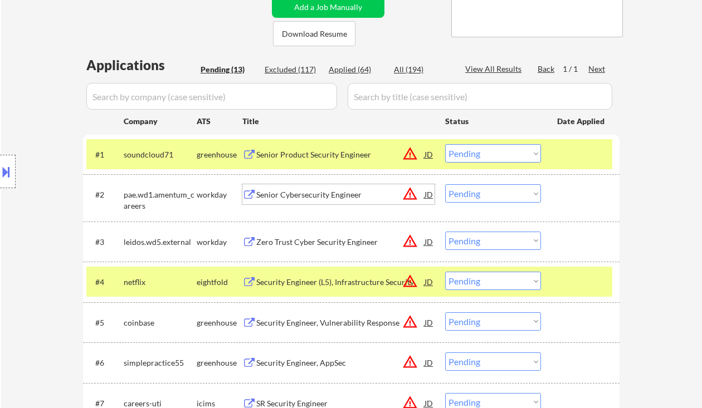
click at [432, 197] on div "JD" at bounding box center [428, 194] width 11 height 20
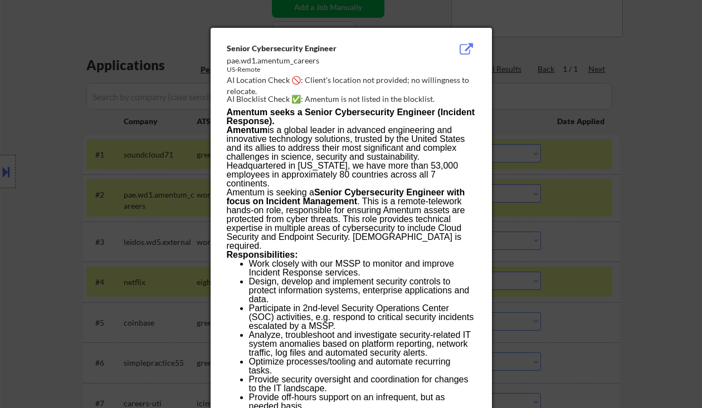
click at [25, 187] on div at bounding box center [351, 204] width 702 height 408
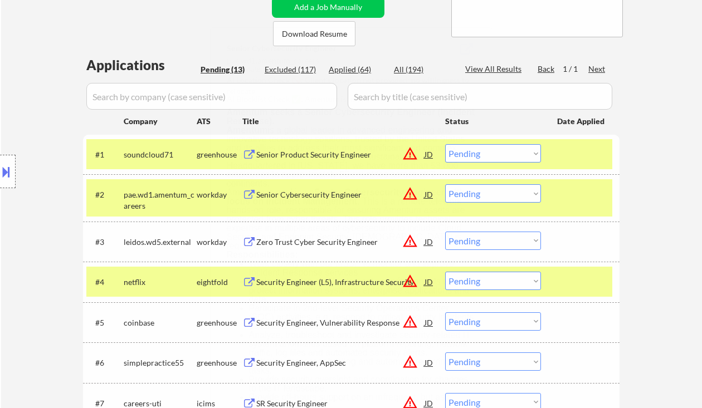
click at [7, 170] on button at bounding box center [6, 172] width 12 height 18
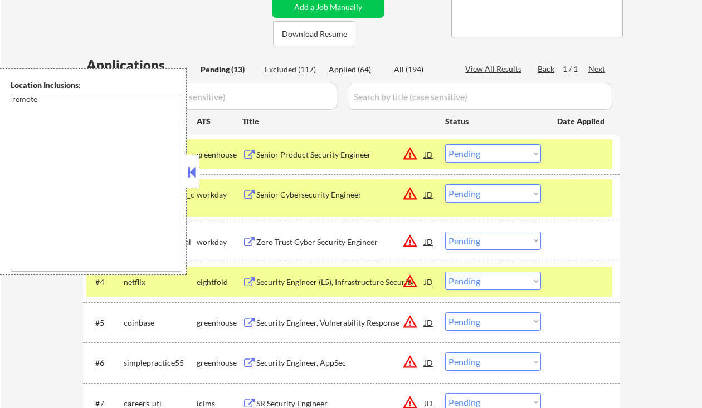
click at [196, 168] on button at bounding box center [191, 172] width 12 height 17
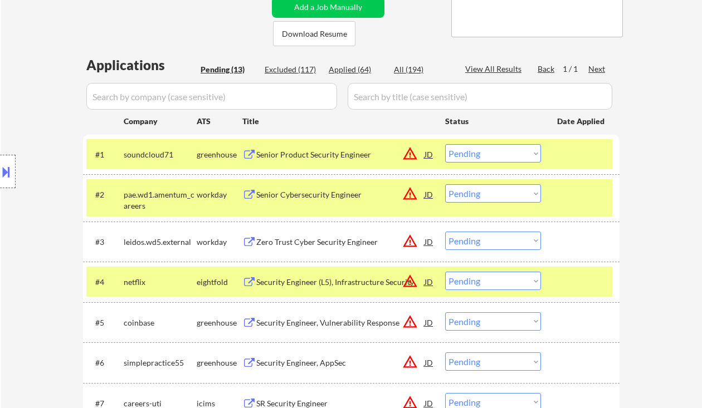
click at [506, 238] on select "Choose an option... Pending Applied Excluded (Questions) Excluded (Expired) Exc…" at bounding box center [493, 241] width 96 height 18
click at [445, 232] on select "Choose an option... Pending Applied Excluded (Questions) Excluded (Expired) Exc…" at bounding box center [493, 241] width 96 height 18
click at [320, 198] on div "Senior Cybersecurity Engineer" at bounding box center [340, 194] width 168 height 11
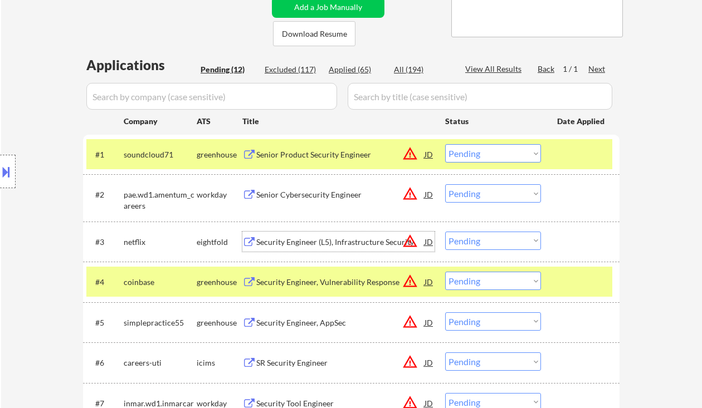
click at [371, 241] on div "Security Engineer (L5), Infrastructure Security" at bounding box center [340, 242] width 168 height 11
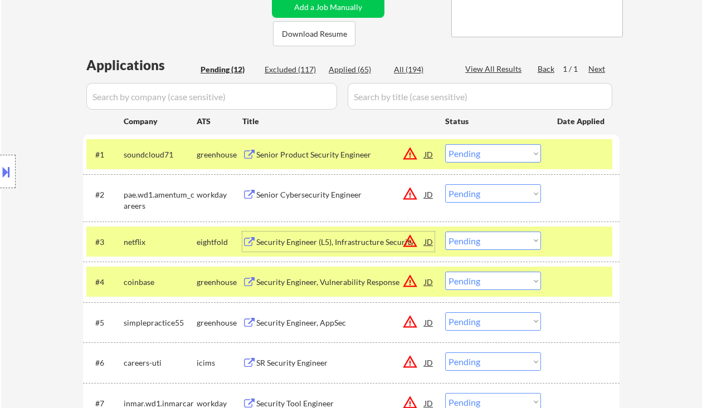
click at [498, 243] on select "Choose an option... Pending Applied Excluded (Questions) Excluded (Expired) Exc…" at bounding box center [493, 241] width 96 height 18
click at [445, 232] on select "Choose an option... Pending Applied Excluded (Questions) Excluded (Expired) Exc…" at bounding box center [493, 241] width 96 height 18
click at [335, 277] on div "Security Engineer, Vulnerability Response" at bounding box center [340, 282] width 168 height 11
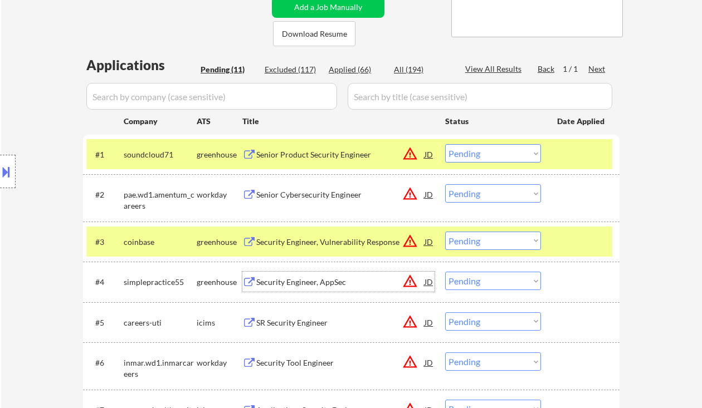
drag, startPoint x: 487, startPoint y: 242, endPoint x: 493, endPoint y: 249, distance: 9.9
click at [487, 242] on select "Choose an option... Pending Applied Excluded (Questions) Excluded (Expired) Exc…" at bounding box center [493, 241] width 96 height 18
click at [445, 232] on select "Choose an option... Pending Applied Excluded (Questions) Excluded (Expired) Exc…" at bounding box center [493, 241] width 96 height 18
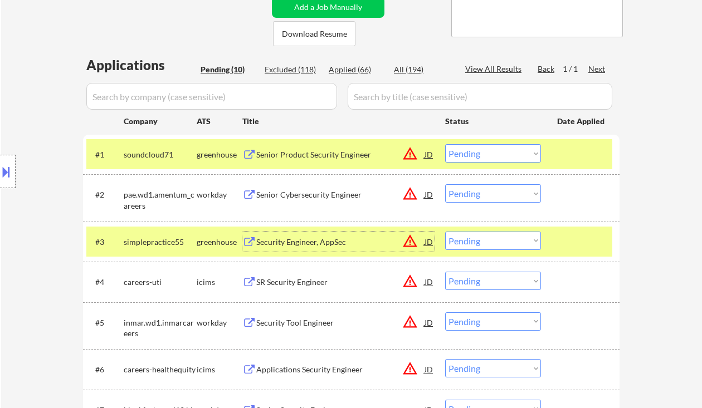
click at [297, 237] on div "Security Engineer, AppSec" at bounding box center [340, 242] width 168 height 11
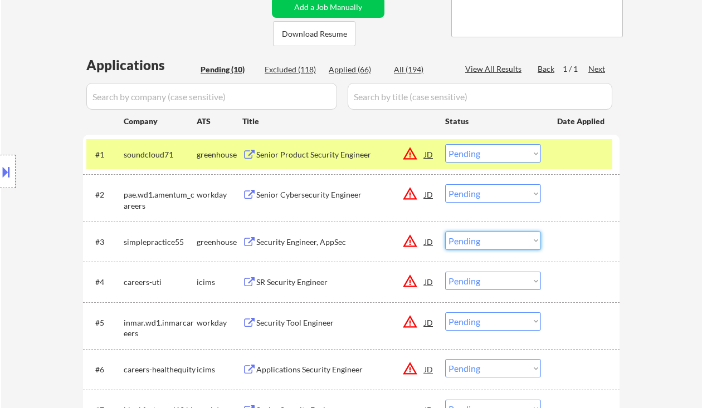
click at [508, 244] on select "Choose an option... Pending Applied Excluded (Questions) Excluded (Expired) Exc…" at bounding box center [493, 241] width 96 height 18
click at [445, 232] on select "Choose an option... Pending Applied Excluded (Questions) Excluded (Expired) Exc…" at bounding box center [493, 241] width 96 height 18
click at [293, 283] on div "SR Security Engineer" at bounding box center [340, 282] width 168 height 11
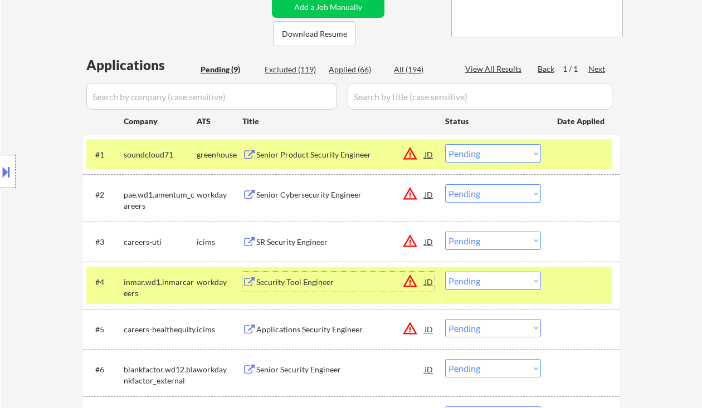
click at [492, 239] on select "Choose an option... Pending Applied Excluded (Questions) Excluded (Expired) Exc…" at bounding box center [493, 241] width 96 height 18
click at [445, 232] on select "Choose an option... Pending Applied Excluded (Questions) Excluded (Expired) Exc…" at bounding box center [493, 241] width 96 height 18
click at [316, 285] on div "Security Tool Engineer" at bounding box center [340, 282] width 168 height 11
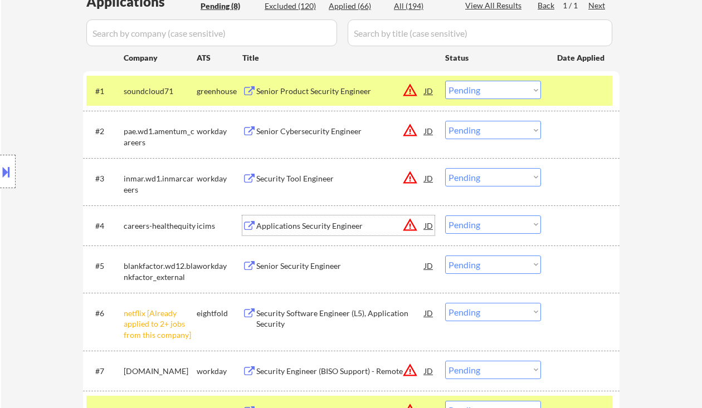
scroll to position [297, 0]
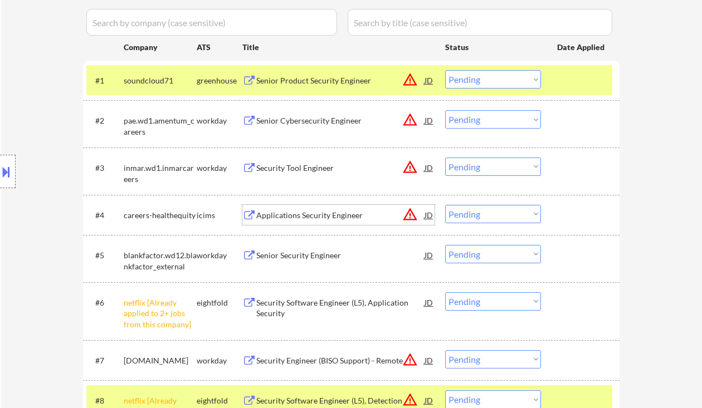
drag, startPoint x: 488, startPoint y: 167, endPoint x: 495, endPoint y: 175, distance: 10.7
click at [488, 167] on select "Choose an option... Pending Applied Excluded (Questions) Excluded (Expired) Exc…" at bounding box center [493, 167] width 96 height 18
click at [445, 158] on select "Choose an option... Pending Applied Excluded (Questions) Excluded (Expired) Exc…" at bounding box center [493, 167] width 96 height 18
click at [321, 217] on div "Applications Security Engineer" at bounding box center [340, 215] width 168 height 11
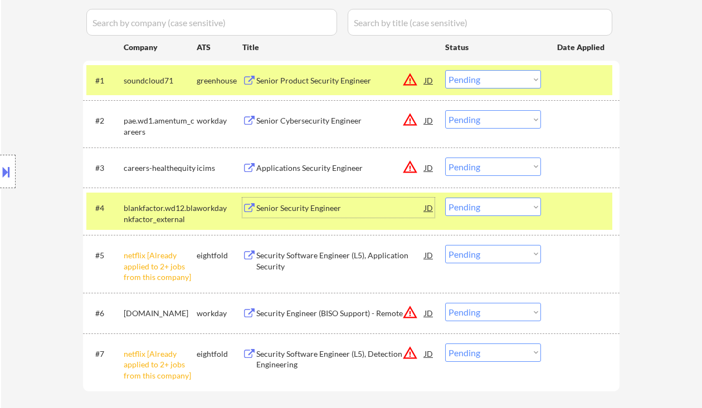
drag, startPoint x: 497, startPoint y: 168, endPoint x: 501, endPoint y: 175, distance: 7.7
click at [497, 168] on select "Choose an option... Pending Applied Excluded (Questions) Excluded (Expired) Exc…" at bounding box center [493, 167] width 96 height 18
click at [445, 158] on select "Choose an option... Pending Applied Excluded (Questions) Excluded (Expired) Exc…" at bounding box center [493, 167] width 96 height 18
click at [314, 208] on div "Senior Security Engineer" at bounding box center [340, 208] width 168 height 11
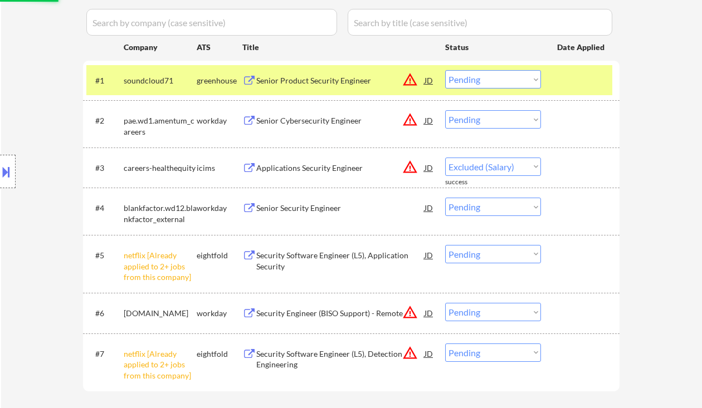
select select ""pending""
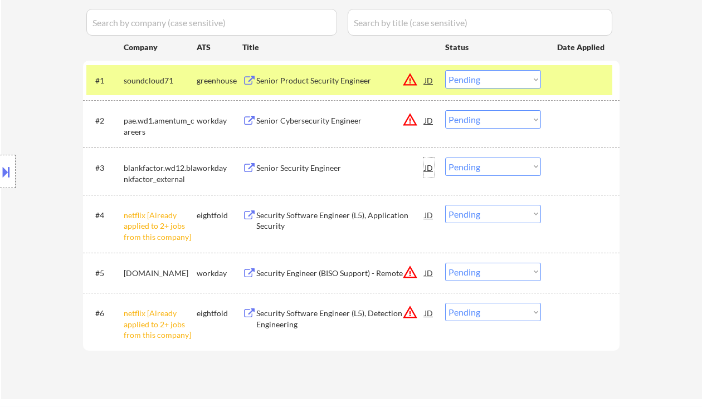
click at [430, 166] on div "JD" at bounding box center [428, 168] width 11 height 20
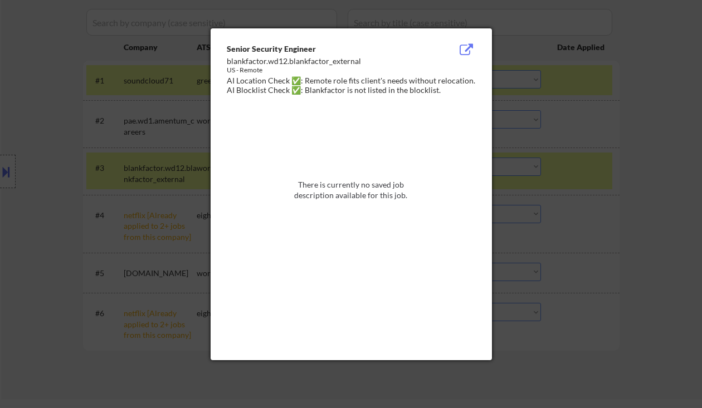
click at [637, 205] on div at bounding box center [351, 204] width 702 height 408
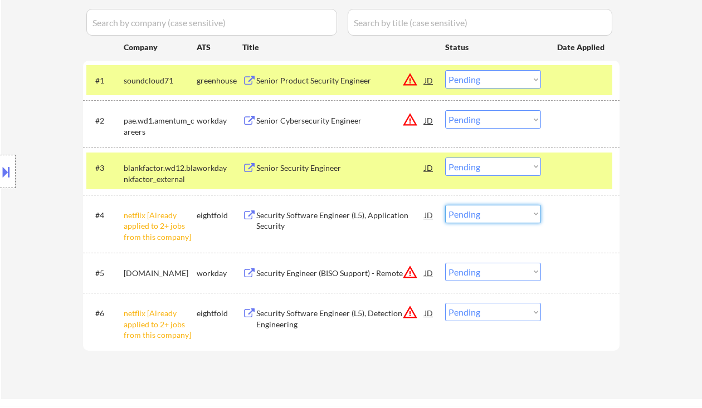
click at [471, 217] on select "Choose an option... Pending Applied Excluded (Questions) Excluded (Expired) Exc…" at bounding box center [493, 214] width 96 height 18
click at [445, 205] on select "Choose an option... Pending Applied Excluded (Questions) Excluded (Expired) Exc…" at bounding box center [493, 214] width 96 height 18
select select ""pending""
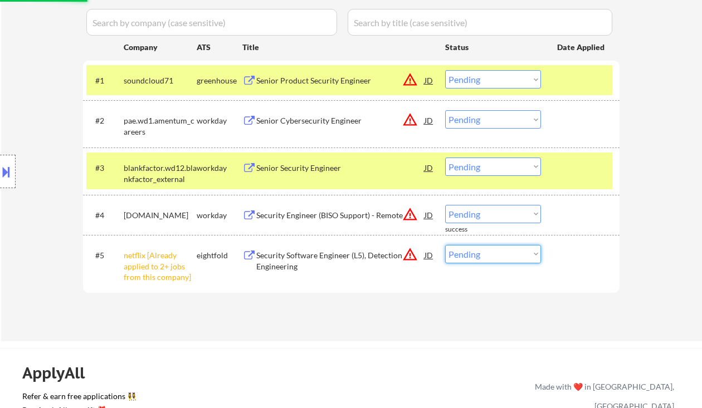
click at [504, 258] on select "Choose an option... Pending Applied Excluded (Questions) Excluded (Expired) Exc…" at bounding box center [493, 254] width 96 height 18
select select ""excluded__other_""
click at [445, 245] on select "Choose an option... Pending Applied Excluded (Questions) Excluded (Expired) Exc…" at bounding box center [493, 254] width 96 height 18
click at [323, 210] on div "Security Engineer (BISO Support) - Remote" at bounding box center [340, 215] width 168 height 11
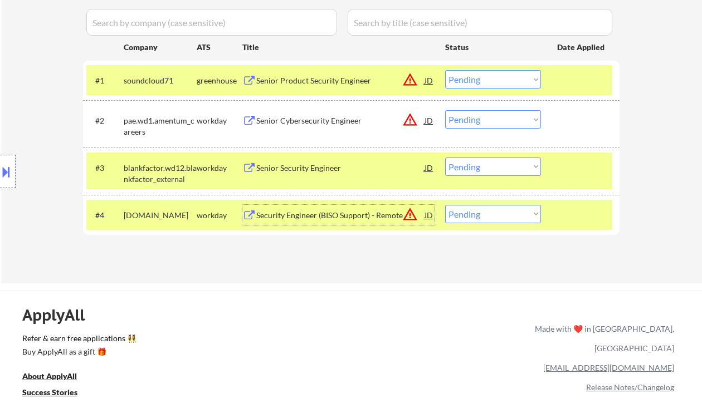
drag, startPoint x: 492, startPoint y: 173, endPoint x: 498, endPoint y: 174, distance: 6.8
click at [492, 173] on select "Choose an option... Pending Applied Excluded (Questions) Excluded (Expired) Exc…" at bounding box center [493, 167] width 96 height 18
click at [445, 158] on select "Choose an option... Pending Applied Excluded (Questions) Excluded (Expired) Exc…" at bounding box center [493, 167] width 96 height 18
click at [321, 218] on div "Security Engineer (BISO Support) - Remote" at bounding box center [340, 215] width 168 height 11
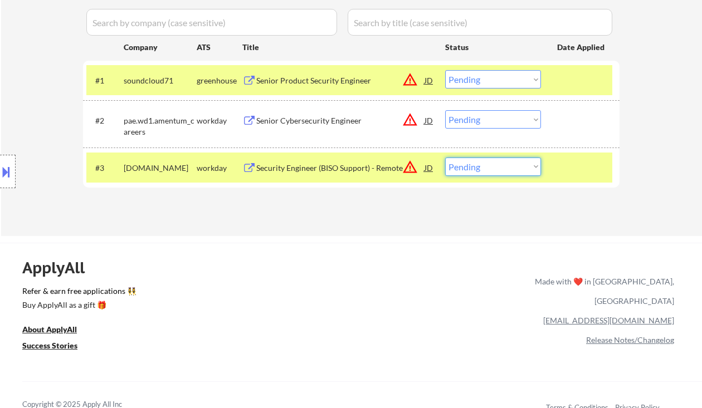
click at [498, 169] on select "Choose an option... Pending Applied Excluded (Questions) Excluded (Expired) Exc…" at bounding box center [493, 167] width 96 height 18
select select ""excluded__expired_""
click at [445, 158] on select "Choose an option... Pending Applied Excluded (Questions) Excluded (Expired) Exc…" at bounding box center [493, 167] width 96 height 18
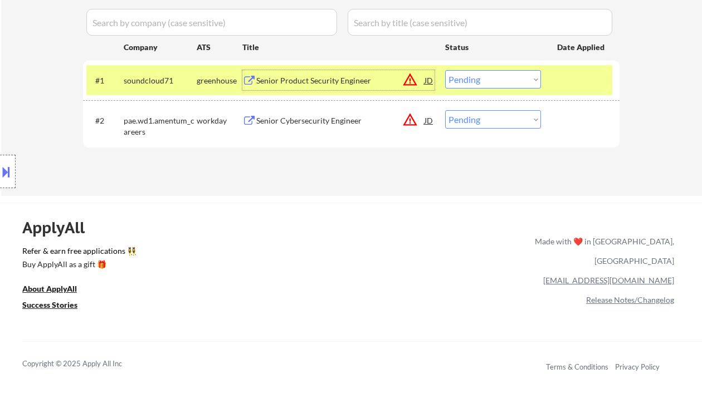
click at [311, 84] on div "Senior Product Security Engineer" at bounding box center [340, 80] width 168 height 11
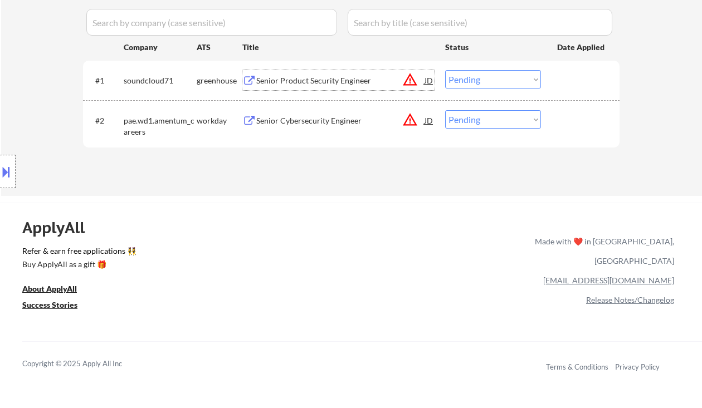
click at [508, 79] on select "Choose an option... Pending Applied Excluded (Questions) Excluded (Expired) Exc…" at bounding box center [493, 79] width 96 height 18
click at [445, 70] on select "Choose an option... Pending Applied Excluded (Questions) Excluded (Expired) Exc…" at bounding box center [493, 79] width 96 height 18
click at [305, 118] on div "Senior Cybersecurity Engineer" at bounding box center [340, 120] width 168 height 11
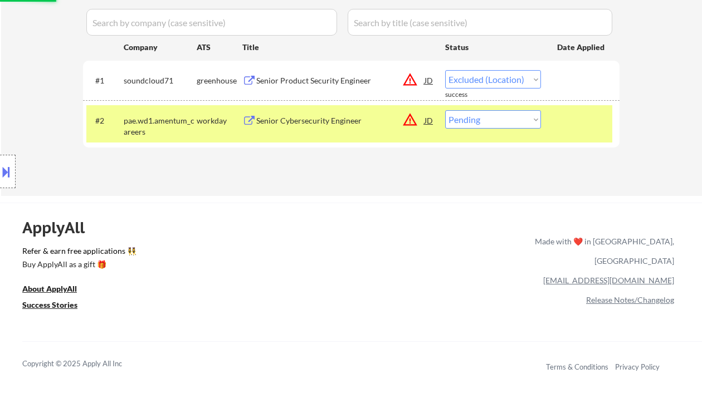
select select ""pending""
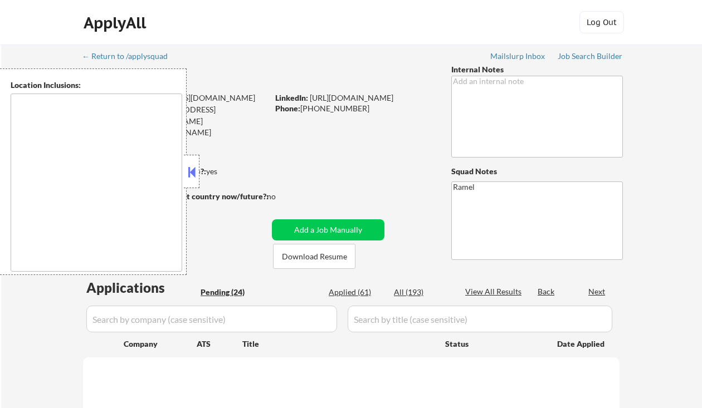
type textarea "remote"
select select ""pending""
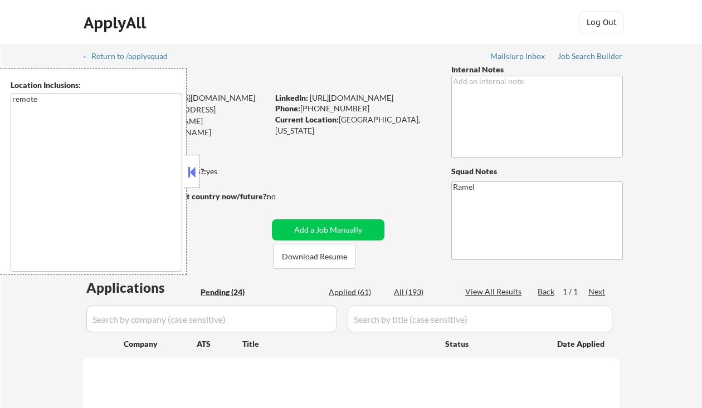
select select ""pending""
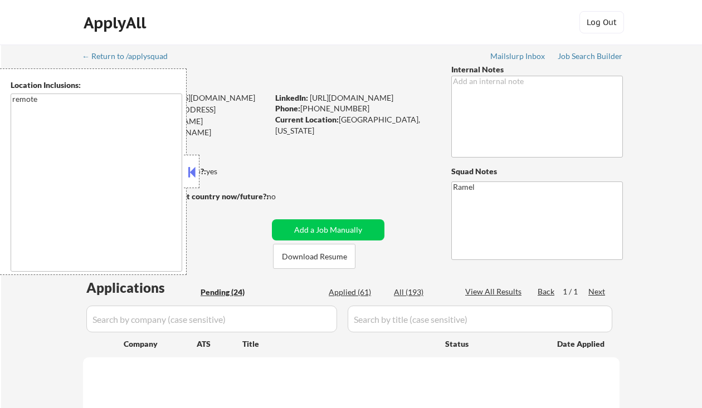
select select ""pending""
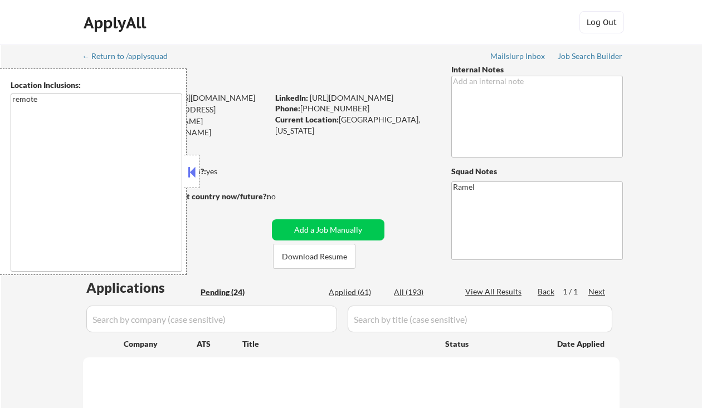
select select ""pending""
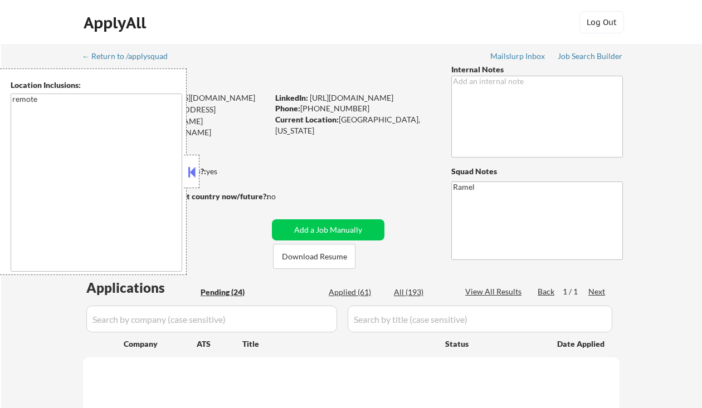
select select ""pending""
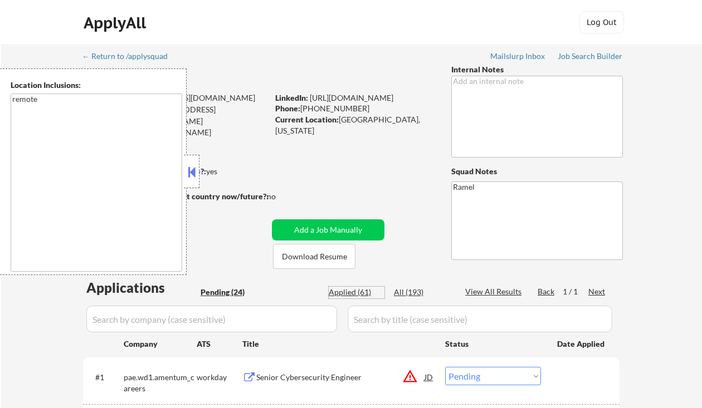
click at [364, 295] on div "Applied (61)" at bounding box center [357, 292] width 56 height 11
select select ""applied""
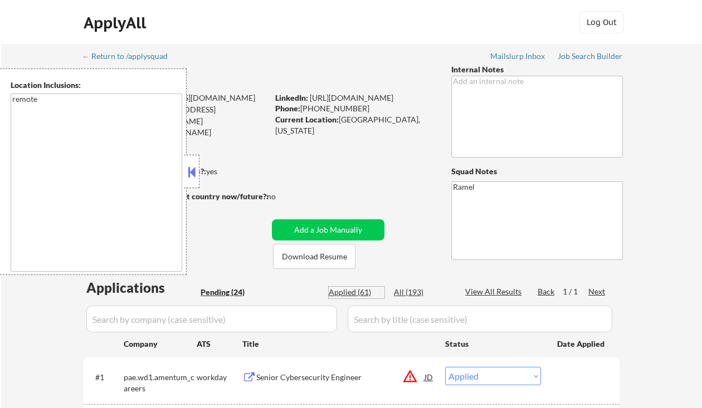
select select ""applied""
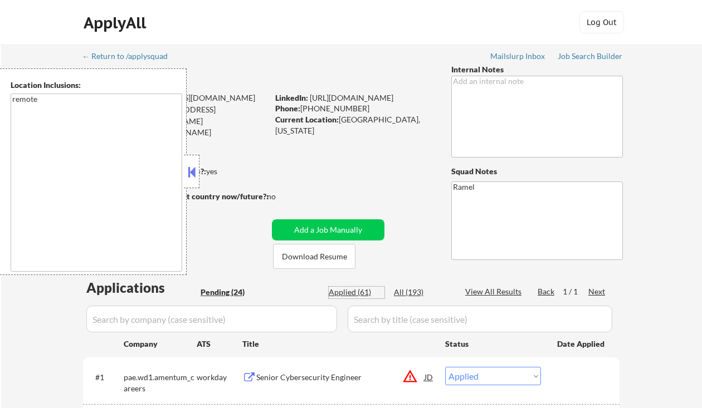
select select ""applied""
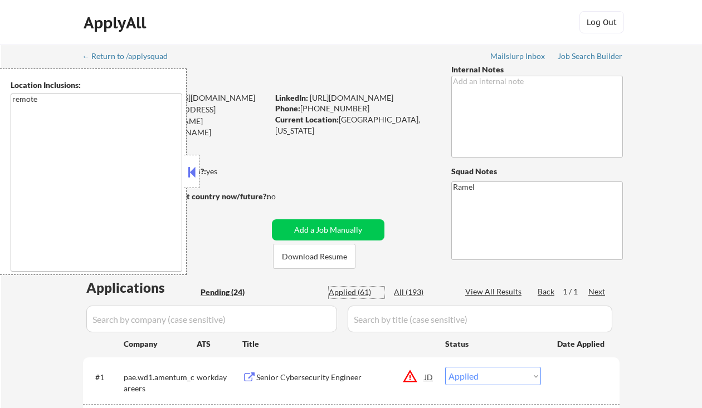
select select ""applied""
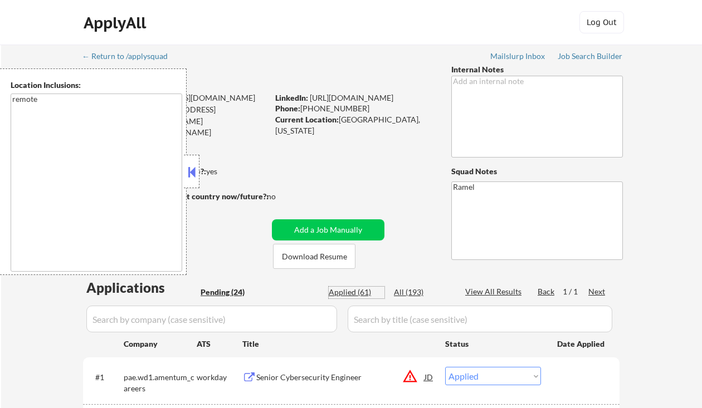
select select ""applied""
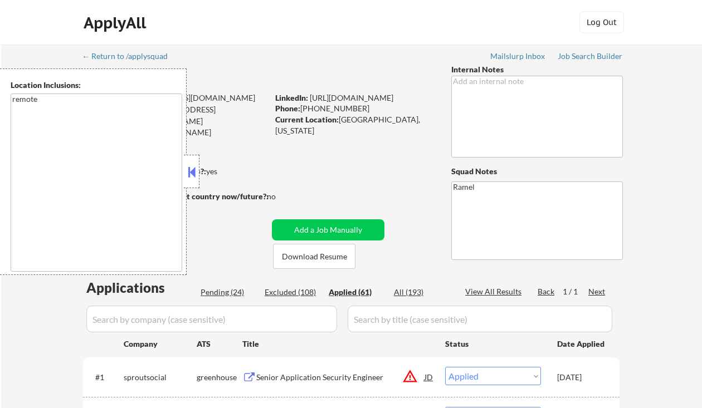
click at [19, 163] on textarea "remote" at bounding box center [97, 183] width 172 height 178
click at [189, 173] on button at bounding box center [191, 172] width 12 height 17
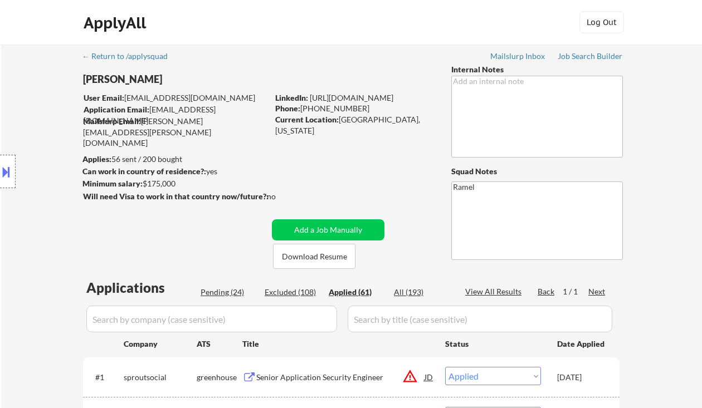
scroll to position [148, 0]
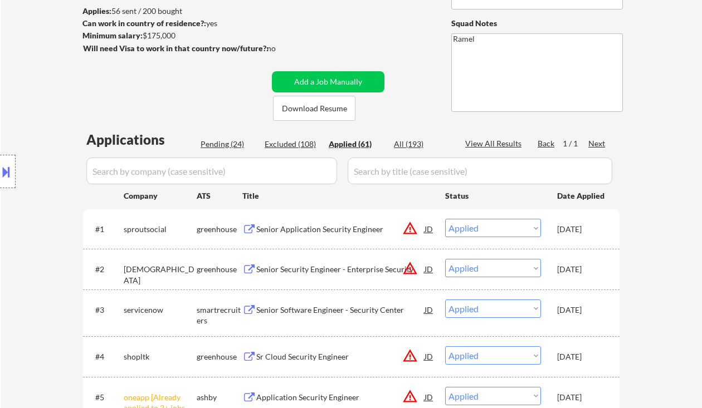
select select ""applied""
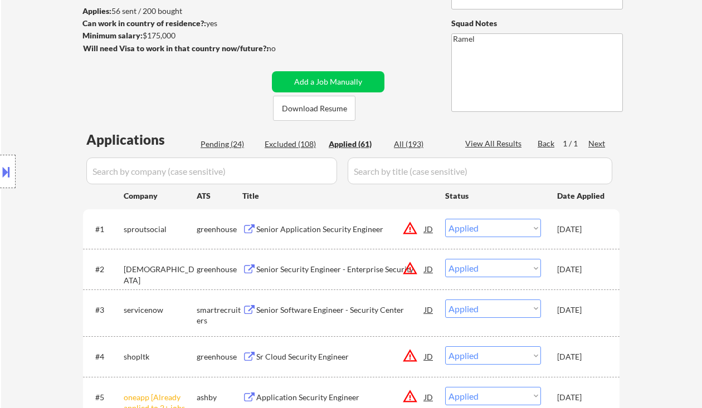
select select ""applied""
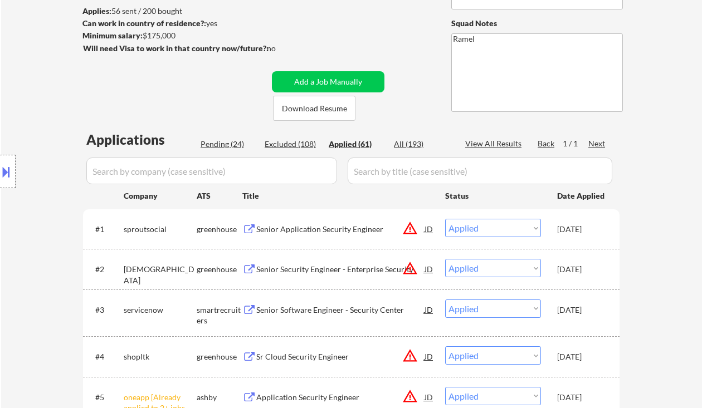
select select ""applied""
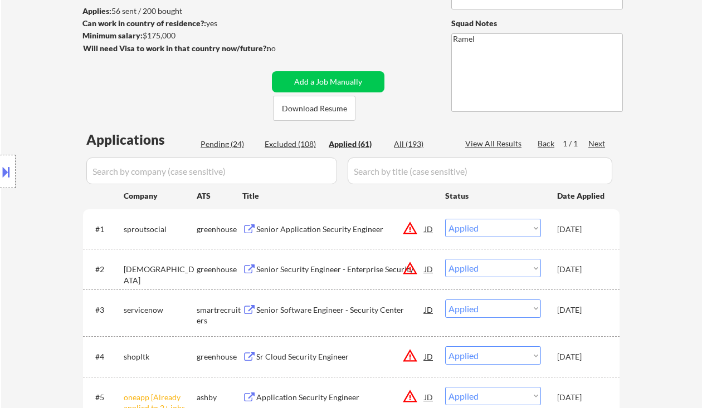
select select ""applied""
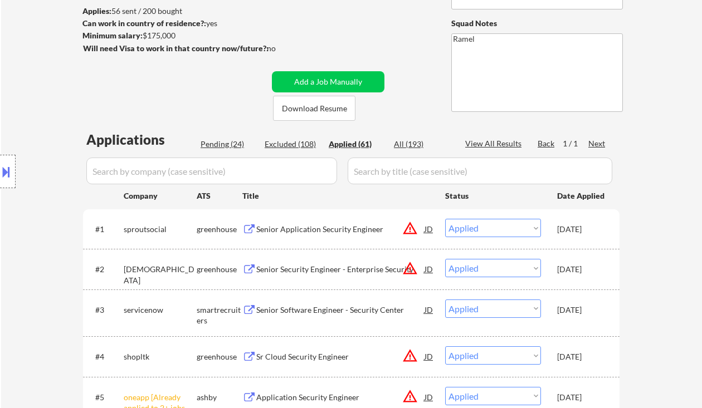
select select ""applied""
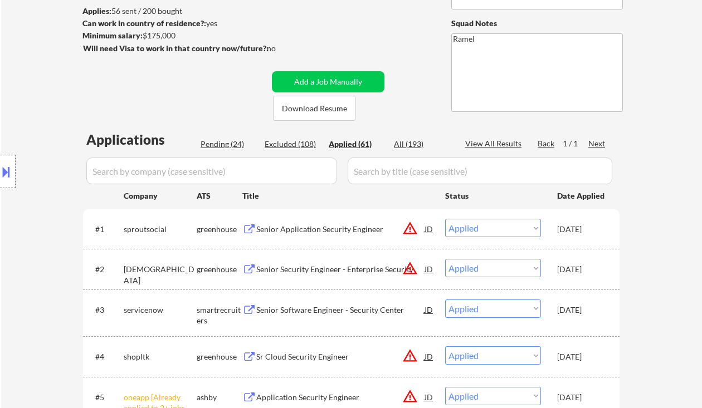
select select ""applied""
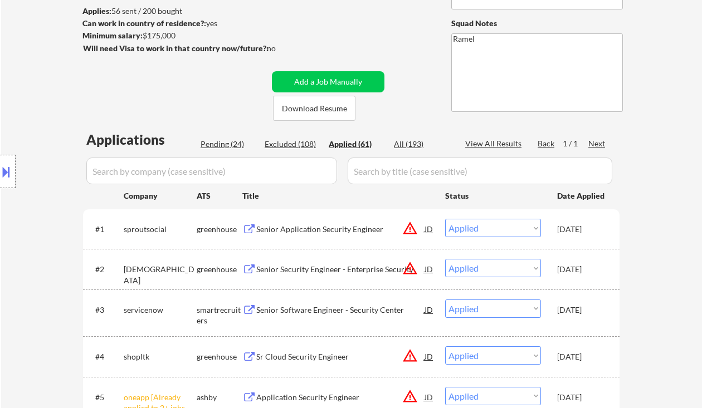
select select ""applied""
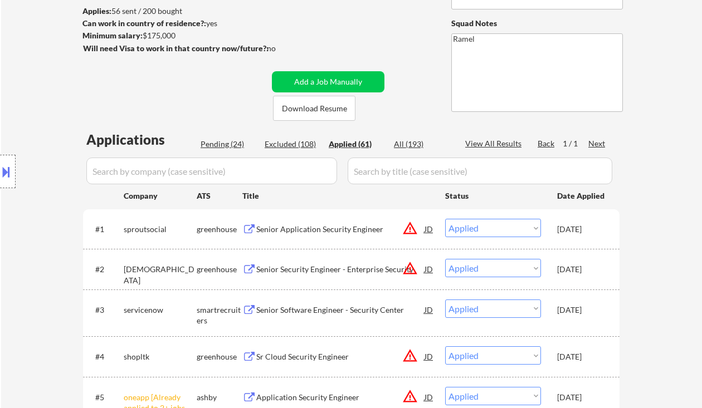
select select ""applied""
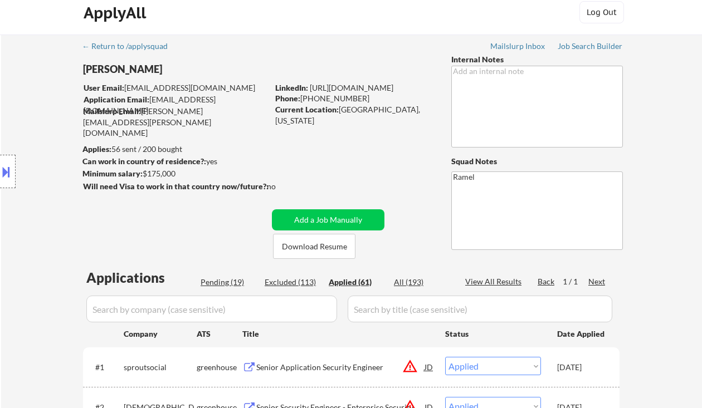
scroll to position [0, 0]
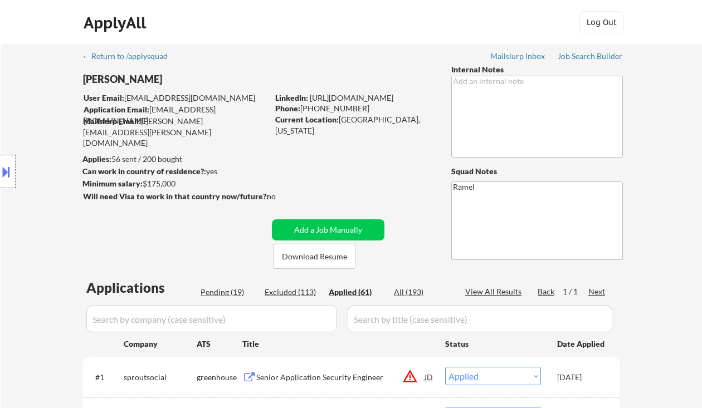
drag, startPoint x: 358, startPoint y: 103, endPoint x: 302, endPoint y: 110, distance: 55.6
click at [302, 110] on div "Phone: [PHONE_NUMBER]" at bounding box center [354, 108] width 158 height 11
copy div "[PHONE_NUMBER]"
select select ""applied""
drag, startPoint x: 340, startPoint y: 120, endPoint x: 420, endPoint y: 122, distance: 79.7
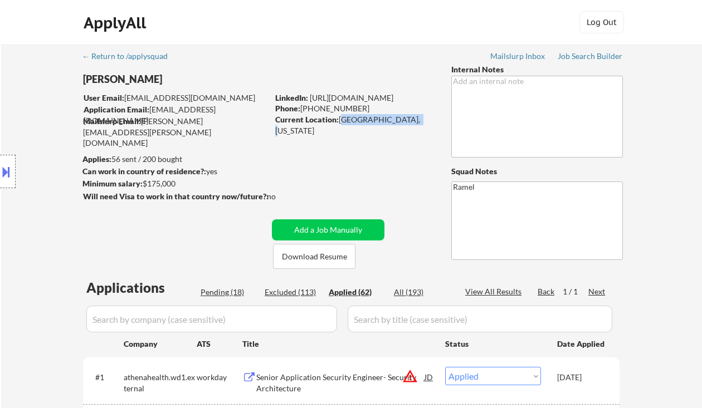
click at [420, 122] on div "Current Location: [GEOGRAPHIC_DATA], [US_STATE]" at bounding box center [354, 125] width 158 height 22
copy div "[GEOGRAPHIC_DATA], [US_STATE]"
select select ""applied""
drag, startPoint x: 359, startPoint y: 107, endPoint x: 301, endPoint y: 108, distance: 57.9
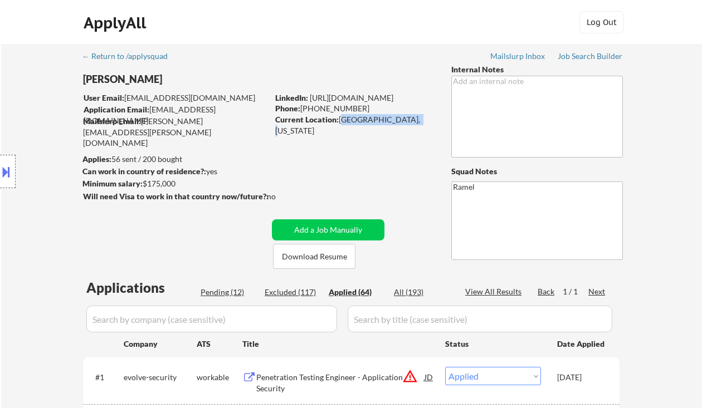
click at [301, 108] on div "Phone: [PHONE_NUMBER]" at bounding box center [354, 108] width 158 height 11
copy div "[PHONE_NUMBER]"
select select ""applied""
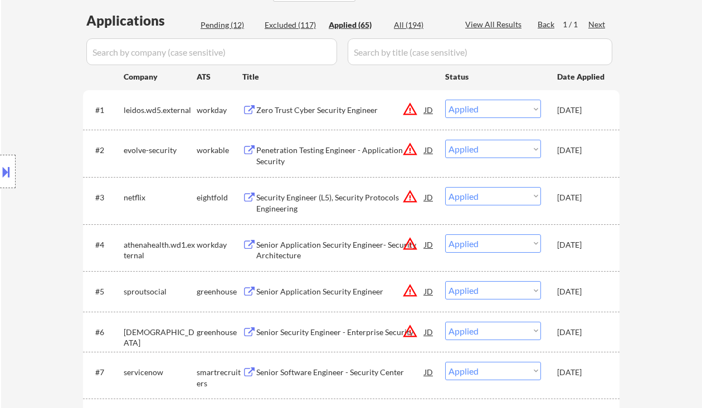
select select ""applied""
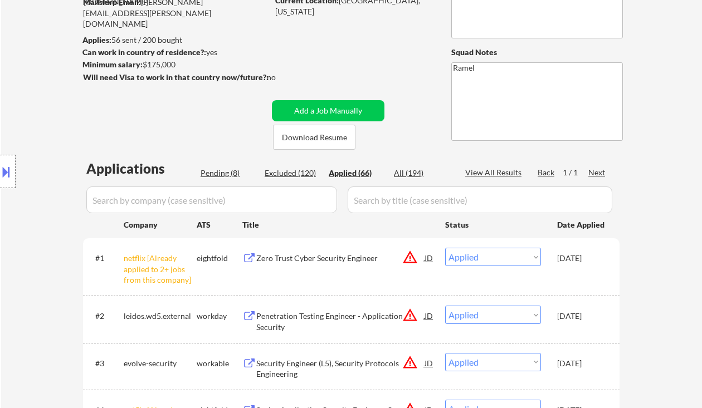
scroll to position [0, 0]
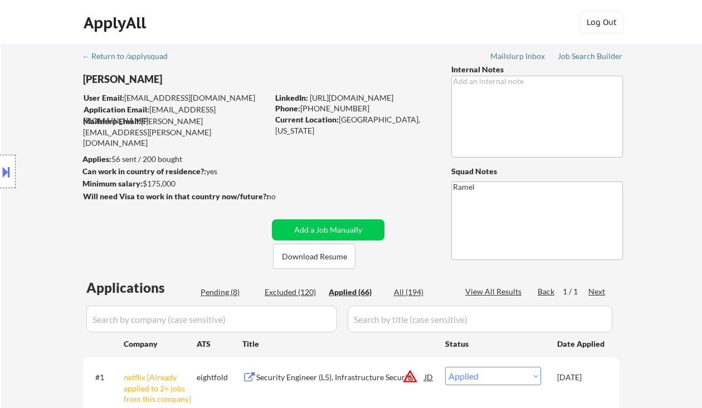
drag, startPoint x: 28, startPoint y: 84, endPoint x: 36, endPoint y: 89, distance: 9.7
click at [28, 84] on div "Location Inclusions: remote" at bounding box center [99, 171] width 199 height 207
drag, startPoint x: 357, startPoint y: 112, endPoint x: 302, endPoint y: 105, distance: 55.1
click at [302, 105] on div "Phone: [PHONE_NUMBER]" at bounding box center [354, 108] width 158 height 11
copy div "[PHONE_NUMBER]"
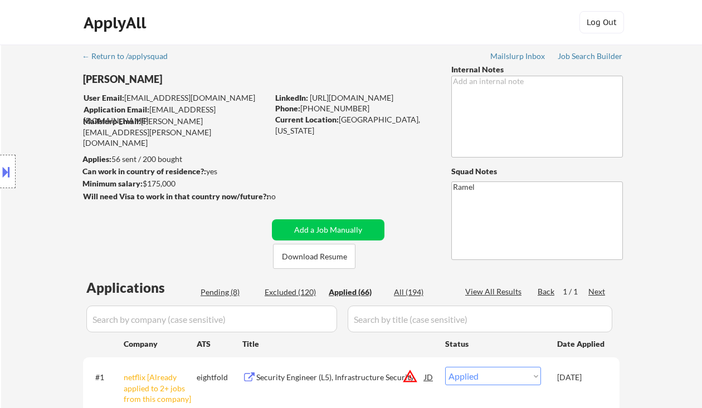
select select ""applied""
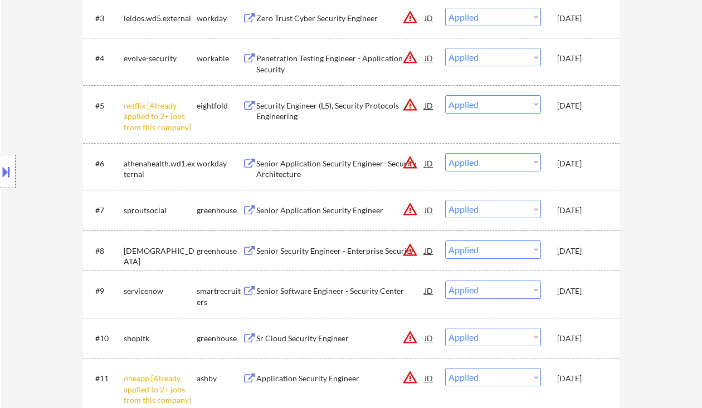
scroll to position [520, 0]
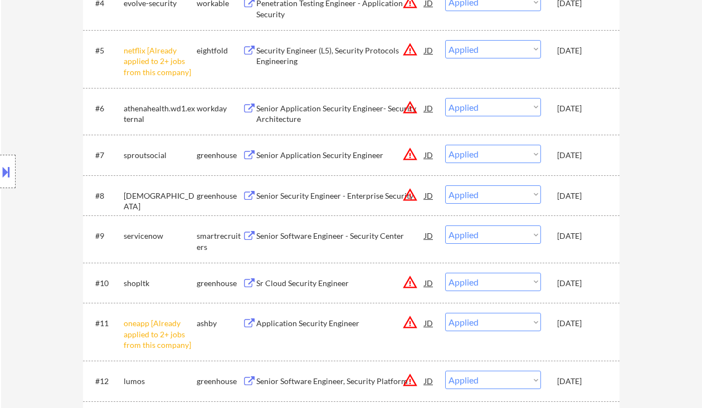
drag, startPoint x: 38, startPoint y: 86, endPoint x: 60, endPoint y: 38, distance: 52.9
click at [38, 86] on div "Location Inclusions: remote" at bounding box center [99, 171] width 199 height 207
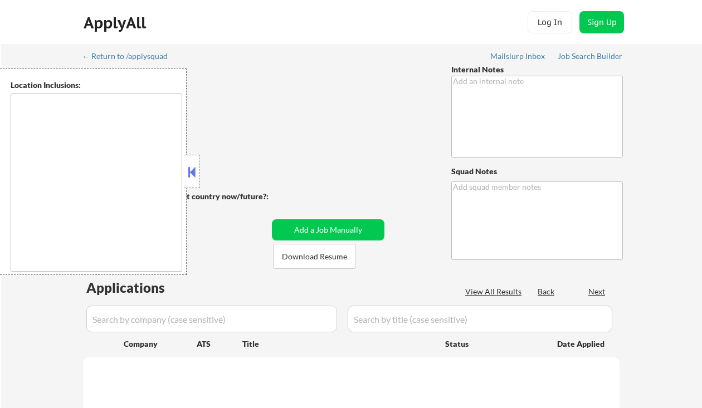
type textarea "Bought another package - 445 total now 6/9 tf • IMPORTANT: He still has a min O…"
type textarea "27-Ramel Mailslurp ✔️"
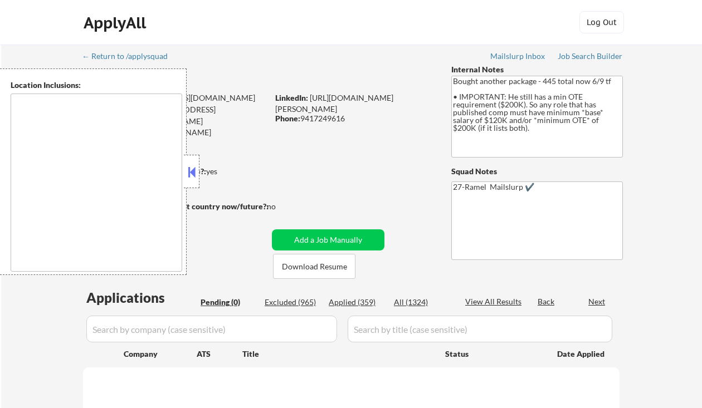
type textarea "remote"
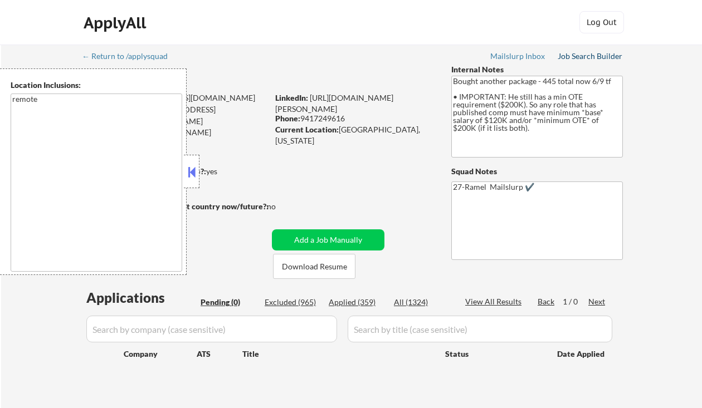
click at [587, 58] on div "Job Search Builder" at bounding box center [589, 56] width 65 height 8
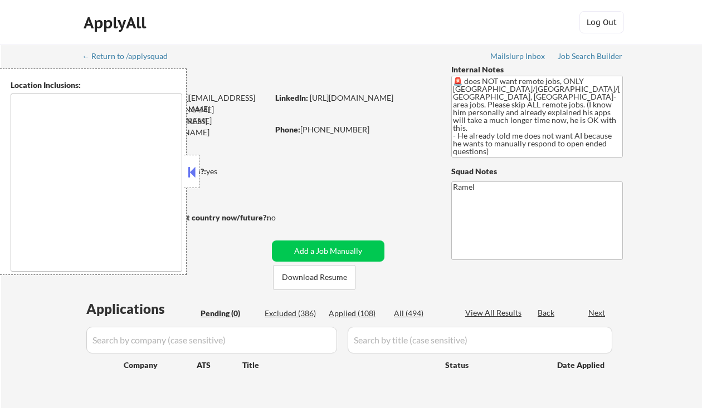
type textarea "[GEOGRAPHIC_DATA], [GEOGRAPHIC_DATA] [GEOGRAPHIC_DATA], [GEOGRAPHIC_DATA] [GEOG…"
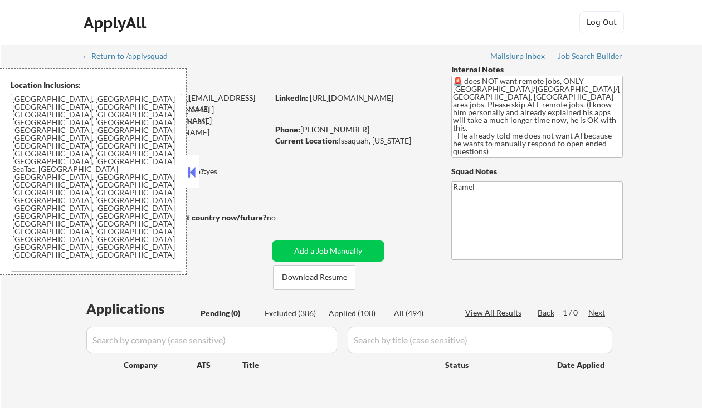
click at [197, 171] on button at bounding box center [191, 172] width 12 height 17
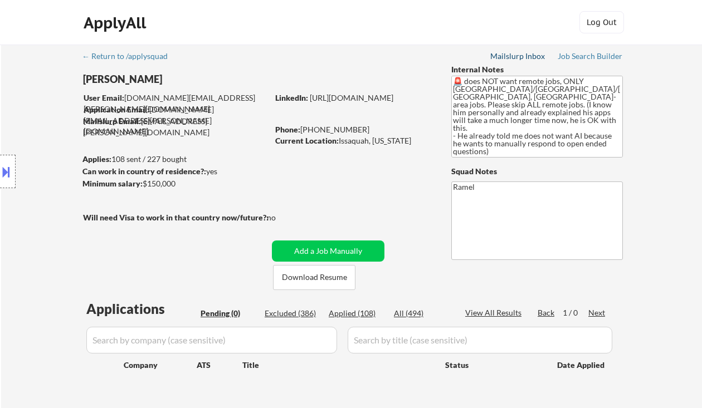
click at [523, 58] on div "Mailslurp Inbox" at bounding box center [518, 56] width 56 height 8
click at [593, 58] on div "Job Search Builder" at bounding box center [589, 56] width 65 height 8
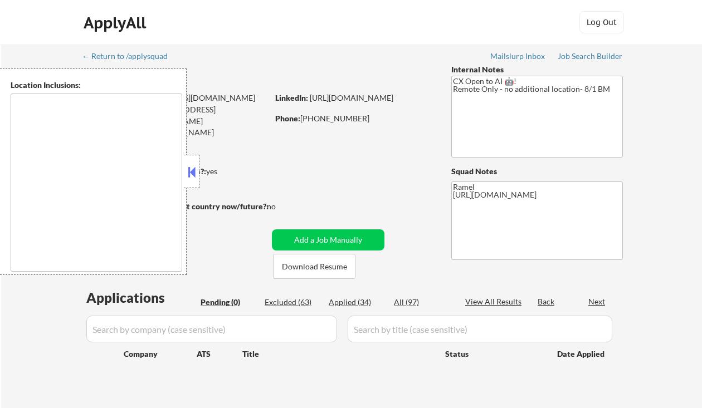
click at [190, 173] on button at bounding box center [191, 172] width 12 height 17
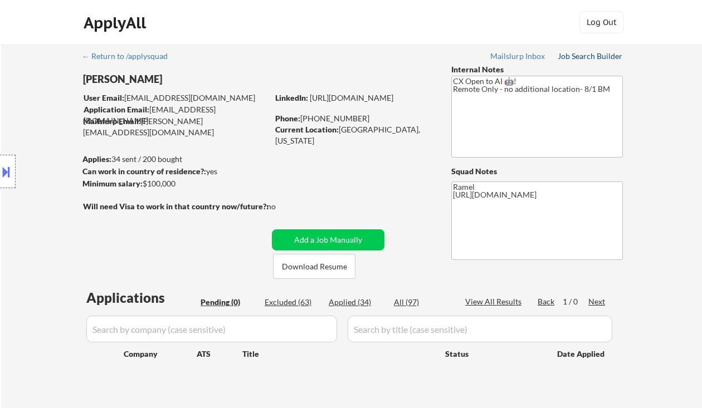
click at [590, 56] on div "Job Search Builder" at bounding box center [589, 56] width 65 height 8
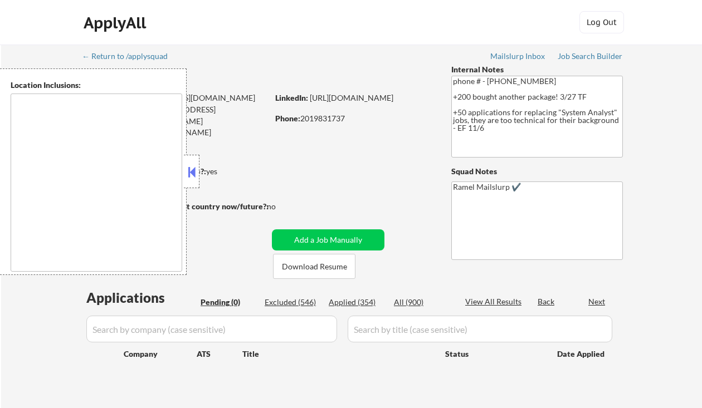
type textarea "[GEOGRAPHIC_DATA], [GEOGRAPHIC_DATA] [GEOGRAPHIC_DATA], [GEOGRAPHIC_DATA] [GEOG…"
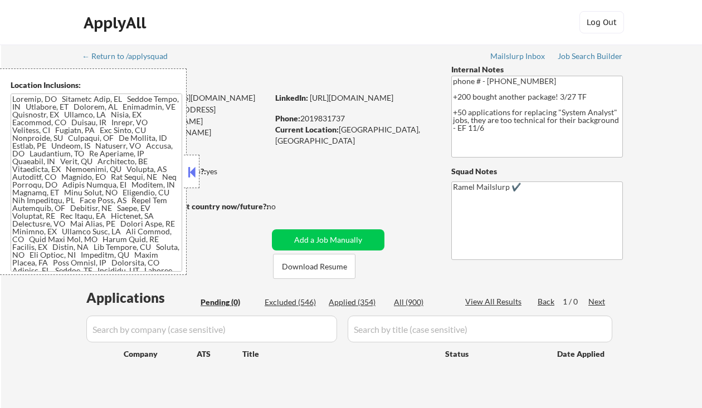
click at [187, 175] on button at bounding box center [191, 172] width 12 height 17
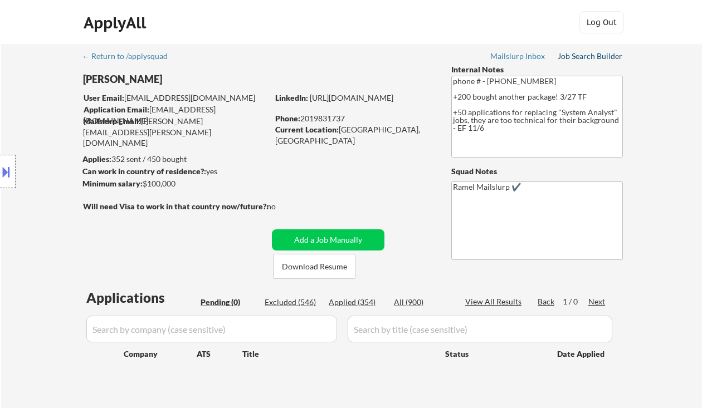
click at [584, 60] on div "Job Search Builder" at bounding box center [589, 56] width 65 height 8
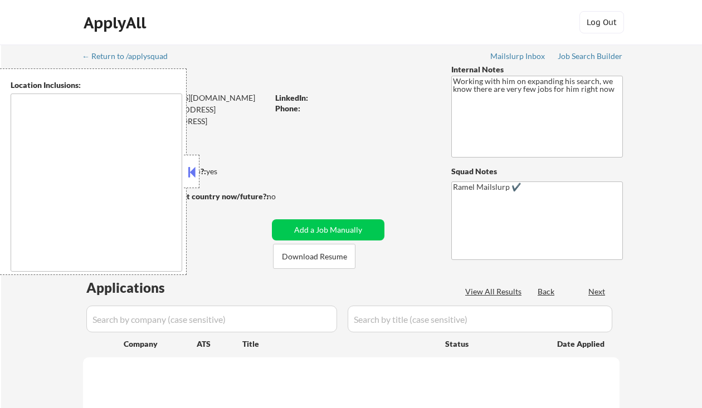
type textarea "[GEOGRAPHIC_DATA], [GEOGRAPHIC_DATA] [GEOGRAPHIC_DATA], [GEOGRAPHIC_DATA] [GEOG…"
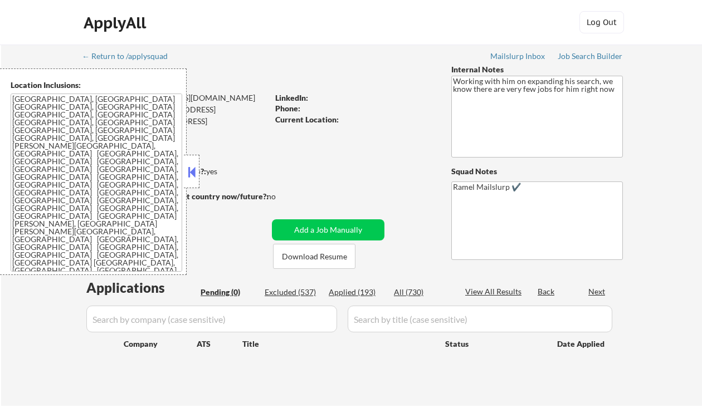
click at [191, 172] on button at bounding box center [191, 172] width 12 height 17
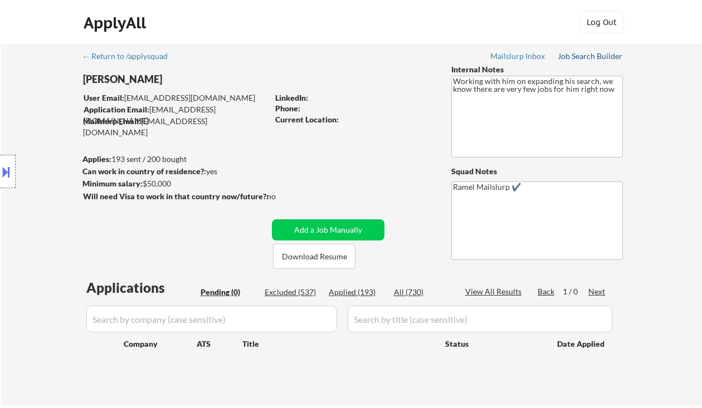
click at [584, 54] on div "Job Search Builder" at bounding box center [589, 56] width 65 height 8
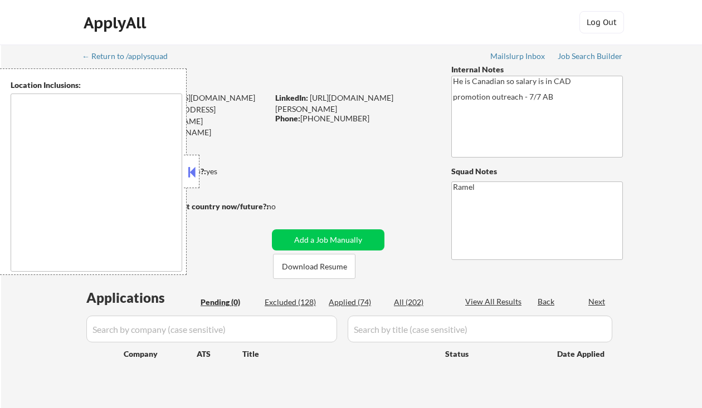
type textarea "remote"
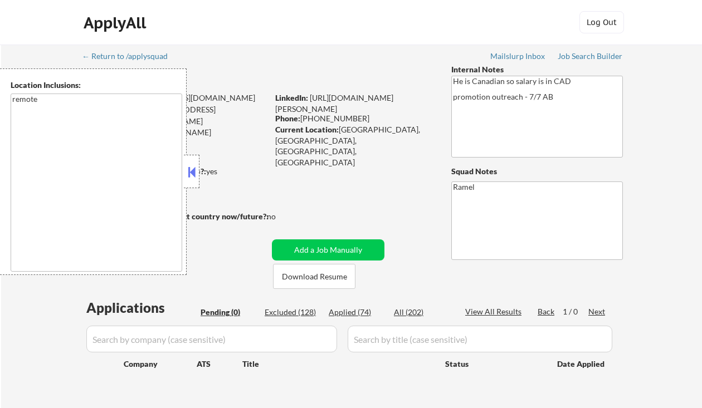
click at [194, 169] on button at bounding box center [191, 172] width 12 height 17
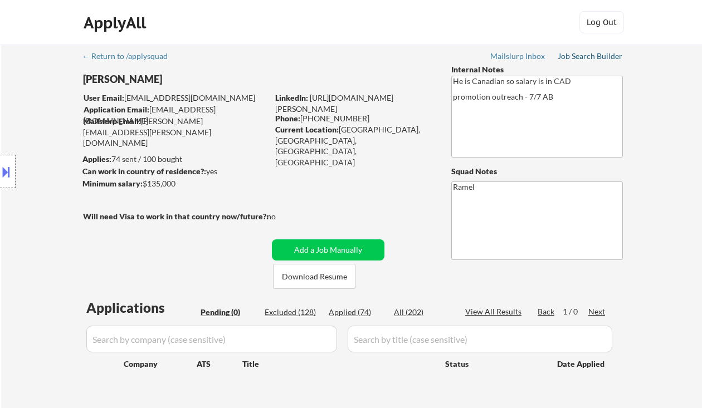
click at [588, 56] on div "Job Search Builder" at bounding box center [589, 56] width 65 height 8
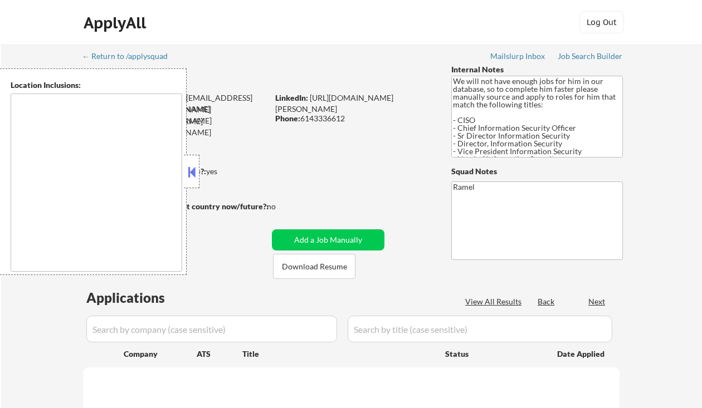
select select ""pending""
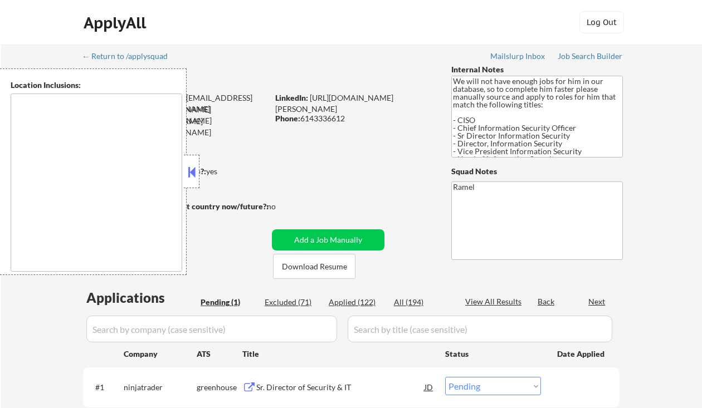
type textarea "[GEOGRAPHIC_DATA], [GEOGRAPHIC_DATA] [GEOGRAPHIC_DATA], [GEOGRAPHIC_DATA] [GEOG…"
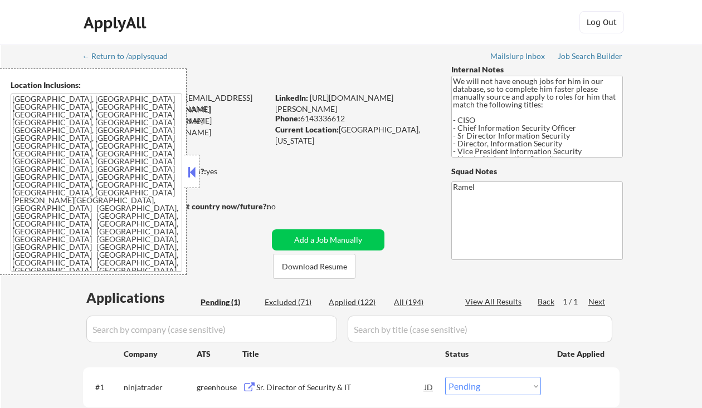
click at [190, 173] on button at bounding box center [191, 172] width 12 height 17
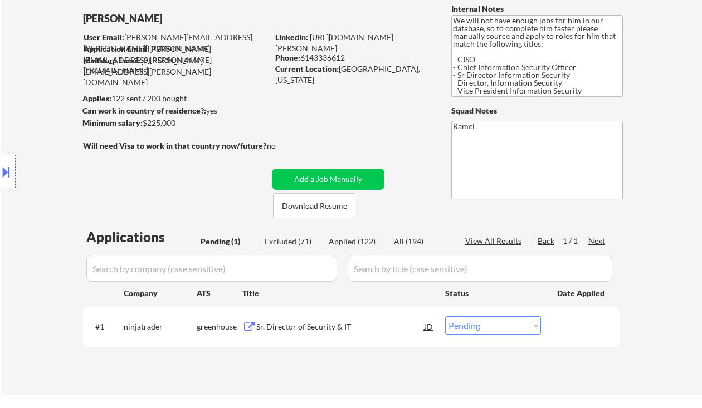
scroll to position [148, 0]
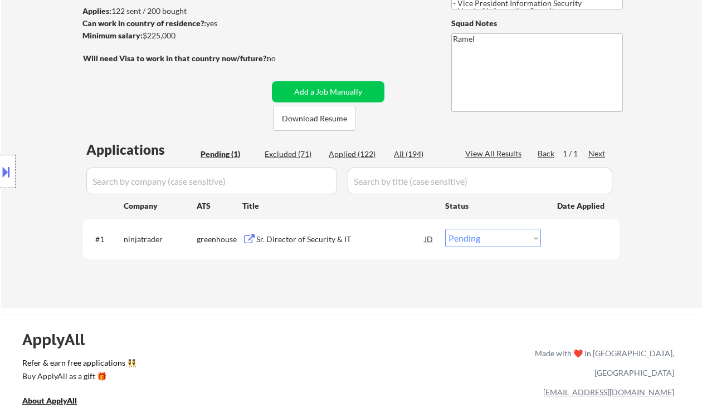
click at [323, 234] on div "Sr. Director of Security & IT" at bounding box center [340, 239] width 168 height 11
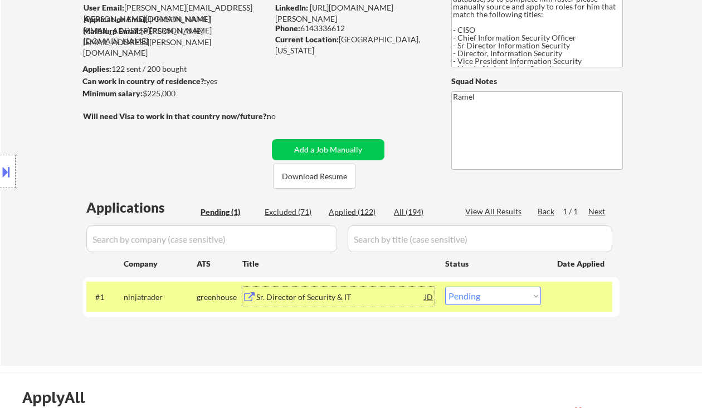
scroll to position [74, 0]
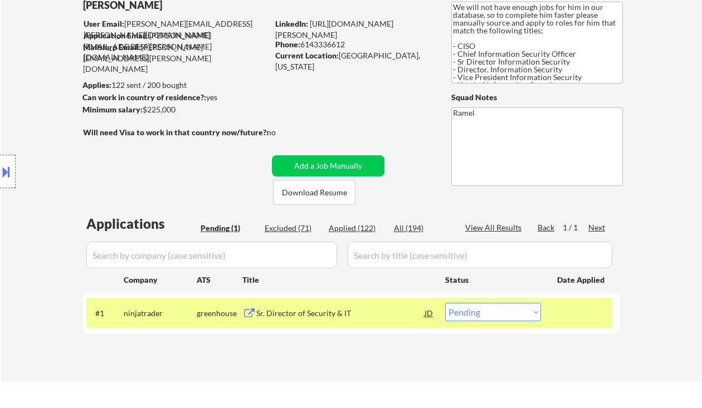
click at [19, 81] on div "Location Inclusions: [GEOGRAPHIC_DATA], [GEOGRAPHIC_DATA] [GEOGRAPHIC_DATA], [G…" at bounding box center [99, 171] width 199 height 207
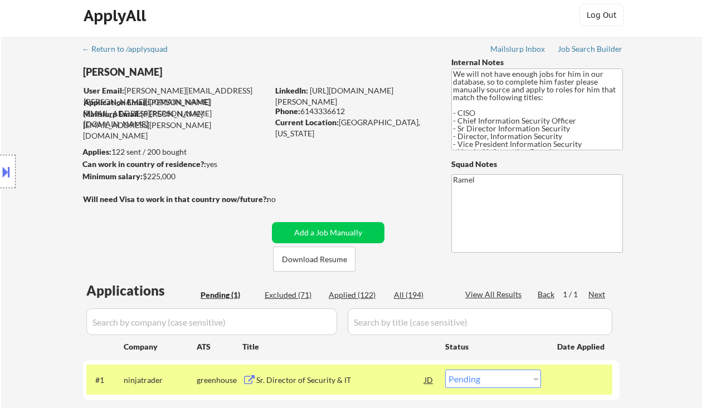
scroll to position [0, 0]
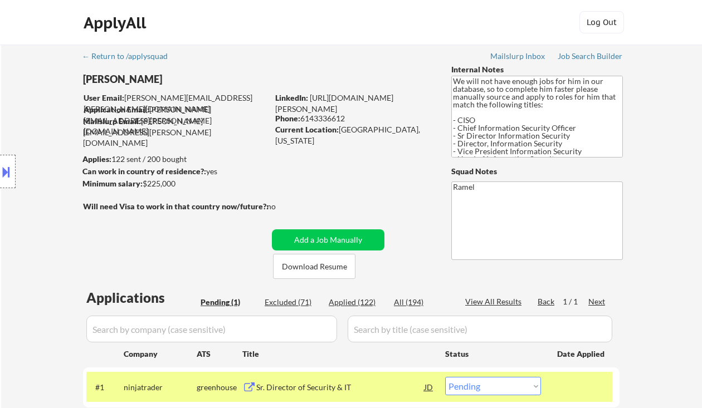
click at [9, 174] on button at bounding box center [6, 172] width 12 height 18
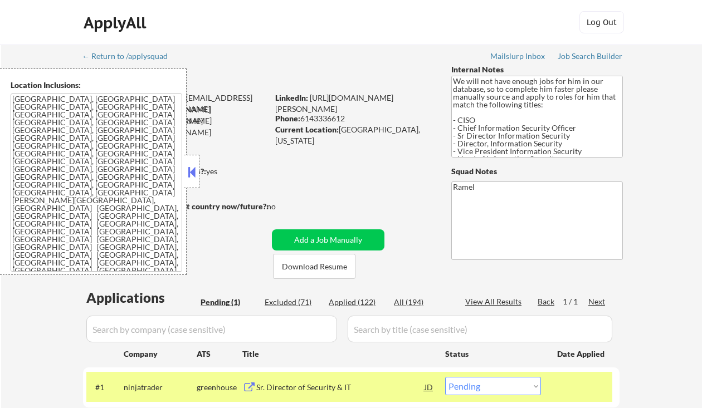
click at [192, 177] on button at bounding box center [191, 172] width 12 height 17
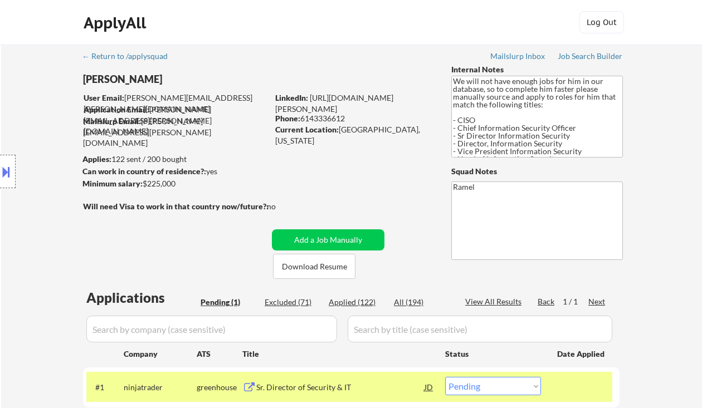
scroll to position [148, 0]
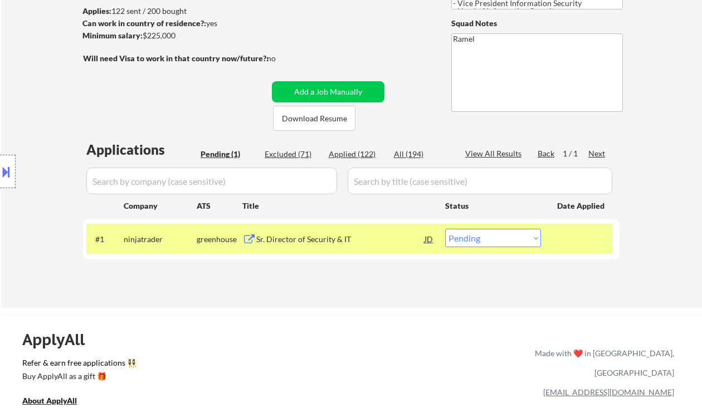
click at [487, 240] on select "Choose an option... Pending Applied Excluded (Questions) Excluded (Expired) Exc…" at bounding box center [493, 238] width 96 height 18
select select ""applied""
click at [445, 229] on select "Choose an option... Pending Applied Excluded (Questions) Excluded (Expired) Exc…" at bounding box center [493, 238] width 96 height 18
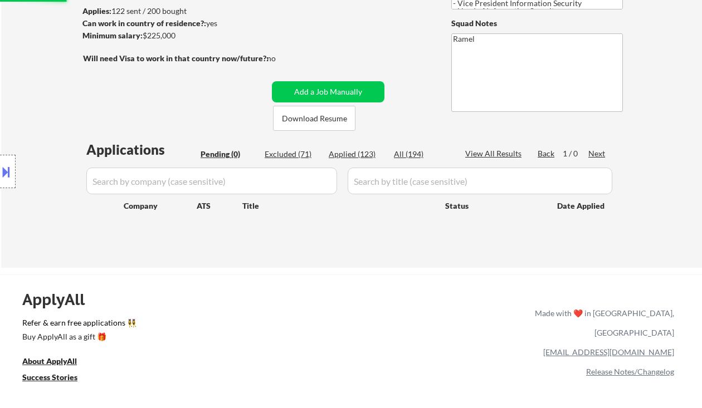
scroll to position [0, 0]
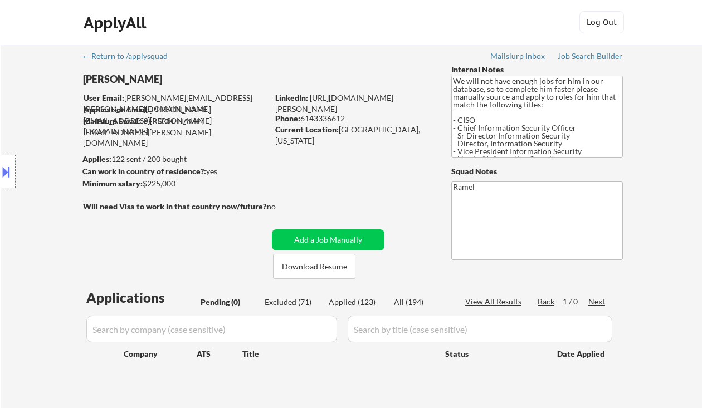
click at [11, 110] on div "Location Inclusions: [GEOGRAPHIC_DATA], [GEOGRAPHIC_DATA] [GEOGRAPHIC_DATA], [G…" at bounding box center [99, 171] width 199 height 207
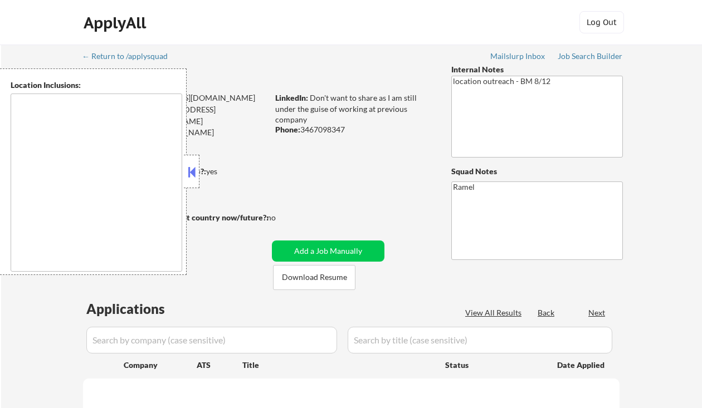
type textarea "remote"
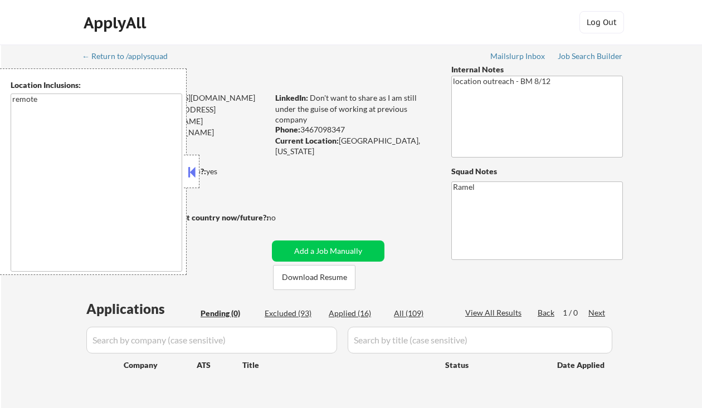
click at [185, 171] on button at bounding box center [191, 172] width 12 height 17
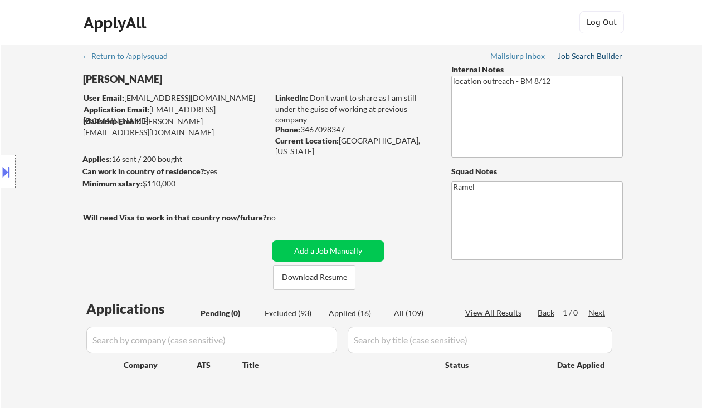
click at [568, 58] on div "Job Search Builder" at bounding box center [589, 56] width 65 height 8
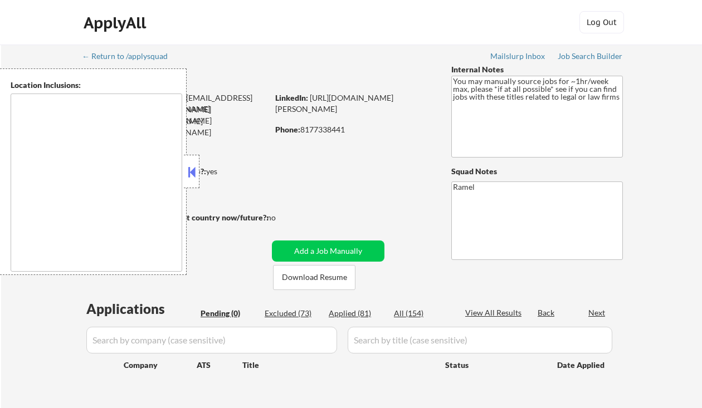
type textarea "remote"
click at [195, 174] on button at bounding box center [191, 172] width 12 height 17
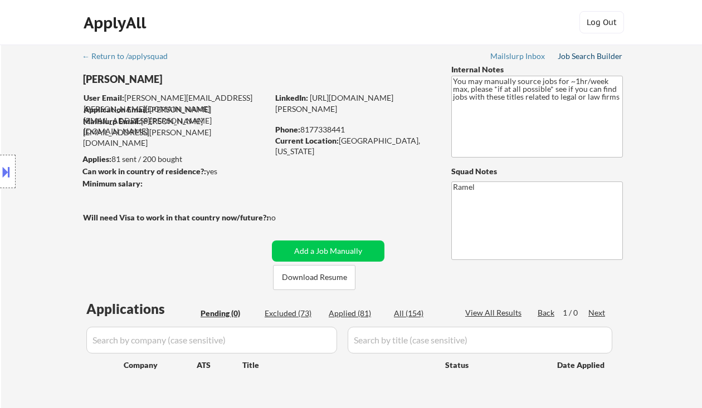
click at [580, 60] on div "Job Search Builder" at bounding box center [589, 56] width 65 height 8
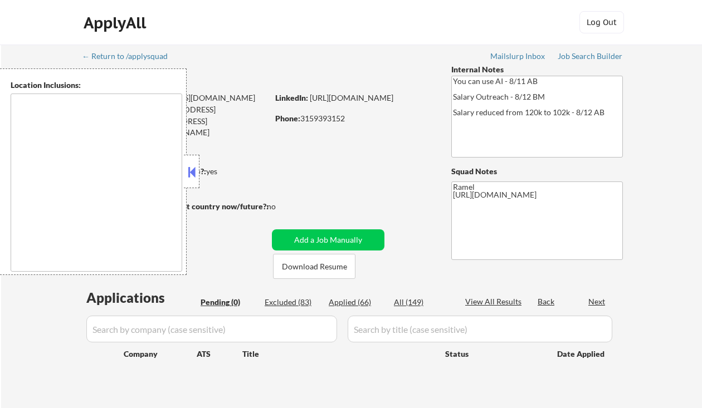
click at [192, 165] on button at bounding box center [191, 172] width 12 height 17
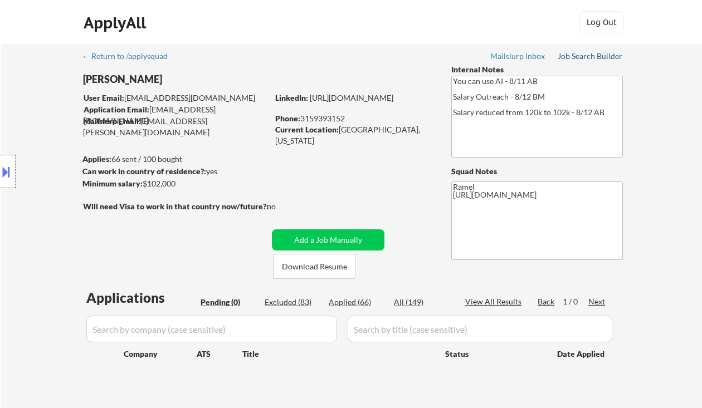
click at [580, 56] on div "Job Search Builder" at bounding box center [589, 56] width 65 height 8
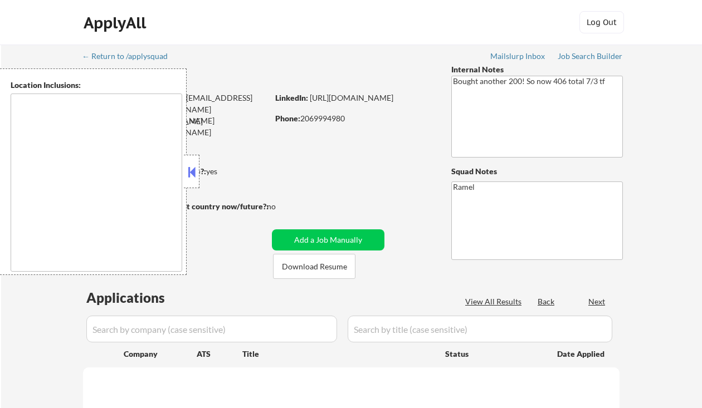
type textarea "remote"
select select ""pending""
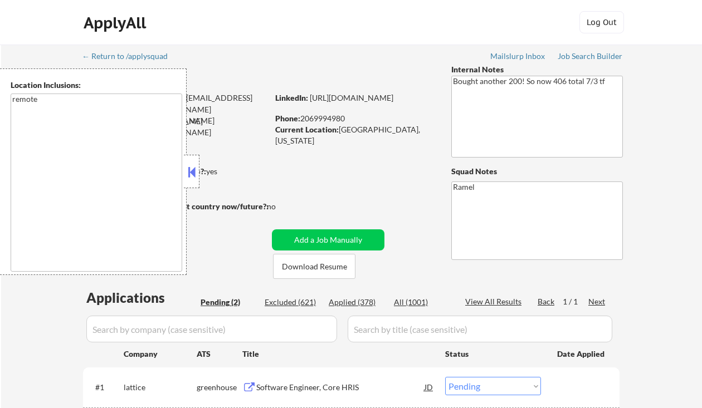
click at [188, 166] on button at bounding box center [191, 172] width 12 height 17
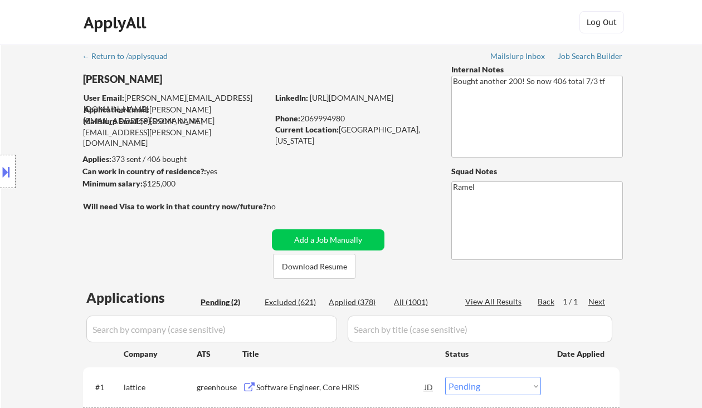
scroll to position [148, 0]
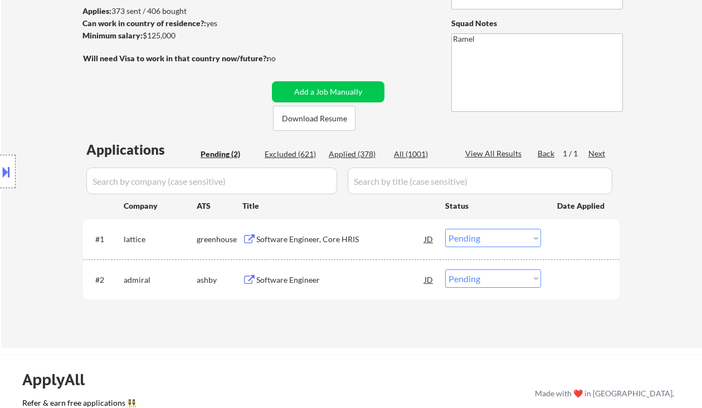
click at [27, 107] on div "Location Inclusions: remote" at bounding box center [99, 171] width 199 height 207
click at [319, 235] on div "Software Engineer, Core HRIS" at bounding box center [340, 239] width 168 height 11
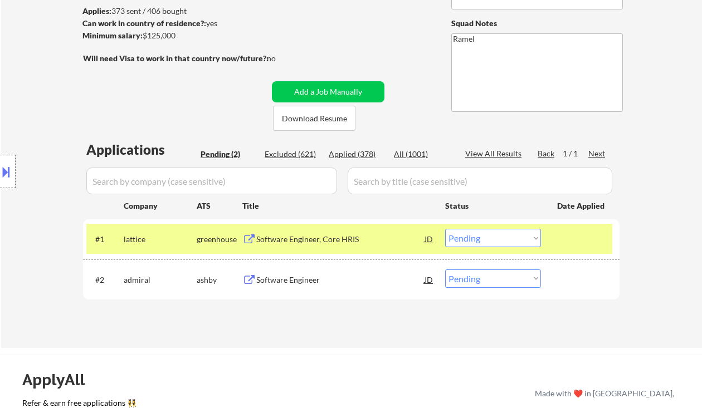
click at [491, 241] on select "Choose an option... Pending Applied Excluded (Questions) Excluded (Expired) Exc…" at bounding box center [493, 238] width 96 height 18
click at [445, 229] on select "Choose an option... Pending Applied Excluded (Questions) Excluded (Expired) Exc…" at bounding box center [493, 238] width 96 height 18
click at [314, 281] on div "Software Engineer" at bounding box center [340, 280] width 168 height 11
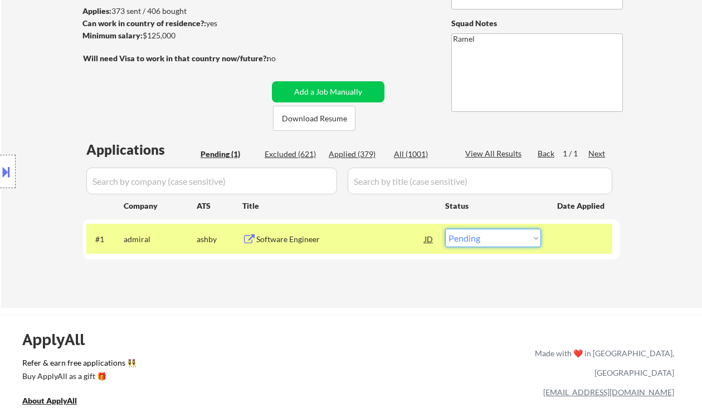
drag, startPoint x: 490, startPoint y: 242, endPoint x: 497, endPoint y: 246, distance: 8.5
click at [490, 242] on select "Choose an option... Pending Applied Excluded (Questions) Excluded (Expired) Exc…" at bounding box center [493, 238] width 96 height 18
select select ""excluded__location_""
click at [445, 229] on select "Choose an option... Pending Applied Excluded (Questions) Excluded (Expired) Exc…" at bounding box center [493, 238] width 96 height 18
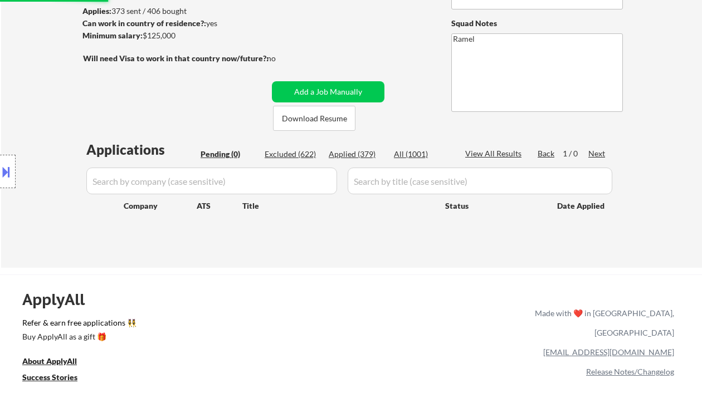
drag, startPoint x: 26, startPoint y: 63, endPoint x: 40, endPoint y: 66, distance: 14.7
click at [26, 63] on div "← Return to /applysquad Mailslurp Inbox Job Search Builder Jay Hathaway User Em…" at bounding box center [351, 81] width 701 height 371
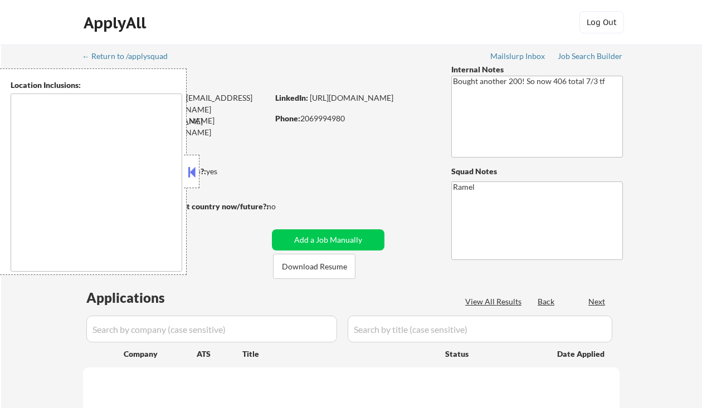
select select ""pending""
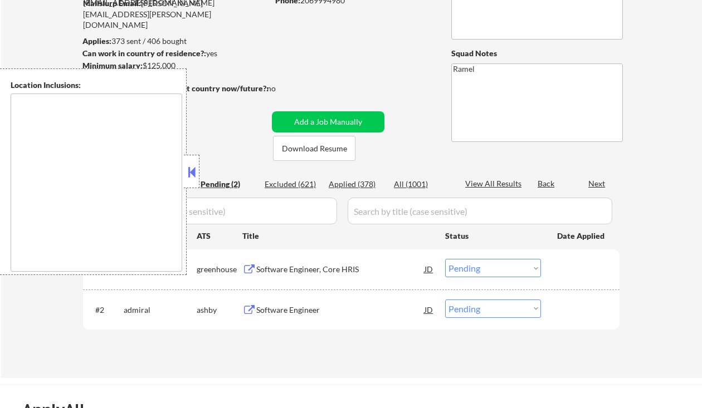
scroll to position [148, 0]
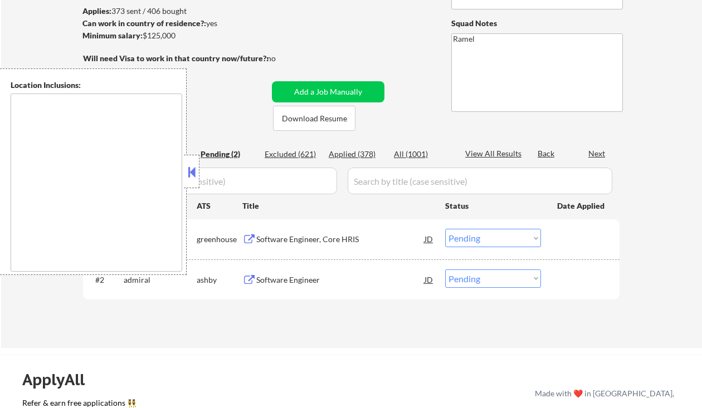
type textarea "remote"
click at [356, 153] on div "Applied (378)" at bounding box center [357, 154] width 56 height 11
select select ""applied""
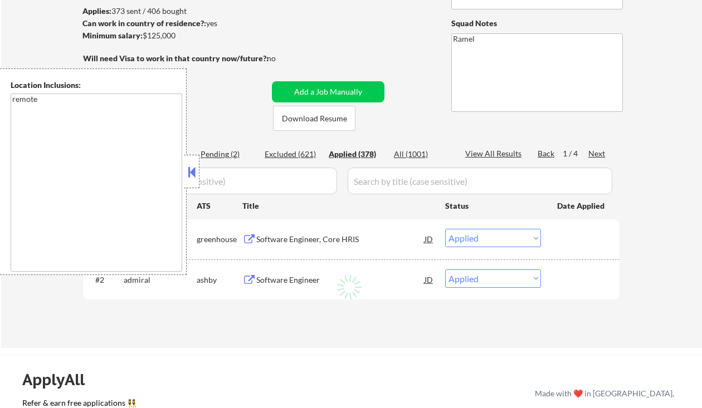
select select ""applied""
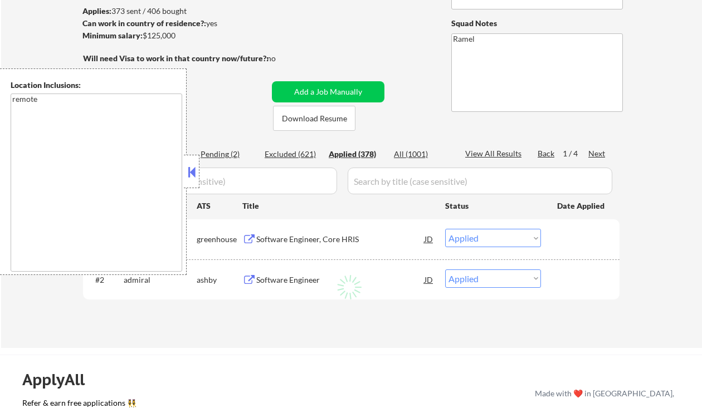
select select ""applied""
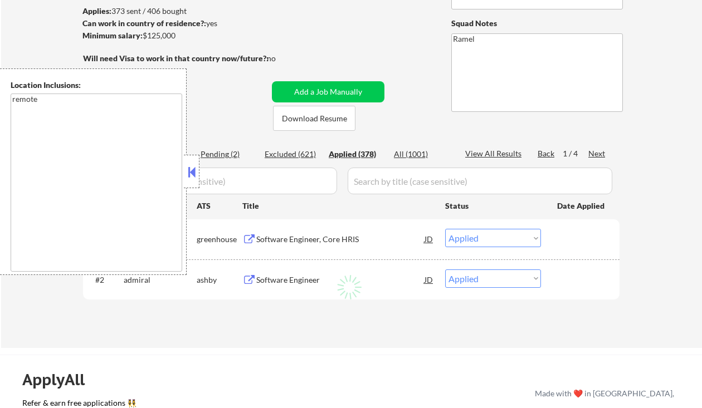
select select ""applied""
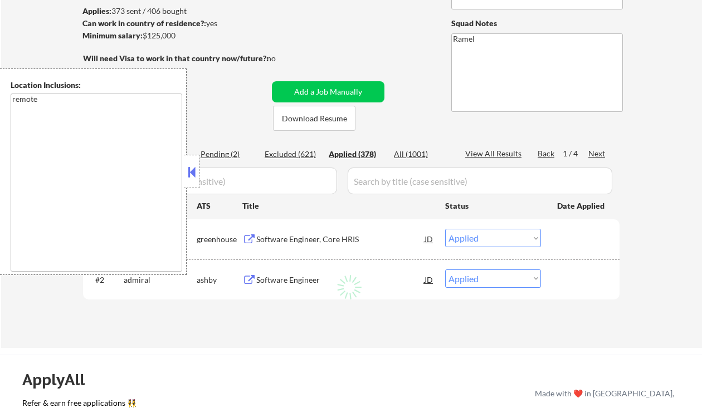
select select ""applied""
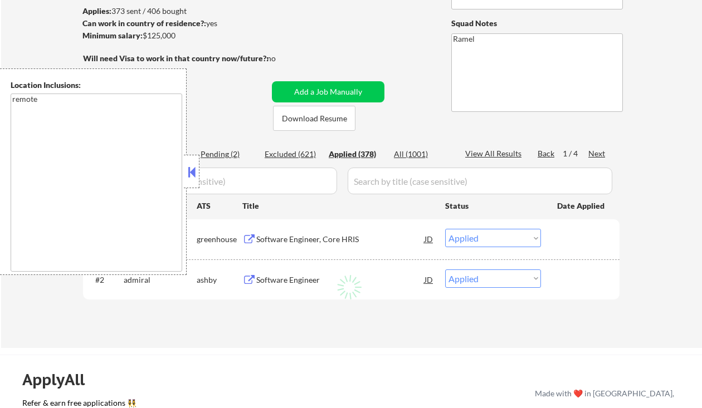
select select ""applied""
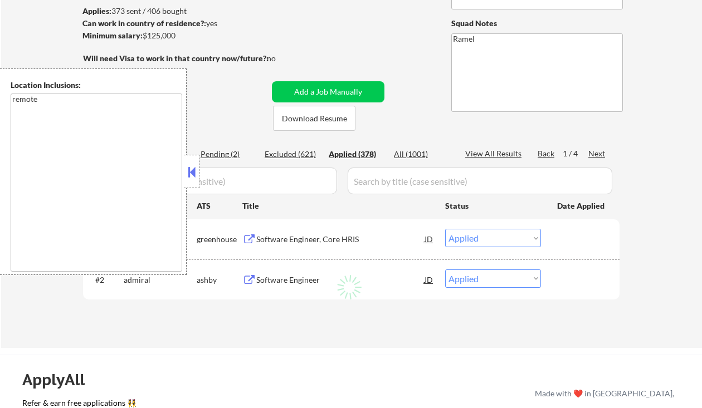
select select ""applied""
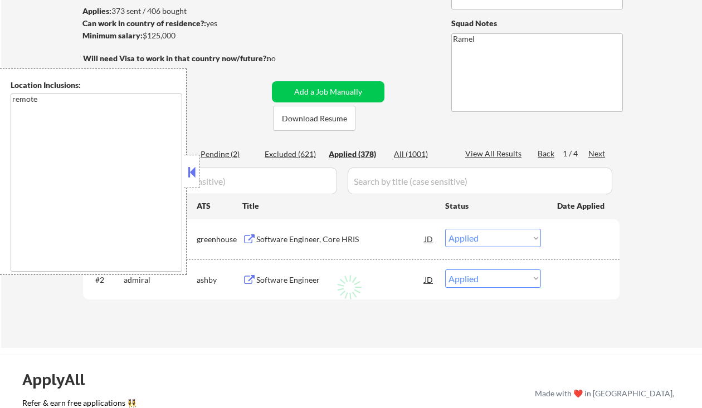
select select ""applied""
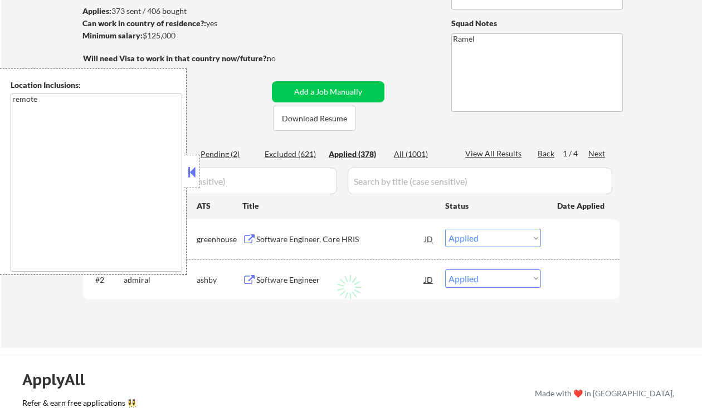
select select ""applied""
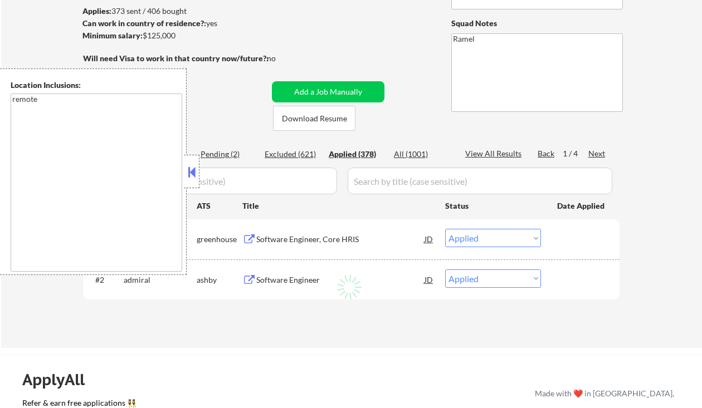
select select ""applied""
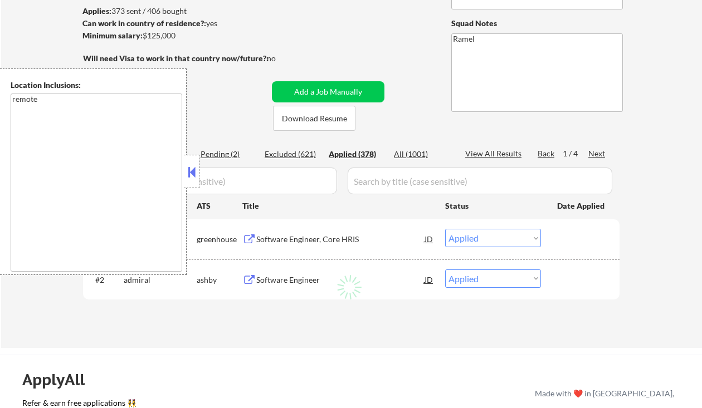
select select ""applied""
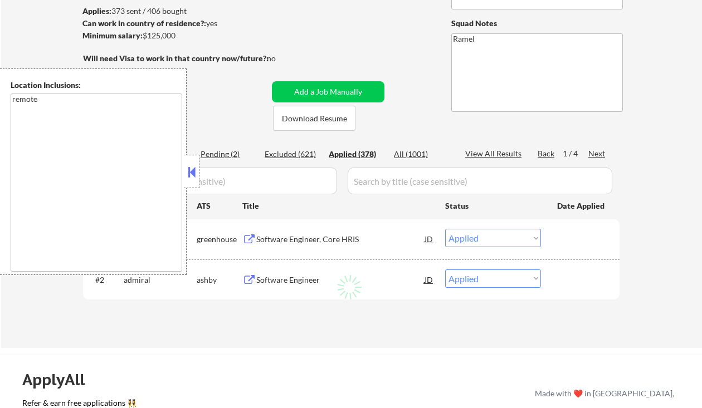
select select ""applied""
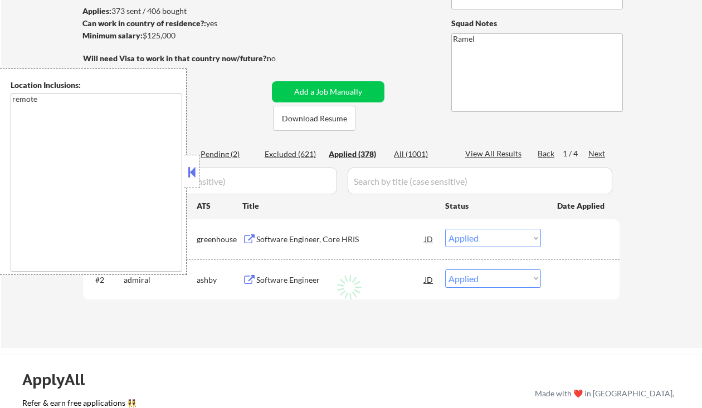
select select ""applied""
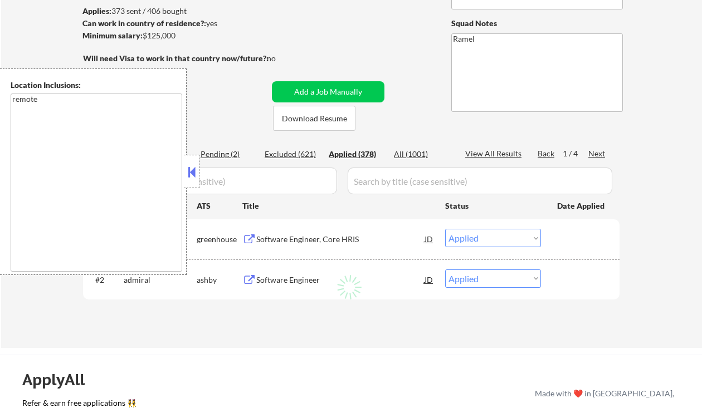
select select ""applied""
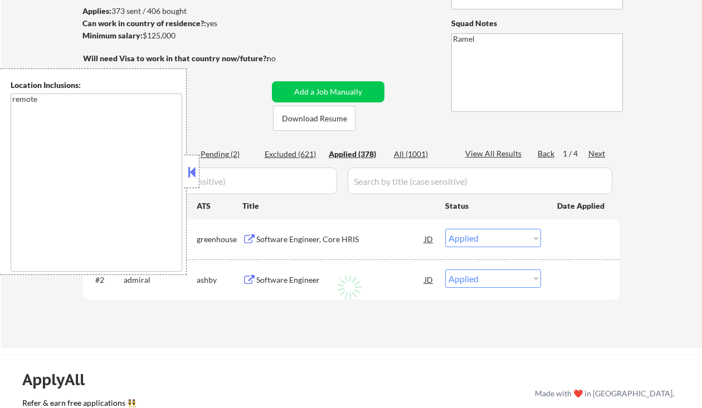
select select ""applied""
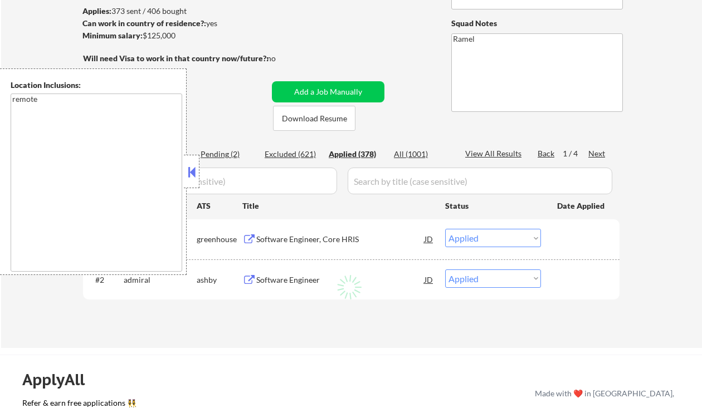
select select ""applied""
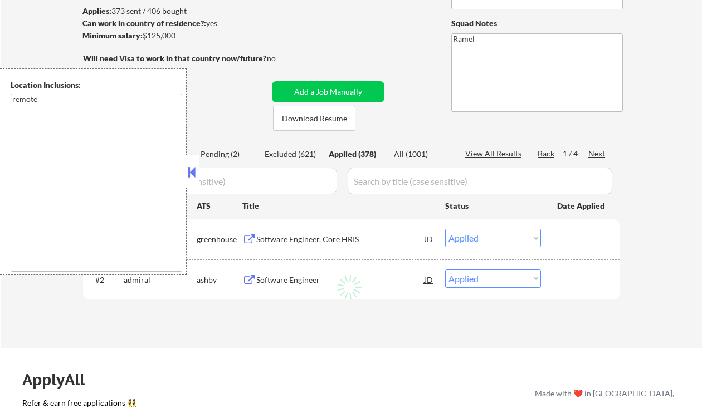
select select ""applied""
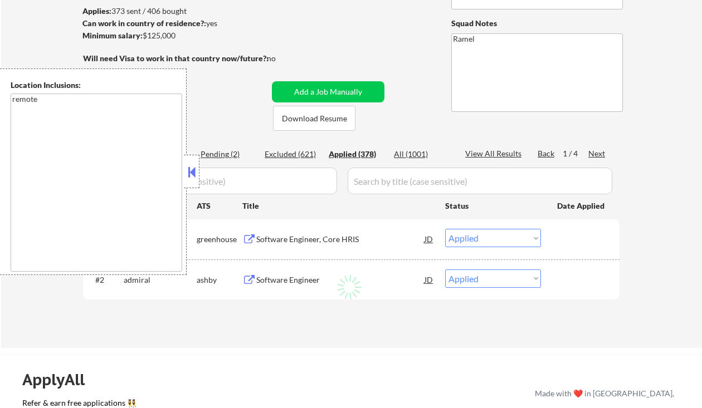
select select ""applied""
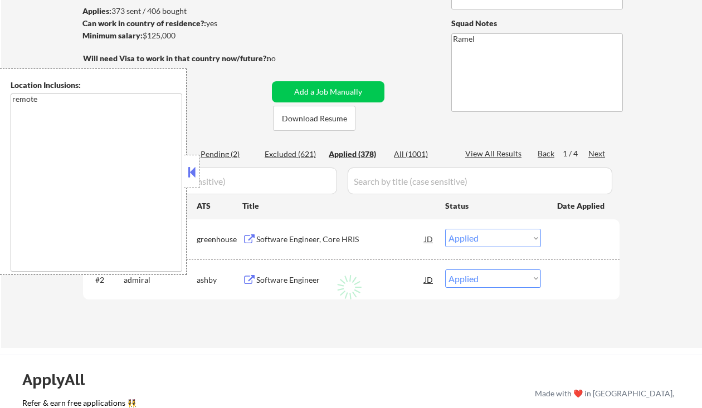
select select ""applied""
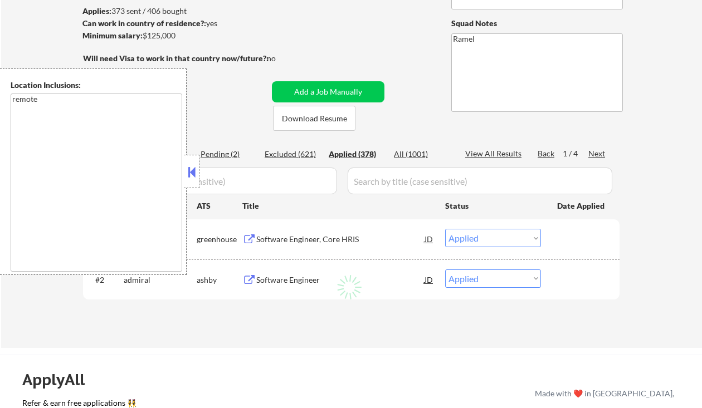
select select ""applied""
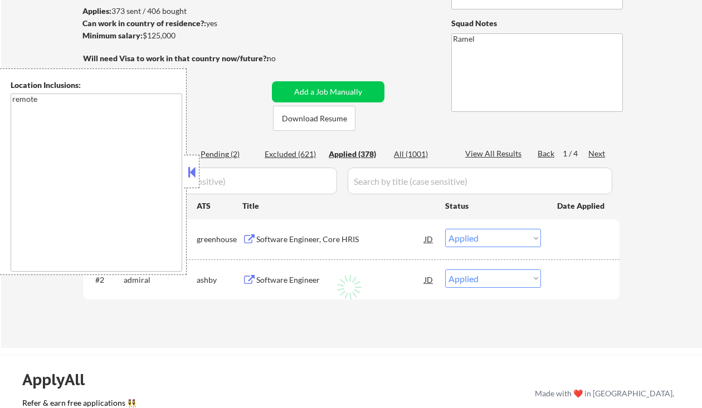
select select ""applied""
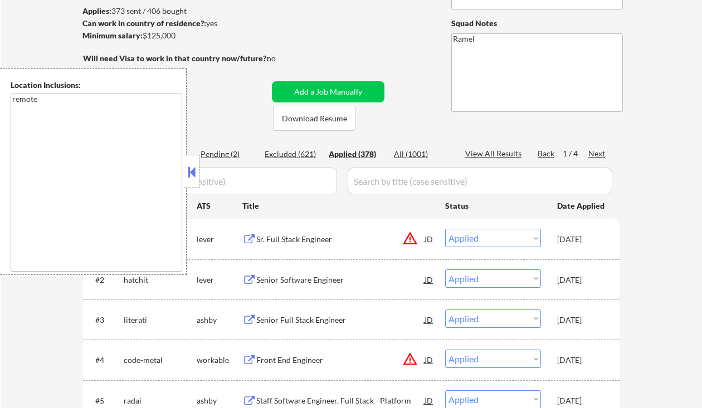
click at [368, 150] on div "Applied (378)" at bounding box center [357, 154] width 56 height 11
click at [502, 149] on div "View All Results" at bounding box center [495, 153] width 60 height 11
click at [189, 173] on button at bounding box center [191, 172] width 12 height 17
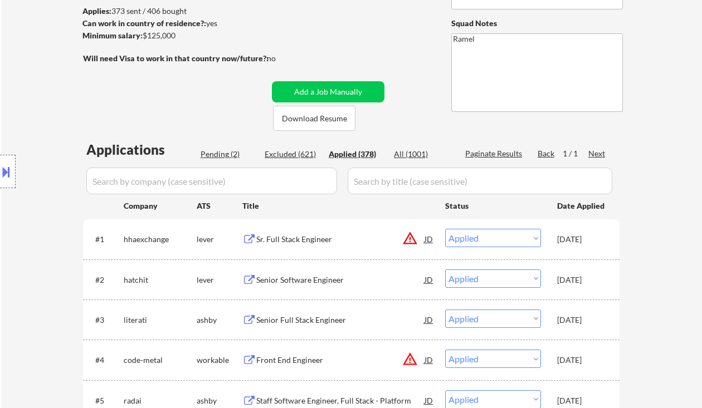
select select ""applied""
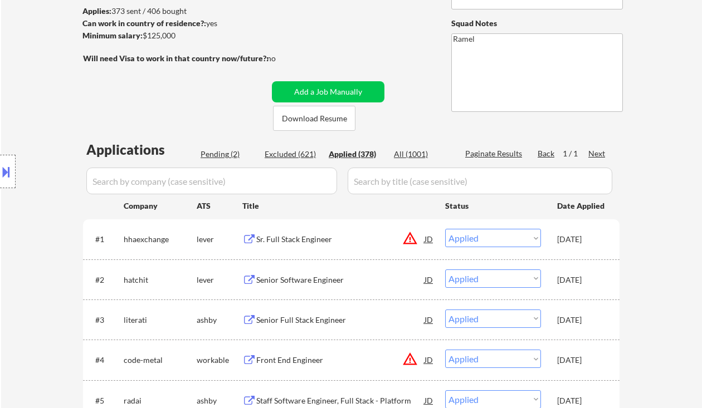
select select ""applied""
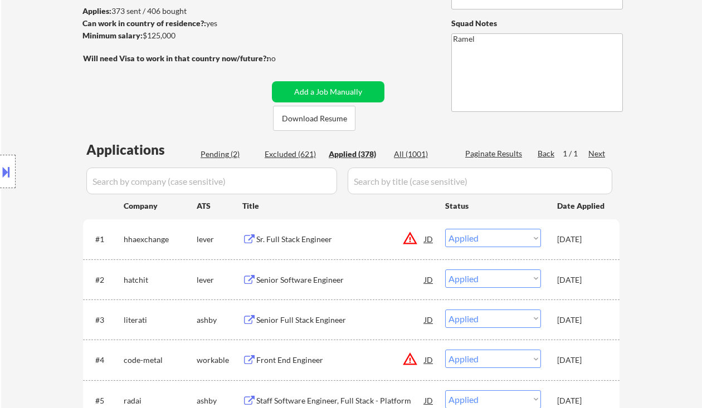
select select ""applied""
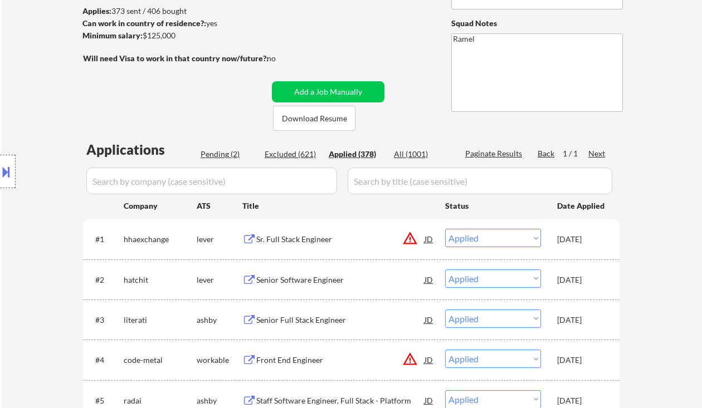
select select ""applied""
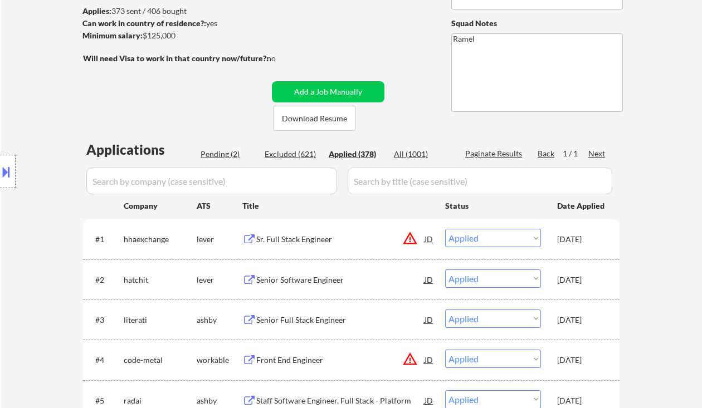
select select ""applied""
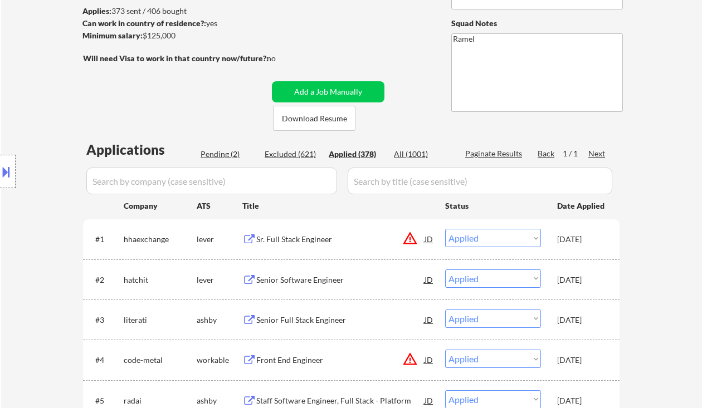
select select ""applied""
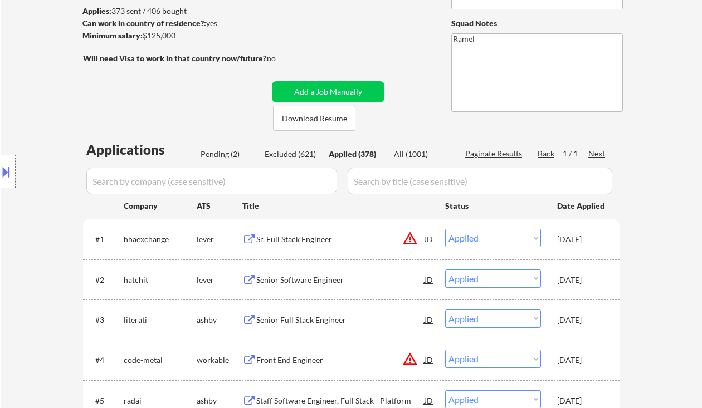
select select ""applied""
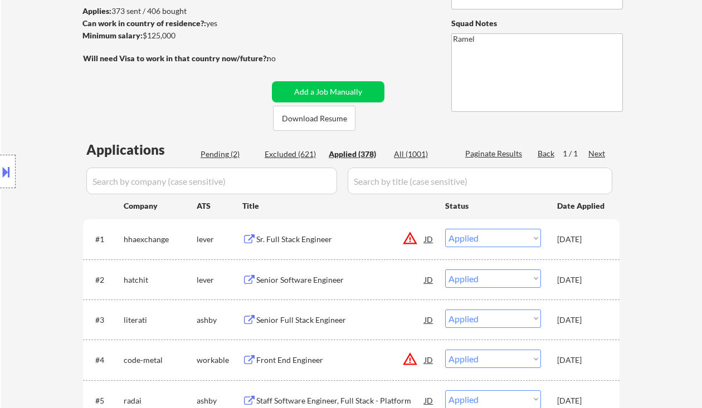
select select ""applied""
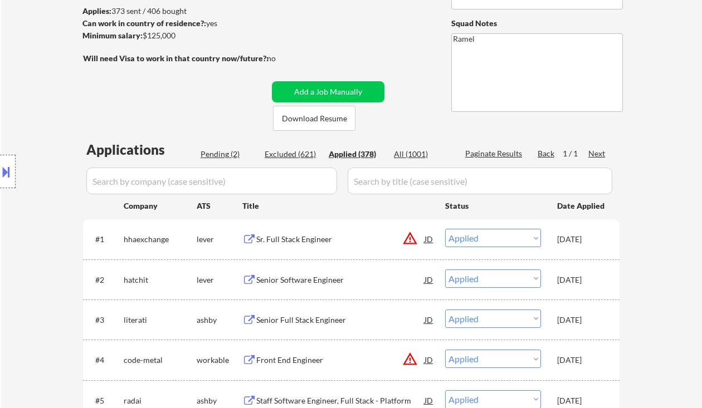
select select ""applied""
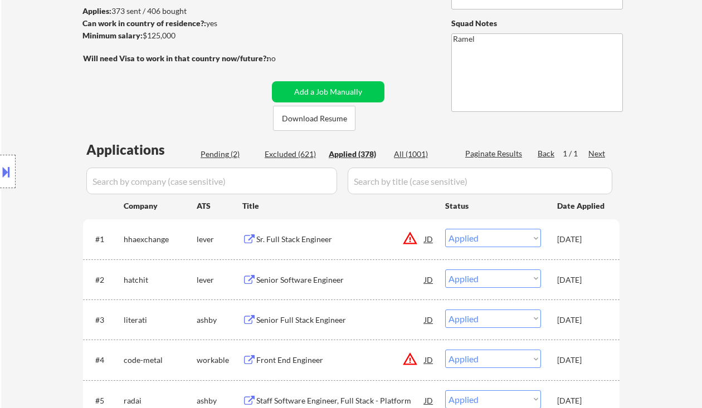
select select ""applied""
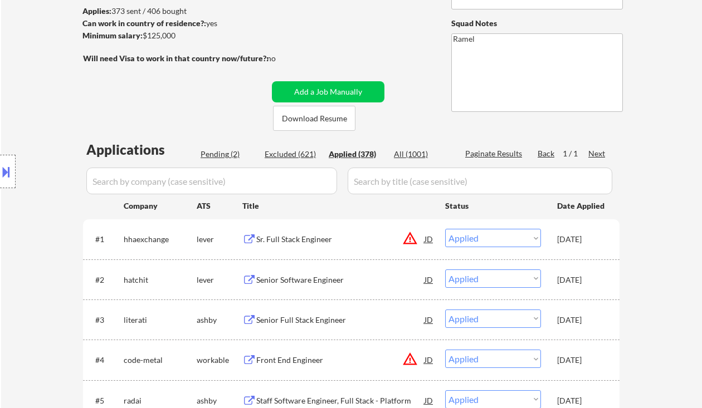
select select ""applied""
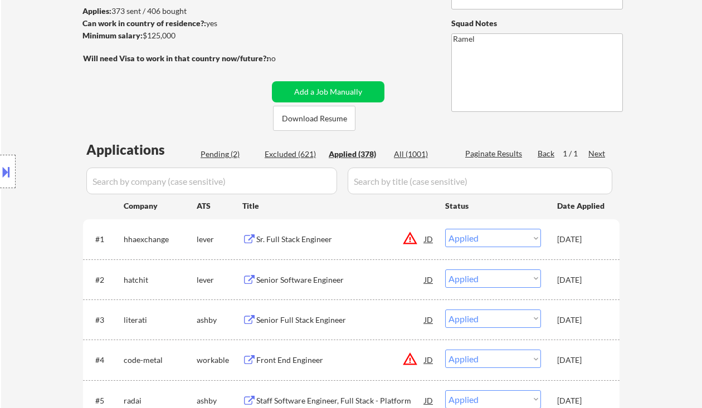
select select ""applied""
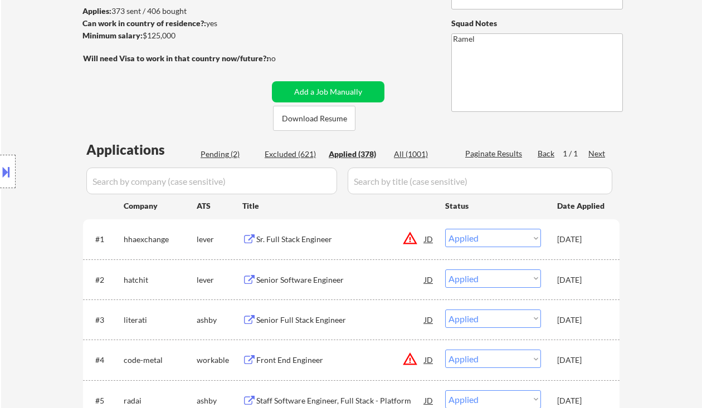
select select ""applied""
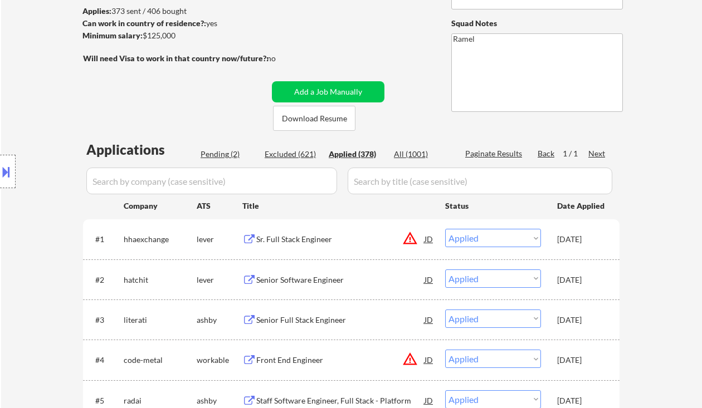
select select ""applied""
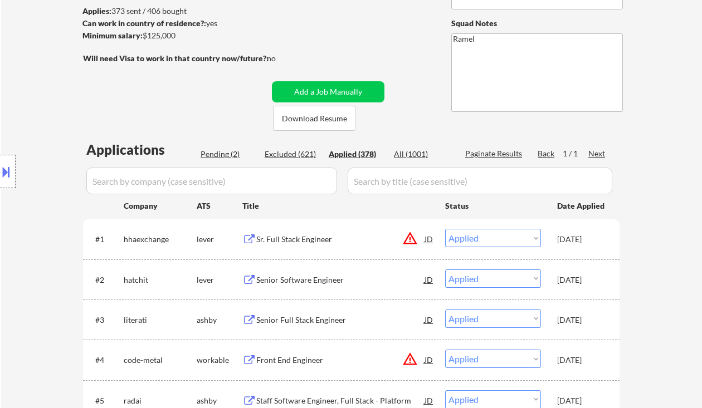
select select ""applied""
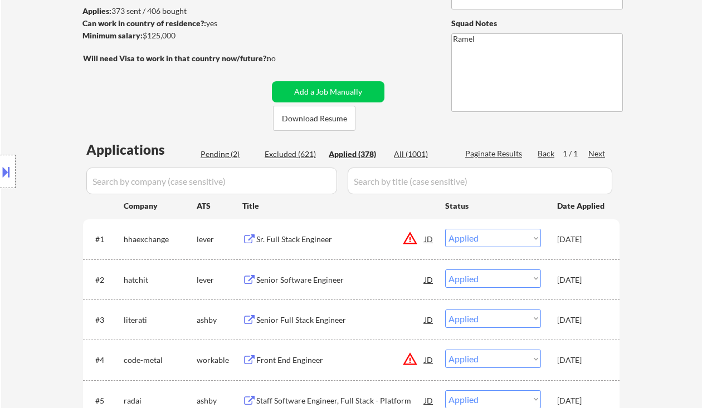
select select ""applied""
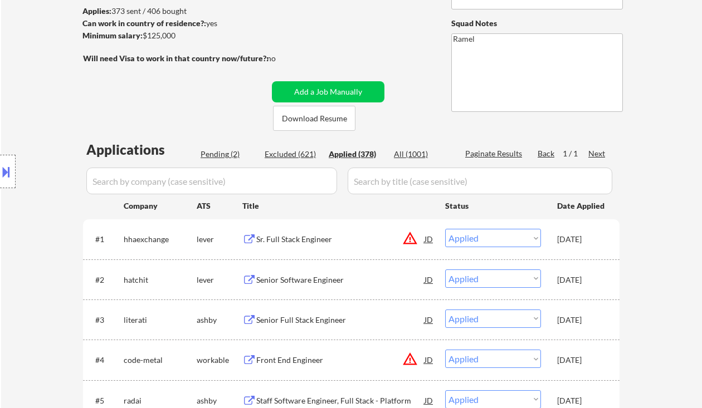
select select ""applied""
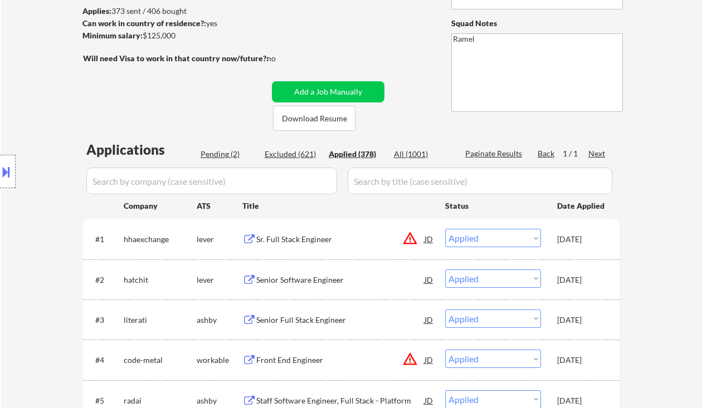
select select ""applied""
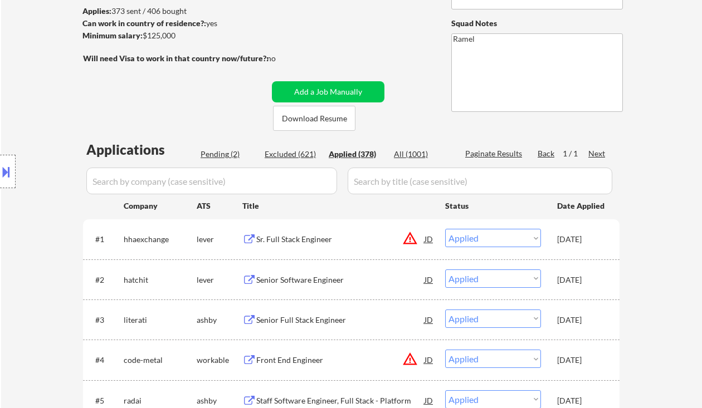
select select ""applied""
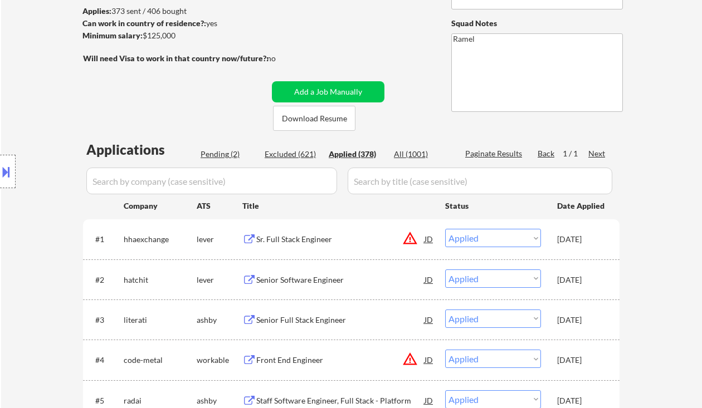
select select ""applied""
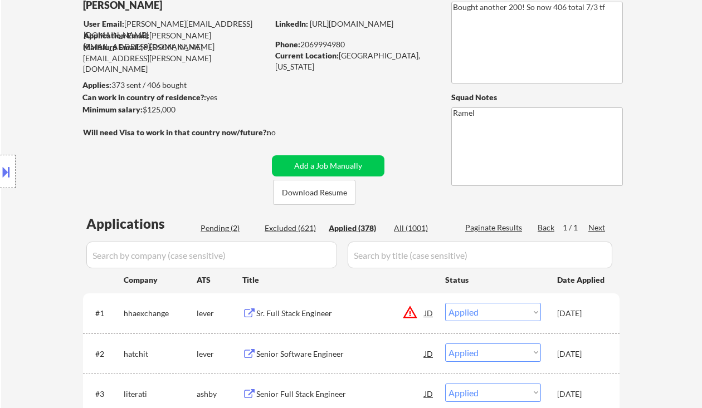
scroll to position [0, 0]
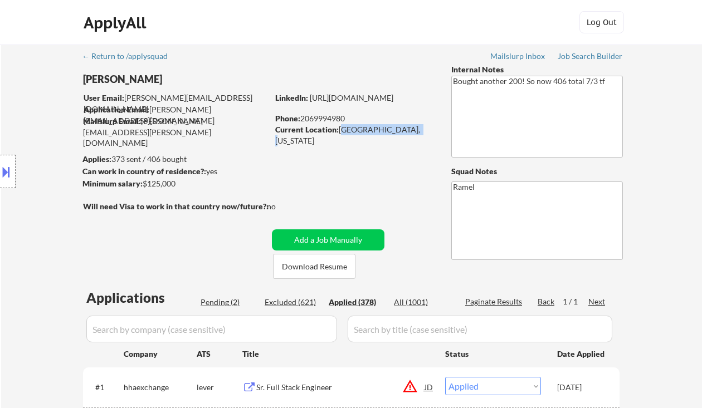
drag, startPoint x: 340, startPoint y: 131, endPoint x: 418, endPoint y: 135, distance: 78.6
click at [418, 135] on div "Current Location: Seattle, Washington" at bounding box center [354, 130] width 158 height 12
copy div "Seattle, Washington"
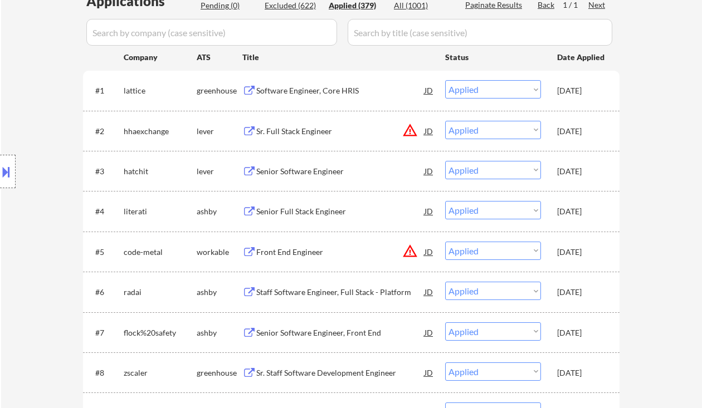
scroll to position [371, 0]
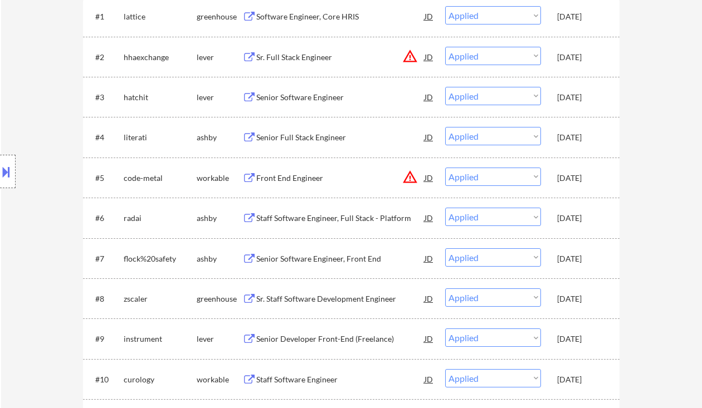
click at [30, 128] on div "Location Inclusions: remote" at bounding box center [99, 171] width 199 height 207
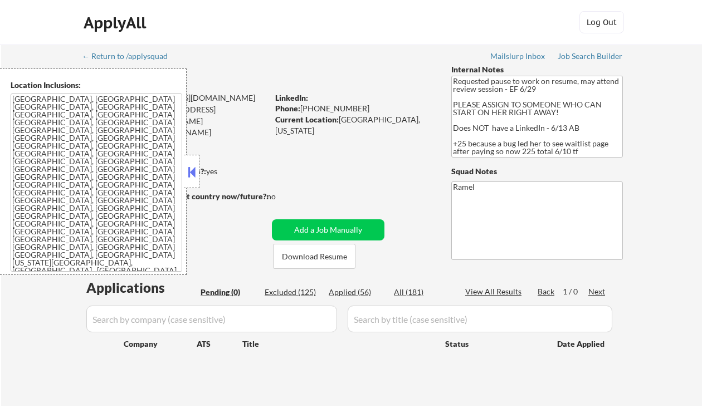
click at [196, 175] on button at bounding box center [191, 172] width 12 height 17
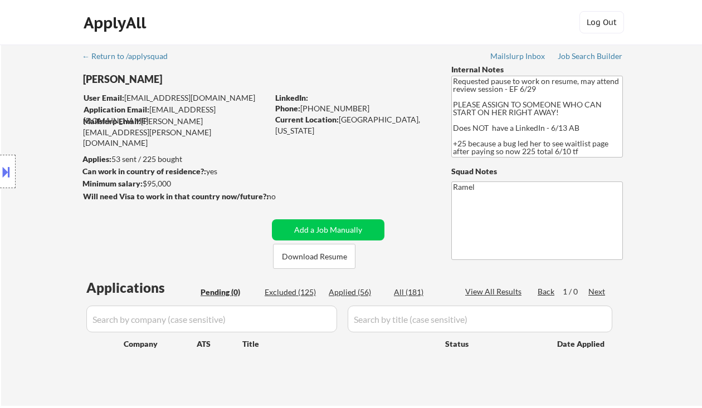
scroll to position [148, 0]
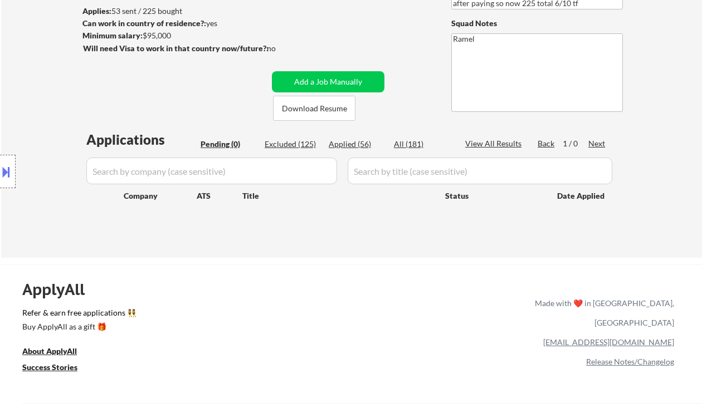
click at [408, 229] on div "Applications Pending (0) Excluded (125) Applied (56) All (181) View All Results…" at bounding box center [351, 183] width 536 height 106
